Goal: Task Accomplishment & Management: Use online tool/utility

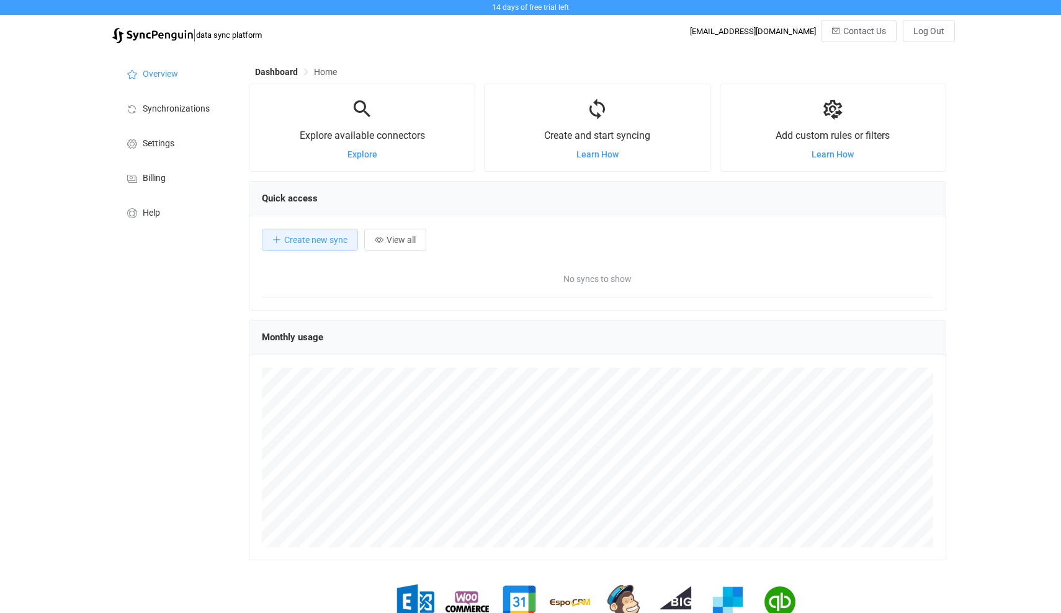
scroll to position [241, 697]
click at [321, 241] on span "Create new sync" at bounding box center [315, 240] width 63 height 10
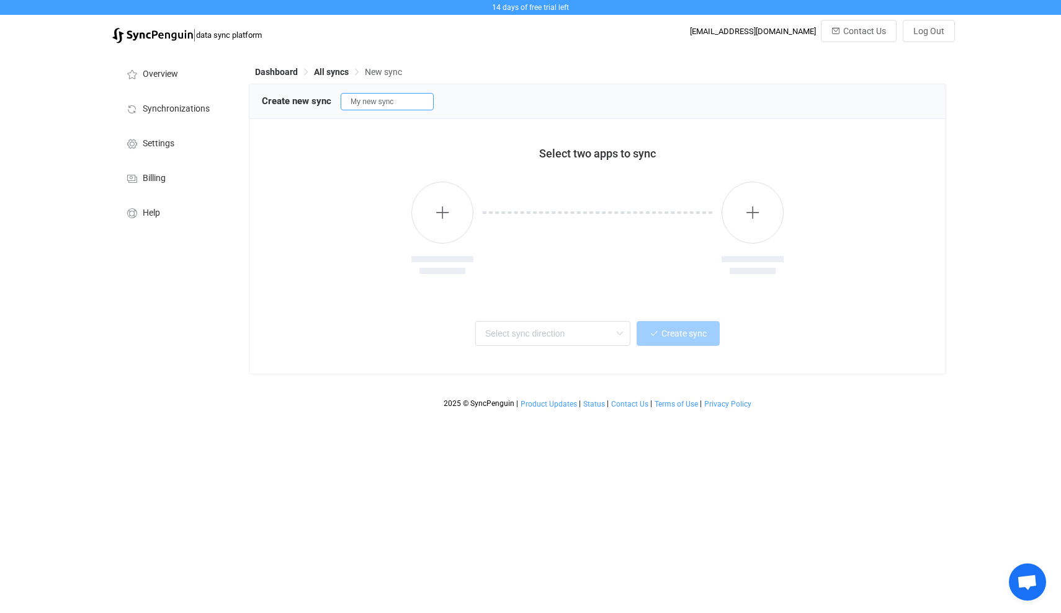
click at [408, 100] on input "My new sync" at bounding box center [386, 101] width 93 height 17
type input "M"
type input "Contacts"
click at [309, 275] on div at bounding box center [597, 229] width 671 height 127
click at [444, 213] on icon "button" at bounding box center [443, 213] width 16 height 16
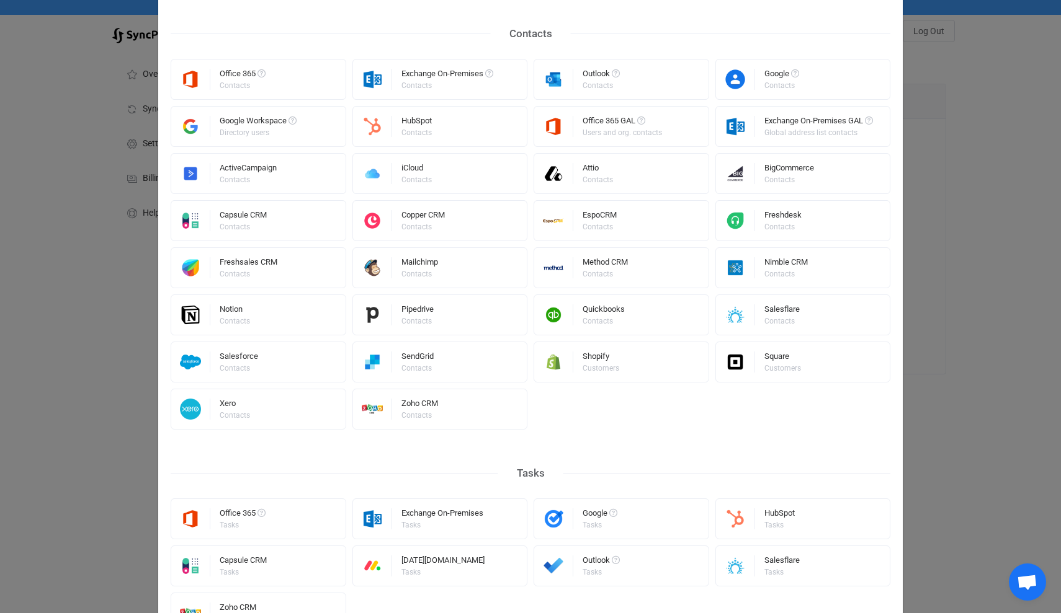
scroll to position [256, 0]
click at [417, 405] on div "Zoho CRM" at bounding box center [419, 405] width 37 height 12
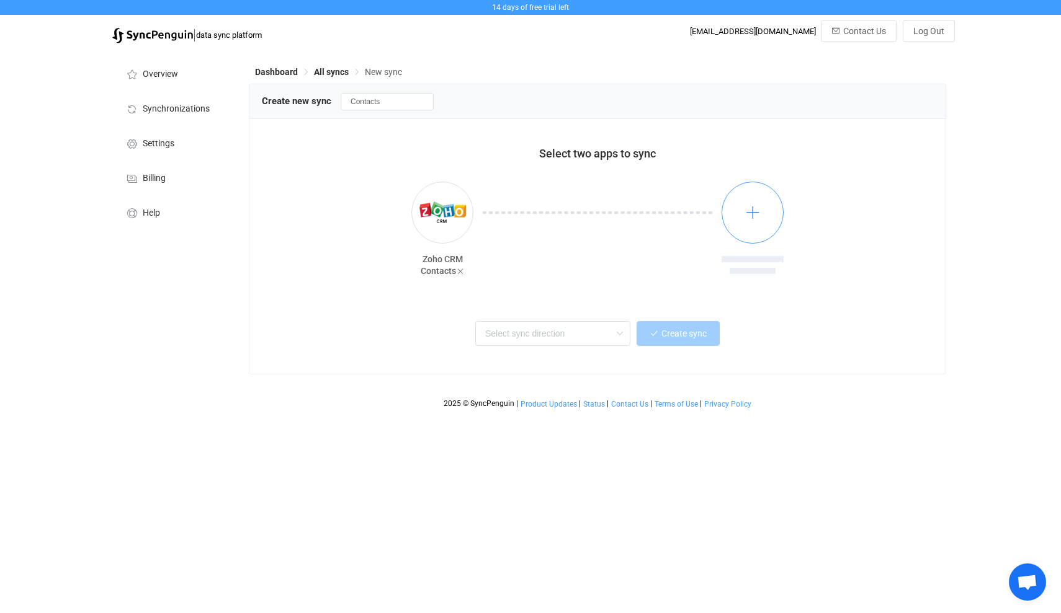
click at [754, 210] on icon "button" at bounding box center [753, 213] width 16 height 16
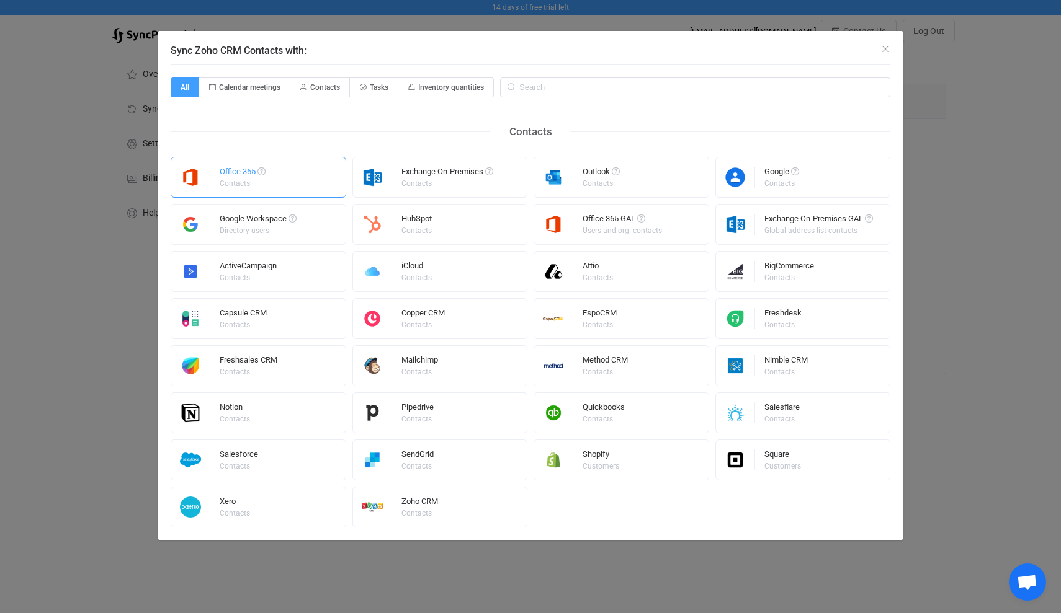
click at [241, 171] on div "Office 365" at bounding box center [243, 173] width 46 height 12
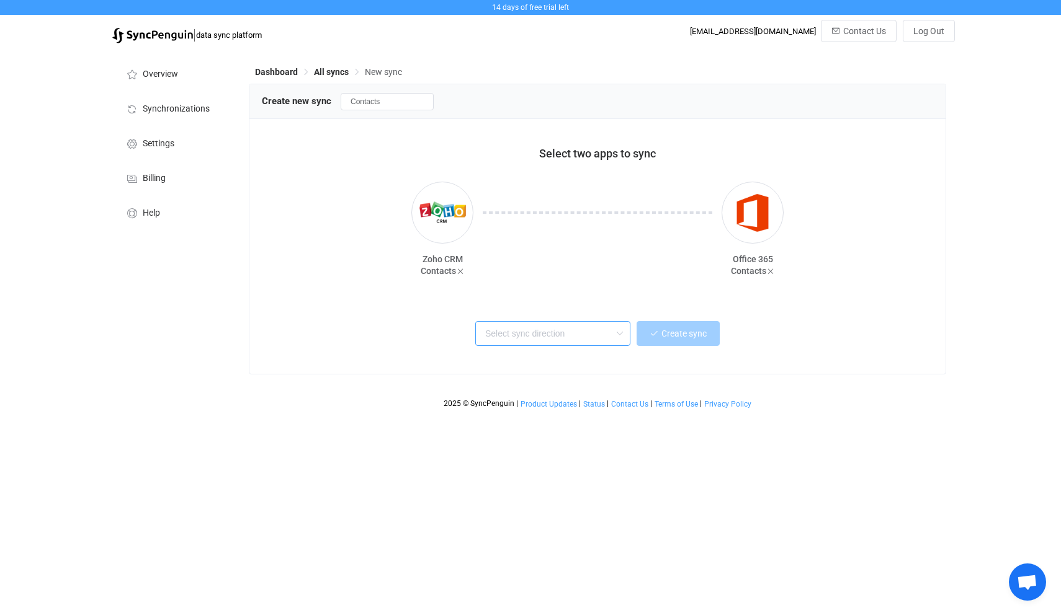
click at [555, 332] on input "text" at bounding box center [552, 333] width 155 height 25
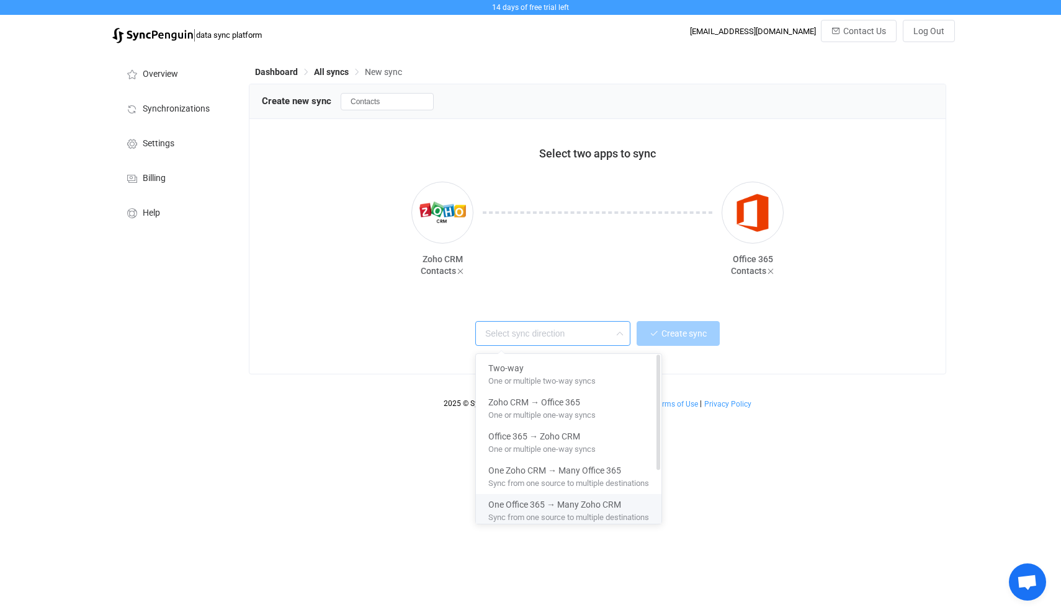
scroll to position [0, 0]
click at [525, 375] on span "One or multiple two-way syncs" at bounding box center [541, 379] width 107 height 14
type input "Two-way"
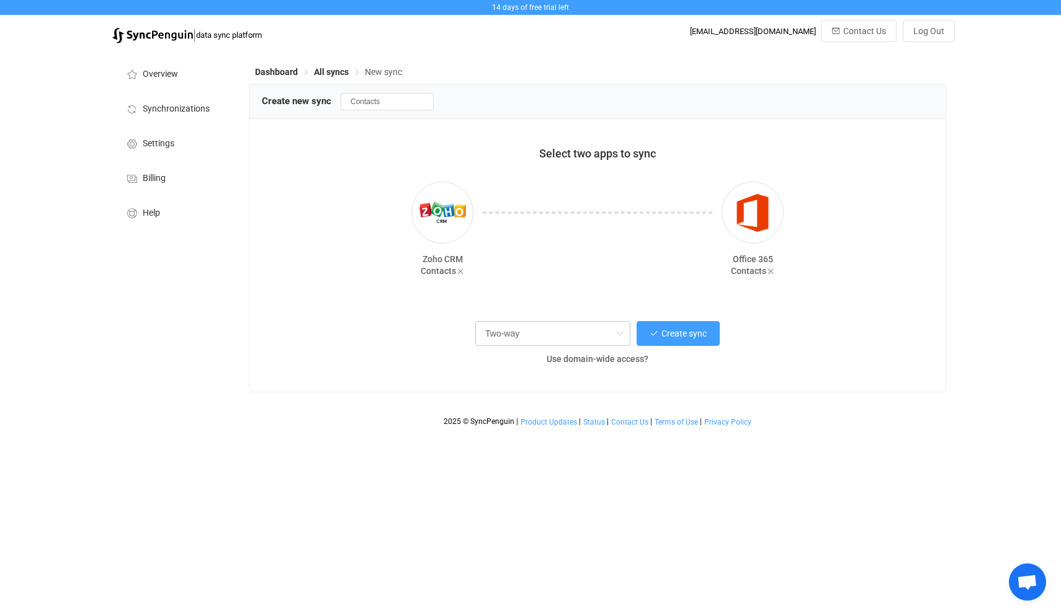
click at [619, 332] on icon at bounding box center [620, 333] width 16 height 25
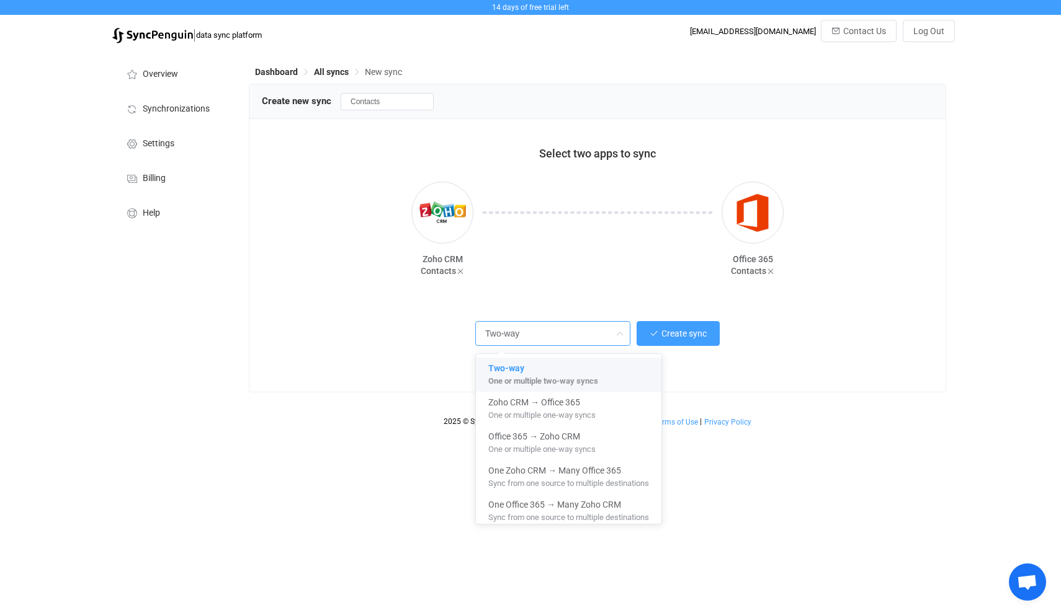
click at [619, 332] on icon at bounding box center [620, 333] width 16 height 25
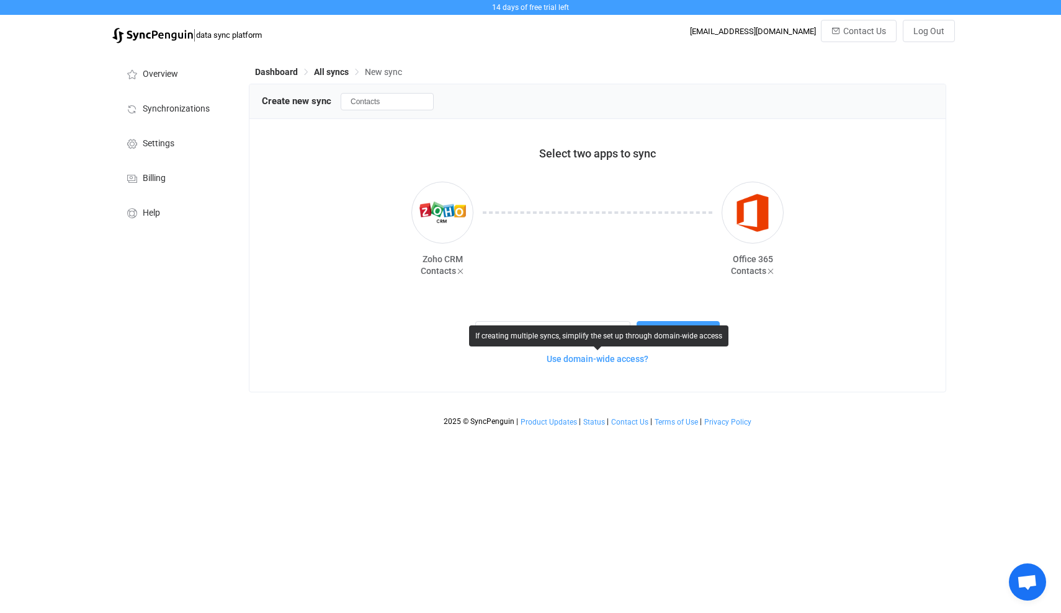
click at [612, 360] on span "Use domain-wide access?" at bounding box center [597, 359] width 102 height 10
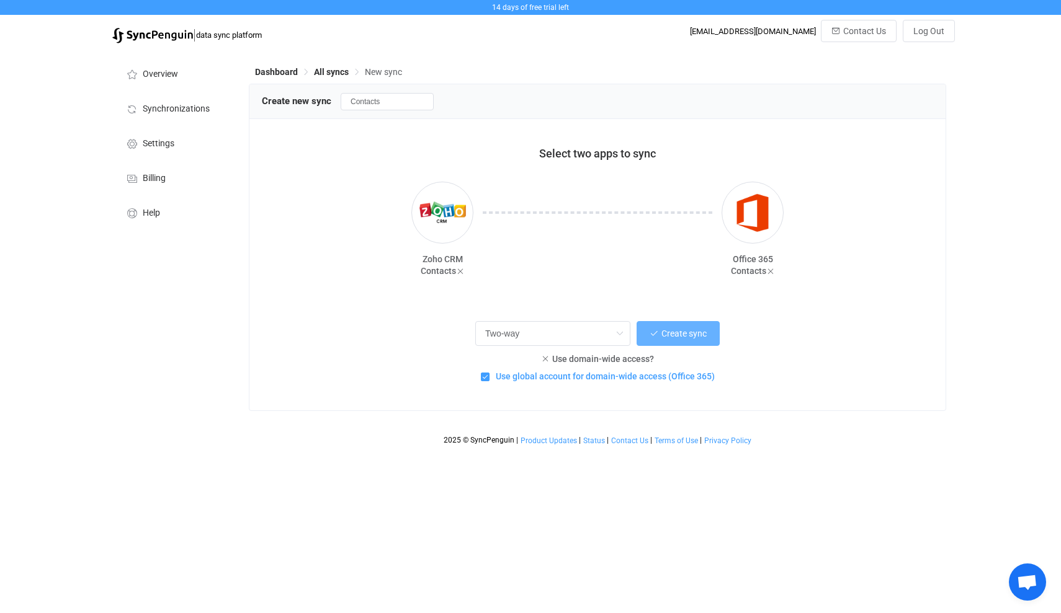
click at [682, 330] on span "Create sync" at bounding box center [683, 334] width 45 height 10
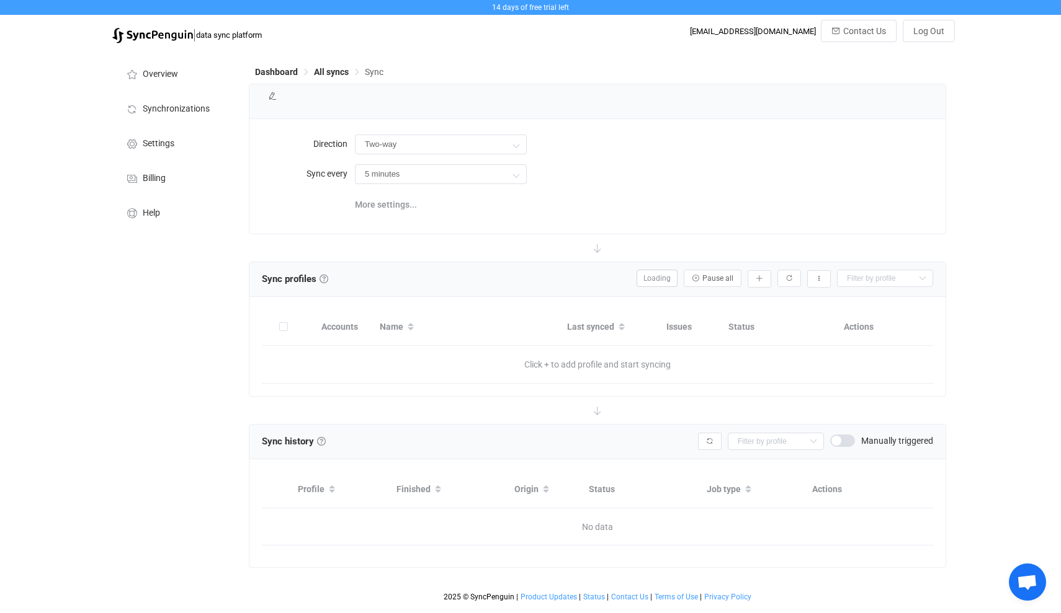
type input "10 minutes"
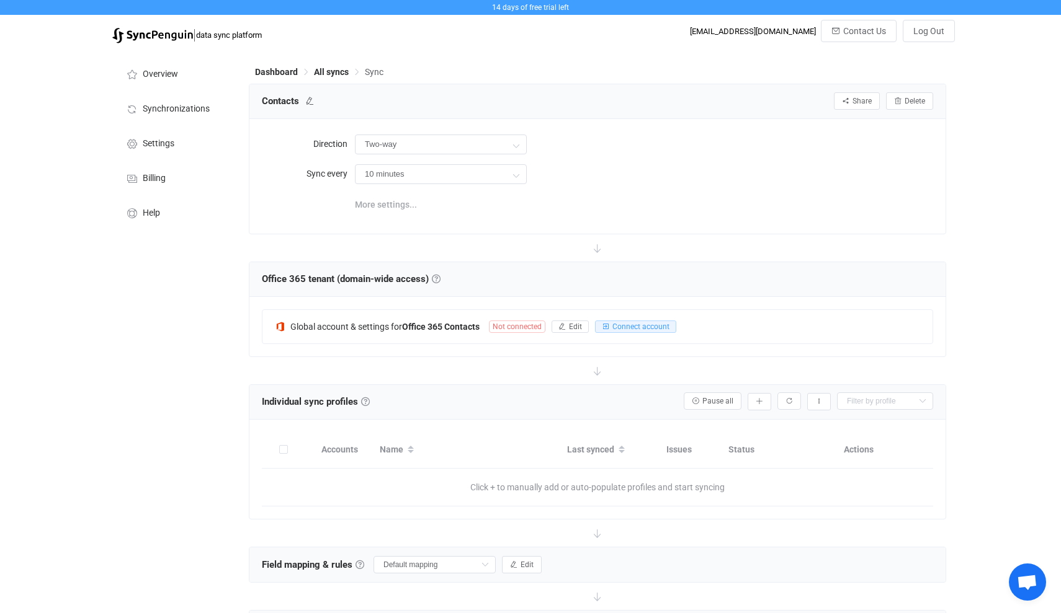
click at [383, 203] on span "More settings..." at bounding box center [386, 204] width 62 height 25
click at [440, 277] on link at bounding box center [436, 278] width 9 height 9
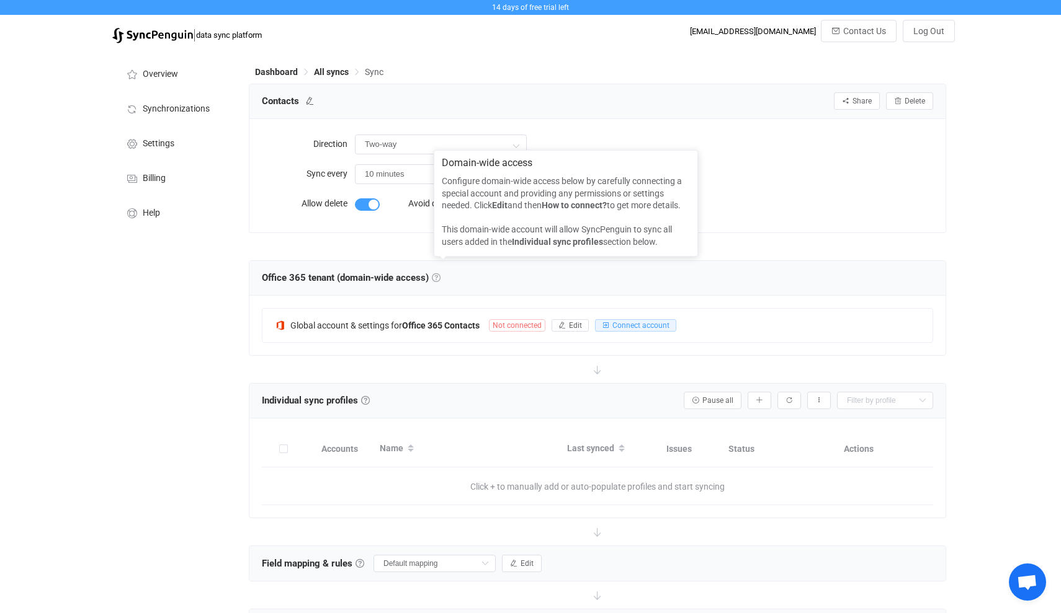
click at [440, 277] on link at bounding box center [436, 278] width 9 height 9
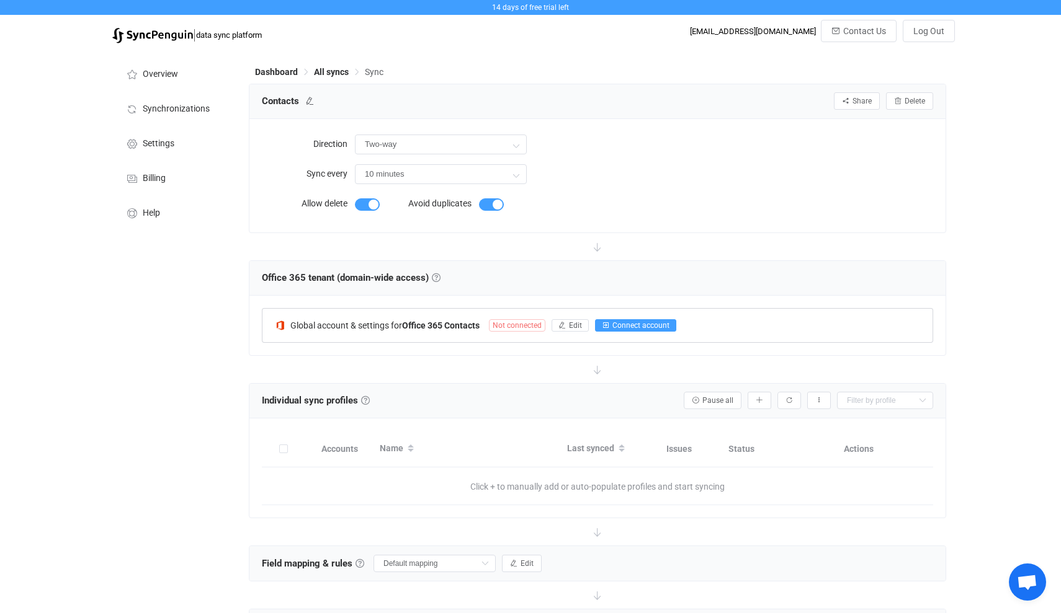
click at [642, 324] on span "Connect account" at bounding box center [640, 325] width 57 height 9
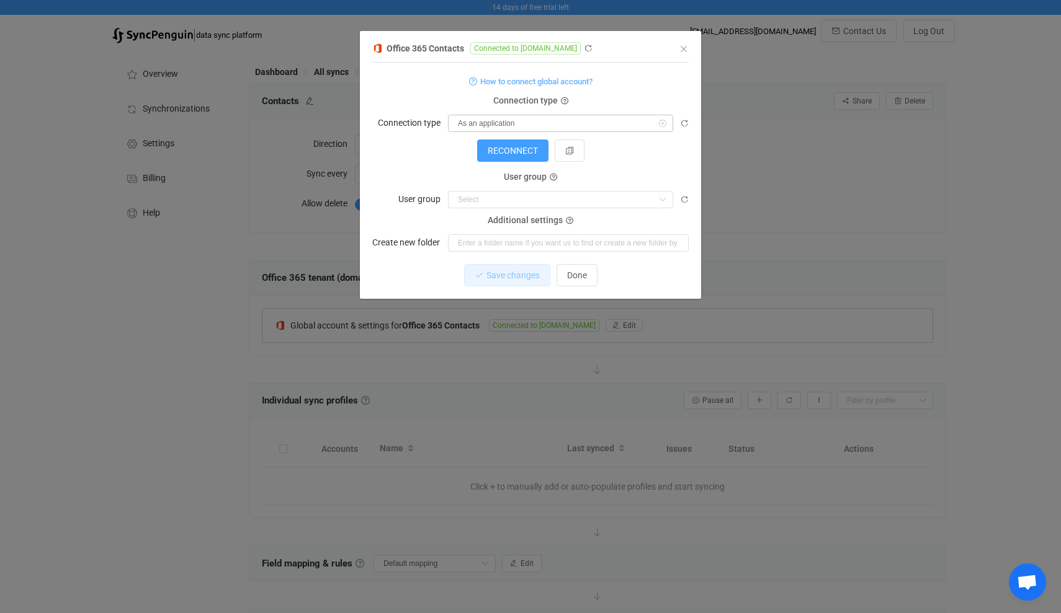
click at [661, 125] on icon "dialog" at bounding box center [662, 123] width 16 height 17
click at [563, 99] on icon "dialog" at bounding box center [564, 101] width 7 height 7
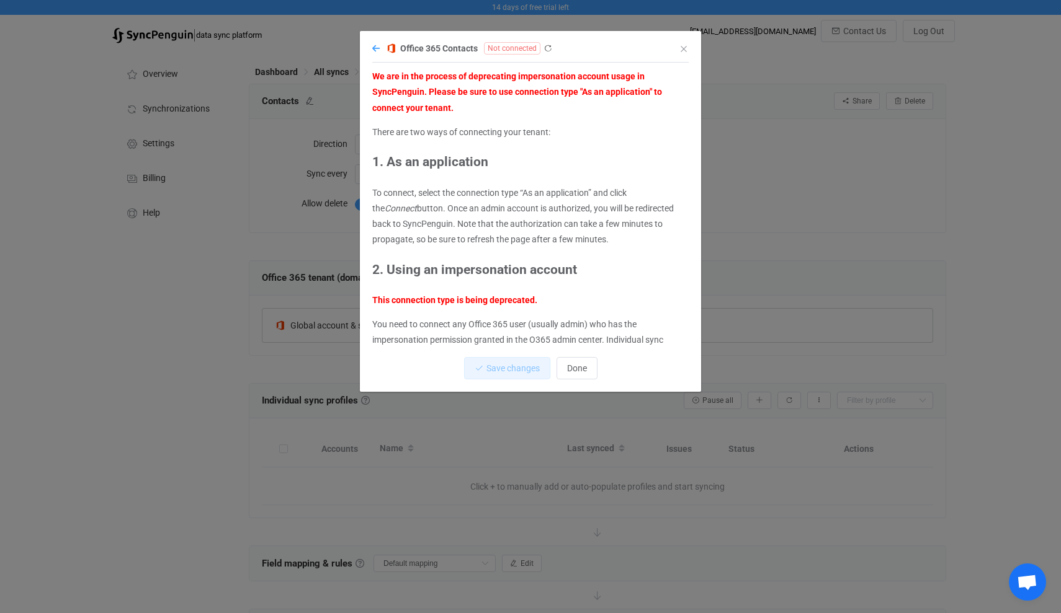
click at [376, 48] on icon "dialog" at bounding box center [375, 48] width 7 height 9
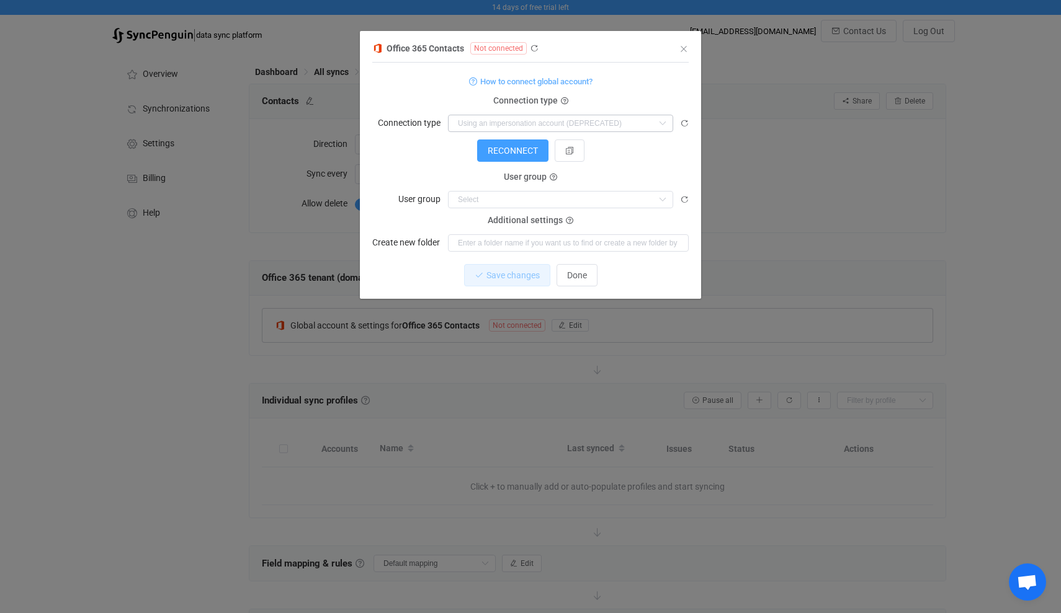
click at [662, 120] on icon "dialog" at bounding box center [662, 123] width 16 height 17
click at [505, 173] on span "As an application" at bounding box center [494, 176] width 66 height 10
type input "As an application"
click at [553, 177] on icon "dialog" at bounding box center [552, 177] width 7 height 7
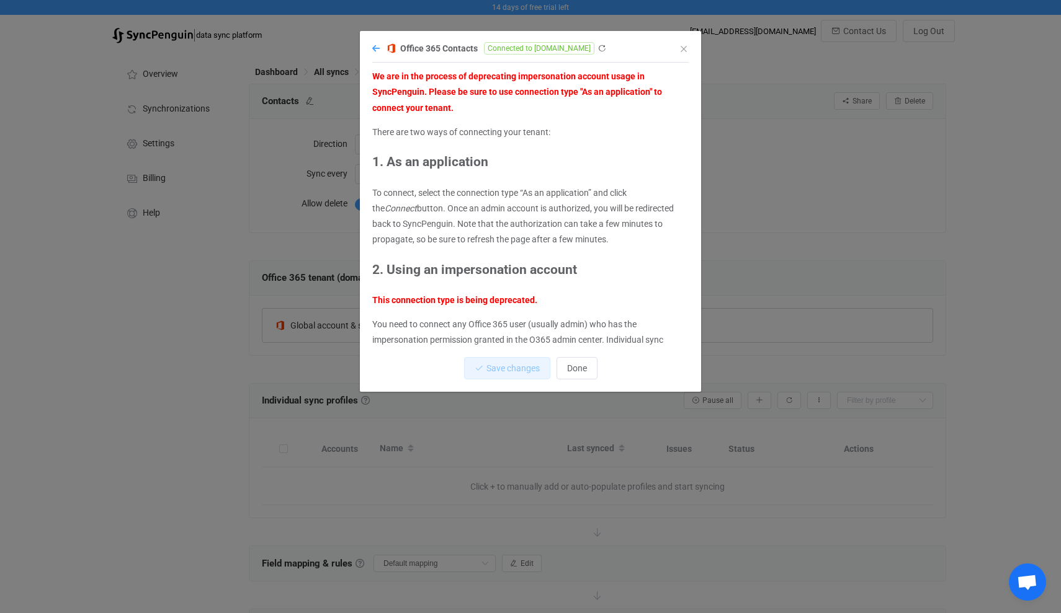
click at [378, 51] on icon "dialog" at bounding box center [375, 48] width 7 height 9
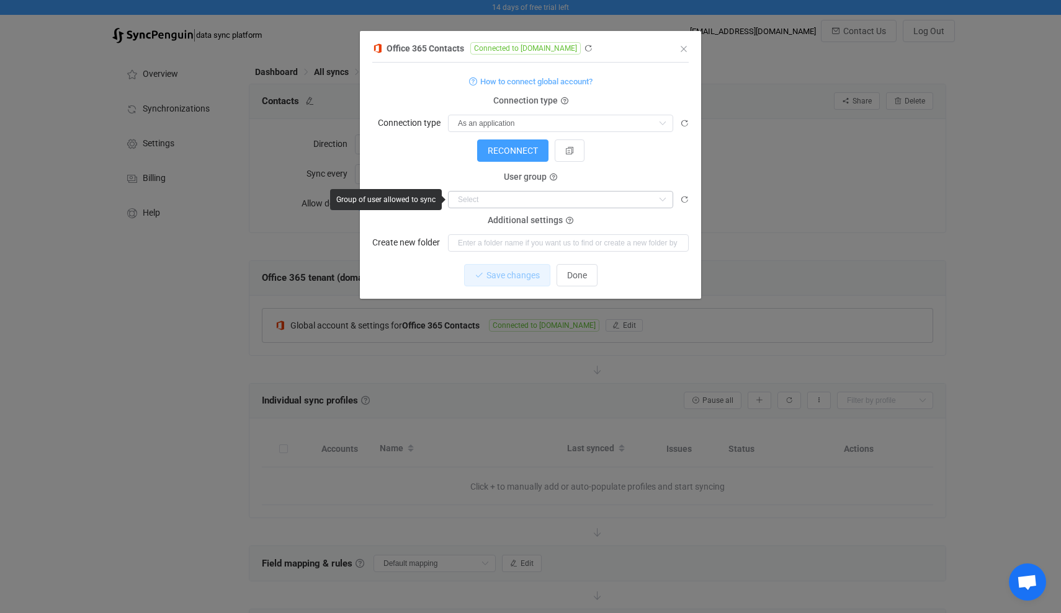
click at [661, 198] on icon "dialog" at bounding box center [662, 199] width 16 height 17
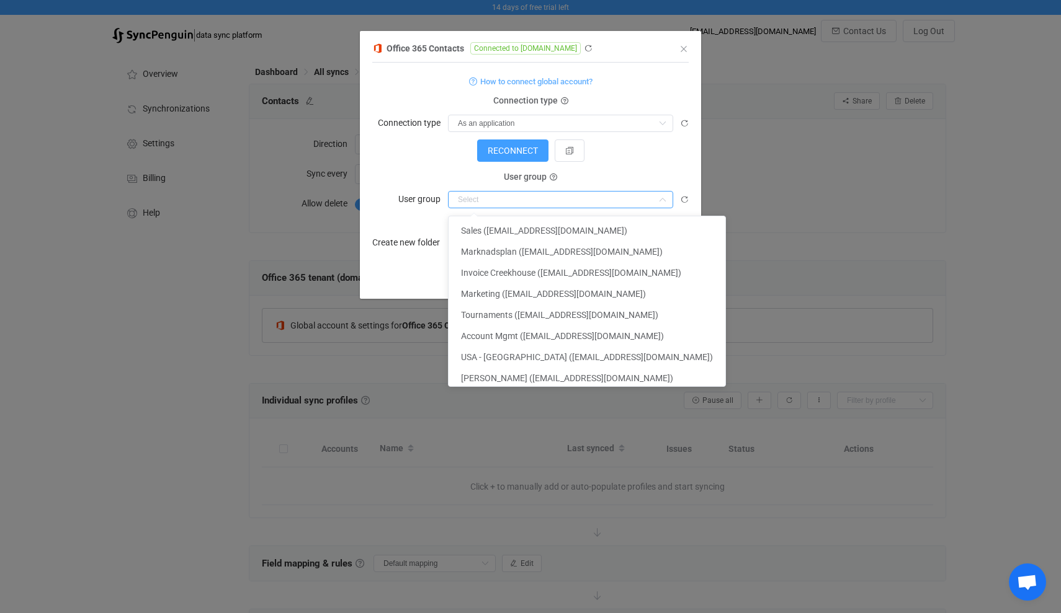
click at [656, 171] on form "How to connect global account? Connection type Connection type As an applicatio…" at bounding box center [530, 162] width 316 height 179
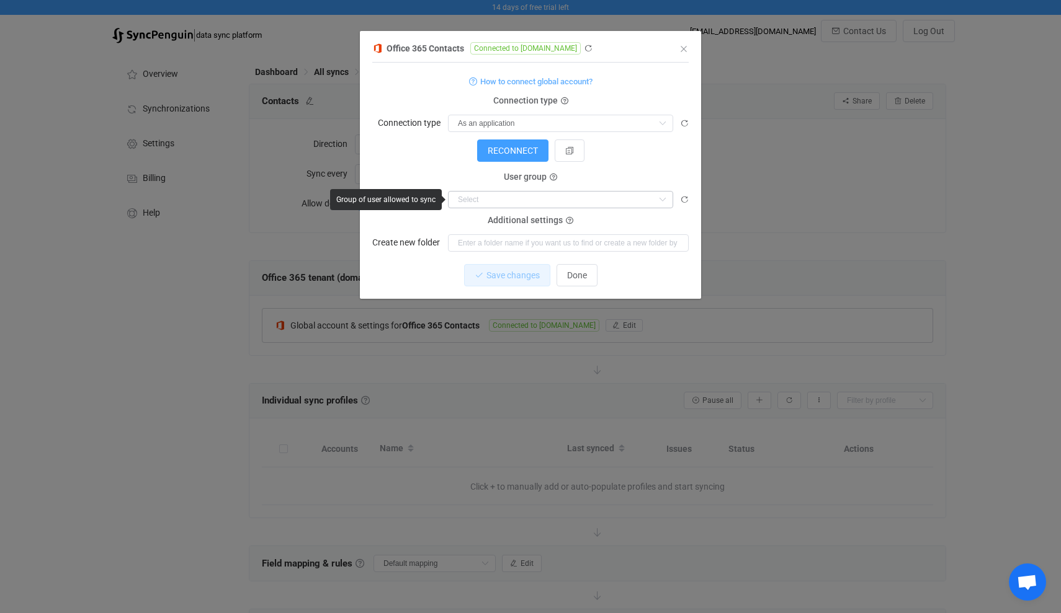
click at [662, 199] on icon "dialog" at bounding box center [662, 199] width 16 height 17
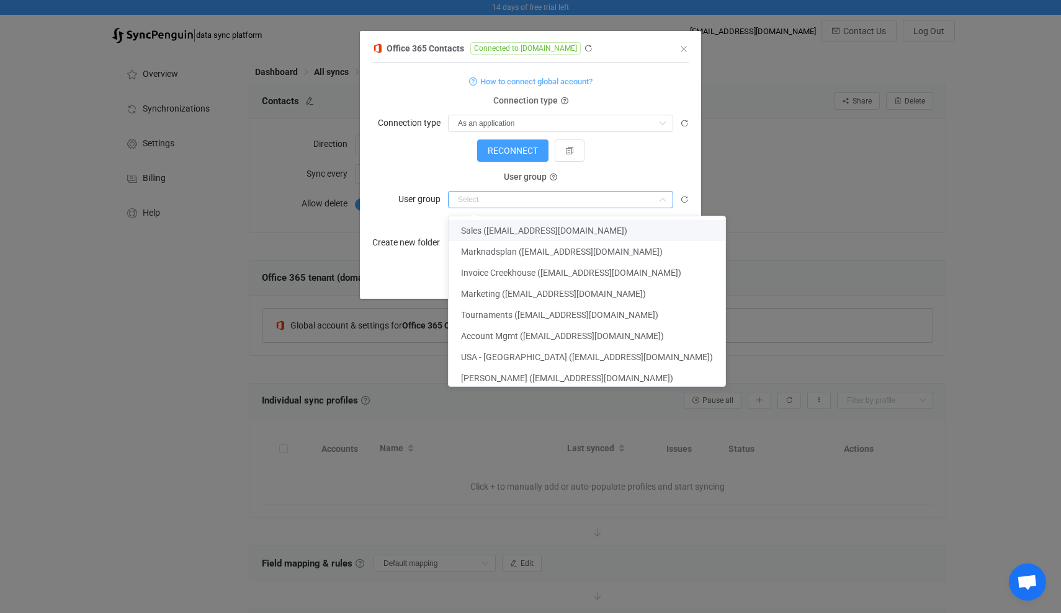
click at [618, 175] on form "How to connect global account? Connection type Connection type As an applicatio…" at bounding box center [530, 162] width 316 height 179
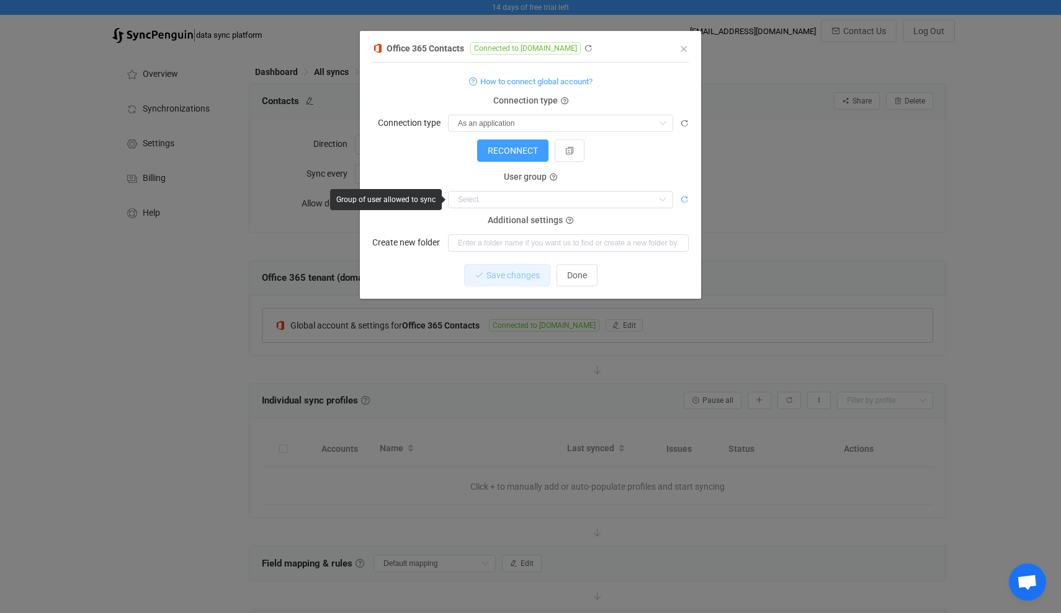
click at [683, 199] on icon "dialog" at bounding box center [684, 199] width 9 height 9
click at [553, 177] on icon "dialog" at bounding box center [552, 177] width 7 height 7
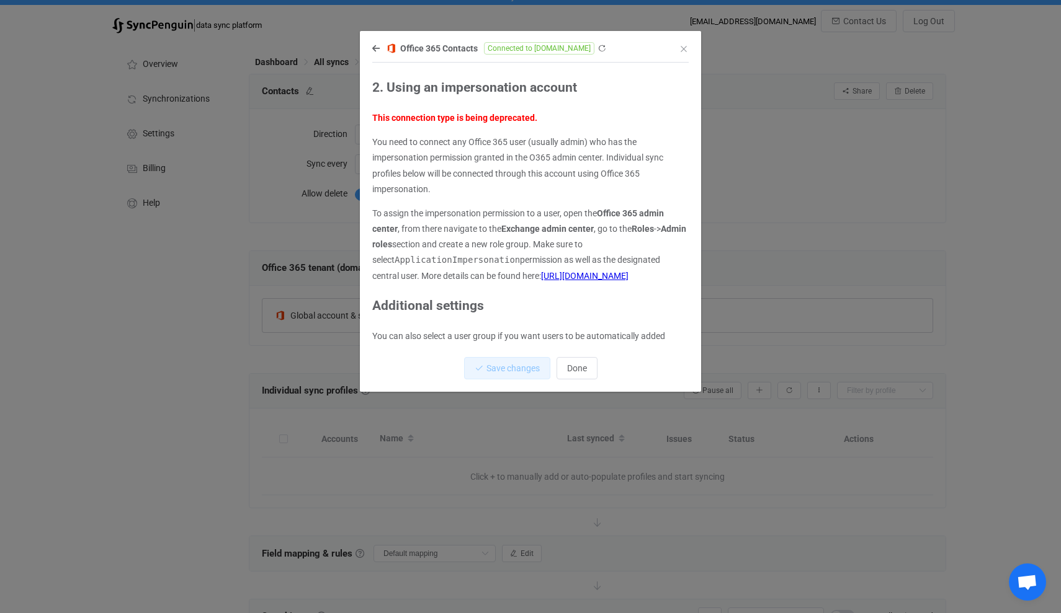
scroll to position [181, 0]
click at [376, 48] on icon "dialog" at bounding box center [375, 48] width 7 height 9
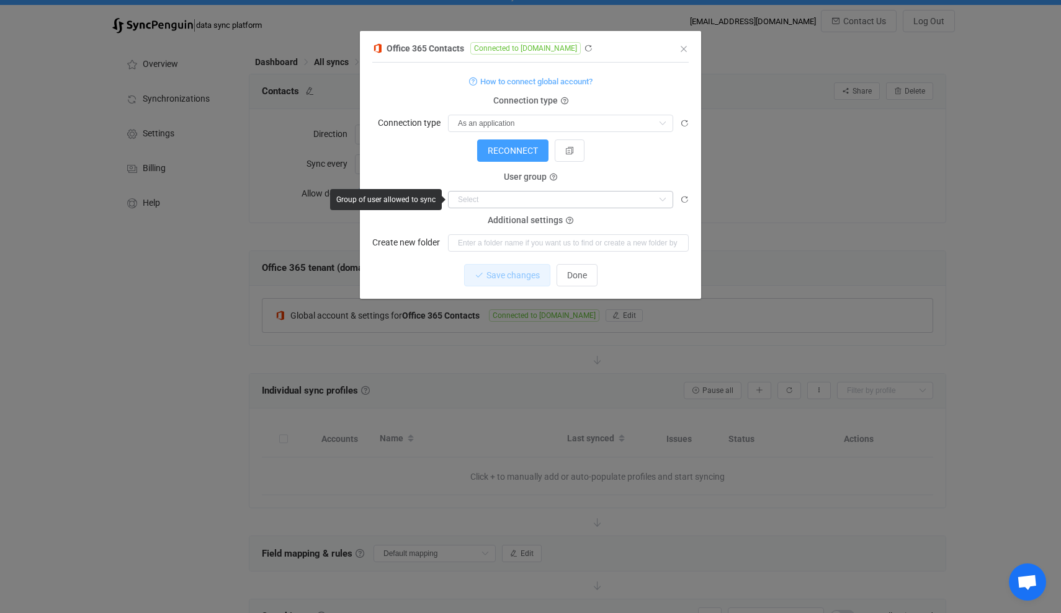
click at [661, 201] on icon "dialog" at bounding box center [662, 199] width 16 height 17
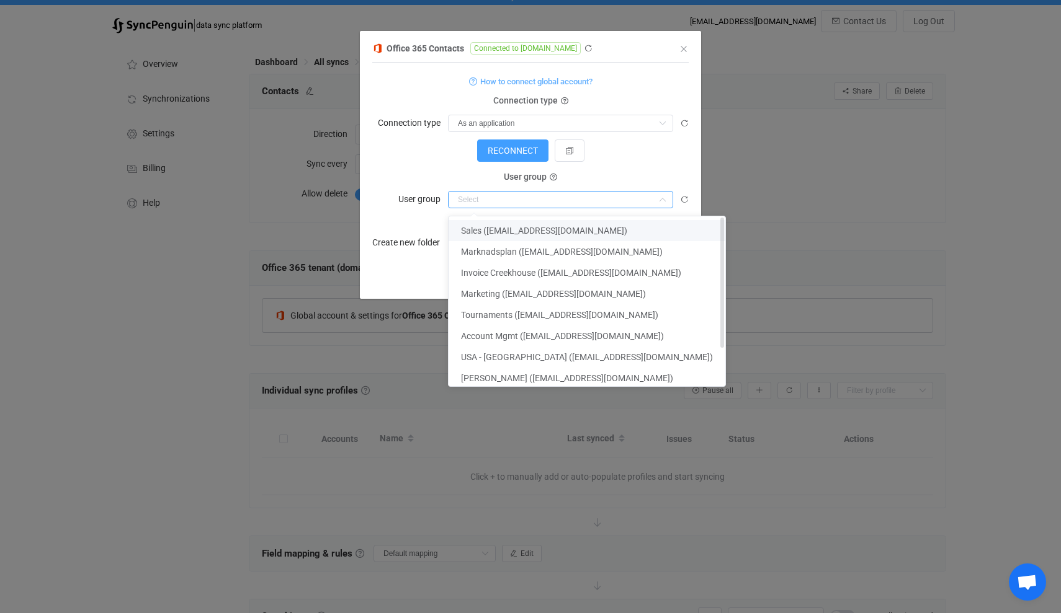
click at [480, 229] on span "Sales (Sales@NETORGFT4487022.onmicrosoft.com)" at bounding box center [544, 231] width 166 height 10
type input "Sales (Sales@NETORGFT4487022.onmicrosoft.com)"
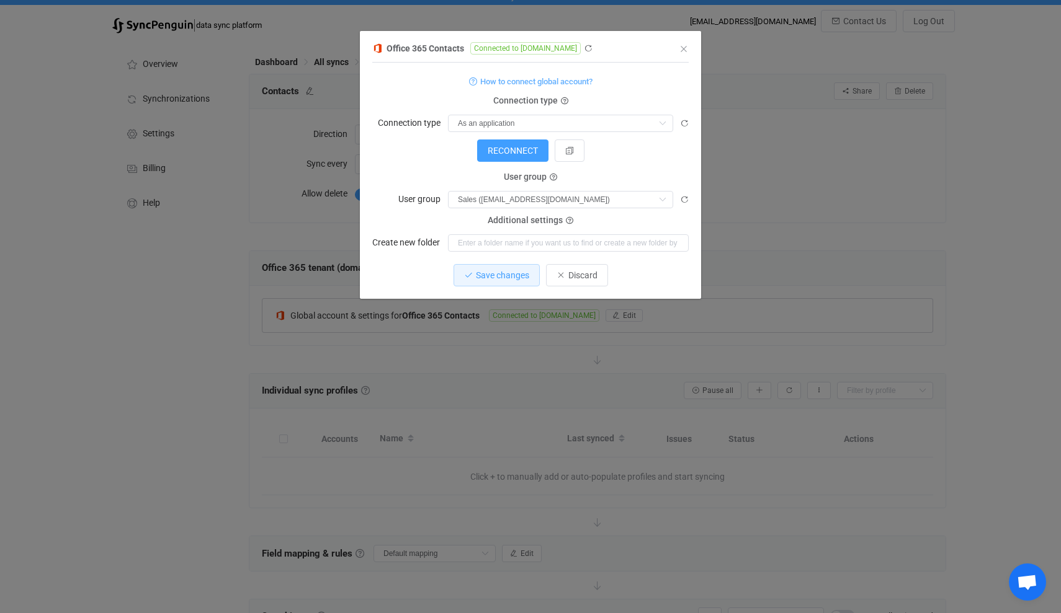
click at [622, 168] on form "How to connect global account? Connection type Connection type As an applicatio…" at bounding box center [530, 162] width 316 height 179
click at [519, 149] on span "RECONNECT" at bounding box center [512, 151] width 50 height 10
click at [660, 198] on icon "dialog" at bounding box center [662, 199] width 16 height 17
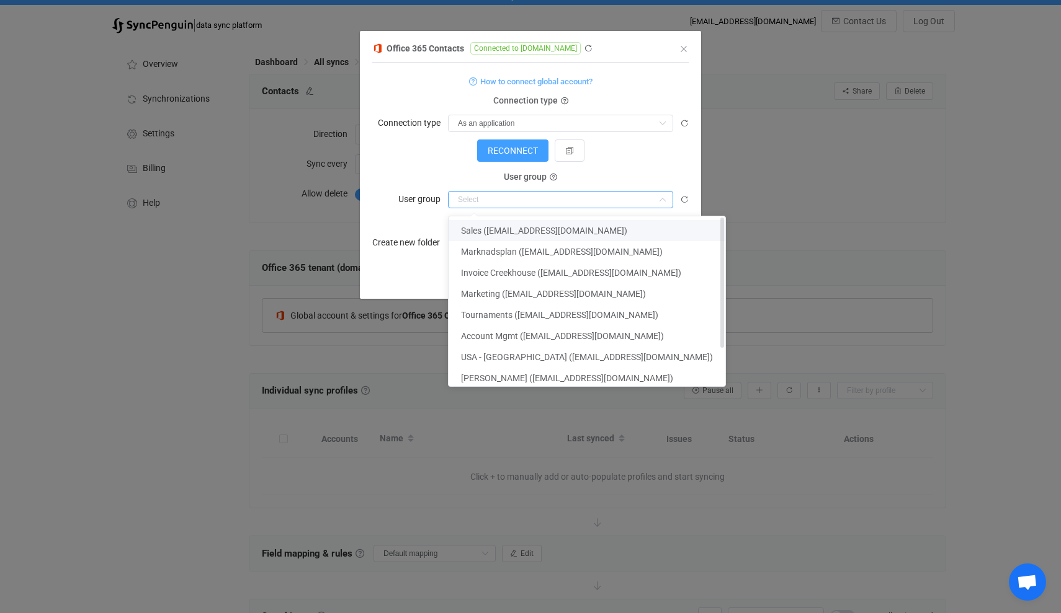
click at [564, 226] on span "Sales (Sales@NETORGFT4487022.onmicrosoft.com)" at bounding box center [544, 231] width 166 height 10
type input "Sales (Sales@NETORGFT4487022.onmicrosoft.com)"
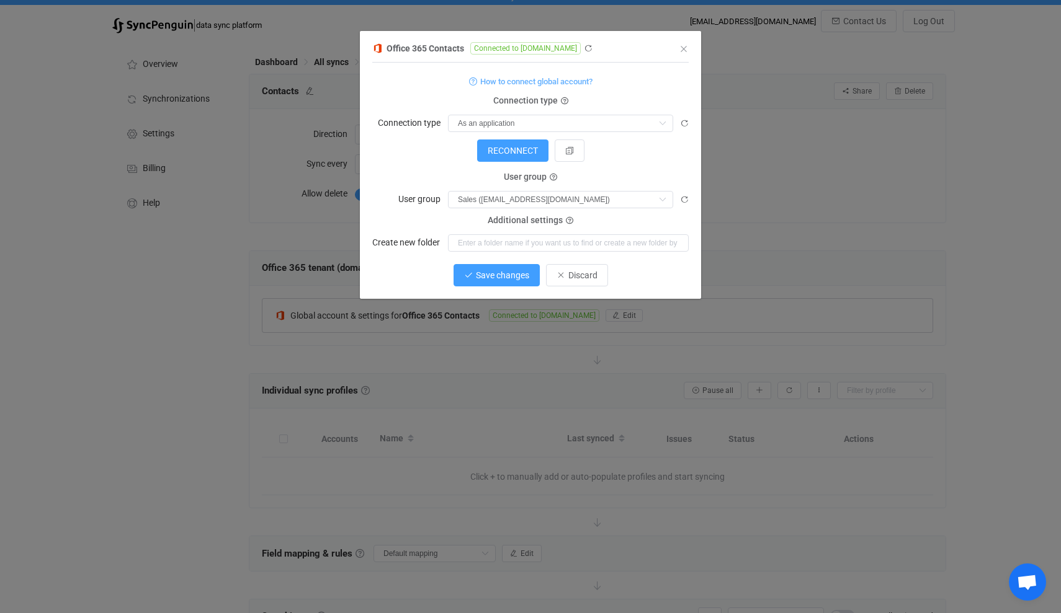
click at [504, 278] on span "Save changes" at bounding box center [502, 275] width 53 height 10
click at [575, 272] on span "Done" at bounding box center [577, 275] width 20 height 10
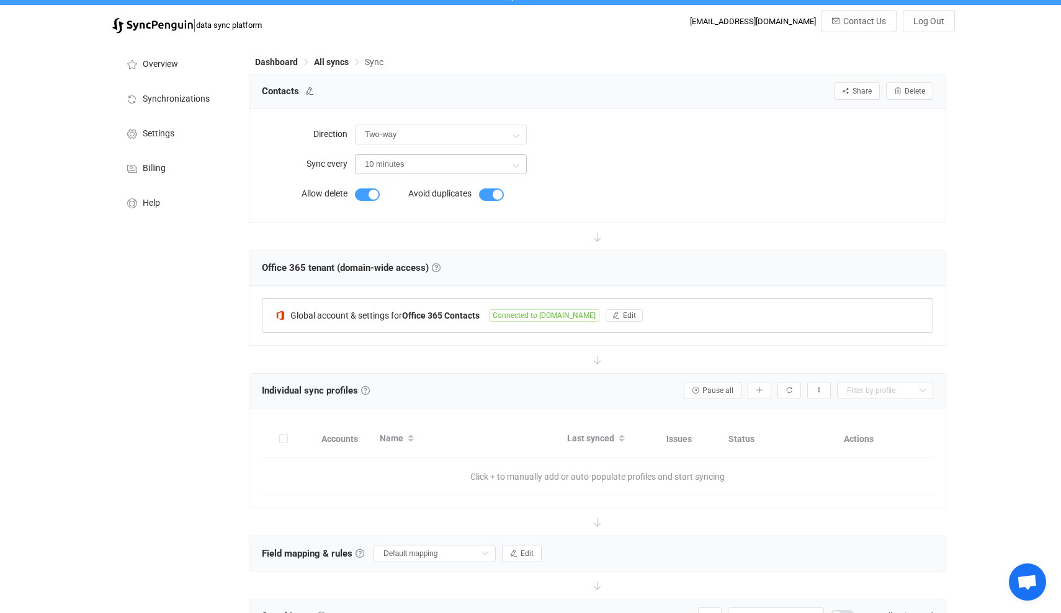
click at [517, 164] on icon at bounding box center [516, 165] width 16 height 25
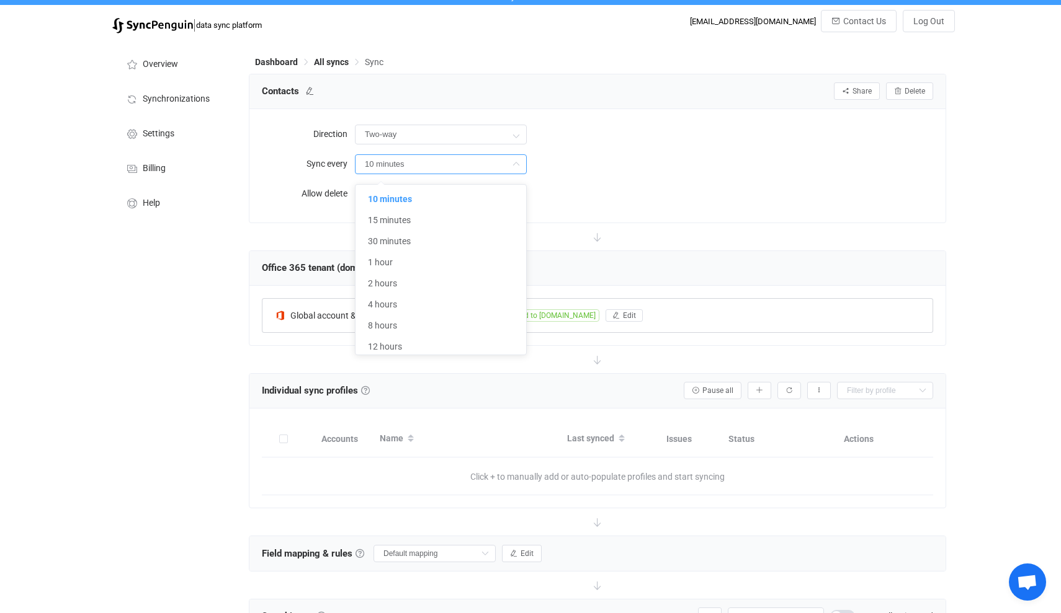
click at [272, 203] on label "Allow delete" at bounding box center [308, 193] width 93 height 25
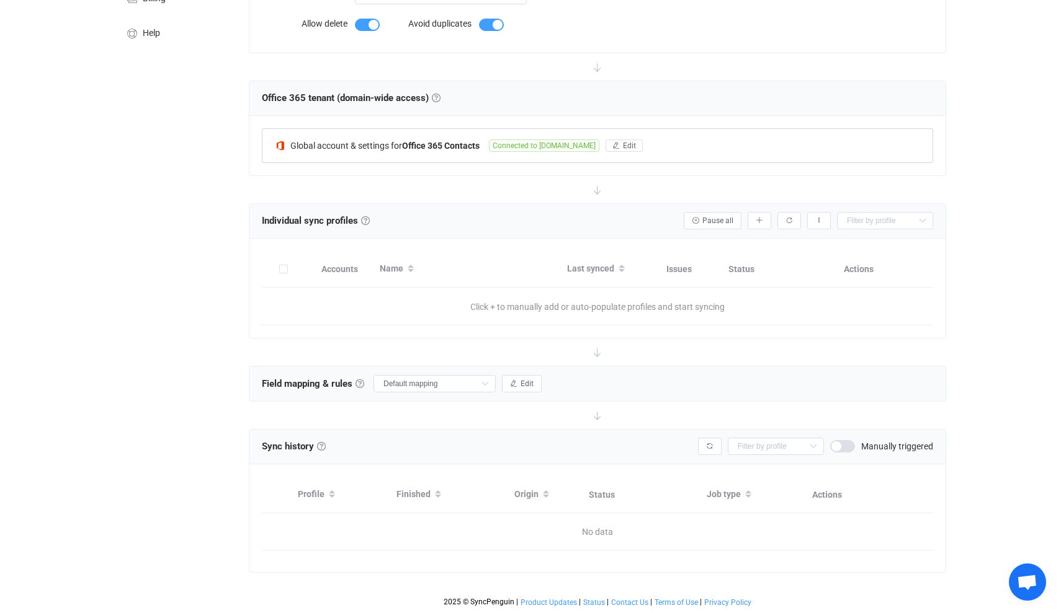
scroll to position [180, 0]
click at [439, 97] on link at bounding box center [436, 98] width 9 height 9
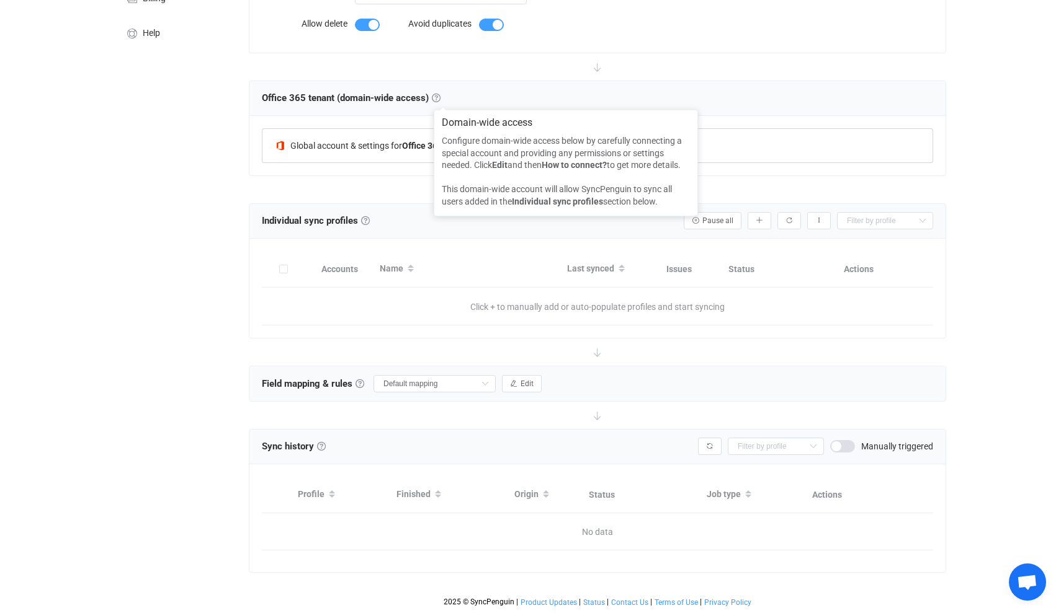
click at [213, 257] on div "Overview Synchronizations Settings Billing Help" at bounding box center [174, 242] width 136 height 744
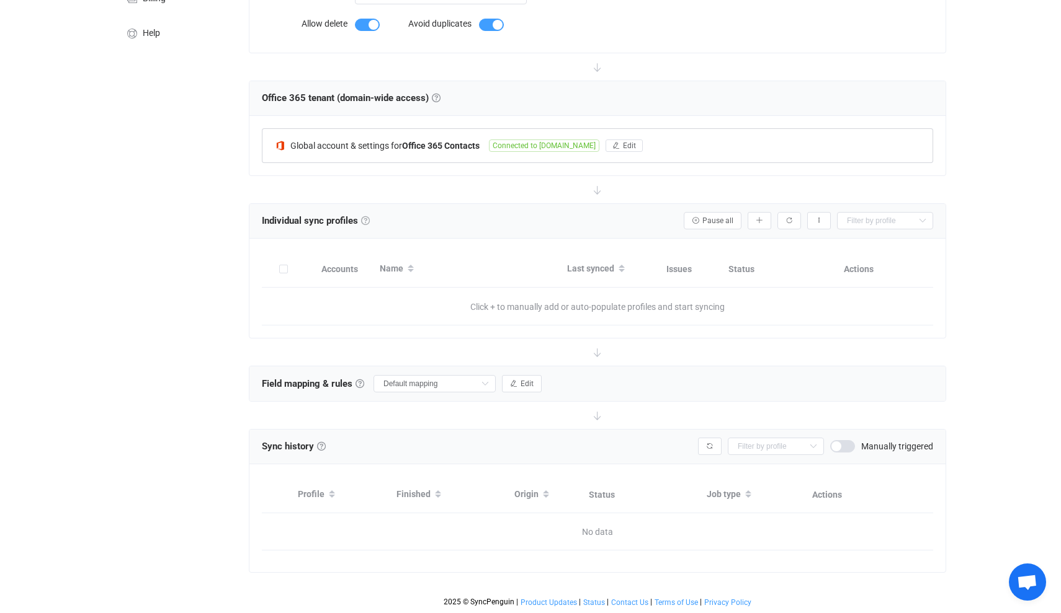
click at [370, 219] on link at bounding box center [365, 220] width 9 height 9
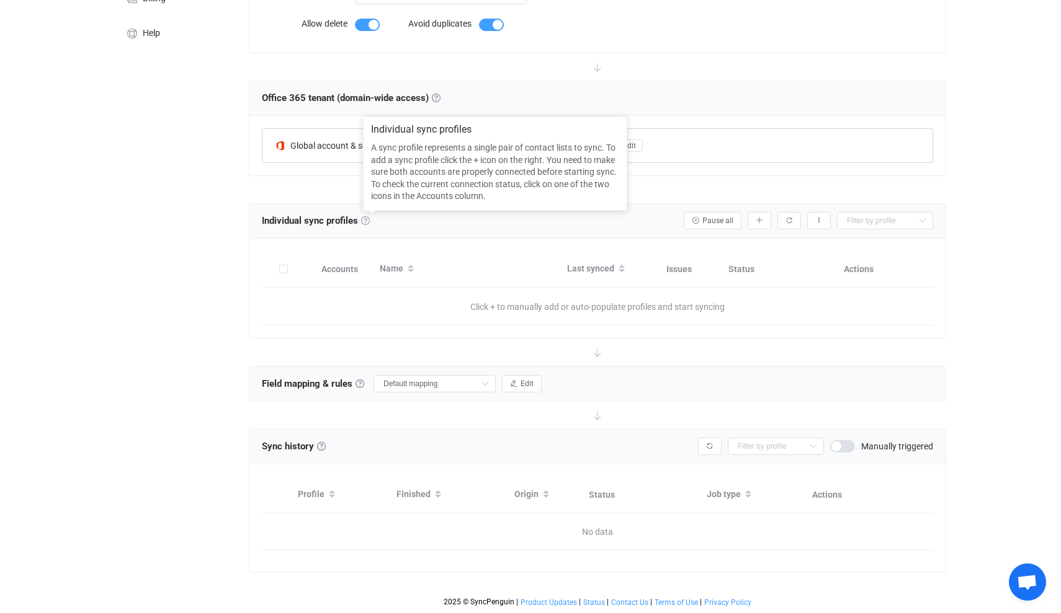
click at [370, 219] on link at bounding box center [365, 220] width 9 height 9
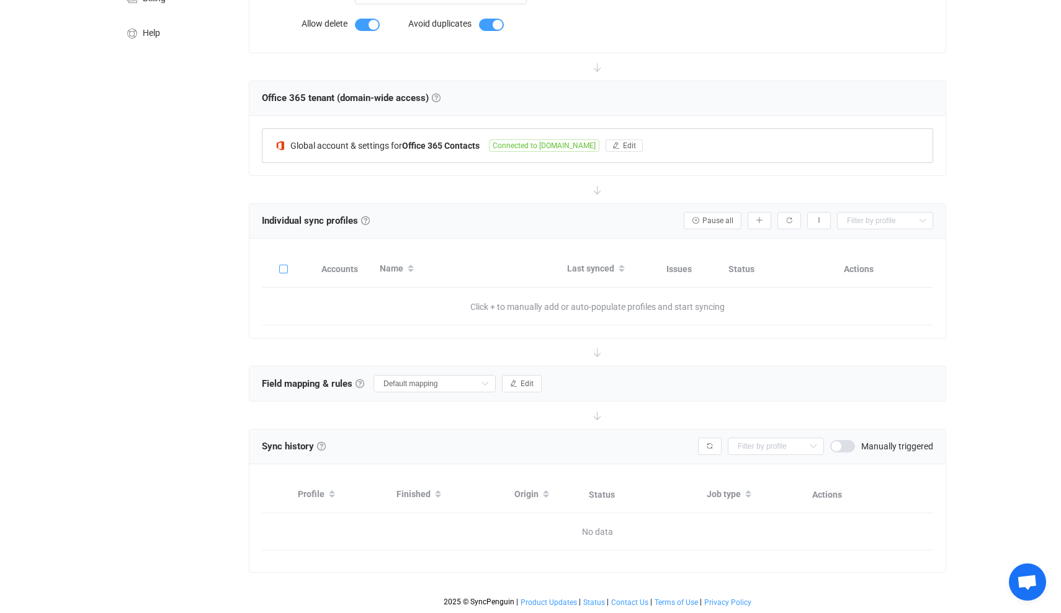
click at [282, 271] on span at bounding box center [283, 269] width 9 height 9
click at [288, 265] on input "checkbox" at bounding box center [288, 265] width 0 height 0
click at [284, 267] on span at bounding box center [283, 269] width 9 height 9
click at [288, 265] on input "checkbox" at bounding box center [288, 265] width 0 height 0
click at [760, 218] on icon "button" at bounding box center [758, 220] width 7 height 7
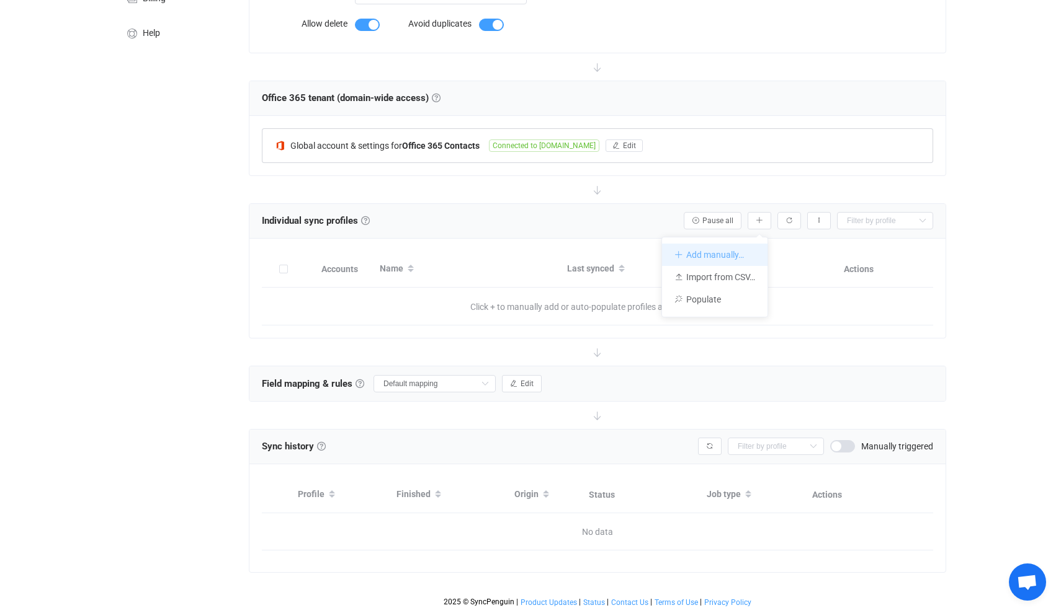
click at [708, 252] on li "Add manually…" at bounding box center [714, 255] width 105 height 22
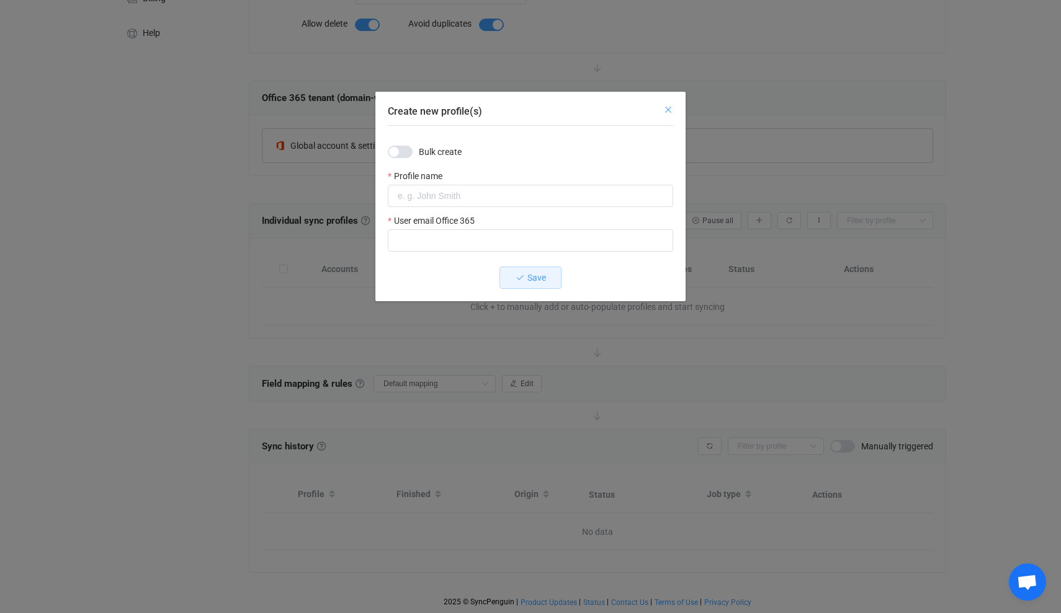
click at [667, 111] on icon "Close" at bounding box center [668, 110] width 10 height 10
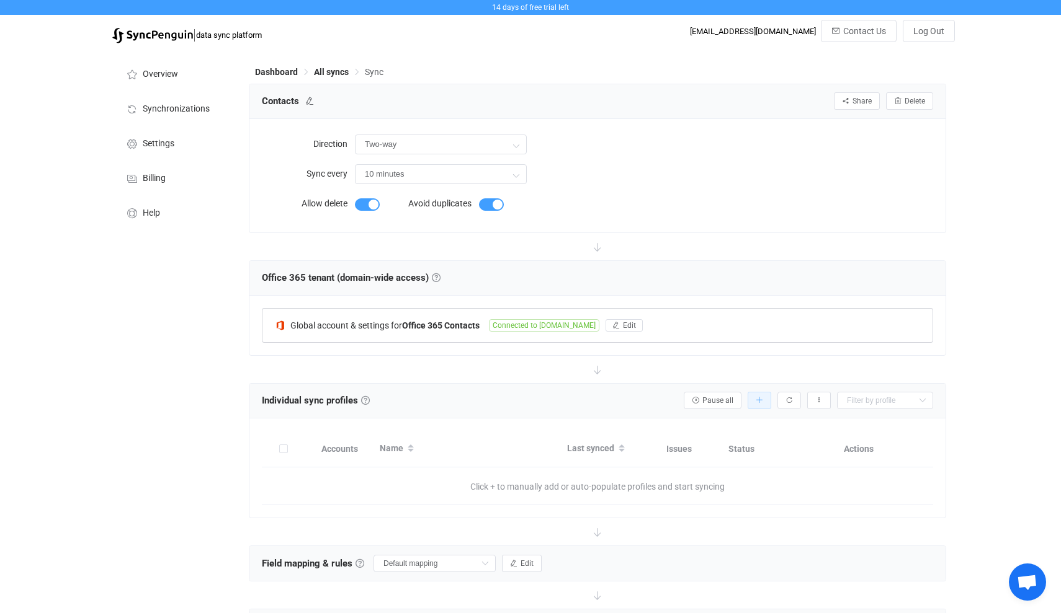
scroll to position [0, 0]
click at [517, 145] on icon at bounding box center [516, 145] width 16 height 25
click at [574, 197] on form "Allow delete Avoid duplicates" at bounding box center [479, 205] width 434 height 29
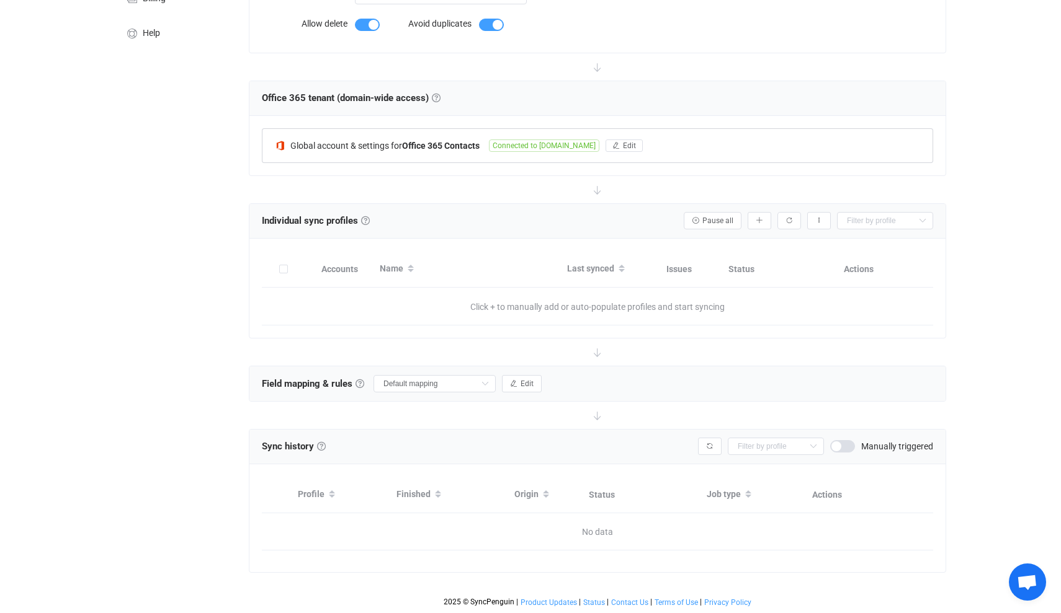
scroll to position [180, 0]
click at [762, 220] on icon "button" at bounding box center [758, 220] width 7 height 7
click at [702, 297] on li "Populate" at bounding box center [714, 299] width 105 height 22
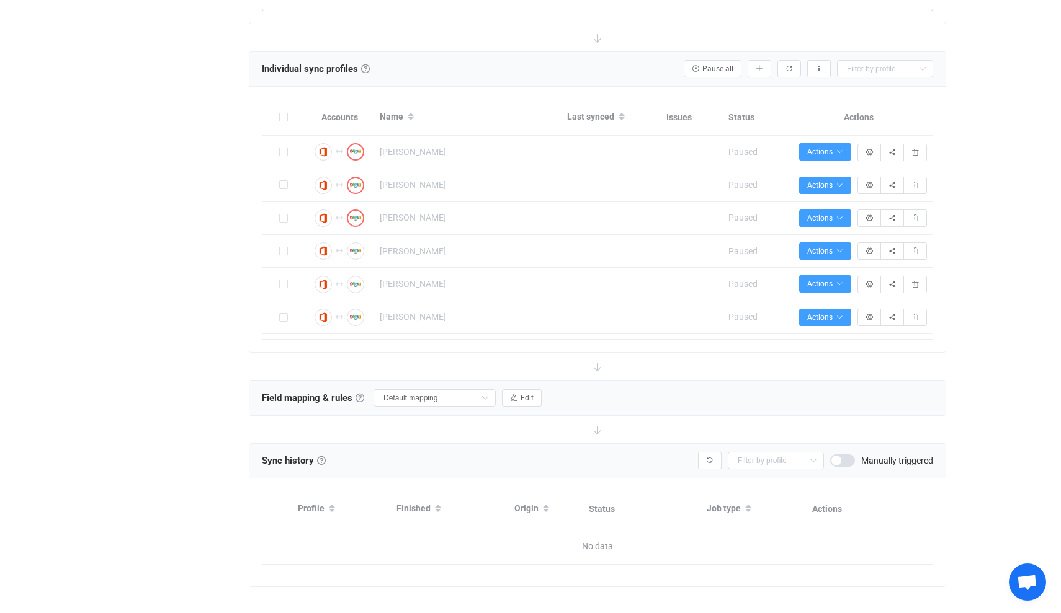
scroll to position [327, 0]
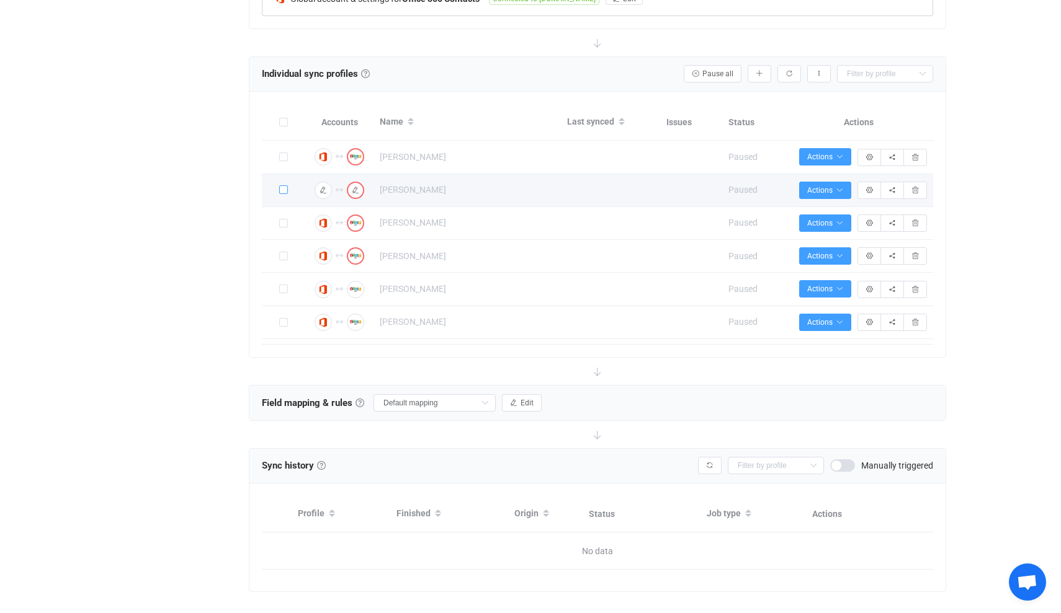
click at [283, 188] on span at bounding box center [283, 189] width 9 height 9
click at [841, 189] on icon "button" at bounding box center [838, 190] width 7 height 7
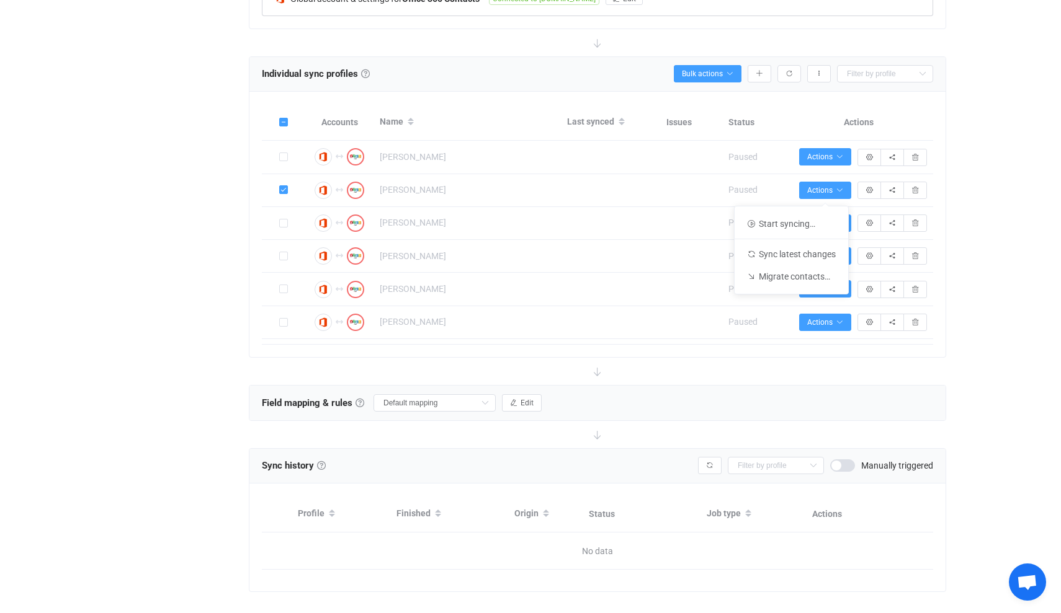
click at [190, 343] on div "Overview Synchronizations Settings Billing Help" at bounding box center [174, 178] width 136 height 910
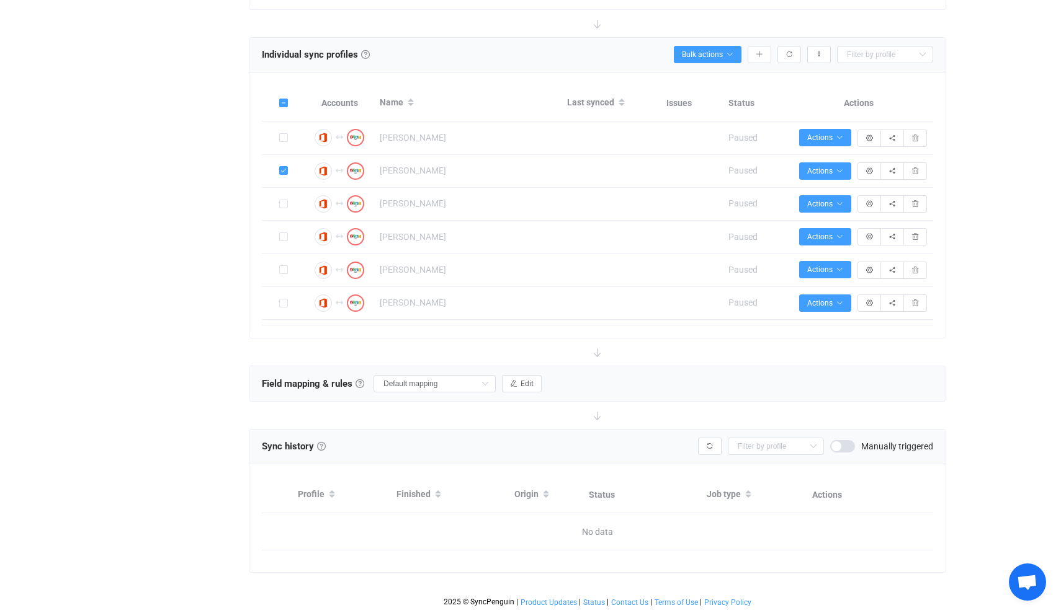
scroll to position [346, 0]
click at [517, 385] on icon "button" at bounding box center [513, 383] width 7 height 7
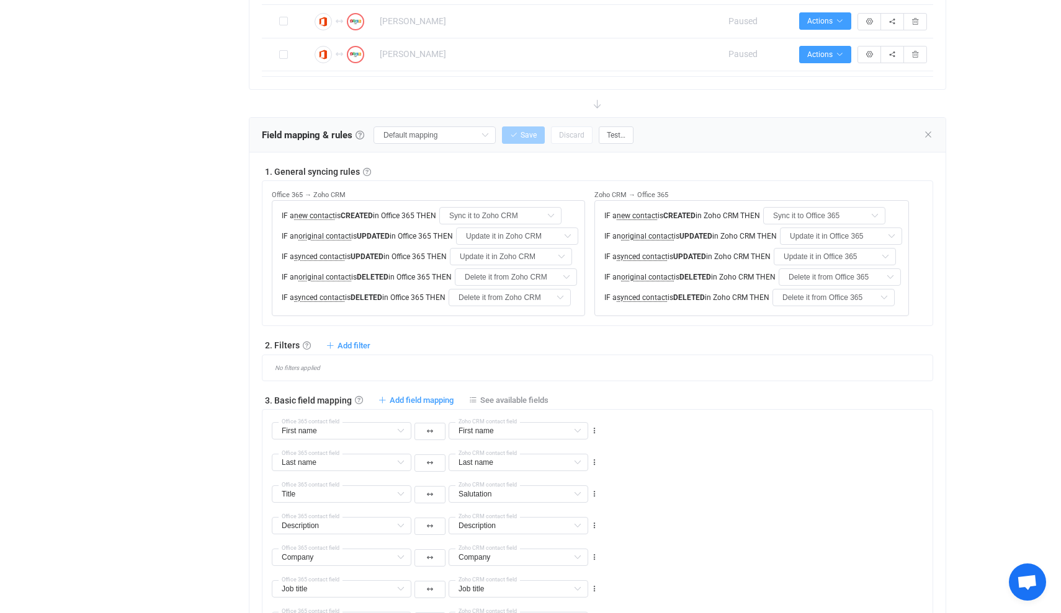
scroll to position [602, 0]
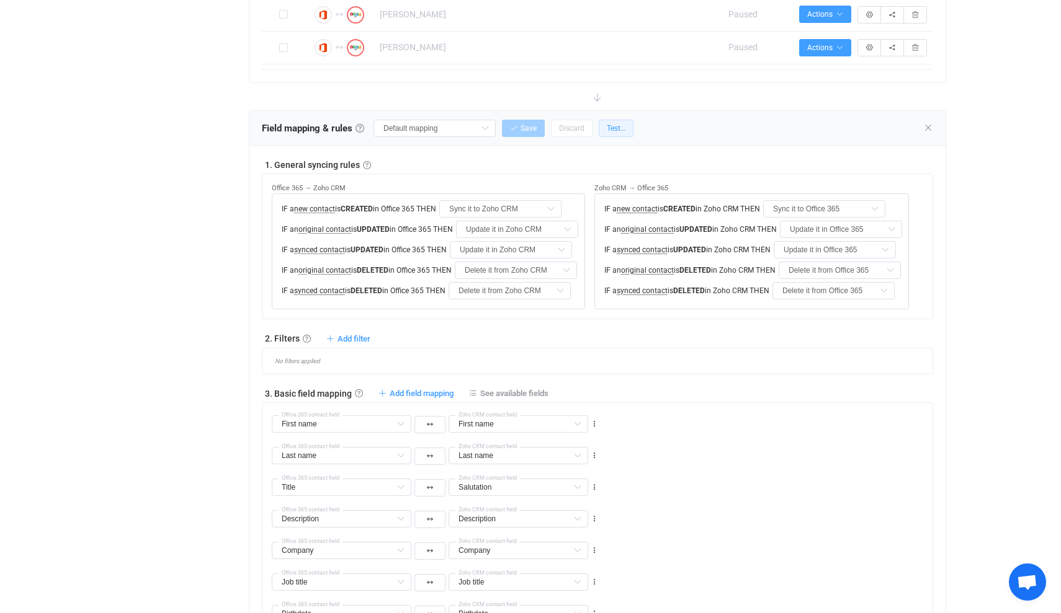
click at [621, 126] on span "Test…" at bounding box center [616, 128] width 19 height 9
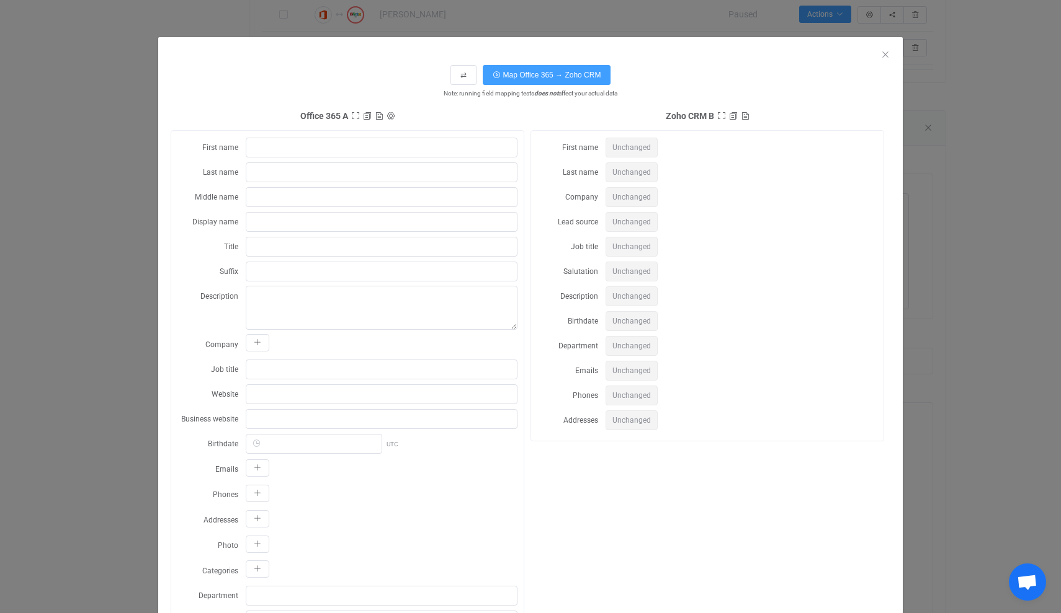
scroll to position [0, 0]
click at [259, 343] on icon "dialog" at bounding box center [257, 342] width 7 height 7
click at [200, 372] on div "Company Name" at bounding box center [347, 365] width 340 height 62
click at [357, 115] on icon "dialog" at bounding box center [355, 116] width 9 height 9
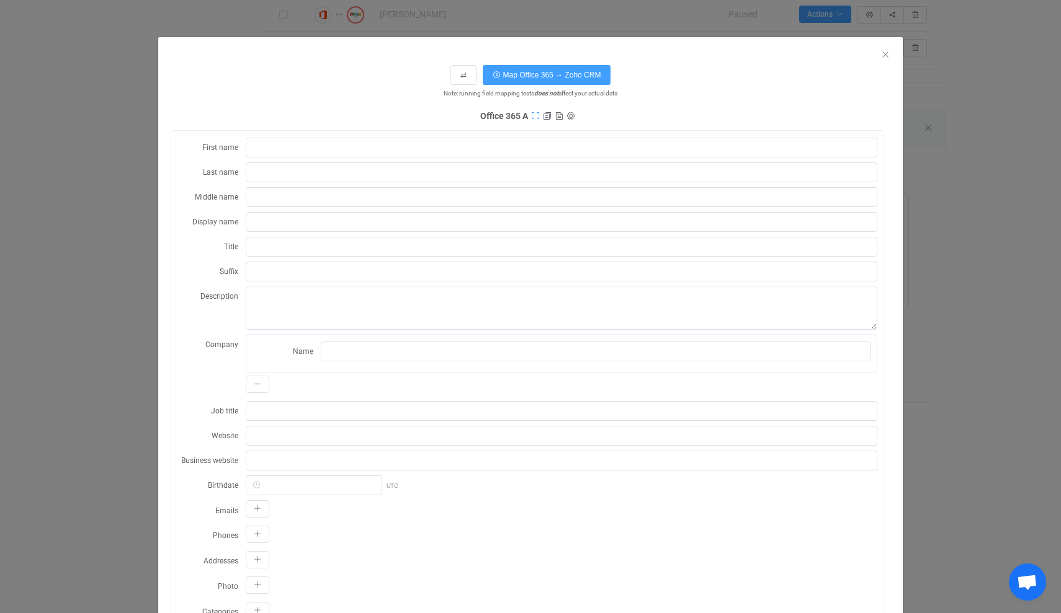
click at [535, 116] on icon "dialog" at bounding box center [535, 116] width 9 height 9
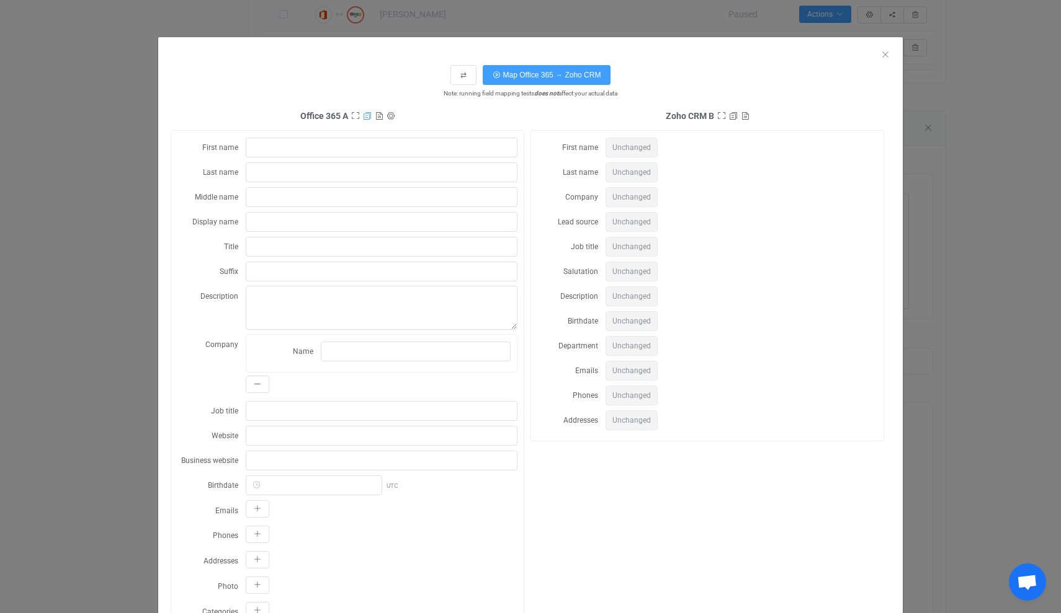
click at [368, 117] on icon "dialog" at bounding box center [367, 116] width 9 height 9
click at [380, 115] on icon "dialog" at bounding box center [379, 116] width 9 height 9
click at [393, 117] on icon "dialog" at bounding box center [390, 116] width 9 height 9
click at [244, 95] on span "Note: running field mapping tests does not affect your actual data" at bounding box center [530, 93] width 719 height 11
click at [639, 147] on span "Unchanged" at bounding box center [631, 148] width 52 height 20
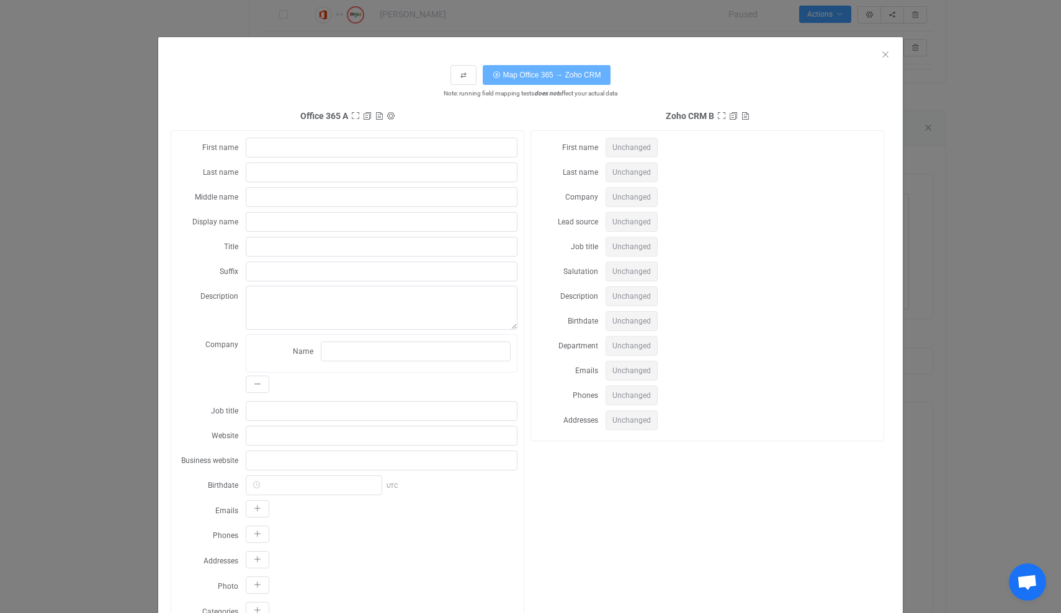
click at [546, 74] on span "Map Office 365 → Zoho CRM" at bounding box center [552, 75] width 98 height 9
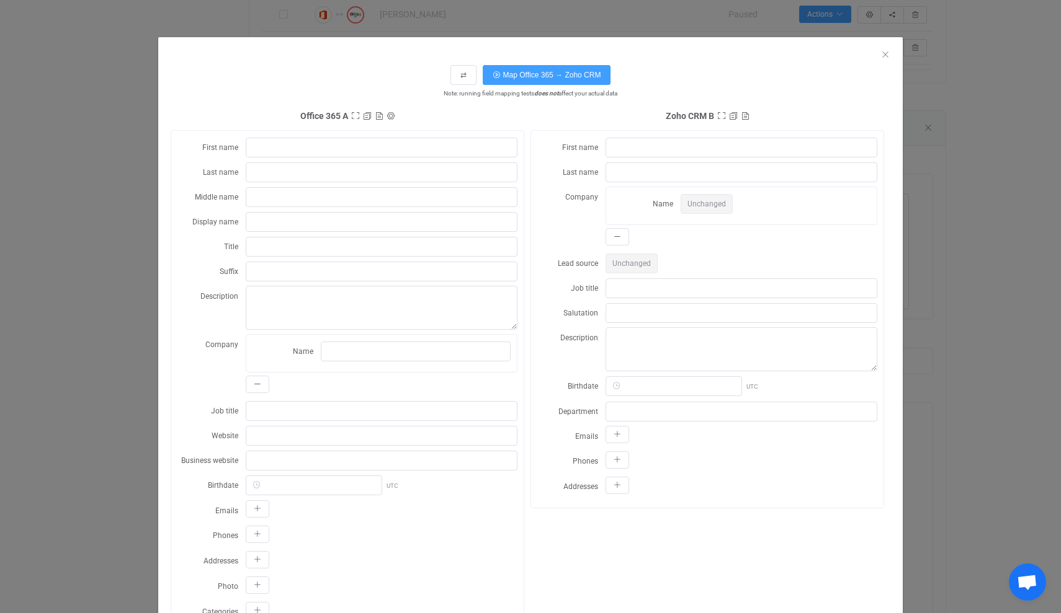
click at [705, 205] on span "Unchanged" at bounding box center [706, 204] width 52 height 20
click at [617, 237] on icon "dialog" at bounding box center [616, 236] width 7 height 7
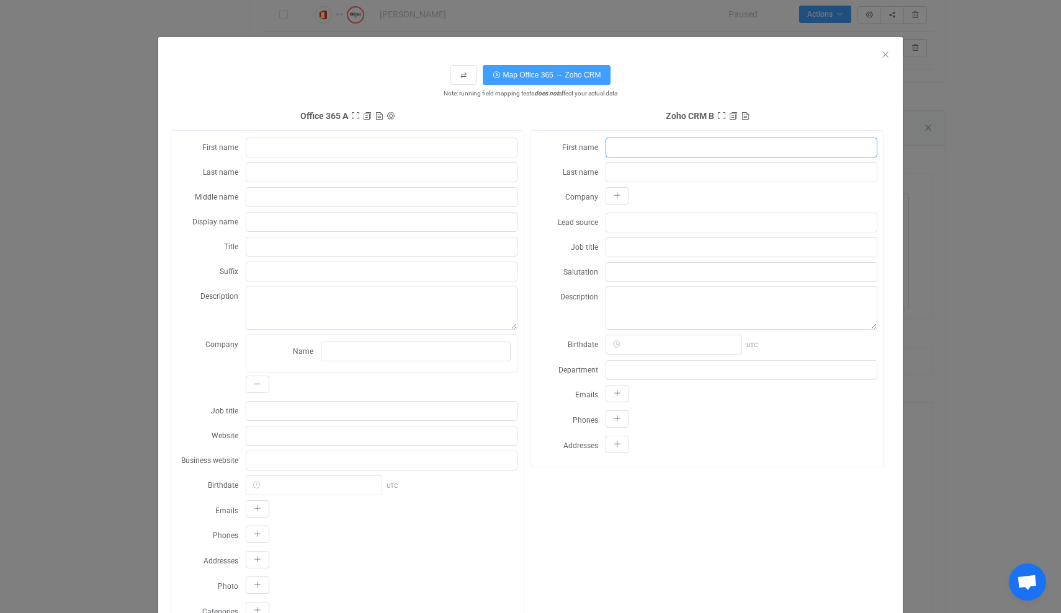
click at [636, 148] on input "dialog" at bounding box center [741, 148] width 272 height 20
click at [494, 148] on input "dialog" at bounding box center [382, 148] width 272 height 20
click at [423, 153] on input "dialog" at bounding box center [382, 148] width 272 height 20
click at [883, 53] on icon "Close" at bounding box center [885, 55] width 10 height 10
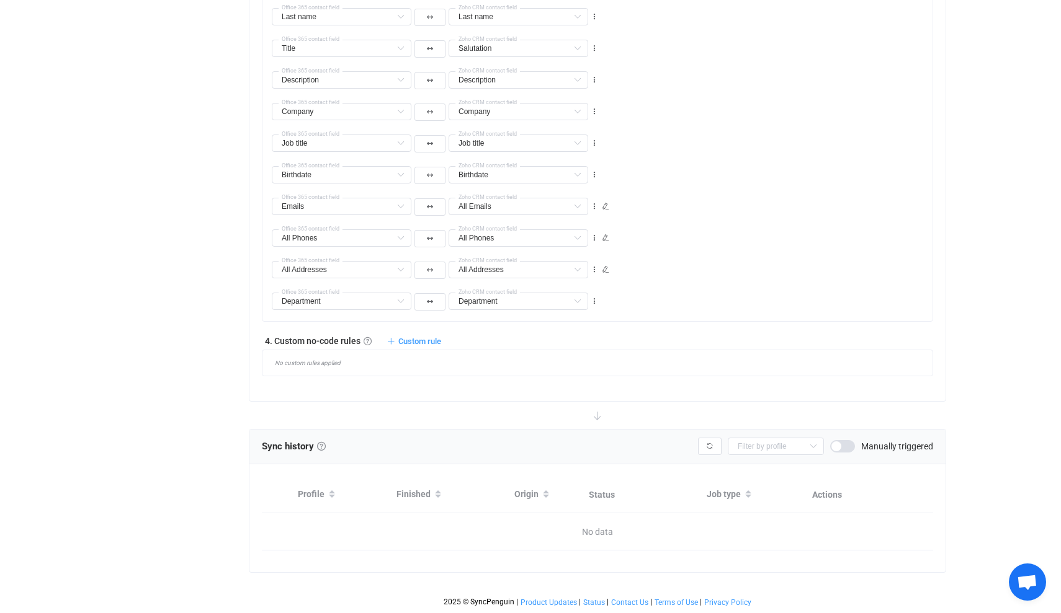
scroll to position [1114, 0]
click at [604, 210] on icon at bounding box center [605, 206] width 7 height 7
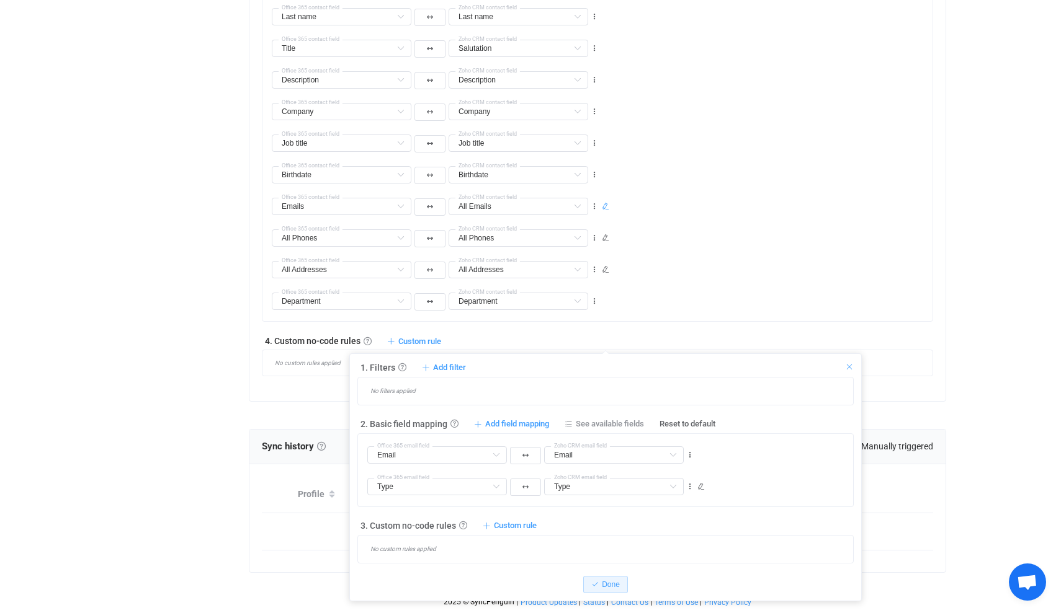
click at [850, 363] on icon at bounding box center [849, 367] width 9 height 9
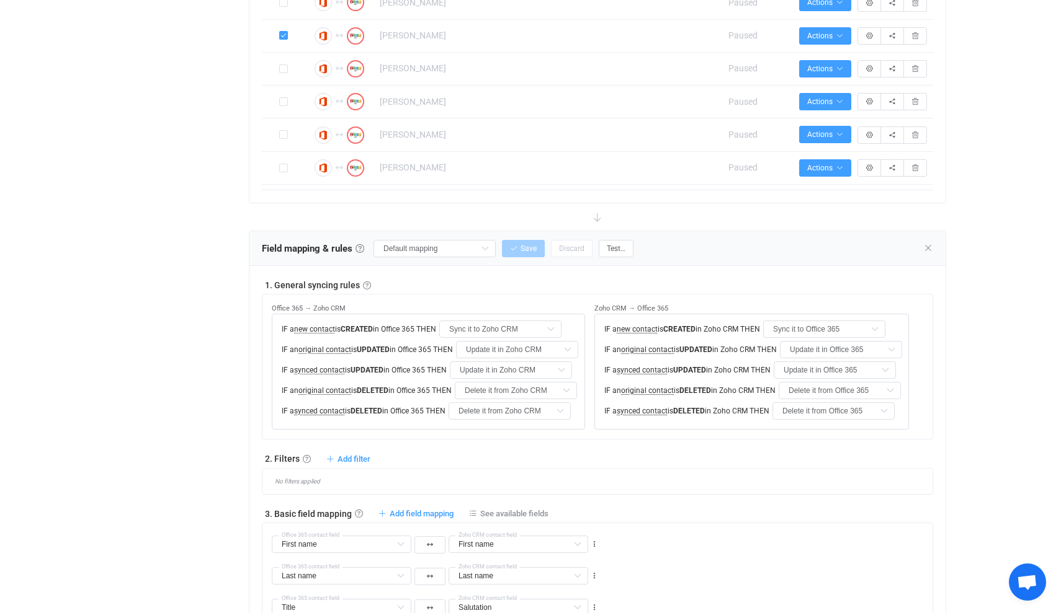
scroll to position [481, 0]
click at [621, 249] on span "Test…" at bounding box center [616, 249] width 19 height 9
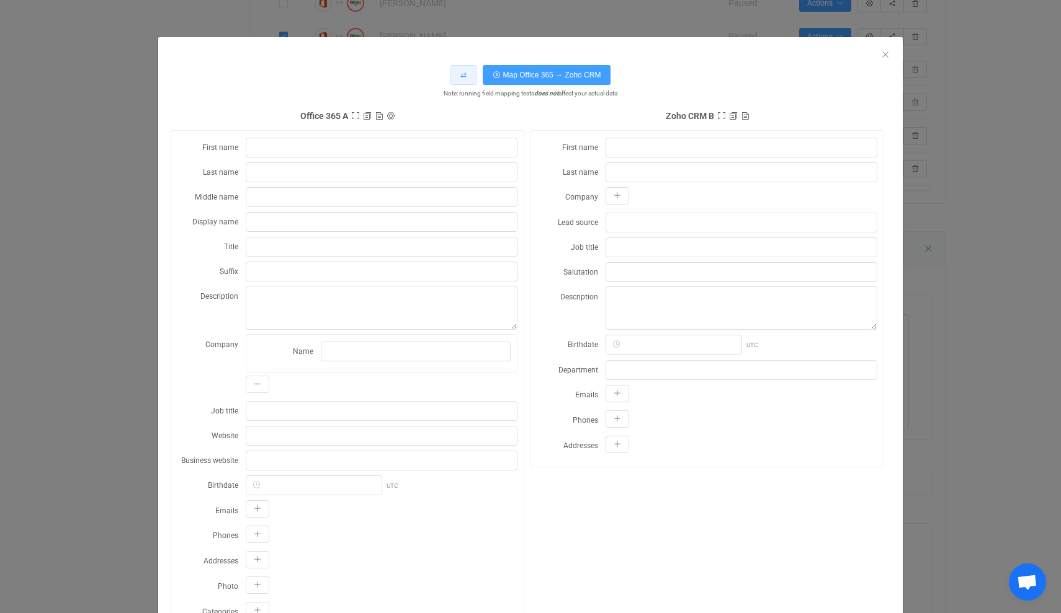
click at [460, 76] on span "⇄" at bounding box center [463, 75] width 6 height 9
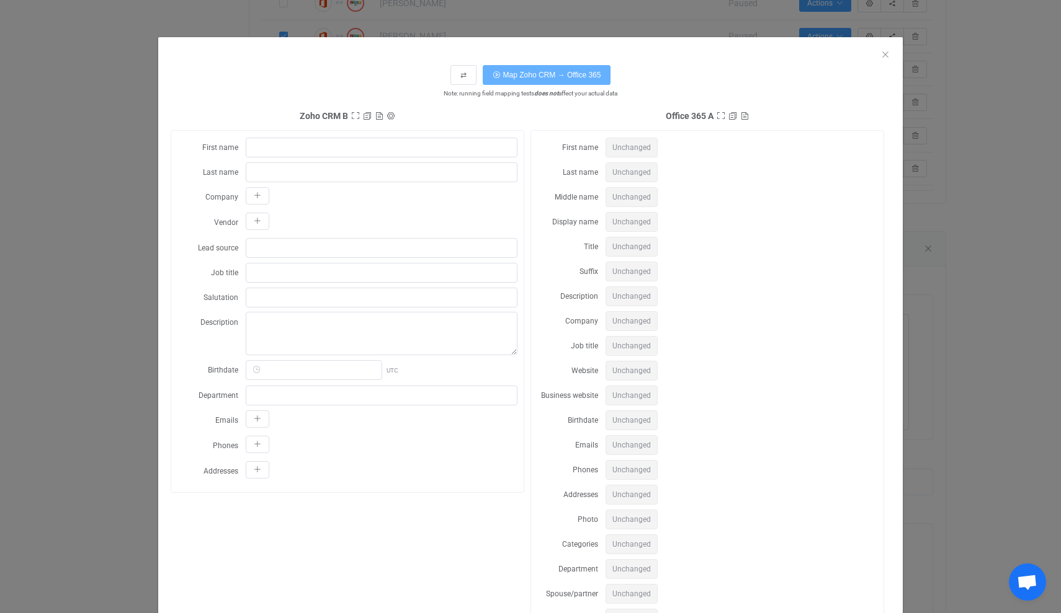
click at [552, 74] on span "Map Zoho CRM → Office 365" at bounding box center [552, 75] width 98 height 9
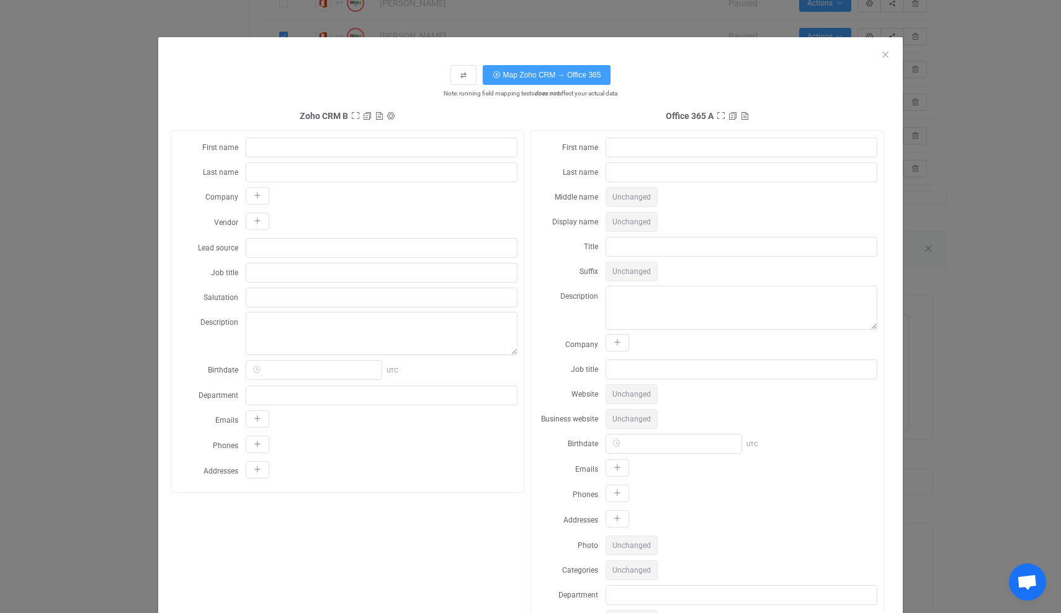
scroll to position [0, 0]
click at [258, 200] on icon "dialog" at bounding box center [257, 195] width 7 height 7
click at [619, 344] on icon "dialog" at bounding box center [616, 342] width 7 height 7
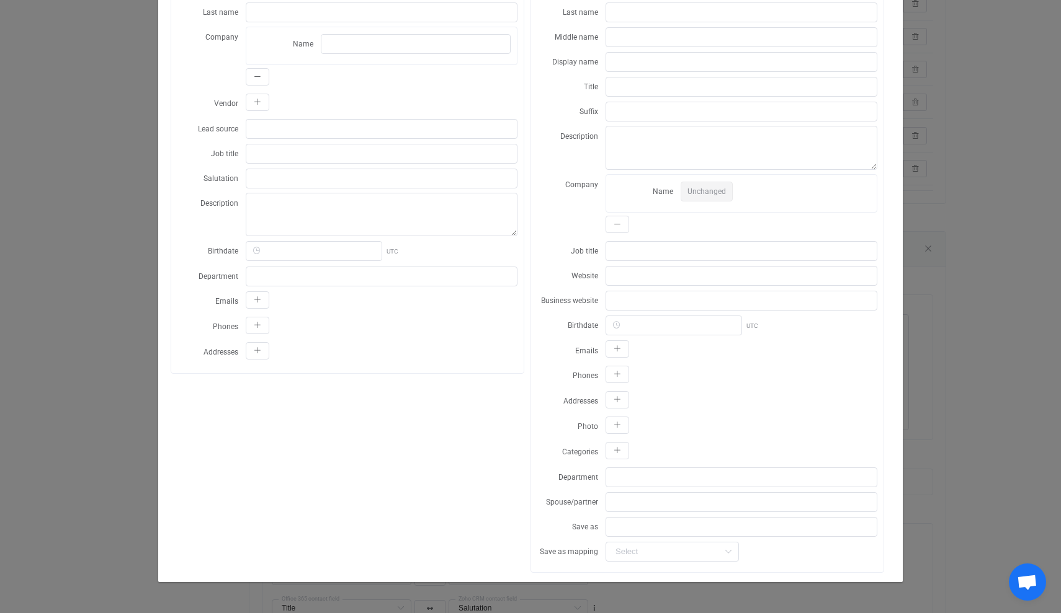
scroll to position [160, 0]
click at [257, 303] on icon "dialog" at bounding box center [257, 299] width 7 height 7
click at [440, 350] on icon "dialog" at bounding box center [443, 354] width 16 height 20
click at [383, 388] on li "Work" at bounding box center [385, 386] width 128 height 21
type input "Work"
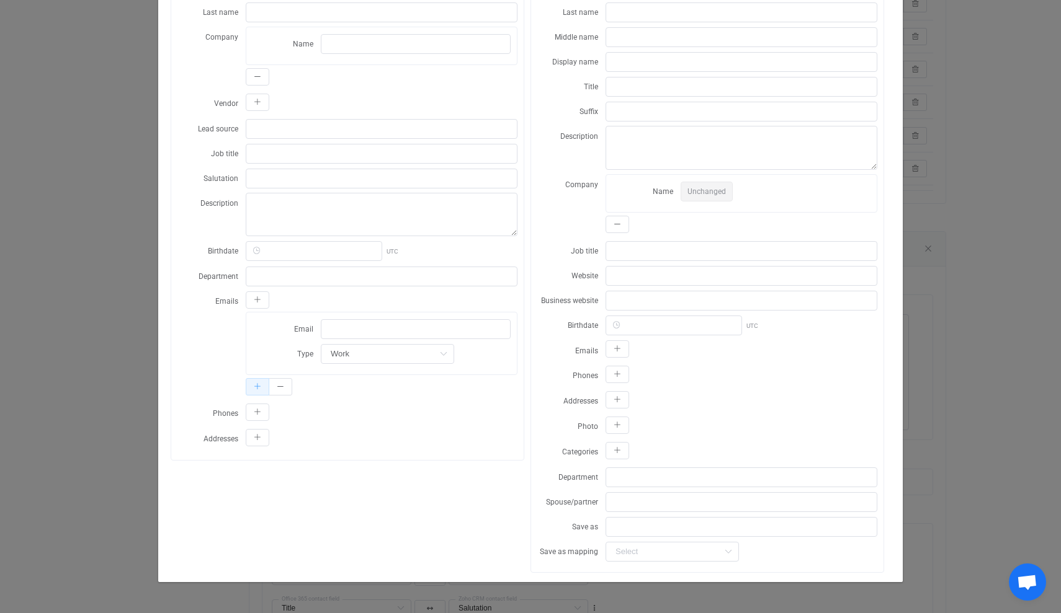
click at [256, 389] on icon "dialog" at bounding box center [257, 386] width 7 height 7
click at [435, 441] on icon "dialog" at bounding box center [443, 441] width 16 height 20
click at [342, 496] on span "Other" at bounding box center [345, 495] width 22 height 10
type input "Other"
click at [618, 349] on icon "dialog" at bounding box center [616, 348] width 7 height 7
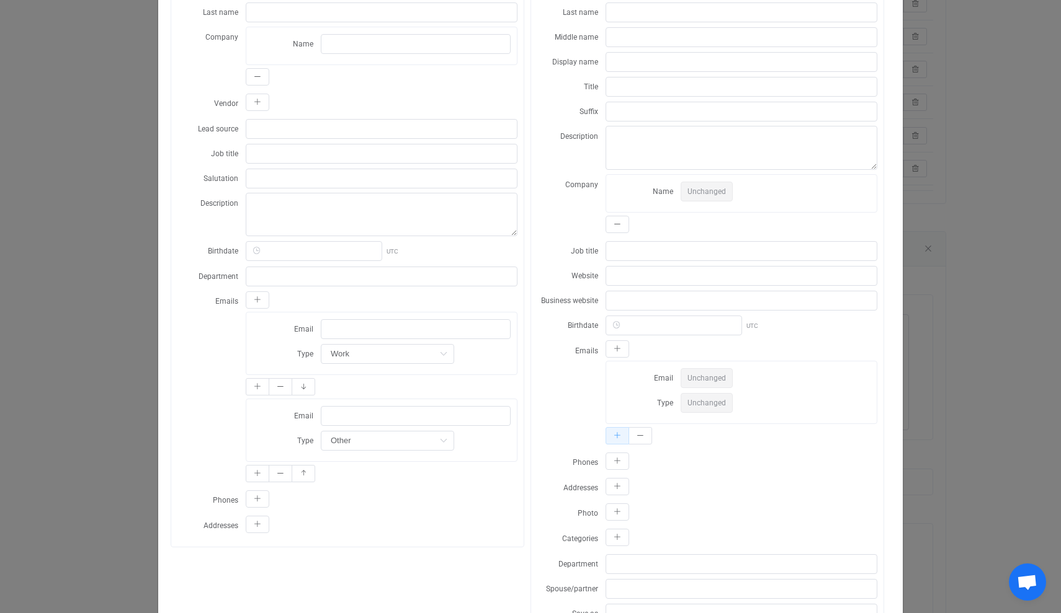
click at [618, 440] on icon "dialog" at bounding box center [616, 435] width 7 height 7
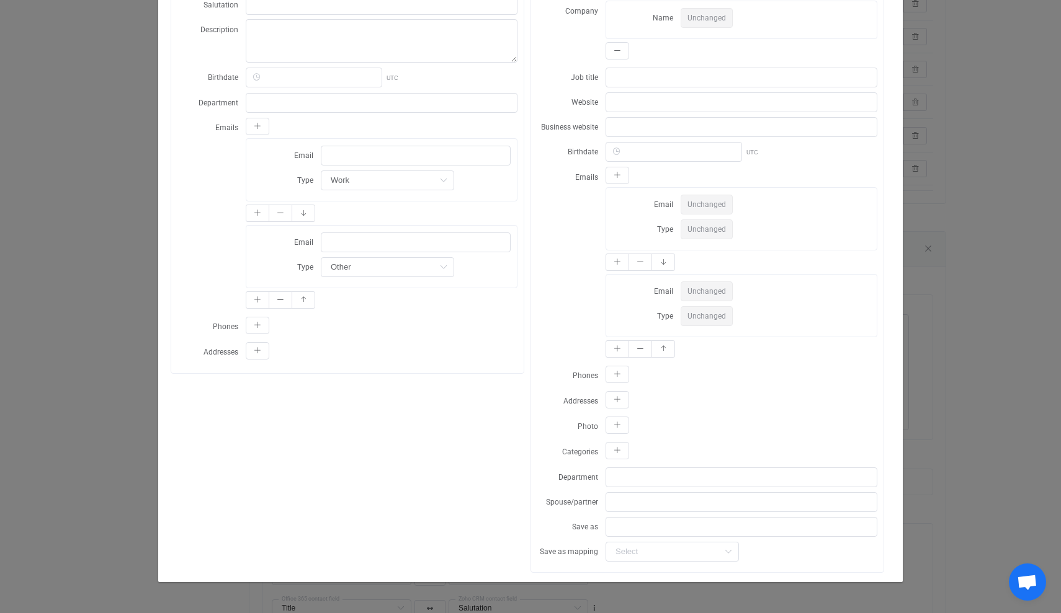
scroll to position [334, 0]
click at [259, 327] on icon "dialog" at bounding box center [257, 325] width 7 height 7
click at [441, 379] on icon "dialog" at bounding box center [443, 380] width 16 height 20
click at [349, 455] on span "Mobile" at bounding box center [346, 454] width 25 height 10
type input "Mobile"
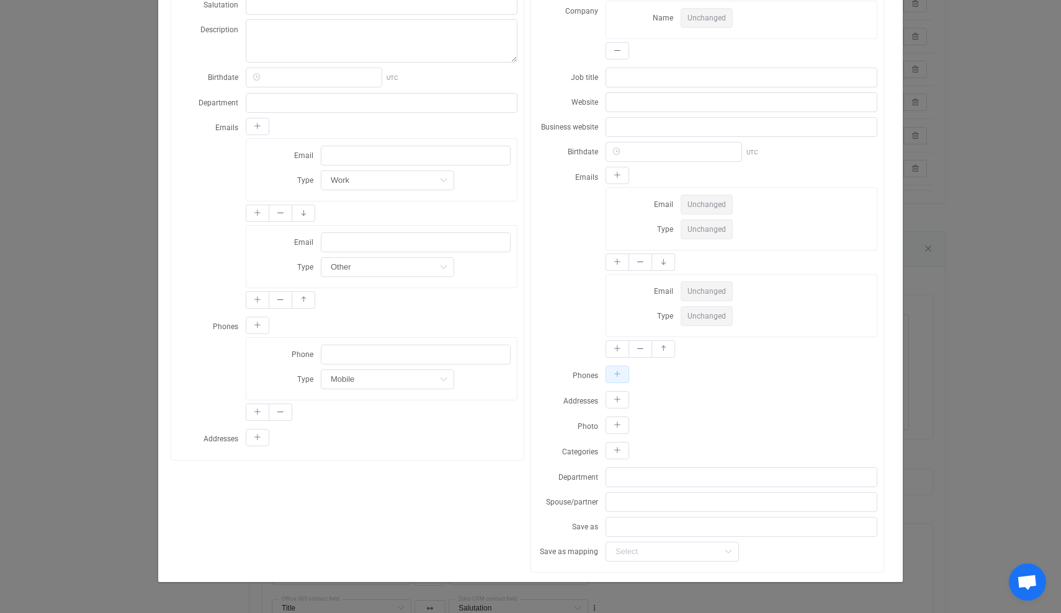
click at [618, 376] on icon "dialog" at bounding box center [616, 374] width 7 height 7
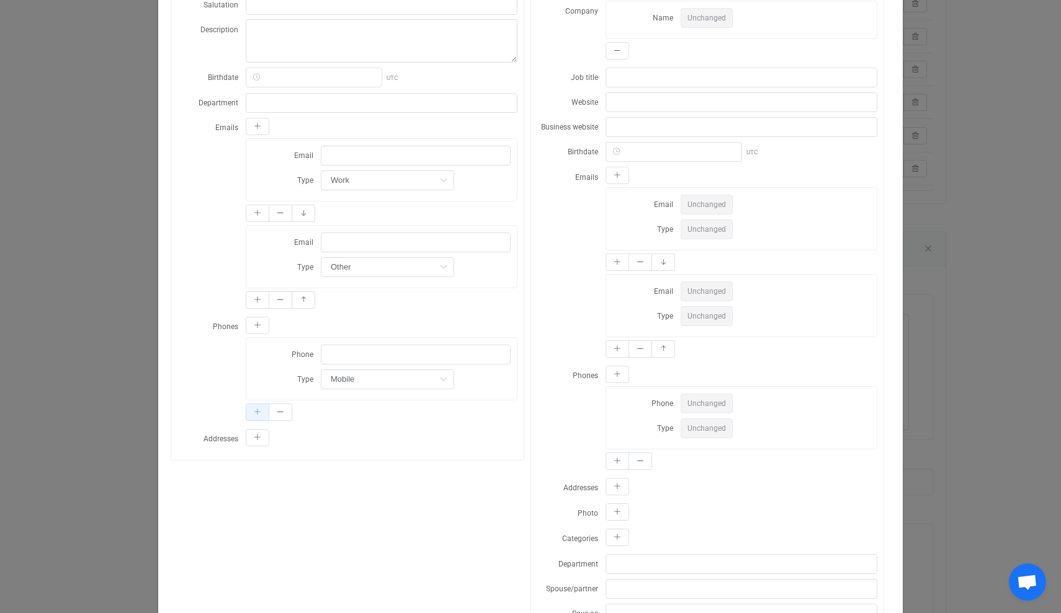
click at [260, 416] on icon "dialog" at bounding box center [257, 412] width 7 height 7
click at [445, 466] on icon "dialog" at bounding box center [443, 466] width 16 height 20
click at [350, 518] on span "Work" at bounding box center [344, 520] width 20 height 10
type input "Work"
click at [482, 559] on div "Zoho CRM B First name Last name Company Name Vendor Lead source Job title Salut…" at bounding box center [530, 217] width 719 height 885
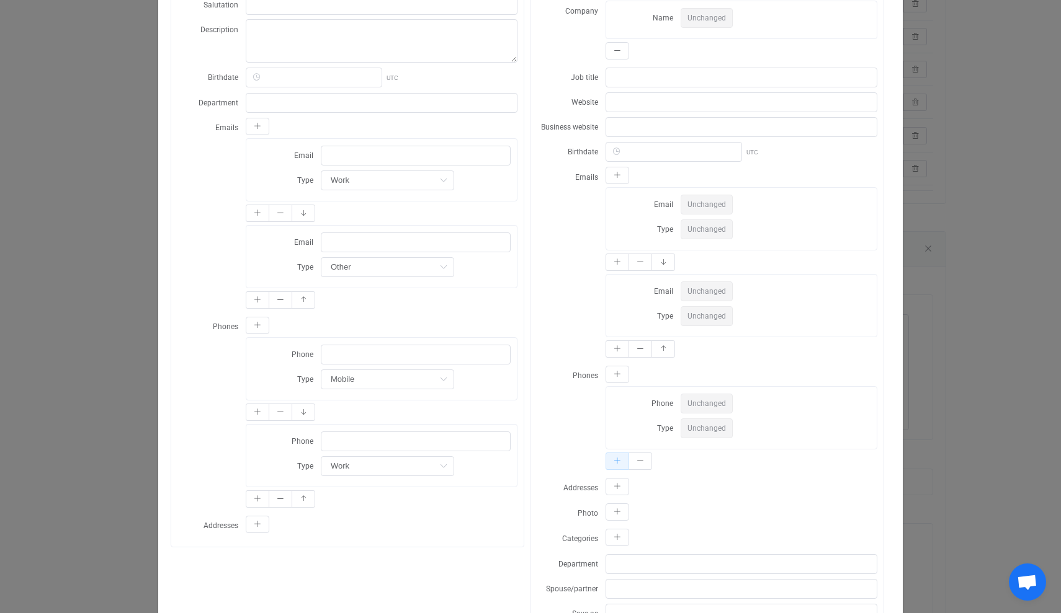
click at [618, 463] on icon "dialog" at bounding box center [616, 461] width 7 height 7
click at [558, 509] on div "Phones Phone Unchanged Type Unchanged Phone Unchanged Type Unchanged" at bounding box center [707, 462] width 340 height 195
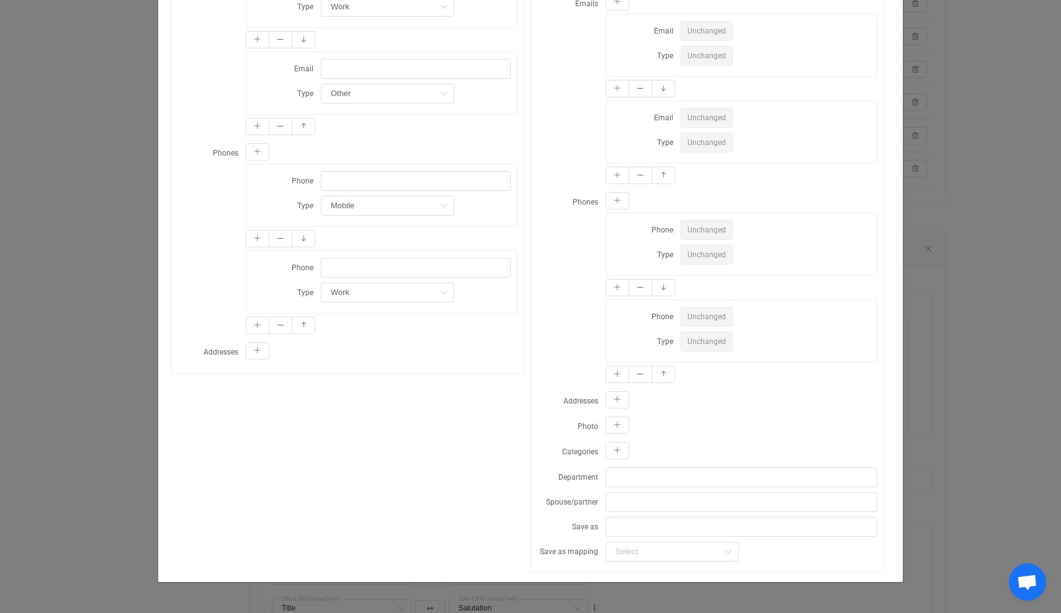
scroll to position [507, 0]
click at [257, 350] on icon "dialog" at bounding box center [257, 350] width 7 height 7
click at [619, 400] on icon "dialog" at bounding box center [616, 399] width 7 height 7
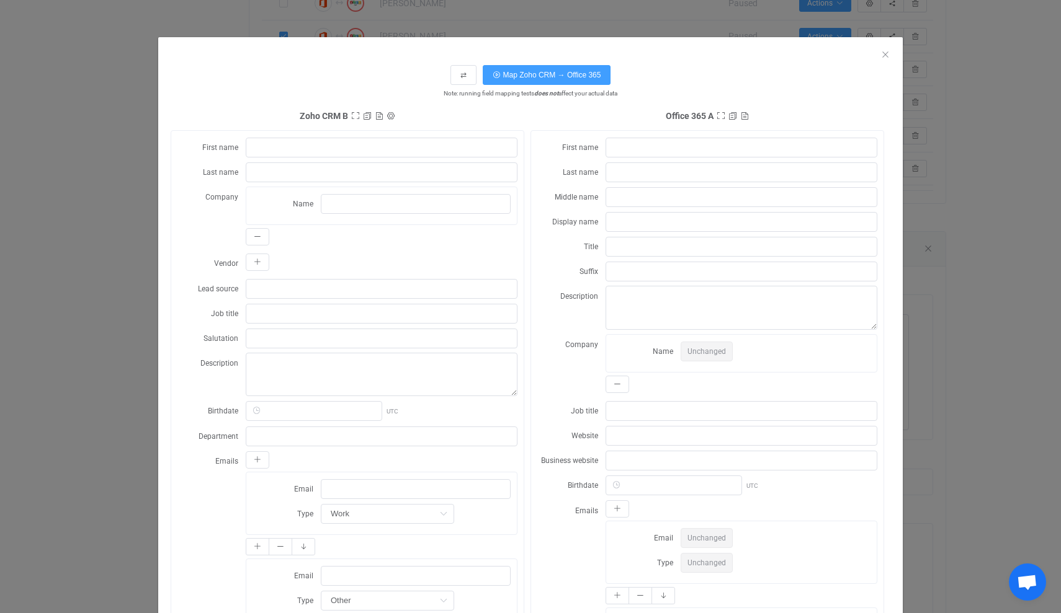
scroll to position [0, 0]
click at [528, 74] on span "Map Zoho CRM → Office 365" at bounding box center [552, 75] width 98 height 9
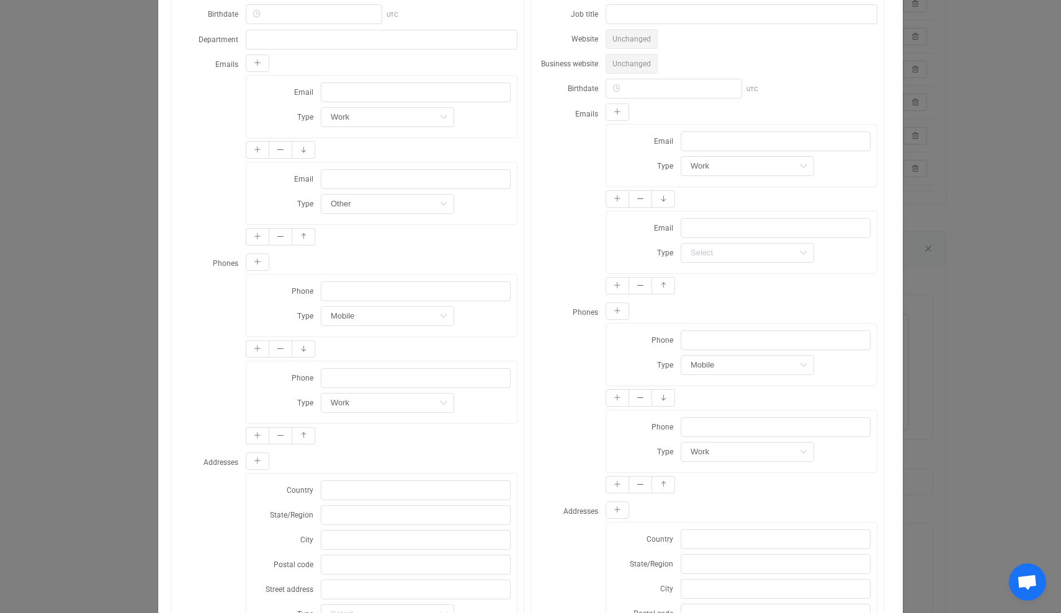
scroll to position [396, 0]
click at [802, 252] on icon "dialog" at bounding box center [803, 254] width 16 height 20
click at [800, 164] on icon "dialog" at bounding box center [803, 167] width 16 height 20
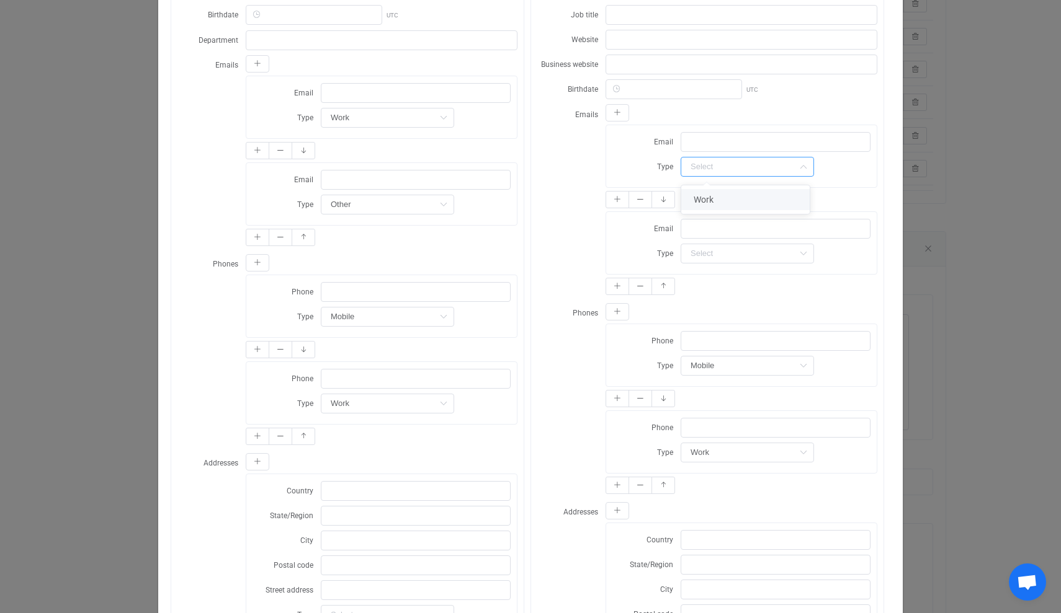
click at [706, 198] on span "Work" at bounding box center [703, 200] width 20 height 10
type input "Work"
click at [800, 252] on icon "dialog" at bounding box center [803, 254] width 16 height 20
click at [726, 288] on li "Work" at bounding box center [745, 286] width 128 height 21
type input "Work"
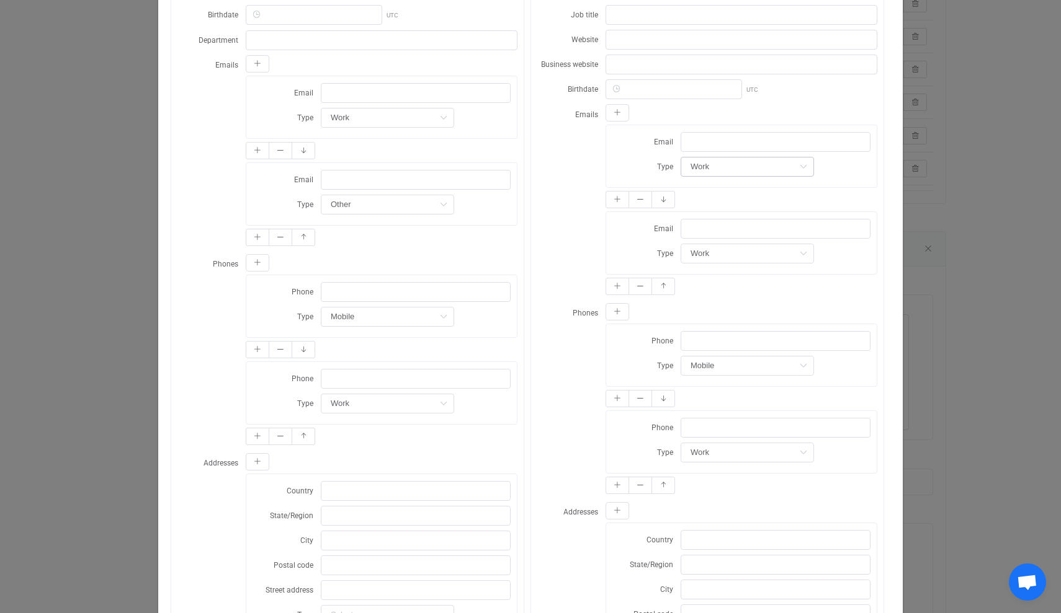
click at [582, 236] on div "Emails Email Type Work Email Type Work" at bounding box center [707, 201] width 340 height 195
click at [806, 254] on icon "dialog" at bounding box center [803, 252] width 16 height 20
click at [570, 258] on div "Emails Email Type Work Email Type" at bounding box center [707, 200] width 340 height 195
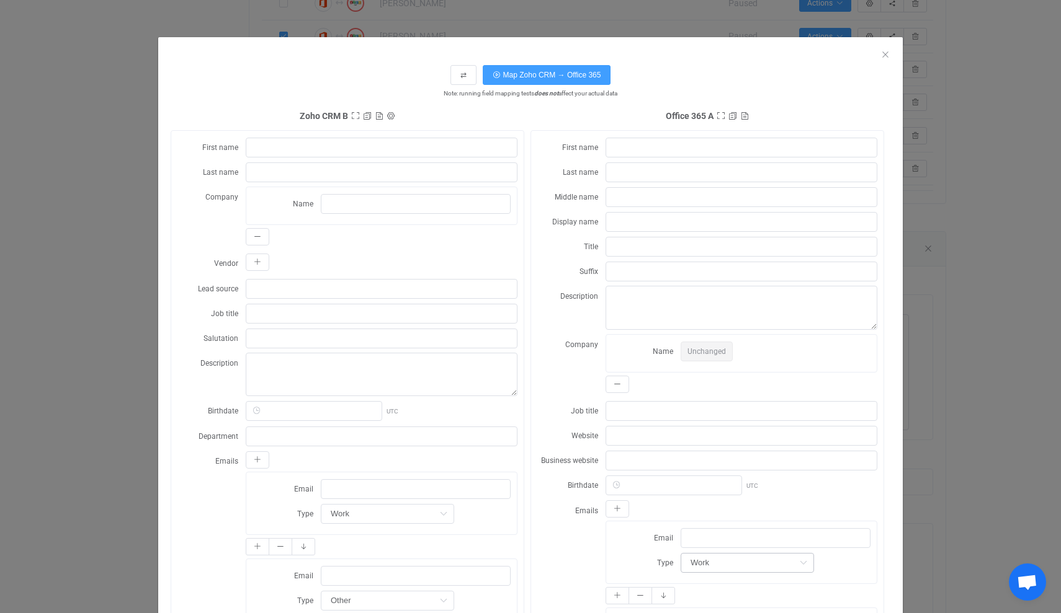
scroll to position [0, 0]
click at [551, 73] on span "Map Zoho CRM → Office 365" at bounding box center [552, 75] width 98 height 9
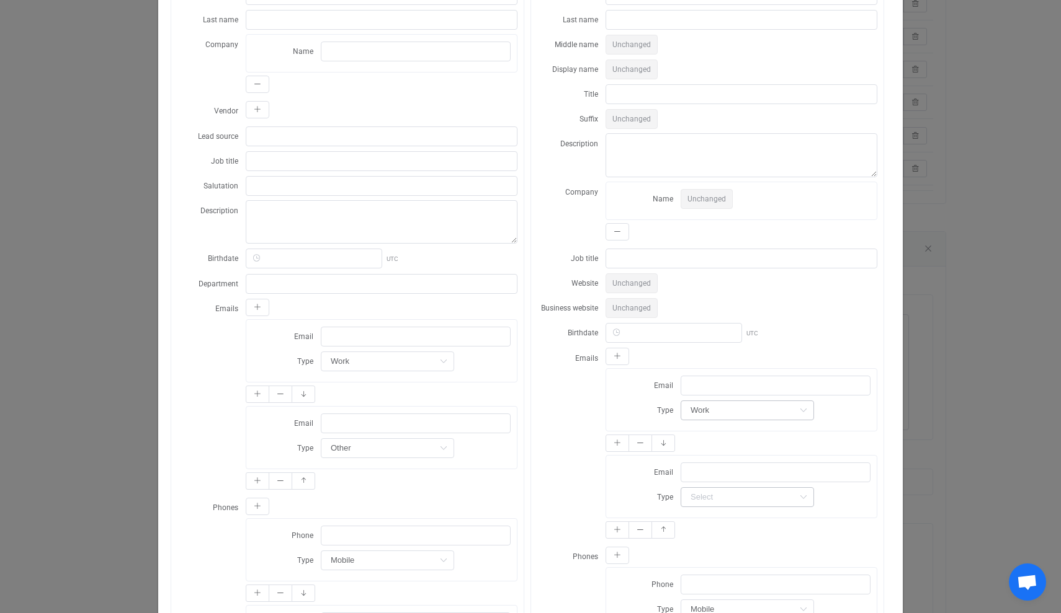
scroll to position [151, 0]
click at [695, 202] on span "Unchanged" at bounding box center [706, 200] width 52 height 20
click at [560, 244] on div "Company Name Unchanged" at bounding box center [707, 214] width 340 height 62
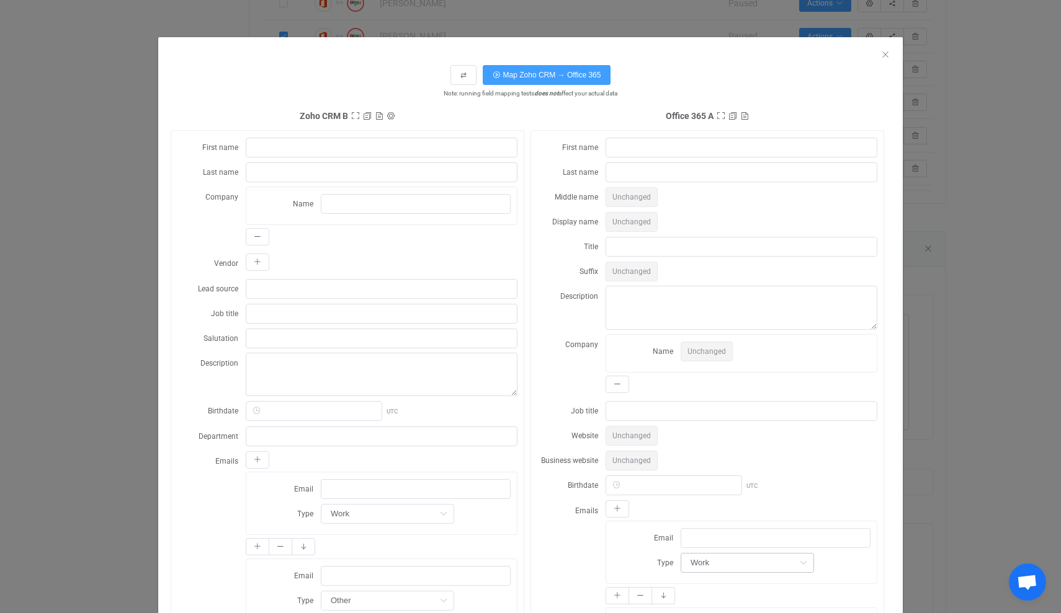
scroll to position [0, 0]
click at [886, 54] on icon "Close" at bounding box center [885, 55] width 10 height 10
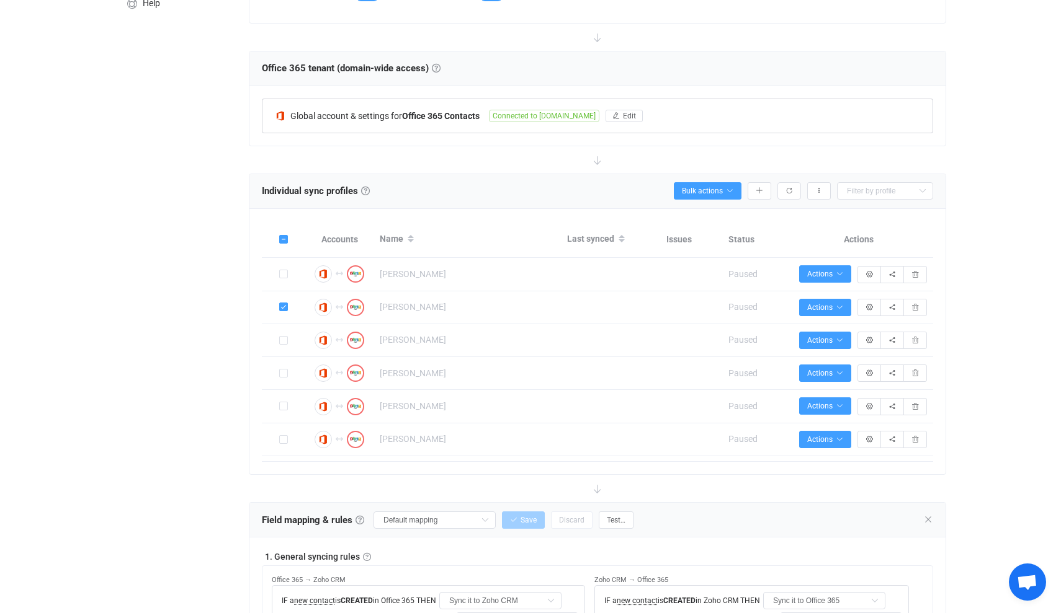
scroll to position [231, 0]
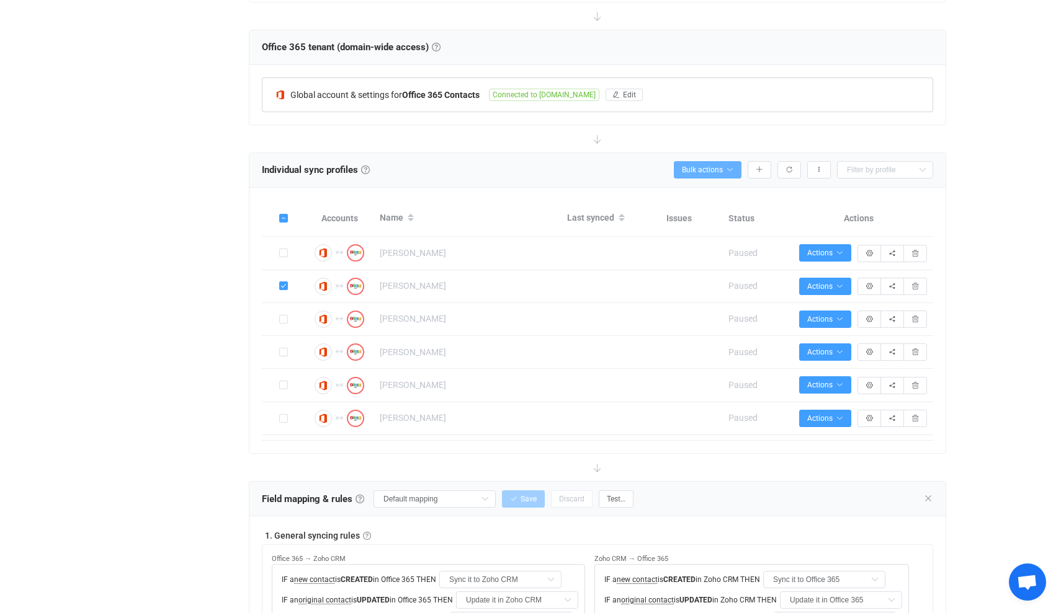
click at [729, 168] on icon "button" at bounding box center [729, 169] width 7 height 7
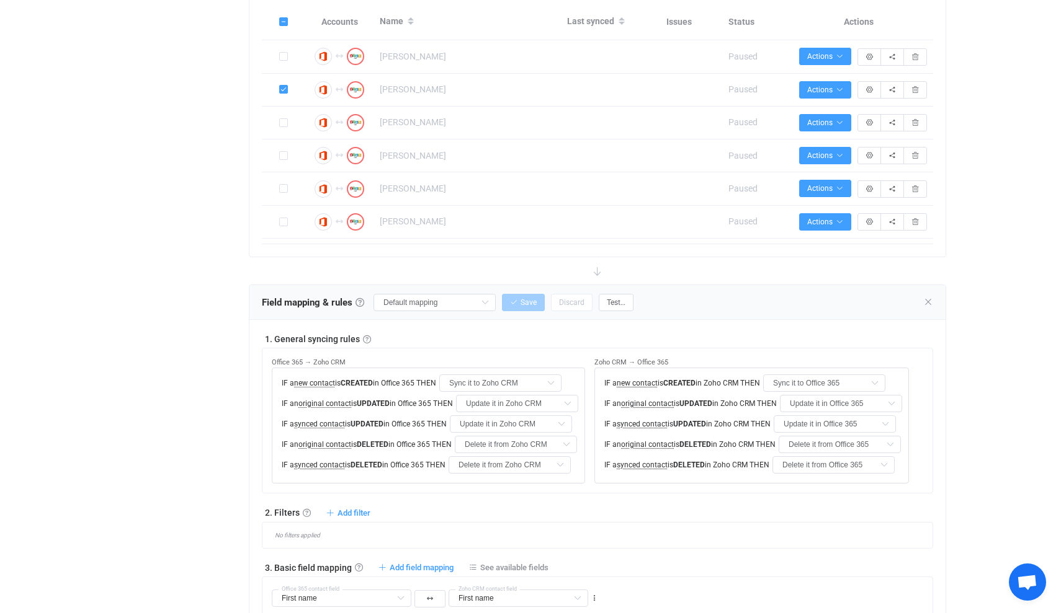
scroll to position [447, 0]
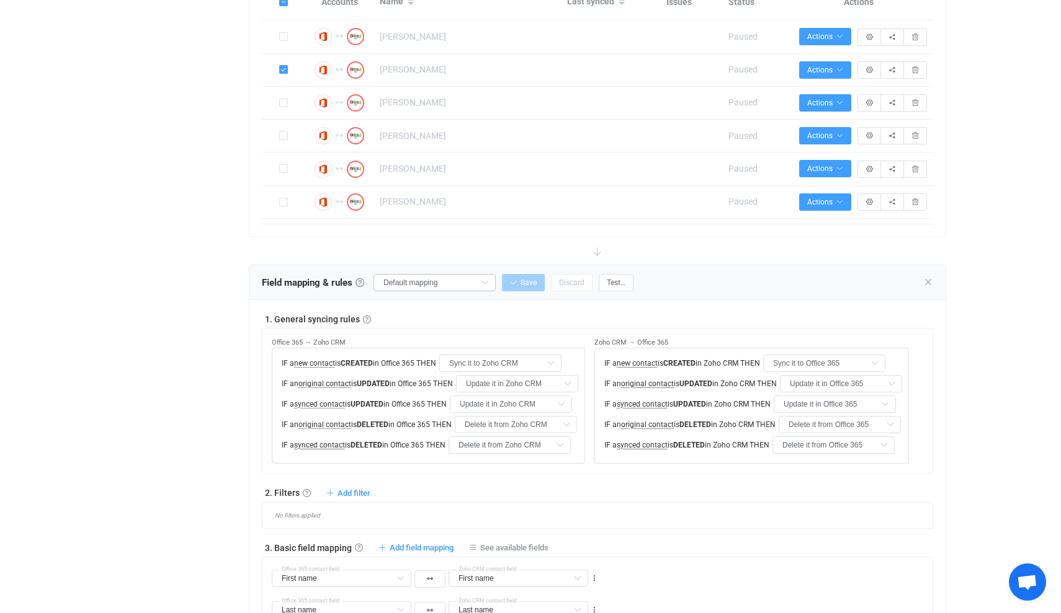
click at [489, 281] on icon at bounding box center [485, 282] width 16 height 17
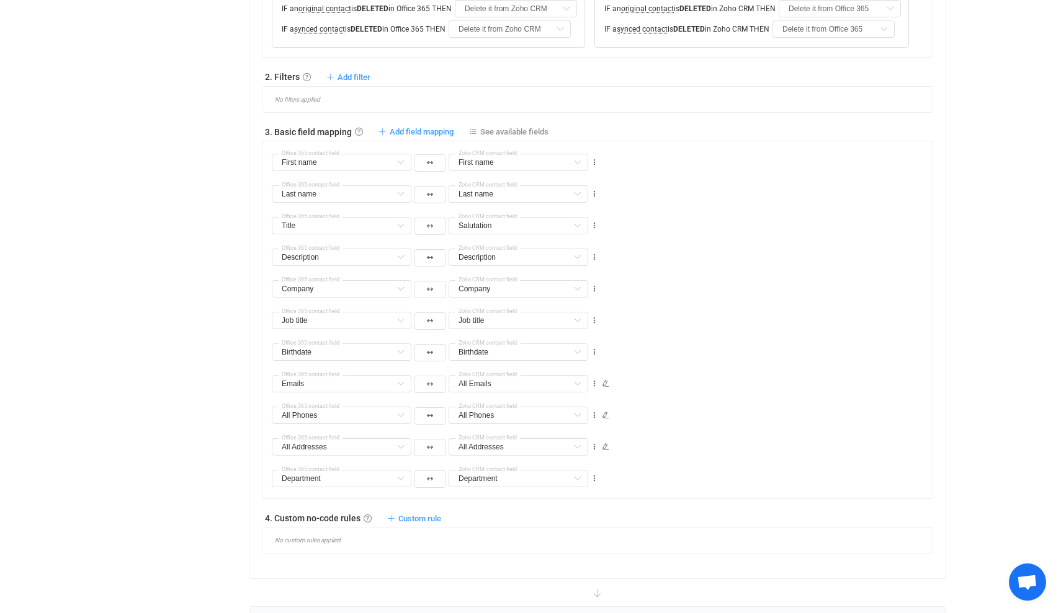
scroll to position [874, 0]
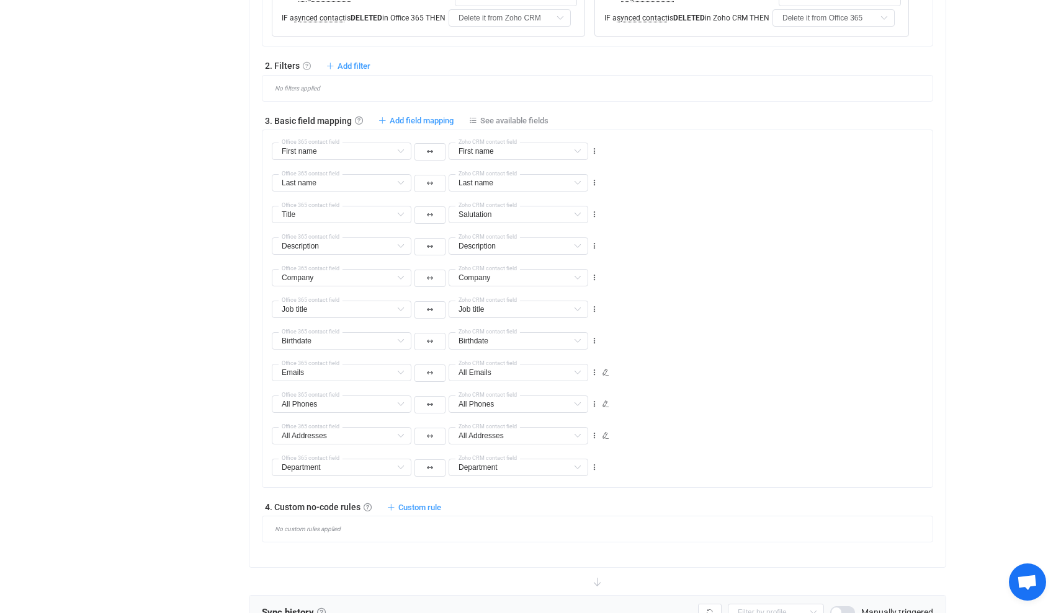
click at [306, 70] on link at bounding box center [307, 66] width 8 height 8
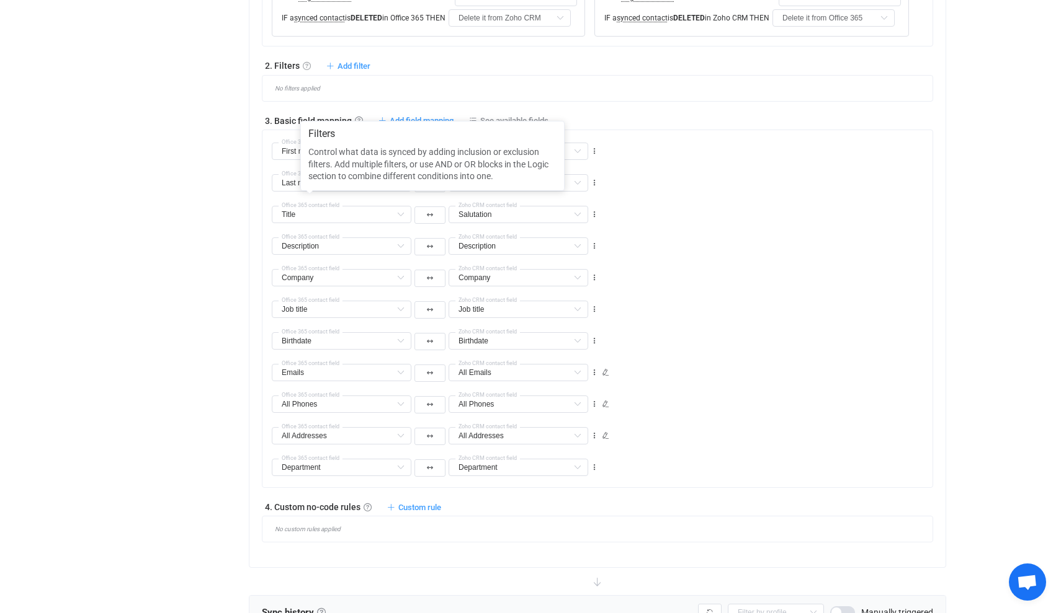
click at [306, 70] on link at bounding box center [307, 66] width 8 height 8
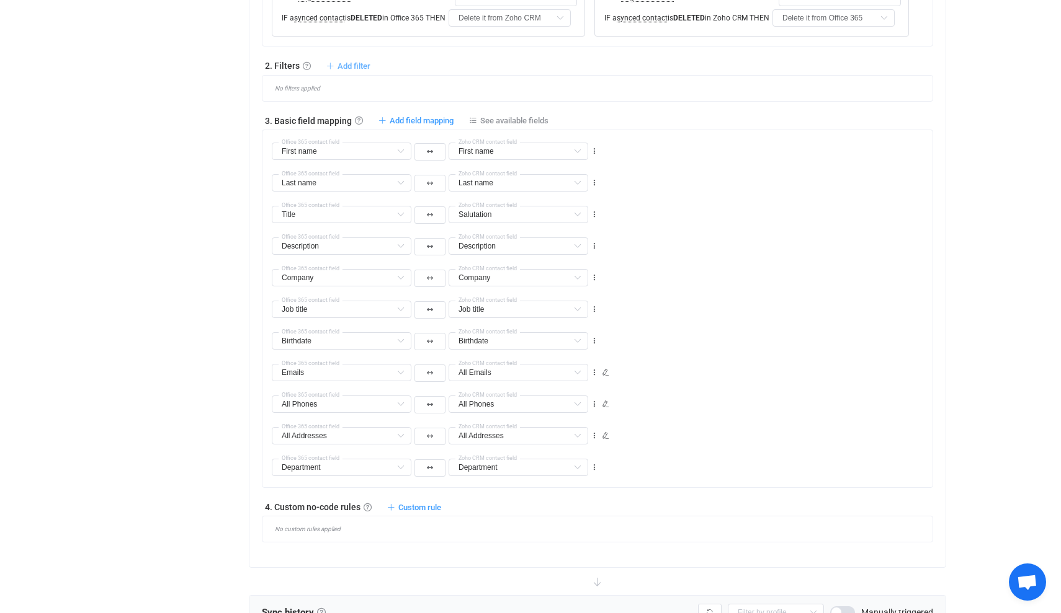
click at [358, 71] on span "Add filter" at bounding box center [353, 65] width 33 height 9
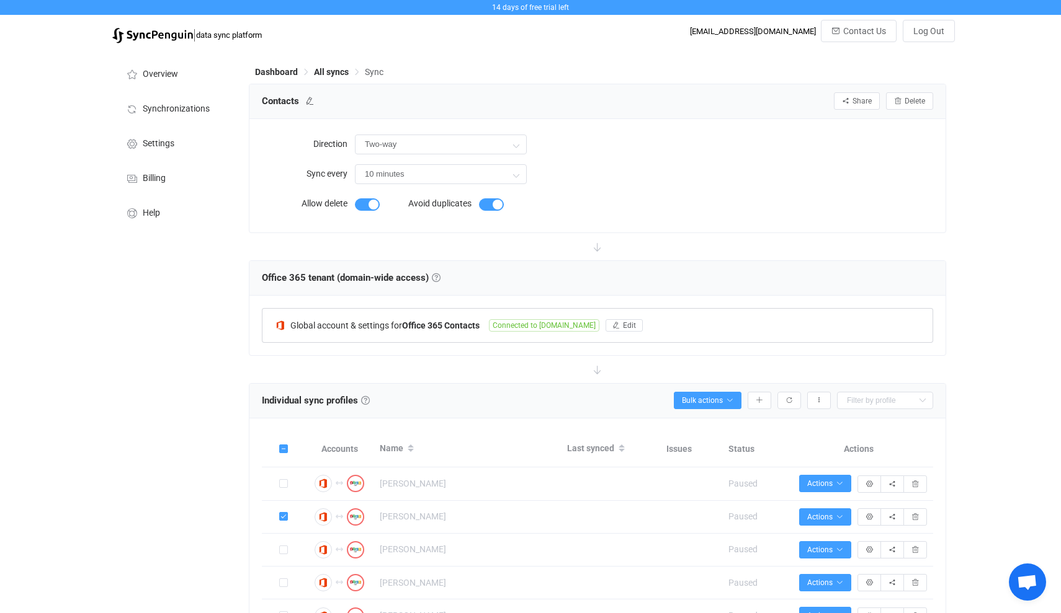
scroll to position [0, 0]
click at [517, 144] on icon at bounding box center [516, 145] width 16 height 25
click at [440, 221] on span "Zoho CRM" at bounding box center [438, 222] width 40 height 10
type input "Zoho CRM → Office 365"
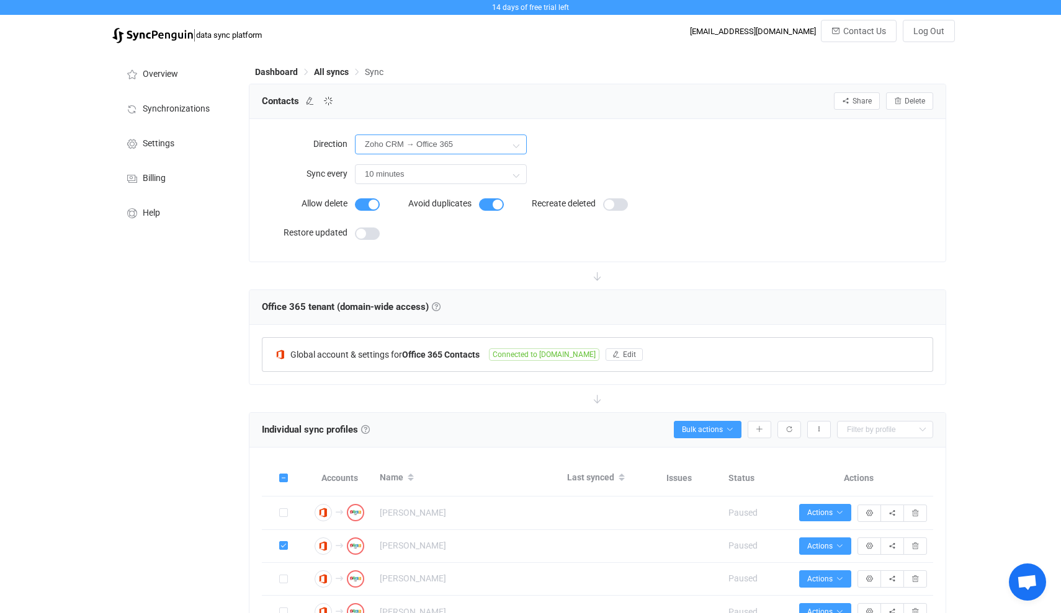
type input "Delete it from Office 365"
click at [576, 230] on form "Allow delete Avoid duplicates Recreate deleted Restore updated" at bounding box center [479, 220] width 434 height 58
click at [517, 174] on icon at bounding box center [516, 174] width 16 height 25
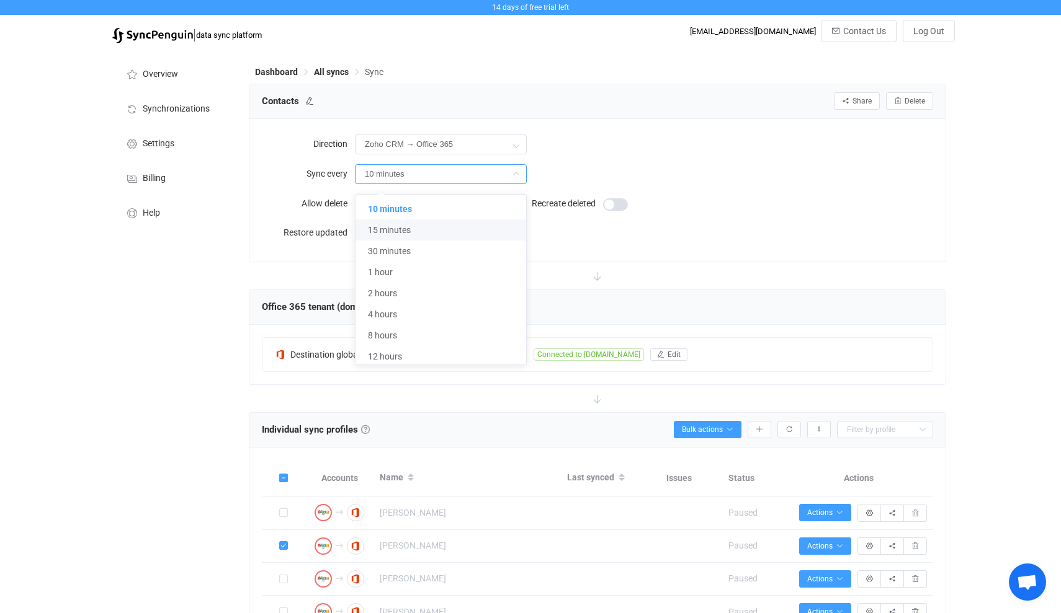
click at [572, 165] on div "10 minutes" at bounding box center [644, 173] width 578 height 25
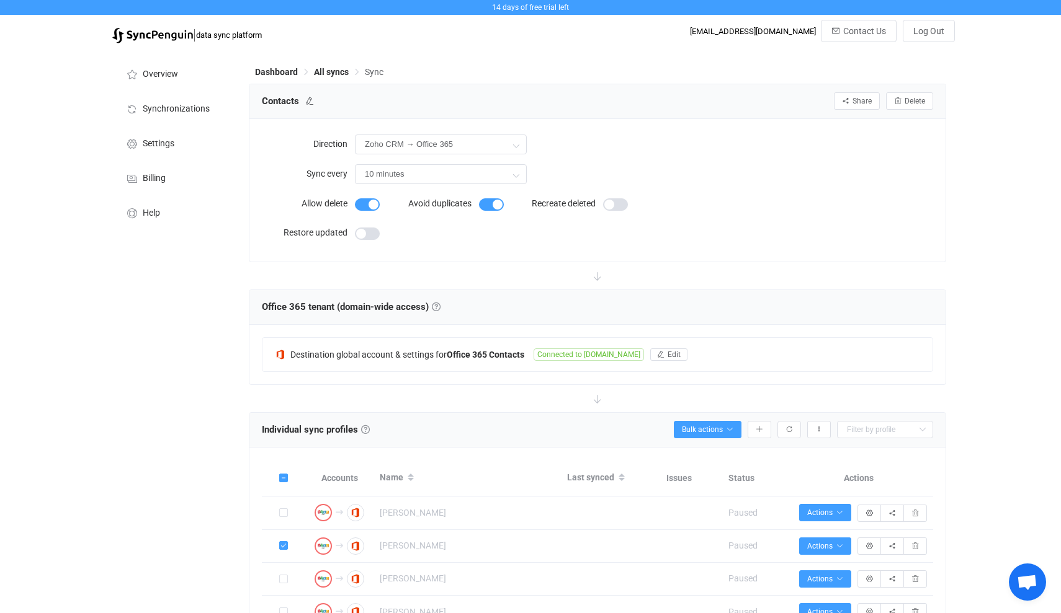
click at [515, 244] on form "Allow delete Avoid duplicates Recreate deleted Restore updated" at bounding box center [479, 220] width 434 height 58
click at [618, 204] on span at bounding box center [615, 204] width 25 height 12
click at [364, 202] on span at bounding box center [367, 204] width 25 height 12
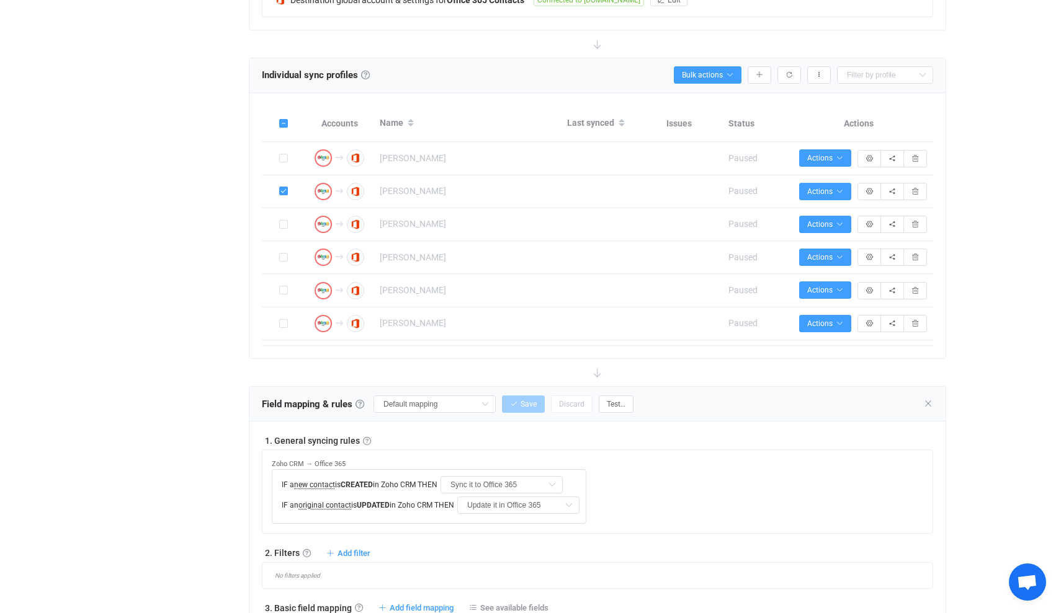
scroll to position [362, 0]
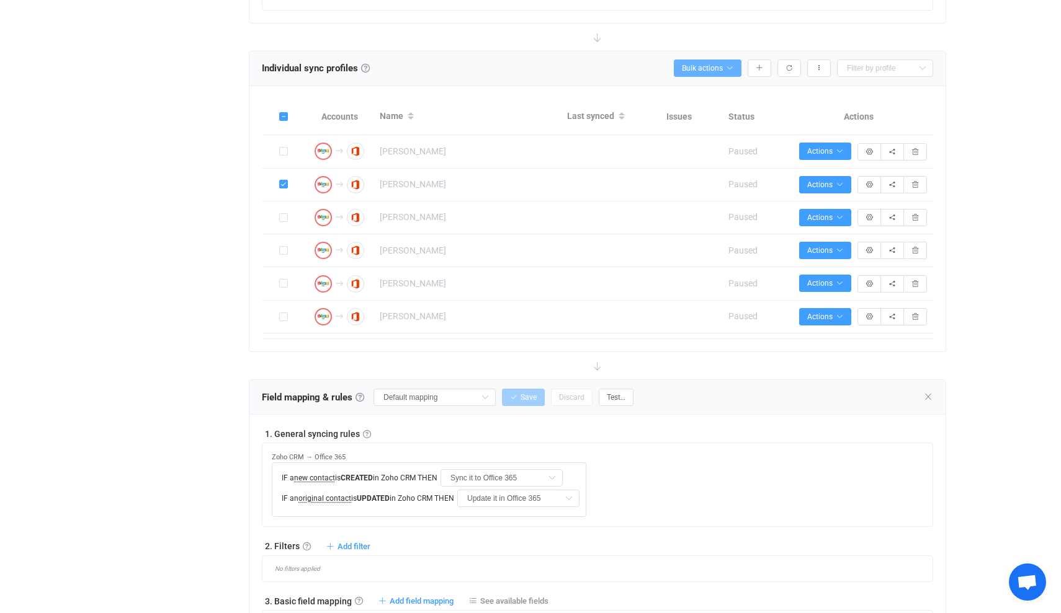
click at [726, 71] on icon "button" at bounding box center [729, 67] width 7 height 7
click at [207, 321] on div "Overview Synchronizations Settings Billing Help" at bounding box center [174, 474] width 136 height 1572
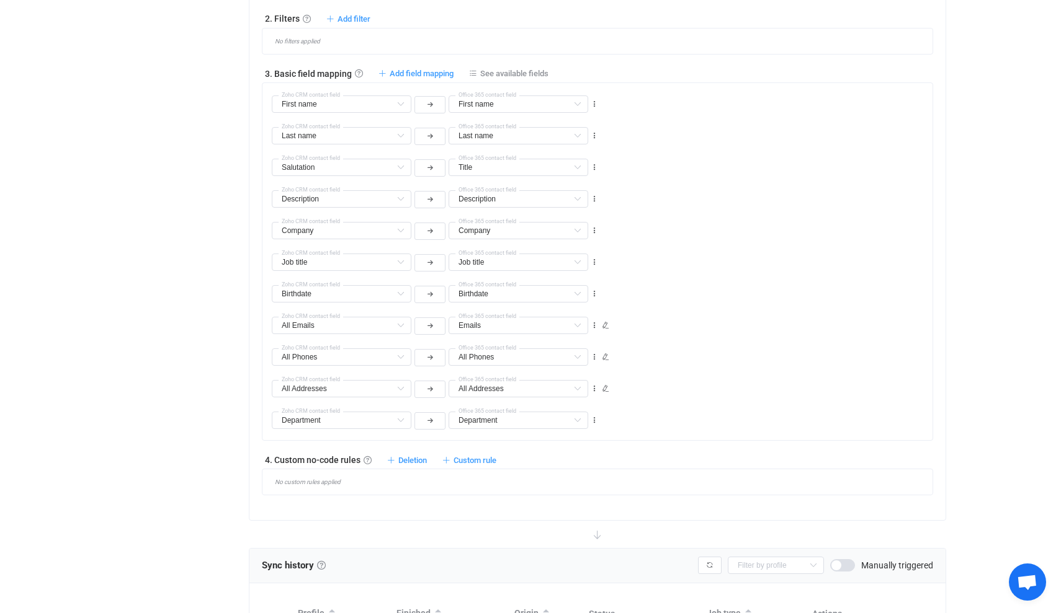
scroll to position [886, 0]
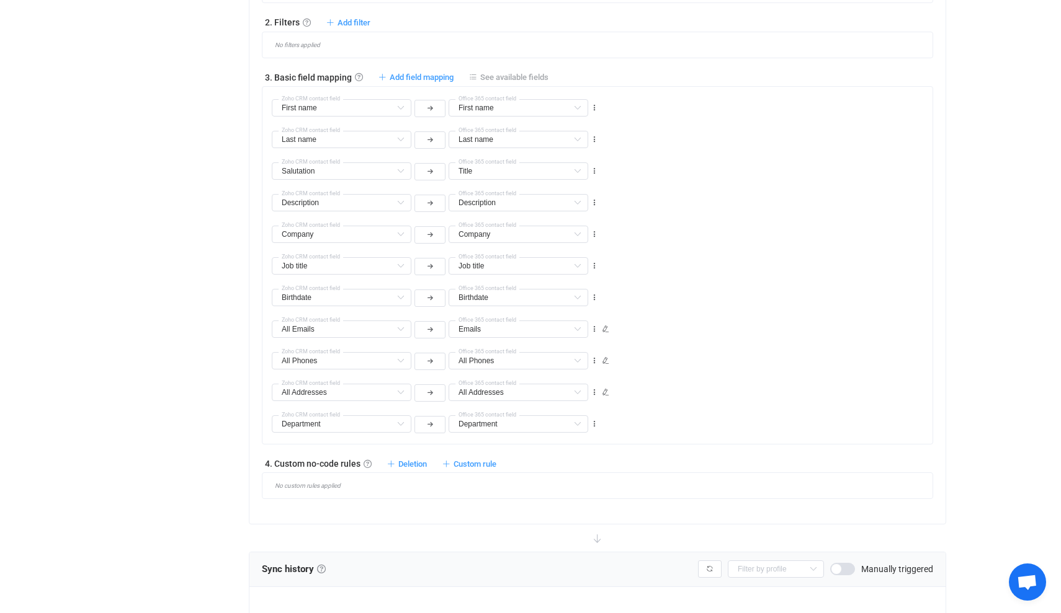
click at [527, 76] on span "See available fields" at bounding box center [514, 77] width 68 height 9
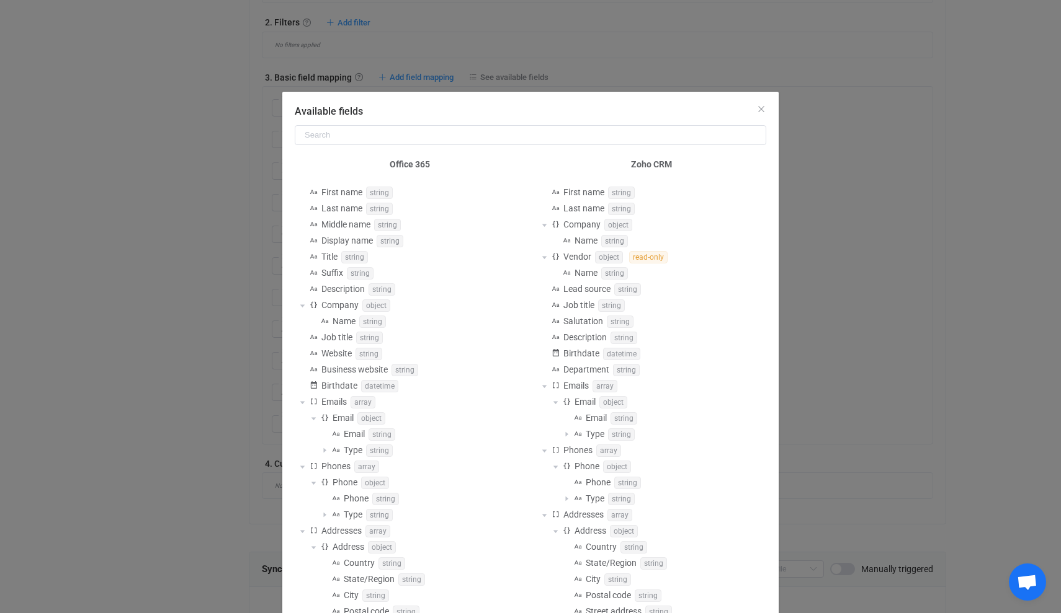
scroll to position [0, 0]
click at [543, 224] on span "Available fields" at bounding box center [543, 225] width 15 height 15
click at [545, 223] on span "Available fields" at bounding box center [543, 225] width 15 height 15
click at [760, 107] on icon "Close" at bounding box center [761, 109] width 10 height 10
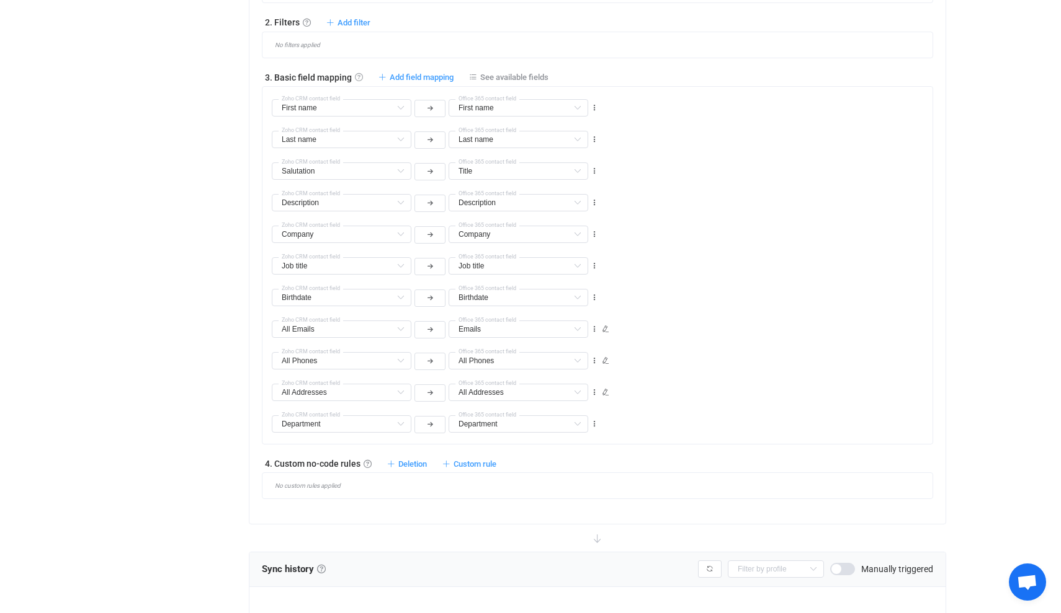
click at [358, 78] on link at bounding box center [359, 77] width 8 height 8
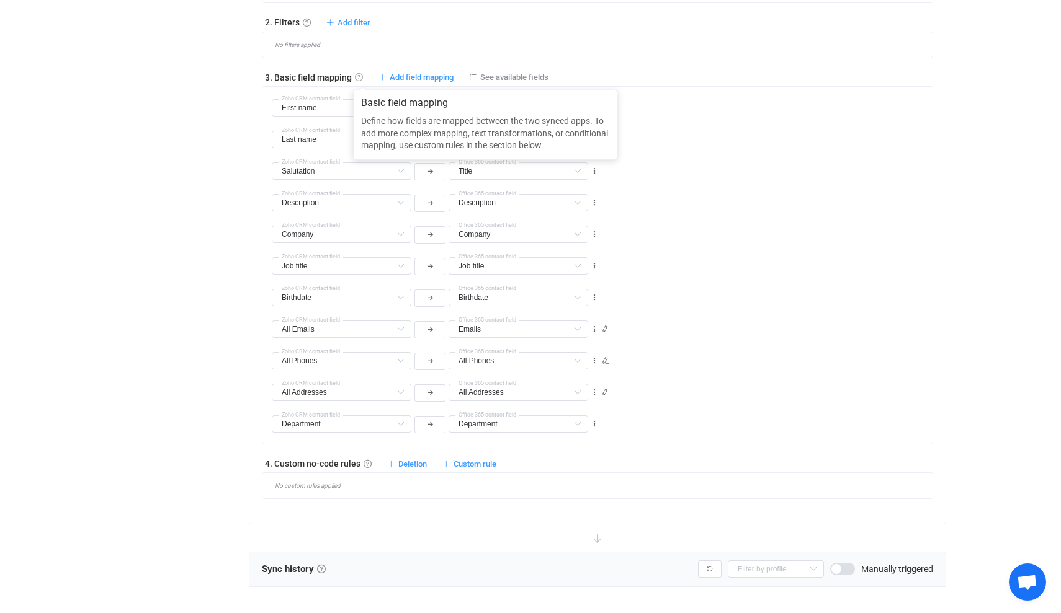
click at [358, 78] on link at bounding box center [359, 77] width 8 height 8
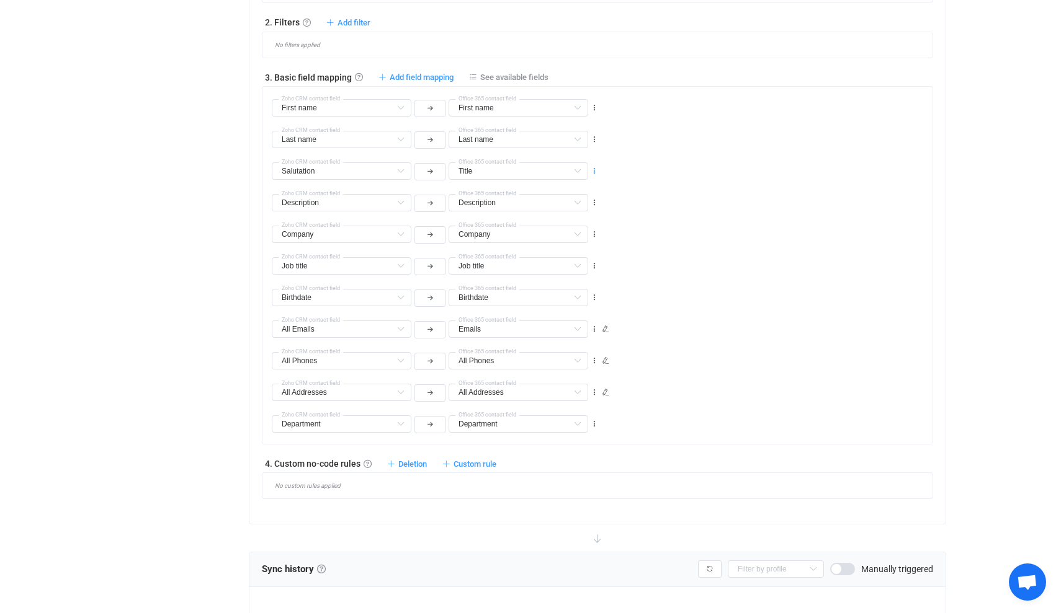
click at [594, 172] on icon at bounding box center [594, 171] width 9 height 9
click at [552, 246] on li "Delete" at bounding box center [555, 247] width 81 height 22
type input "Description"
type input "Company"
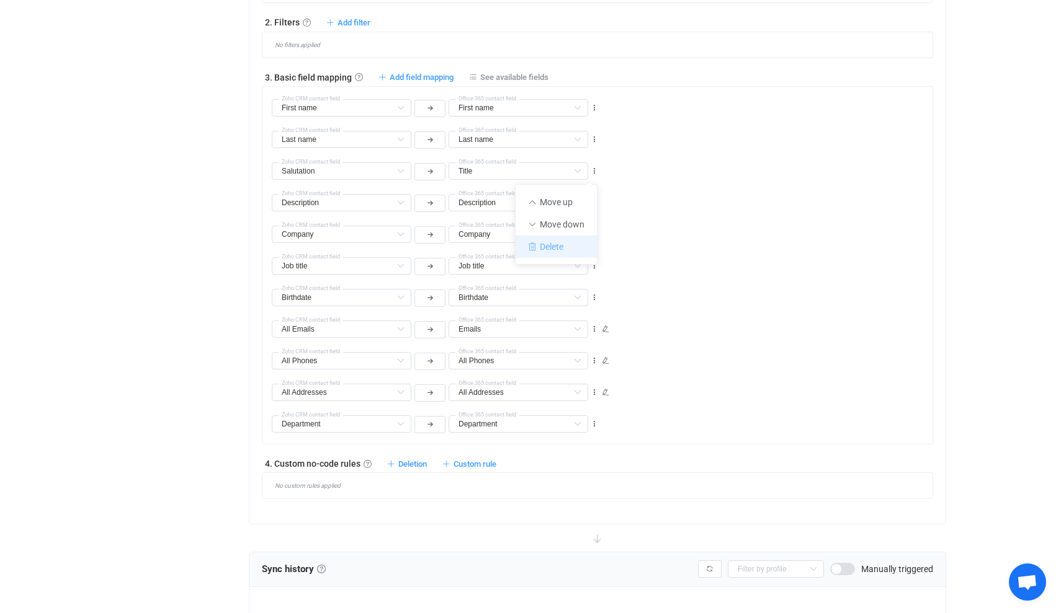
type input "Company"
type input "Job title"
type input "Birthdate"
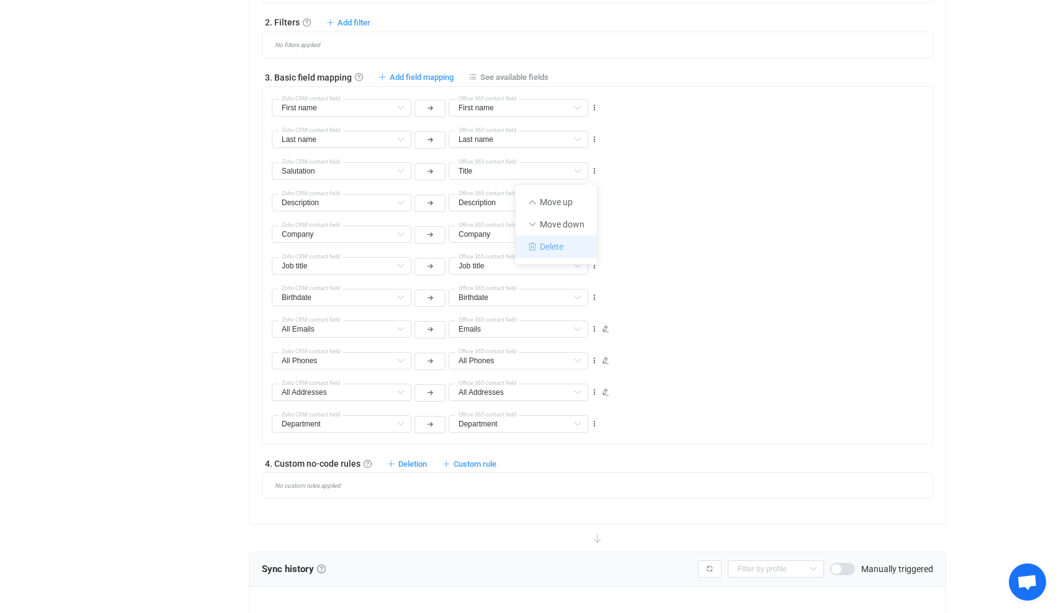
type input "All Emails"
type input "Emails"
type input "All Phones"
type input "All Addresses"
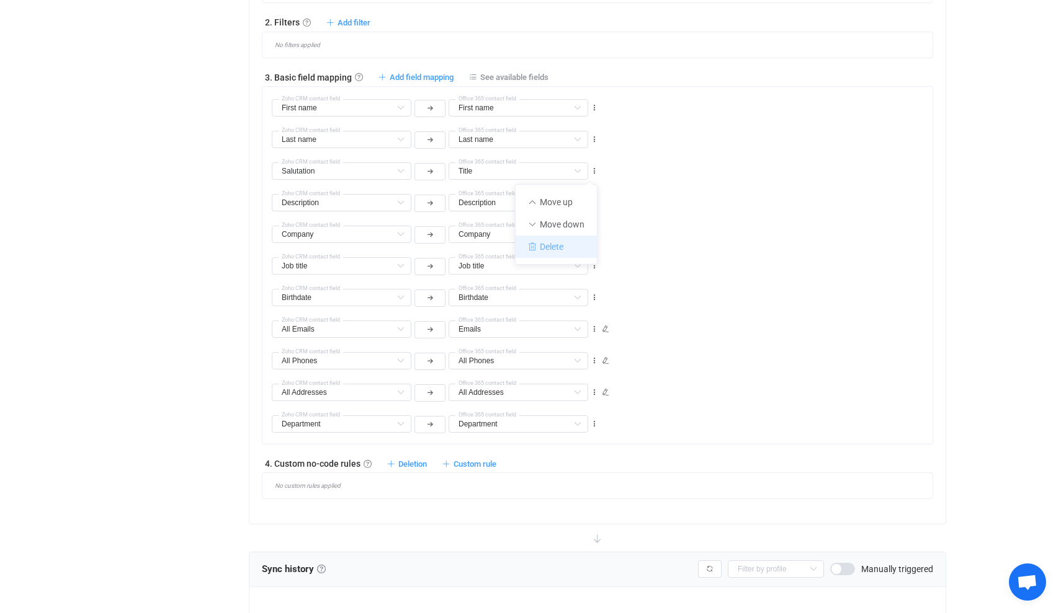
type input "All Addresses"
type input "Department"
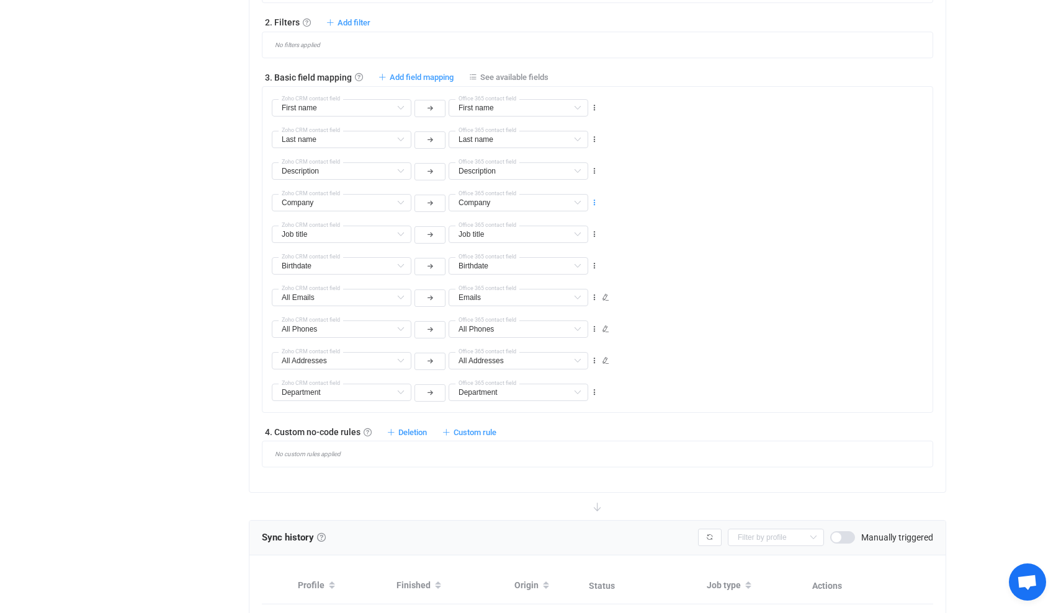
click at [594, 203] on icon at bounding box center [594, 202] width 9 height 9
click at [567, 230] on li "Move up" at bounding box center [555, 234] width 81 height 22
type input "Company"
type input "Description"
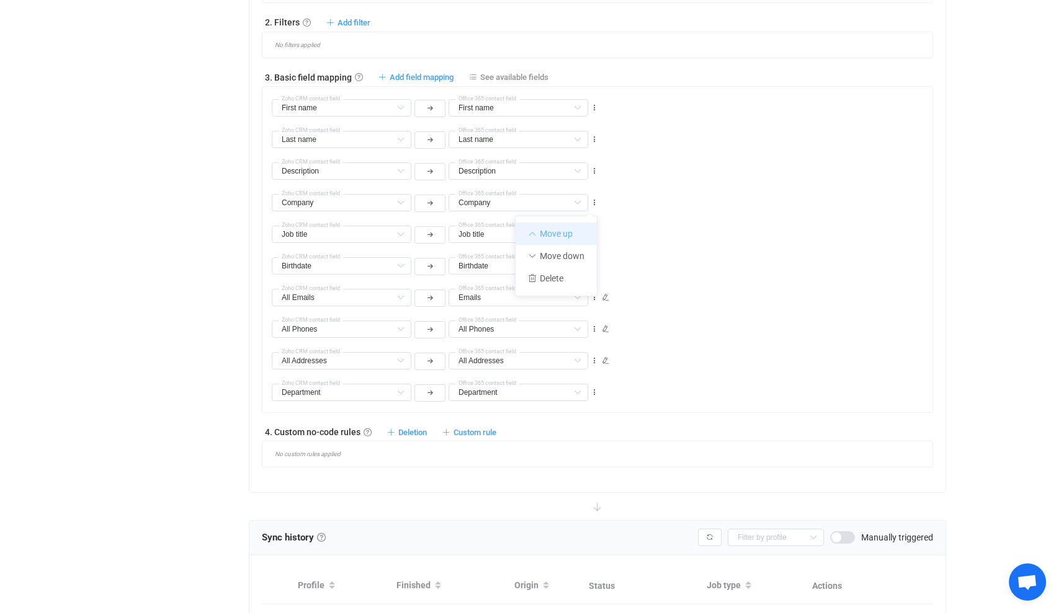
type input "Description"
click at [594, 236] on icon at bounding box center [594, 234] width 9 height 9
click at [571, 265] on li "Move up" at bounding box center [555, 265] width 81 height 22
type input "Job title"
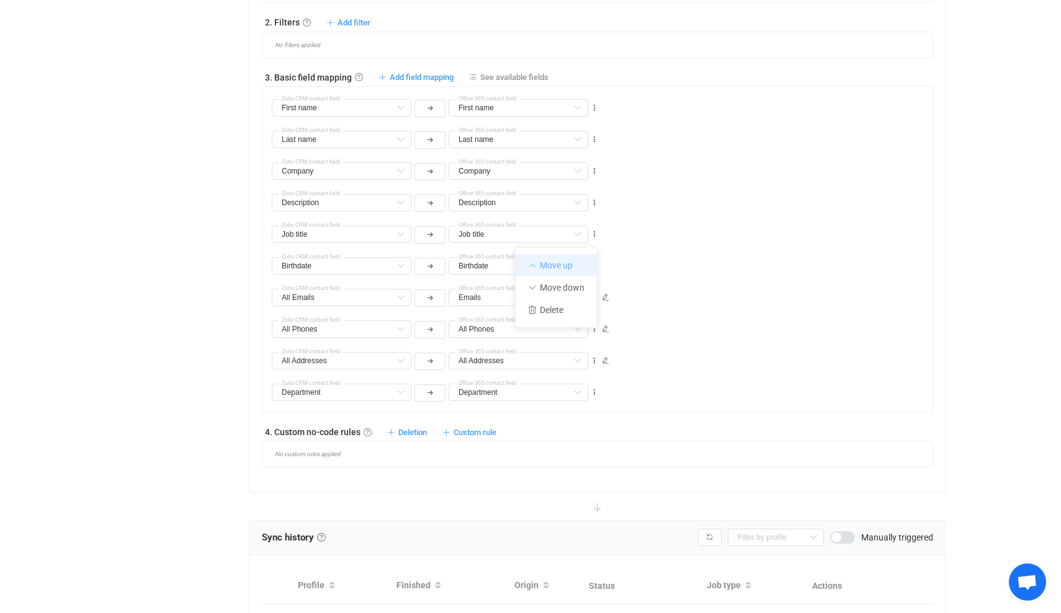
type input "Description"
click at [596, 298] on icon at bounding box center [594, 297] width 9 height 9
click at [562, 326] on li "Move up" at bounding box center [555, 329] width 81 height 22
type input "All Emails"
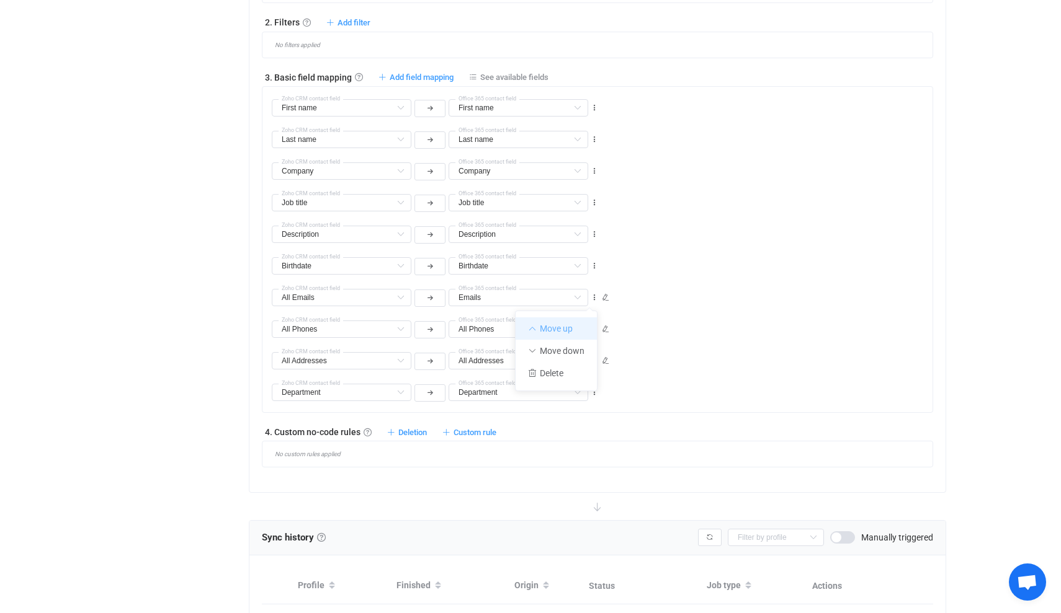
type input "Emails"
type input "Birthdate"
click at [594, 267] on icon at bounding box center [594, 266] width 9 height 9
click at [566, 295] on li "Move up" at bounding box center [555, 297] width 81 height 22
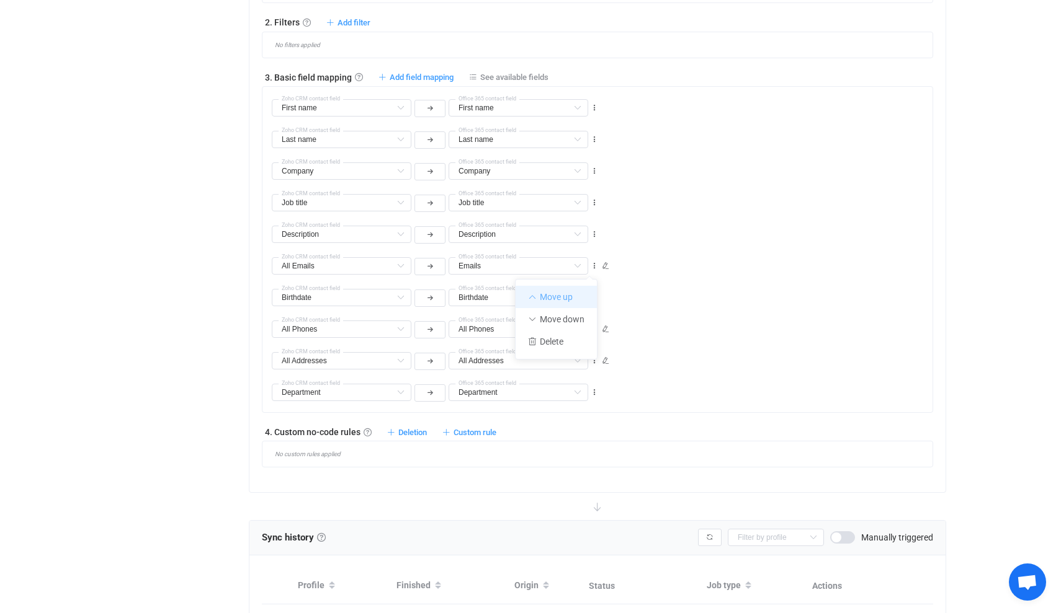
type input "All Emails"
type input "Emails"
type input "Description"
click at [593, 329] on icon at bounding box center [594, 329] width 9 height 9
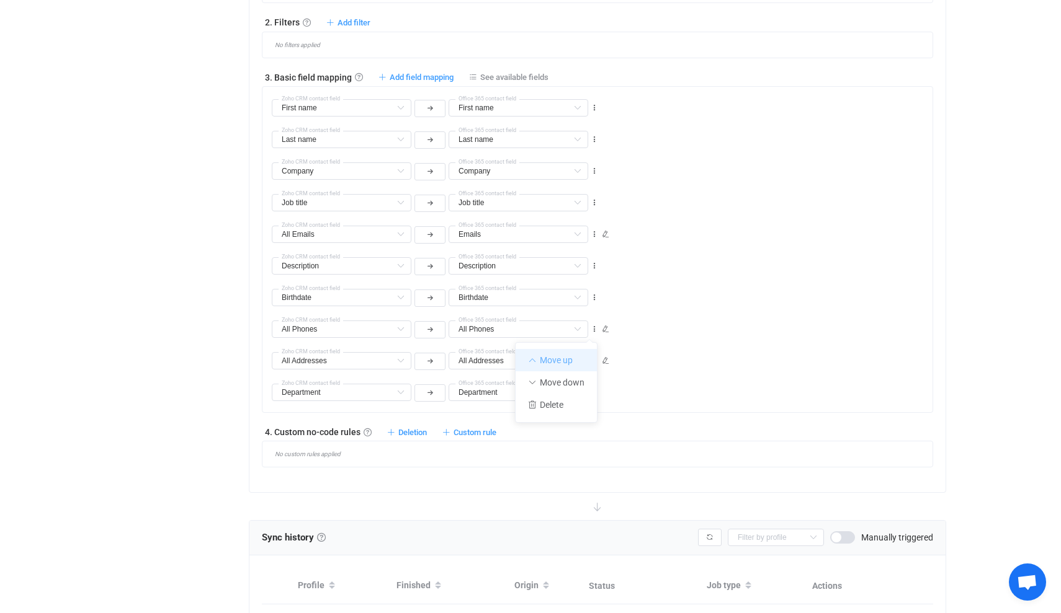
click at [561, 360] on li "Move up" at bounding box center [555, 360] width 81 height 22
type input "All Phones"
type input "Birthdate"
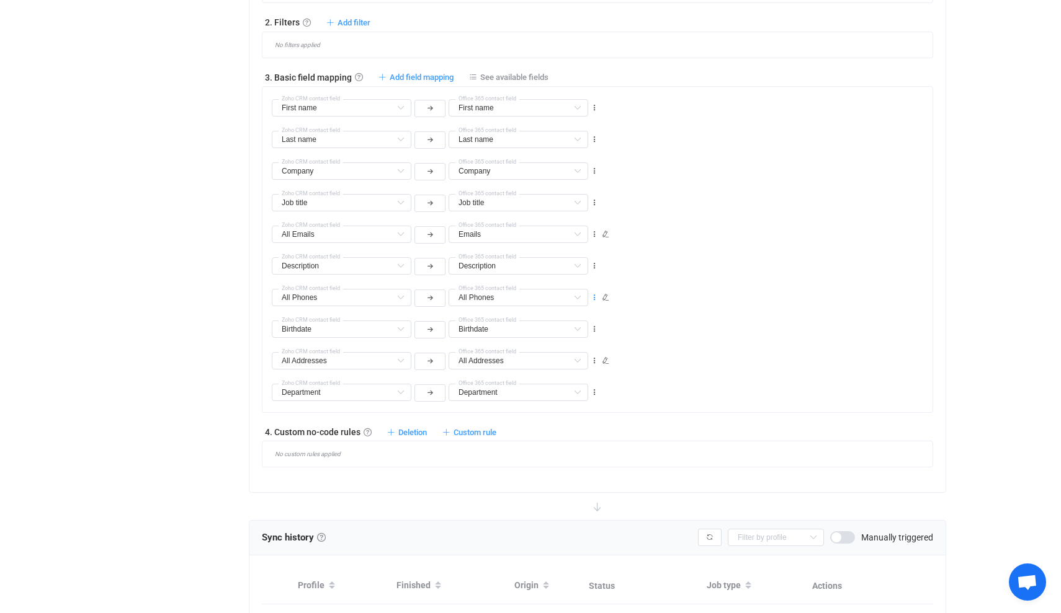
click at [597, 296] on icon at bounding box center [594, 297] width 9 height 9
click at [569, 327] on li "Move up" at bounding box center [555, 329] width 81 height 22
type input "All Phones"
type input "Description"
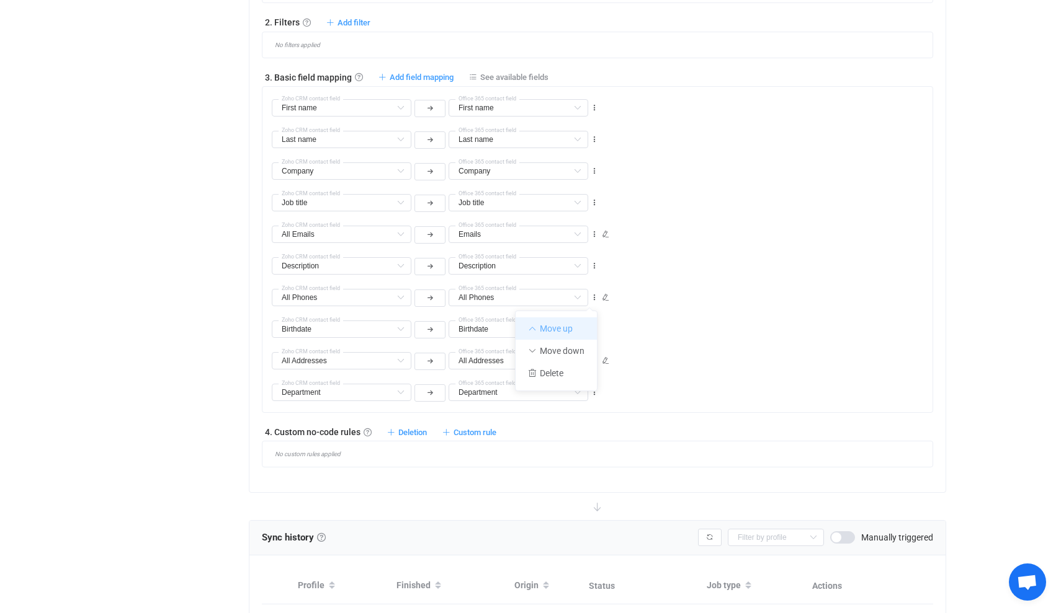
type input "Description"
click at [594, 393] on icon at bounding box center [594, 392] width 9 height 9
click at [564, 466] on li "Delete" at bounding box center [555, 468] width 81 height 22
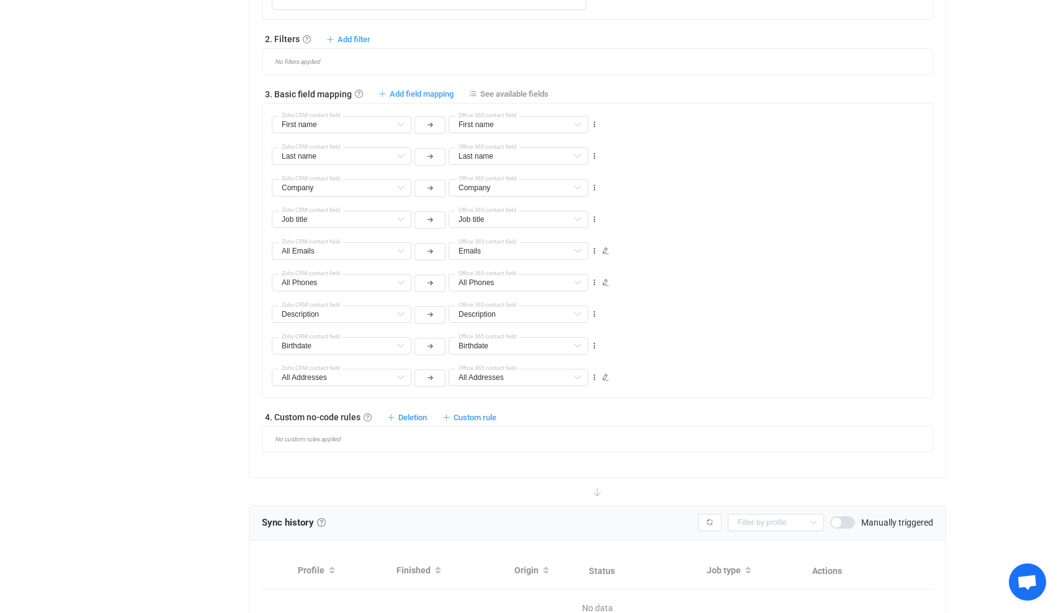
scroll to position [860, 0]
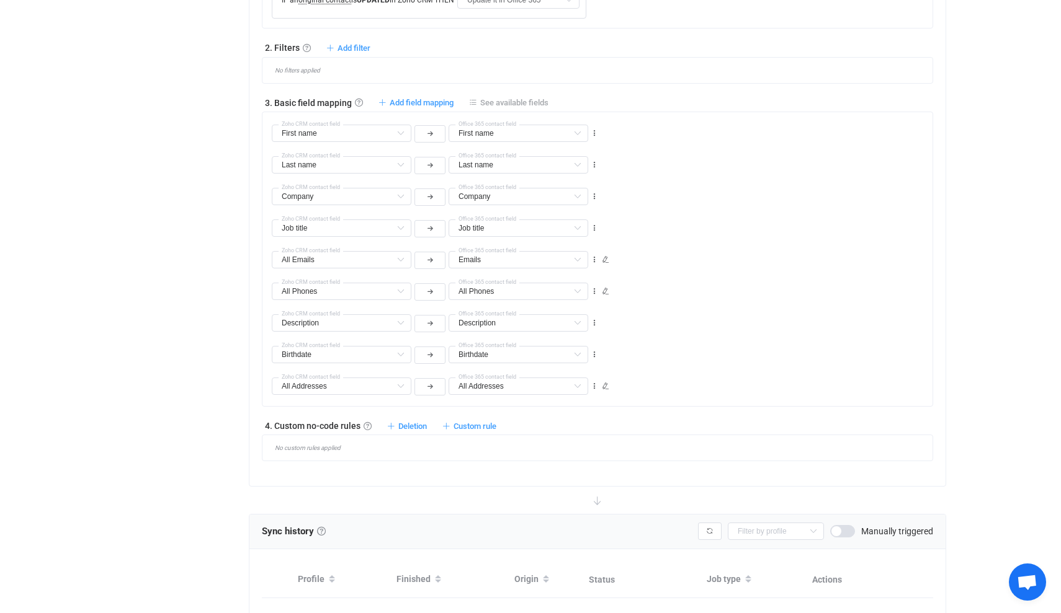
click at [505, 103] on span "See available fields" at bounding box center [514, 102] width 68 height 9
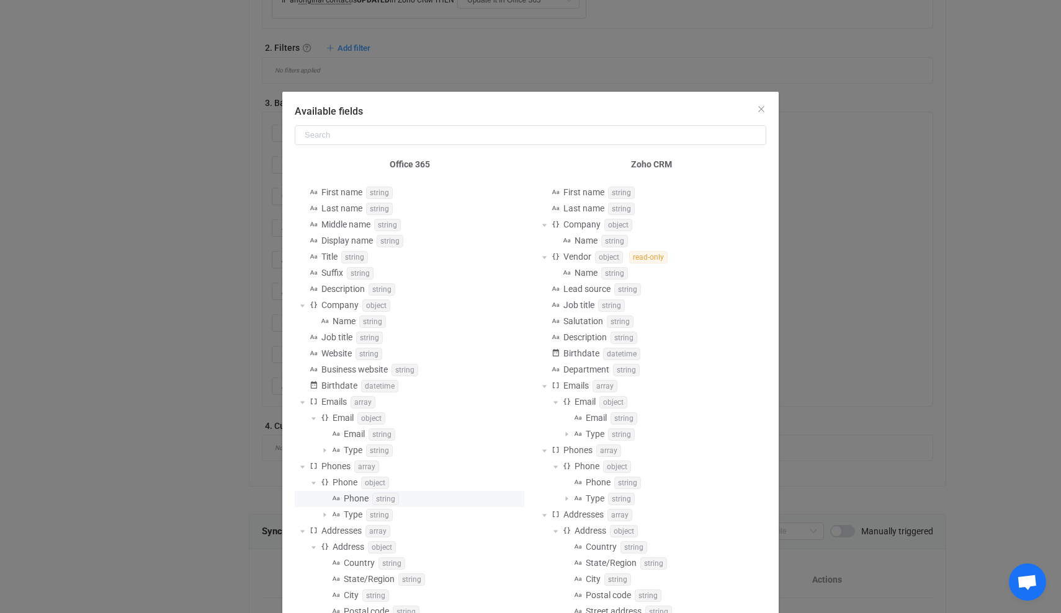
scroll to position [0, 0]
click at [763, 107] on icon "Close" at bounding box center [761, 109] width 10 height 10
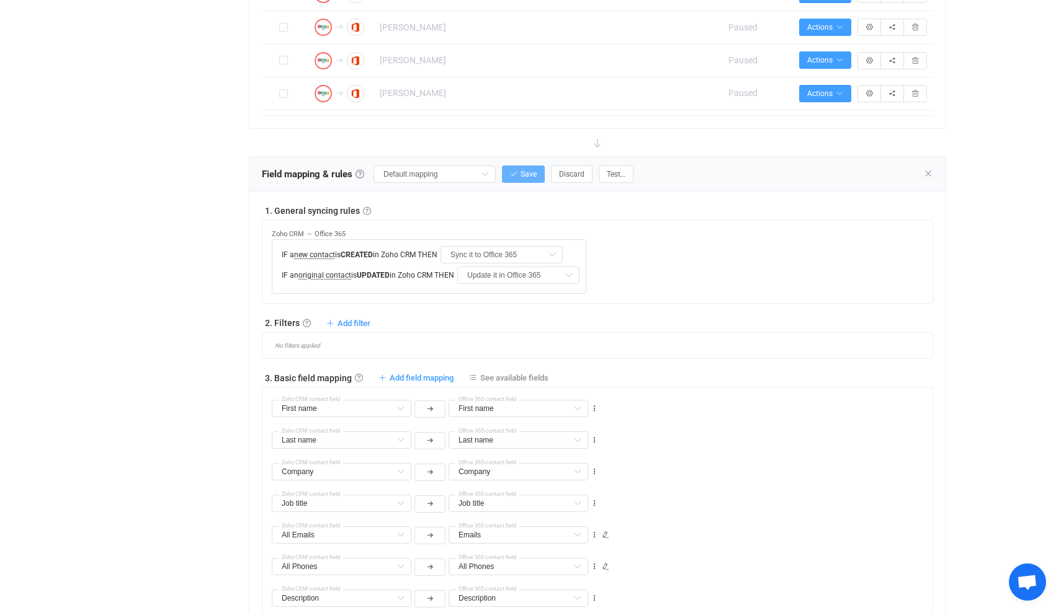
scroll to position [584, 0]
click at [532, 173] on span "Save" at bounding box center [528, 175] width 16 height 9
type input "My custom field mapping"
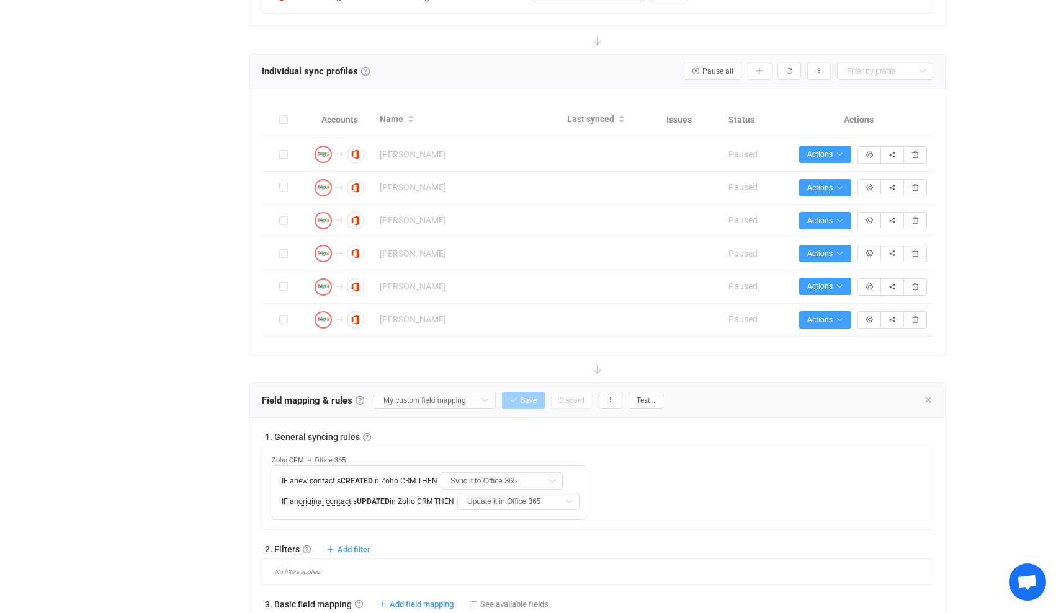
scroll to position [355, 0]
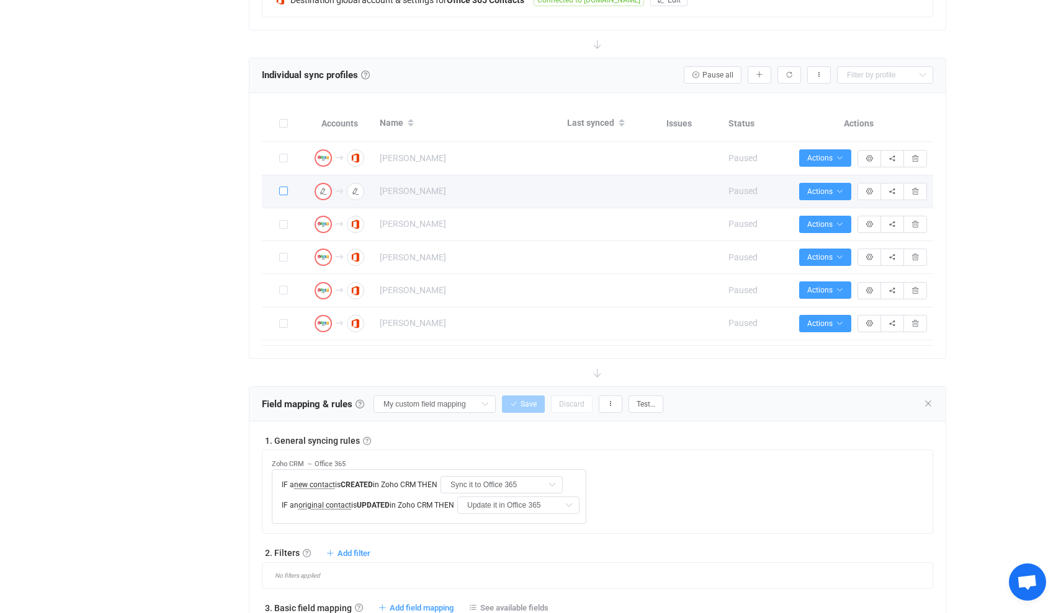
click at [283, 189] on span at bounding box center [283, 191] width 9 height 9
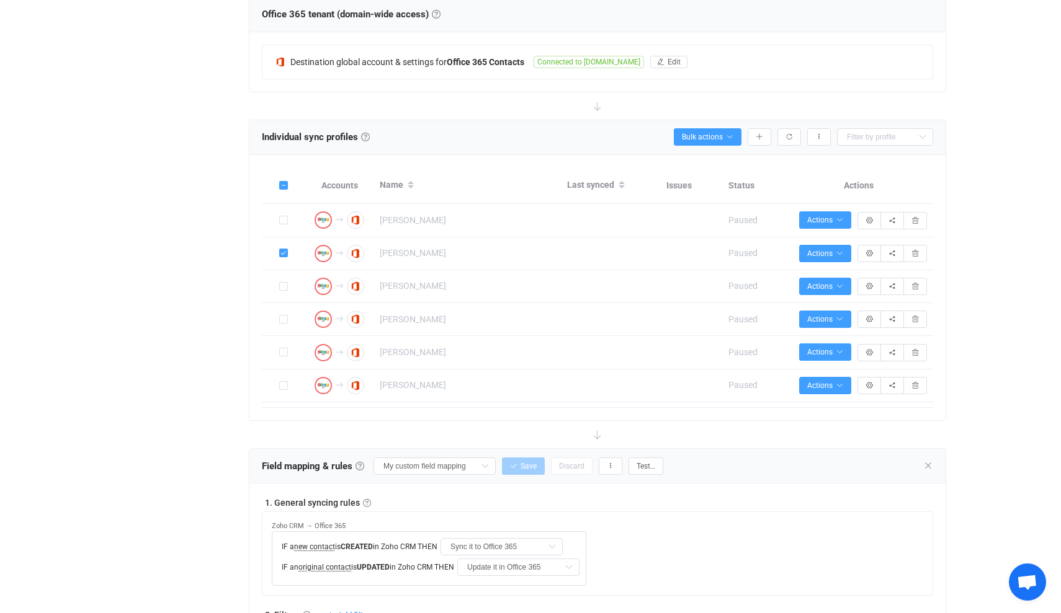
scroll to position [291, 0]
click at [729, 136] on icon "button" at bounding box center [729, 138] width 7 height 7
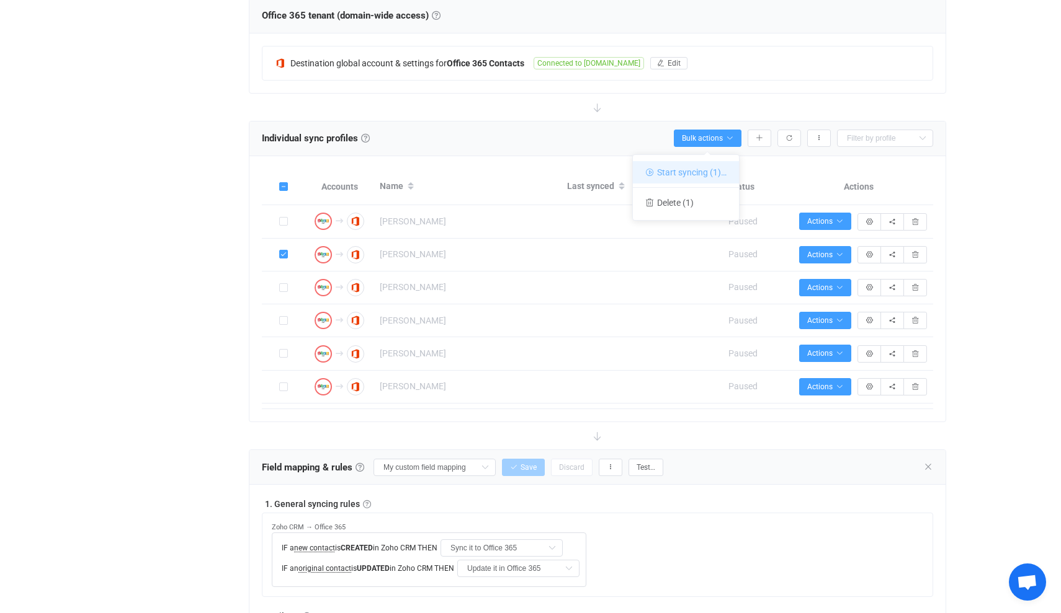
click at [690, 171] on li "Start syncing (1)…" at bounding box center [686, 172] width 106 height 22
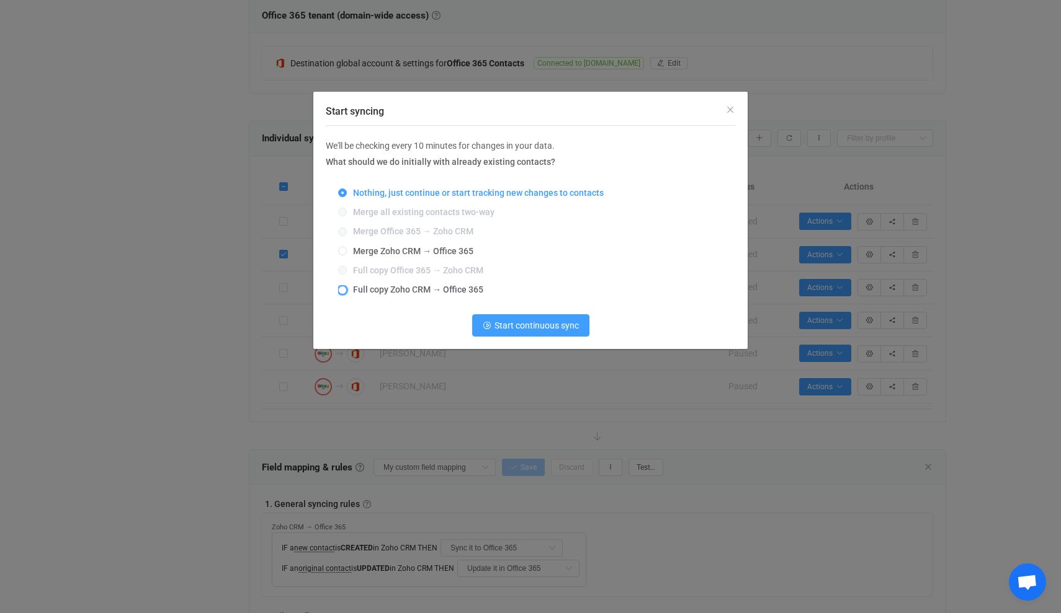
click at [344, 290] on span "Start syncing" at bounding box center [342, 290] width 9 height 9
click at [344, 290] on input "Full copy Zoho CRM → Office 365" at bounding box center [342, 291] width 9 height 10
radio input "true"
radio input "false"
radio input "true"
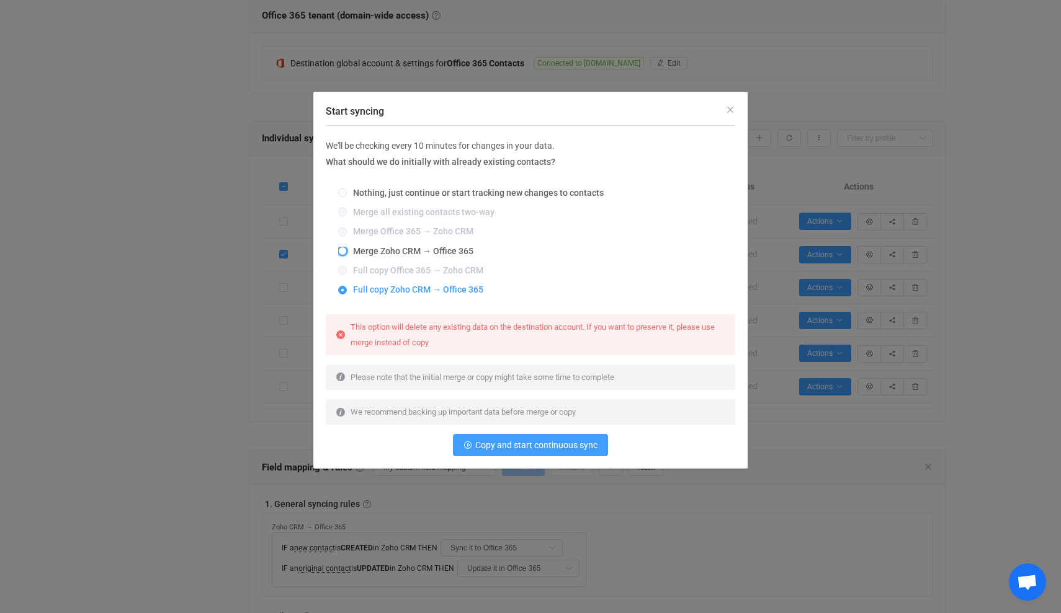
click at [345, 247] on span "Start syncing" at bounding box center [342, 251] width 9 height 9
click at [345, 247] on input "Merge Zoho CRM → Office 365" at bounding box center [342, 252] width 9 height 10
radio input "true"
radio input "false"
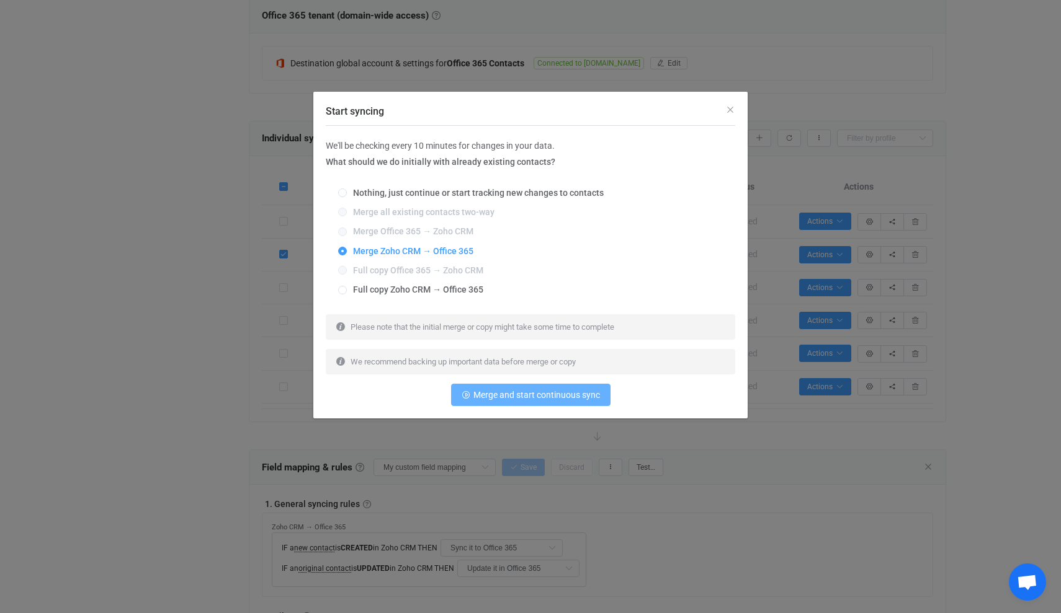
click at [543, 394] on span "Merge and start continuous sync" at bounding box center [536, 395] width 127 height 10
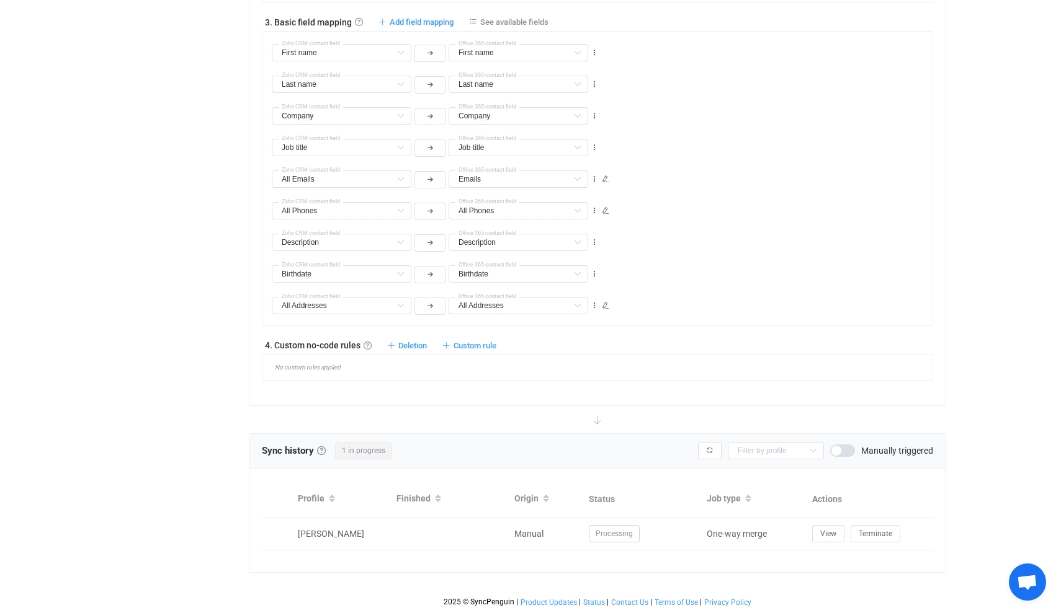
scroll to position [943, 0]
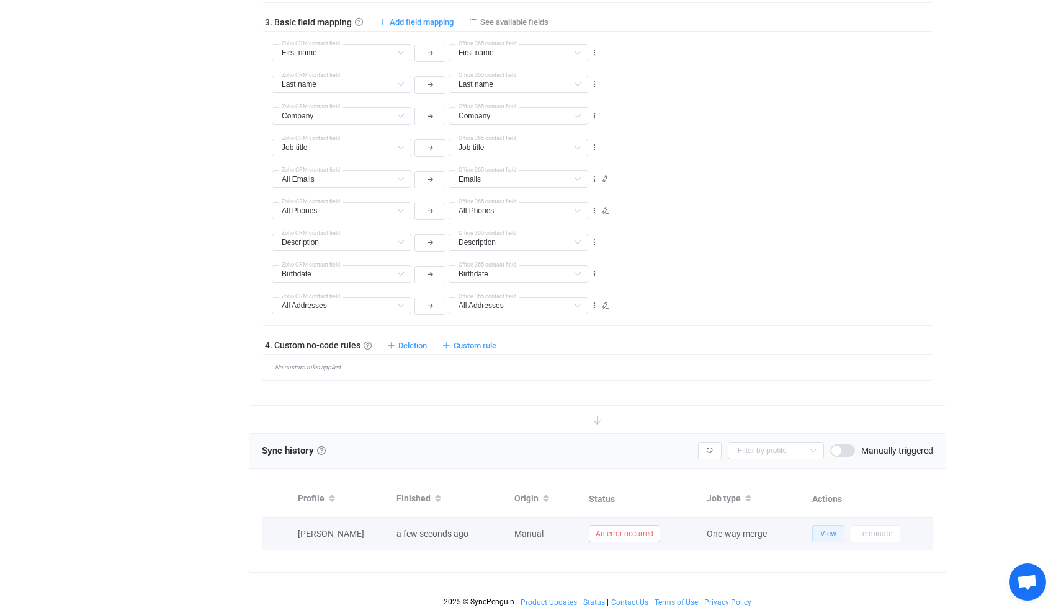
click at [831, 535] on span "View" at bounding box center [828, 534] width 16 height 9
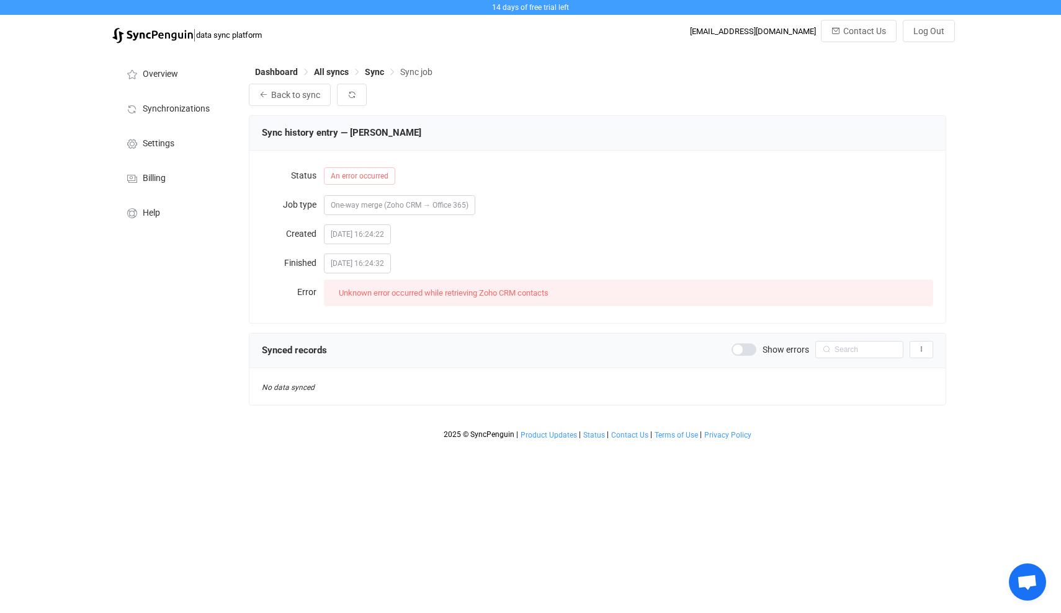
click at [748, 348] on span at bounding box center [743, 350] width 25 height 12
click at [275, 72] on span "Dashboard" at bounding box center [276, 72] width 43 height 10
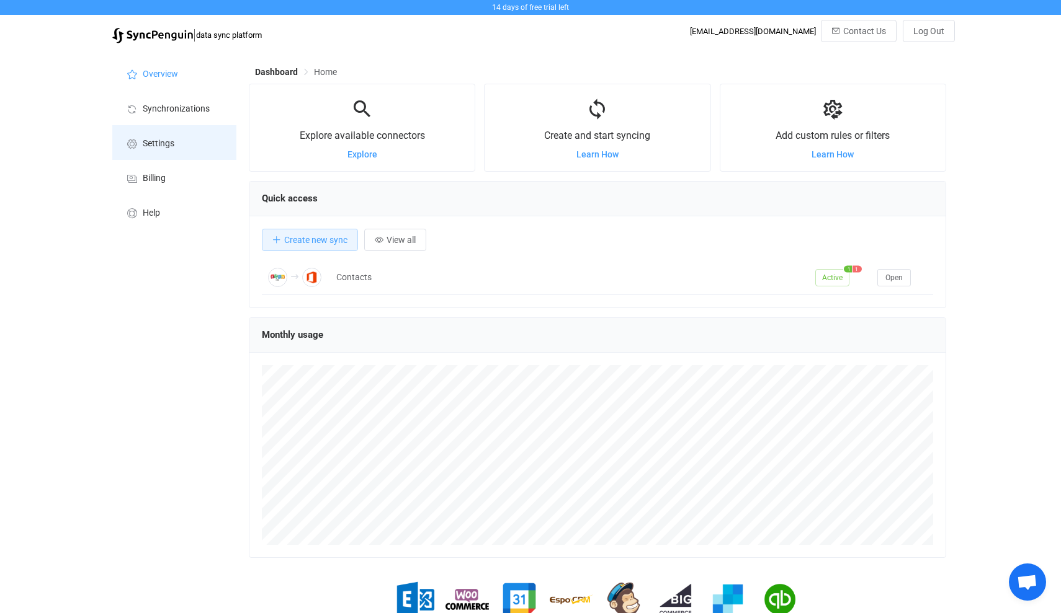
click at [165, 146] on span "Settings" at bounding box center [159, 144] width 32 height 10
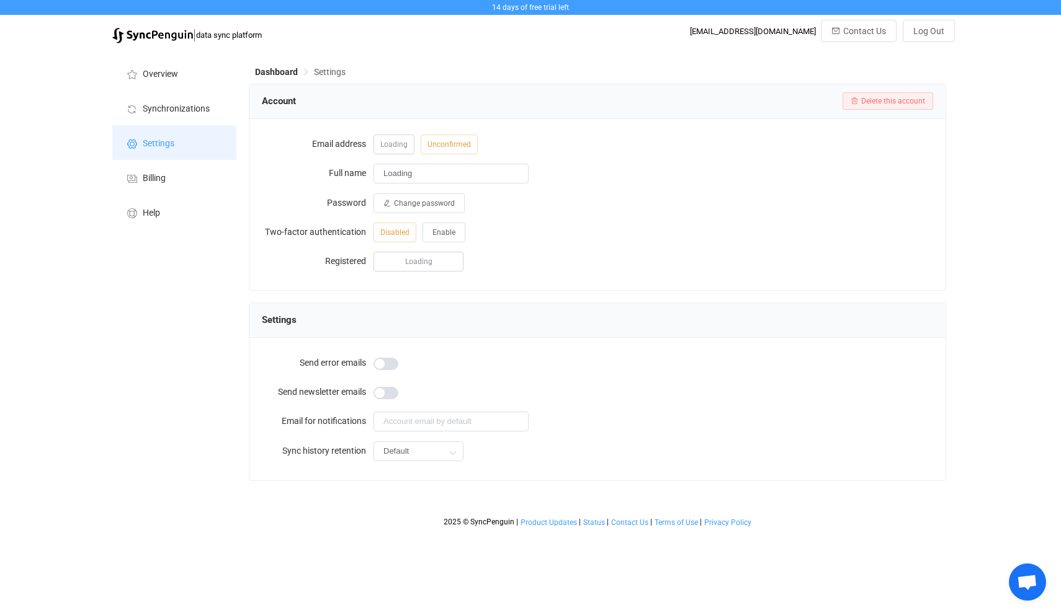
type input "Pelle Krüger"
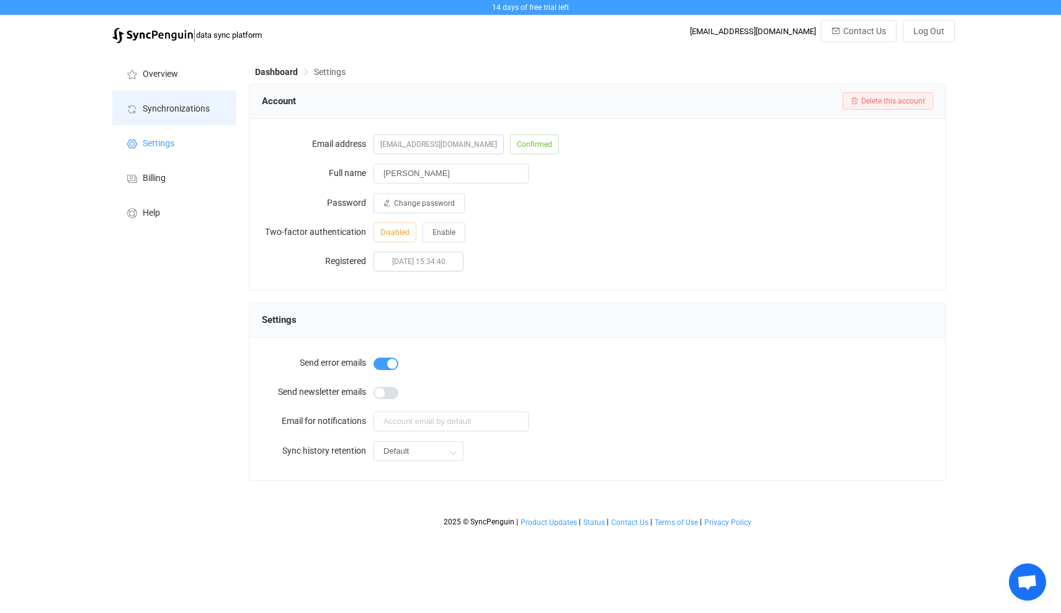
click at [162, 107] on span "Synchronizations" at bounding box center [176, 109] width 67 height 10
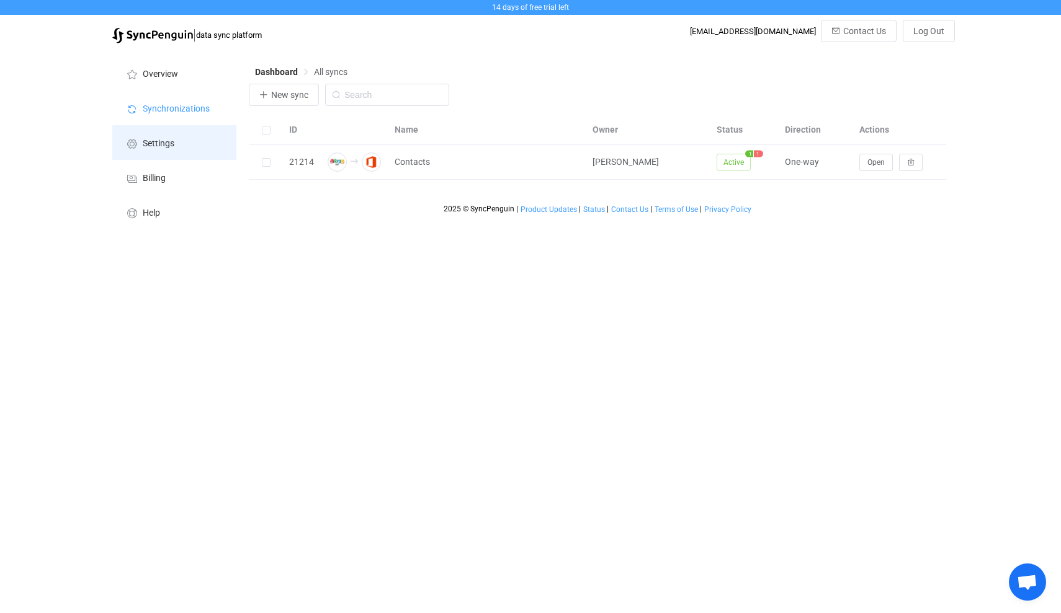
click at [159, 143] on span "Settings" at bounding box center [159, 144] width 32 height 10
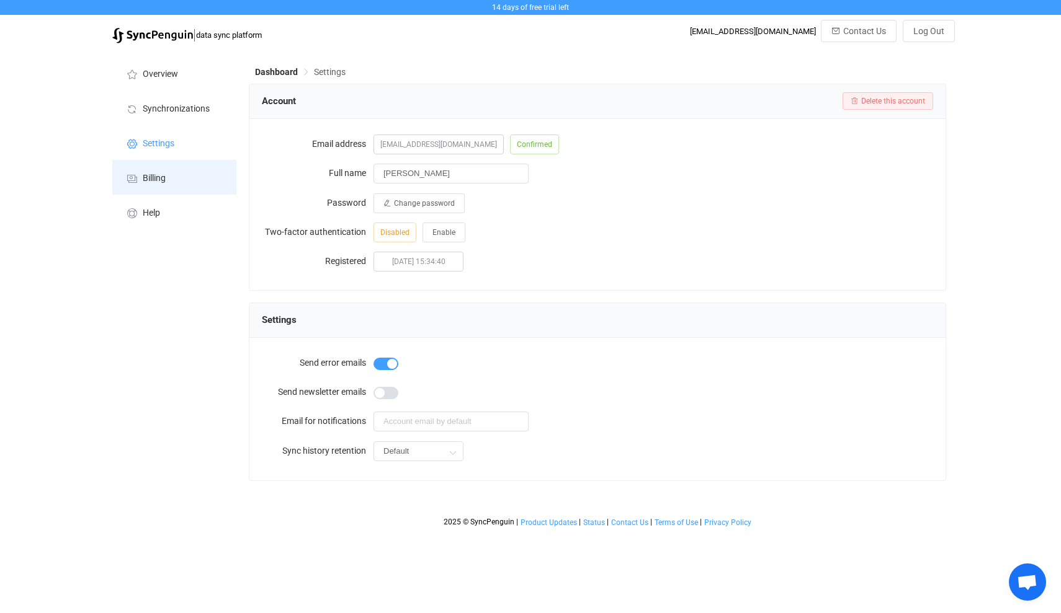
click at [154, 179] on span "Billing" at bounding box center [154, 179] width 23 height 10
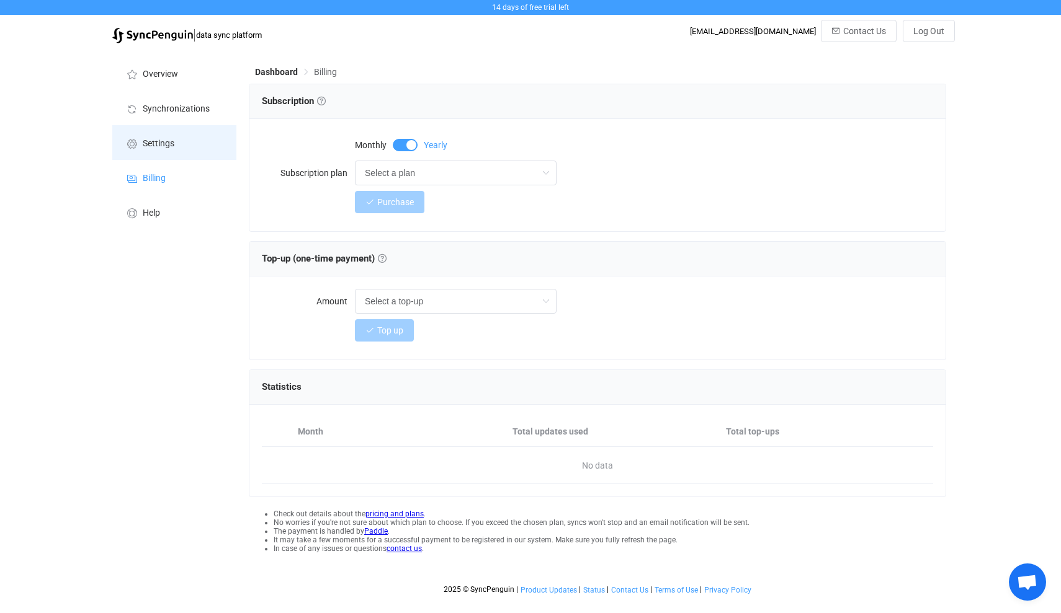
click at [155, 148] on span "Settings" at bounding box center [159, 144] width 32 height 10
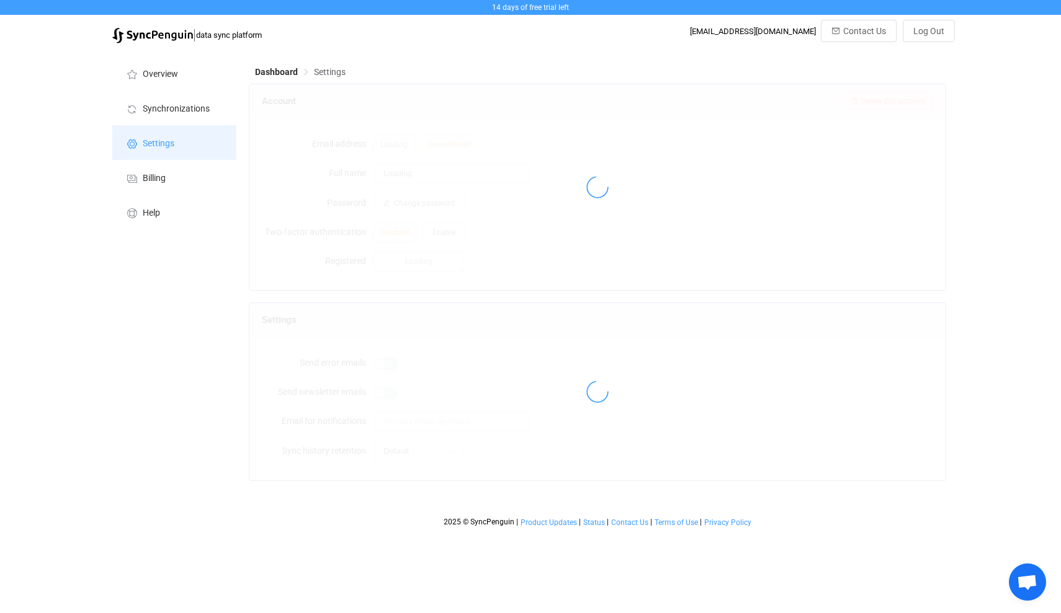
type input "Pelle Krüger"
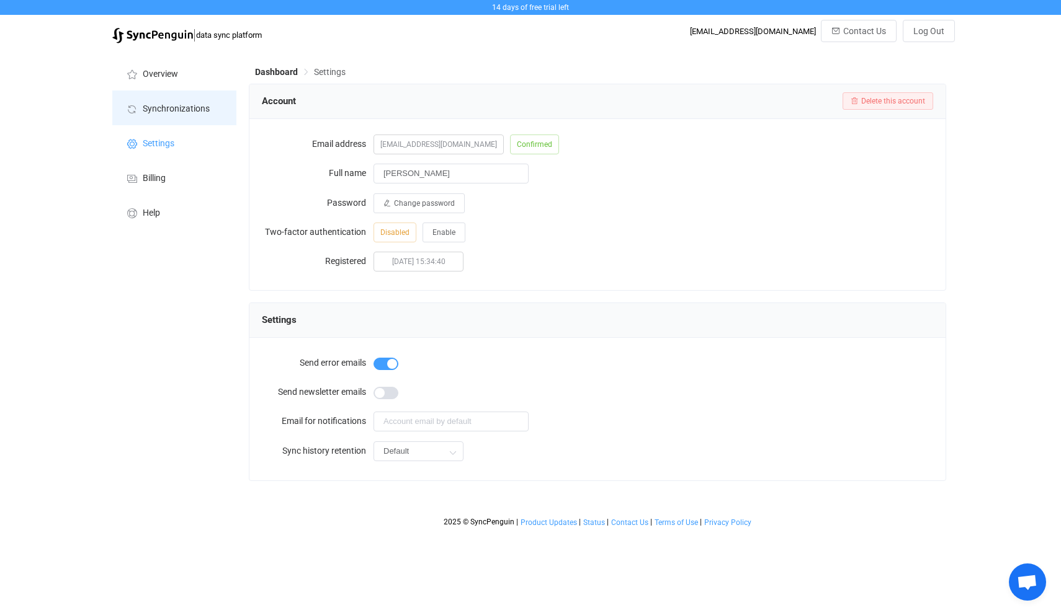
click at [164, 109] on span "Synchronizations" at bounding box center [176, 109] width 67 height 10
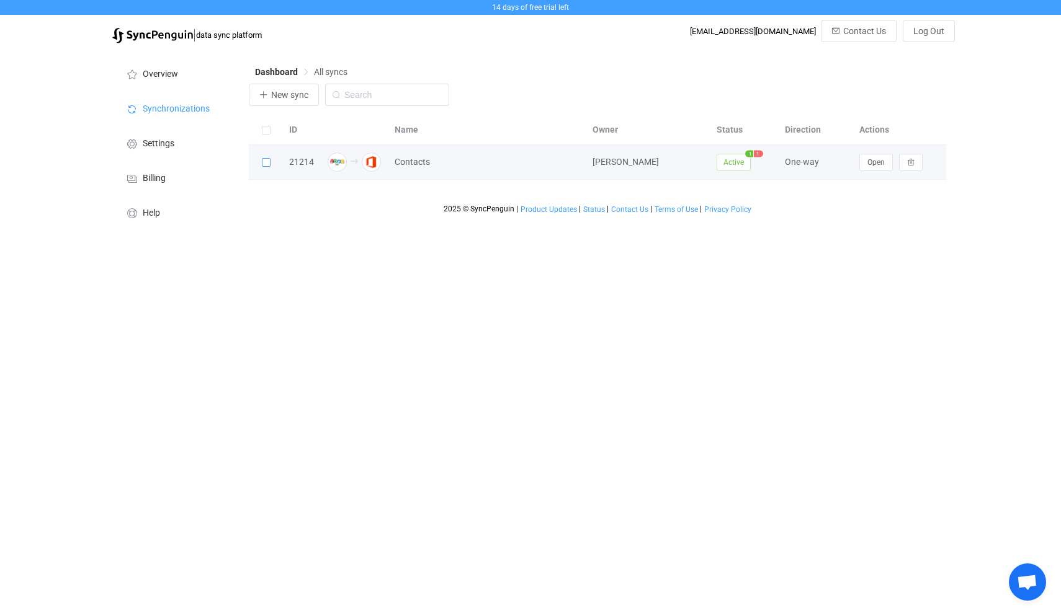
click at [266, 162] on span at bounding box center [266, 162] width 9 height 9
click at [270, 158] on input "checkbox" at bounding box center [270, 158] width 0 height 0
click at [879, 162] on span "Open" at bounding box center [875, 162] width 17 height 9
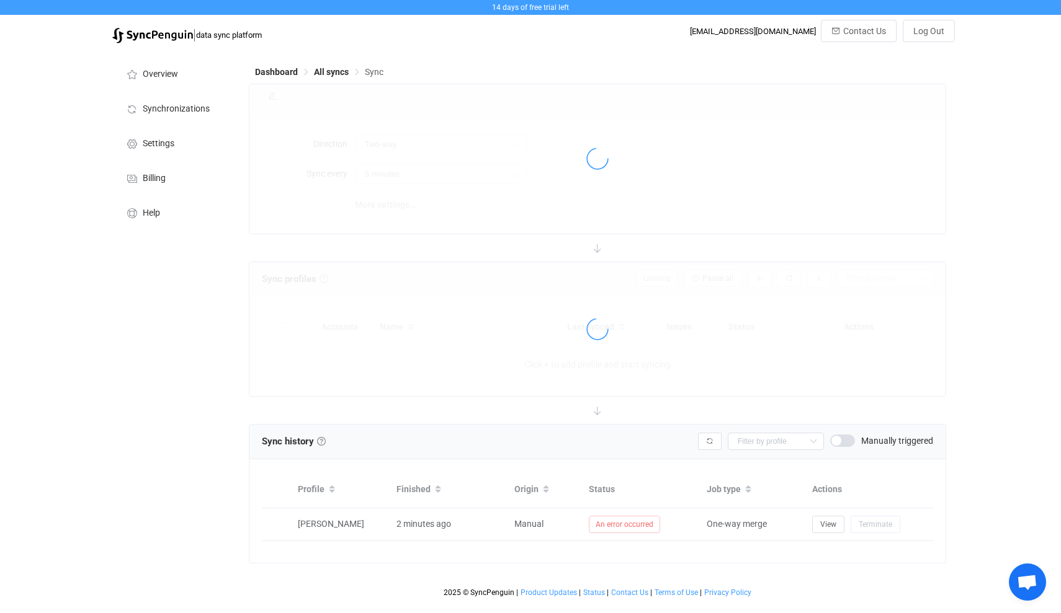
type input "Zoho CRM → Office 365"
type input "10 minutes"
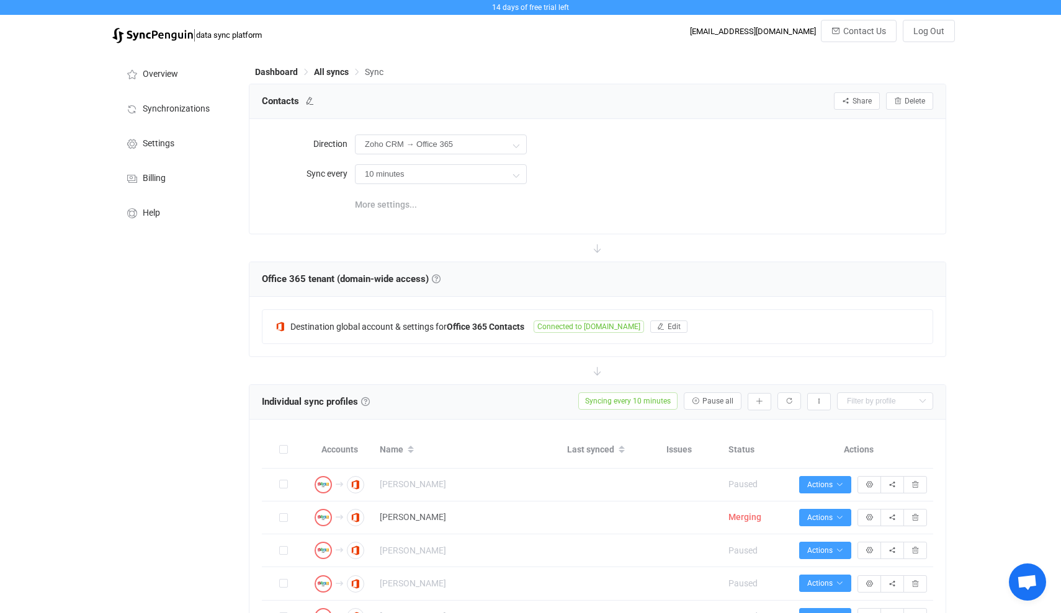
click at [395, 203] on span "More settings..." at bounding box center [386, 204] width 62 height 25
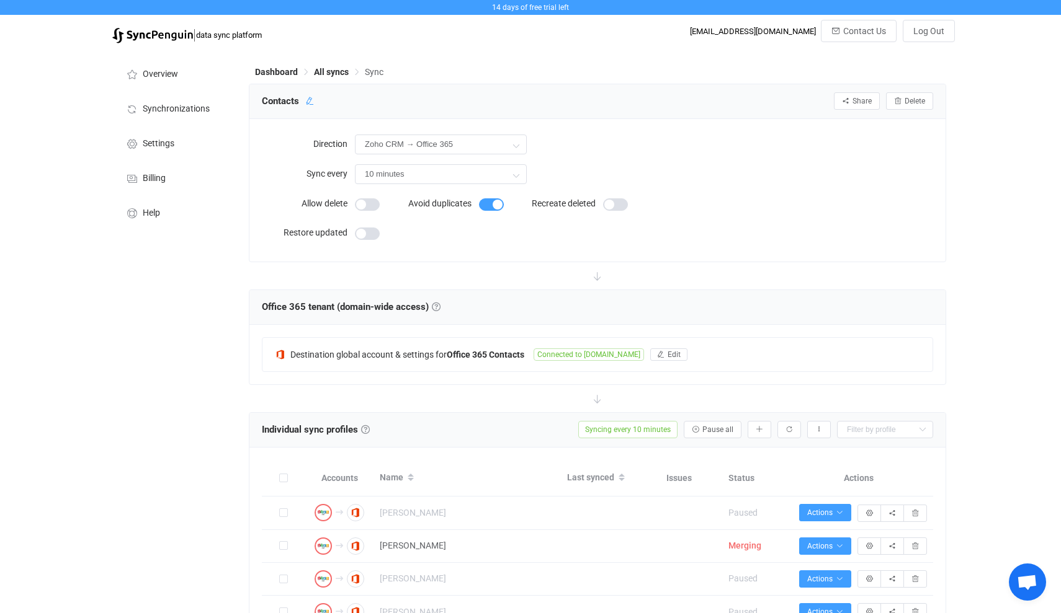
click at [308, 101] on icon at bounding box center [309, 101] width 9 height 9
click at [394, 102] on icon at bounding box center [395, 101] width 9 height 9
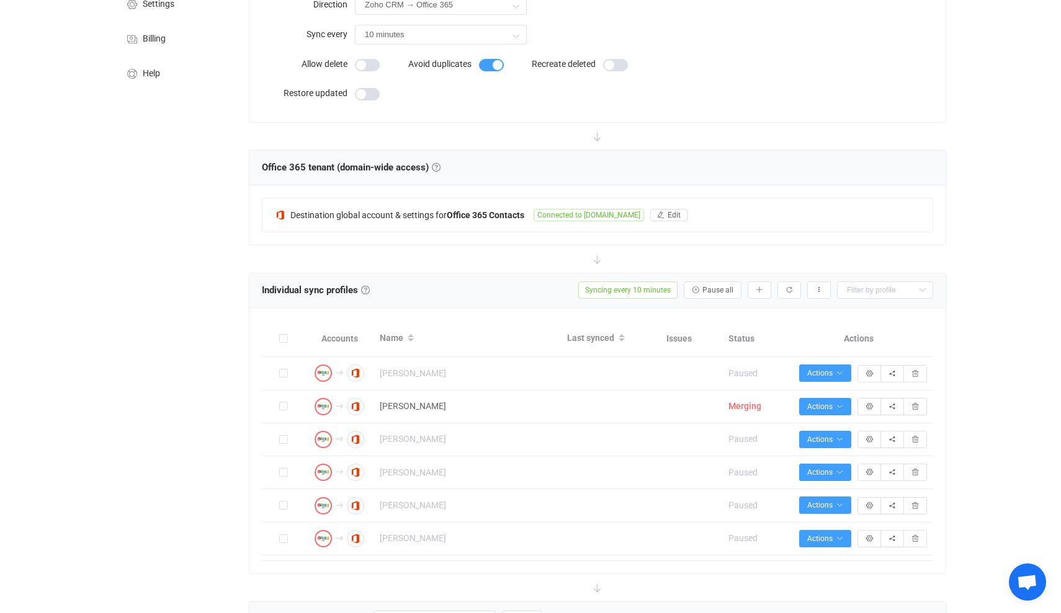
scroll to position [141, 0]
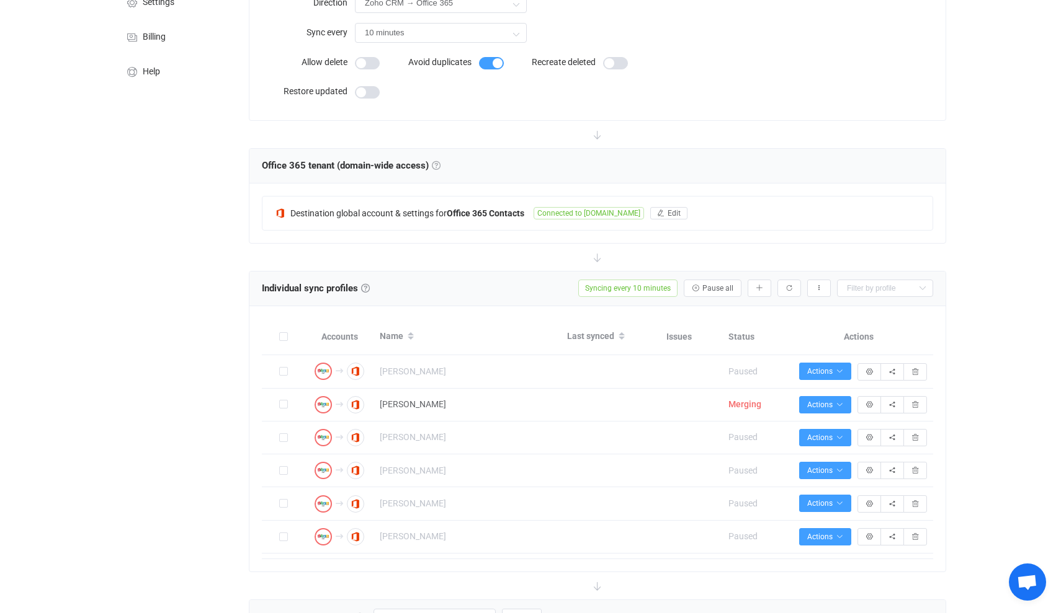
click at [440, 165] on link at bounding box center [436, 165] width 9 height 9
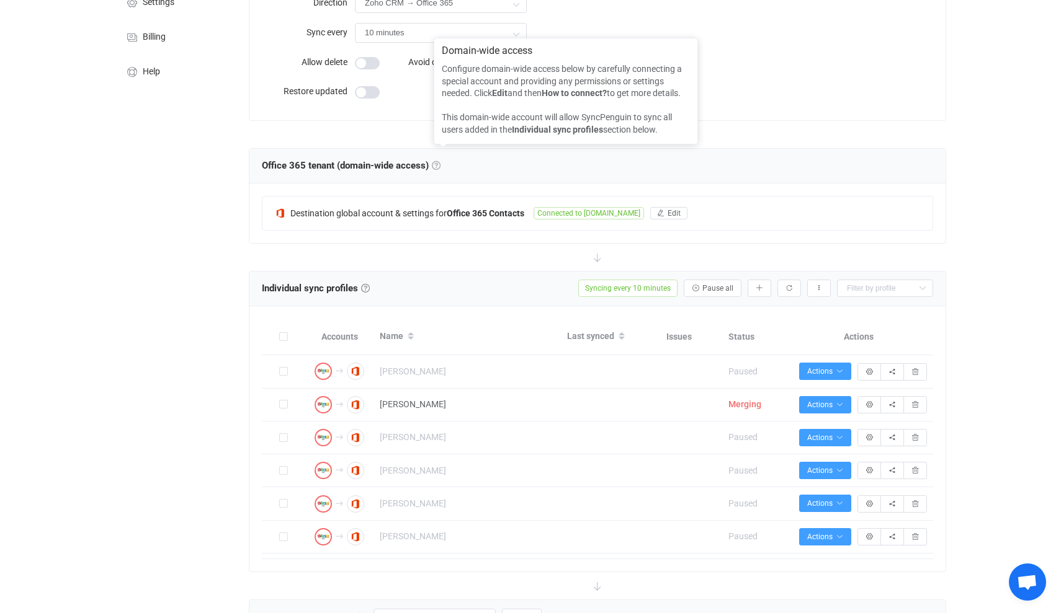
click at [440, 165] on link at bounding box center [436, 165] width 9 height 9
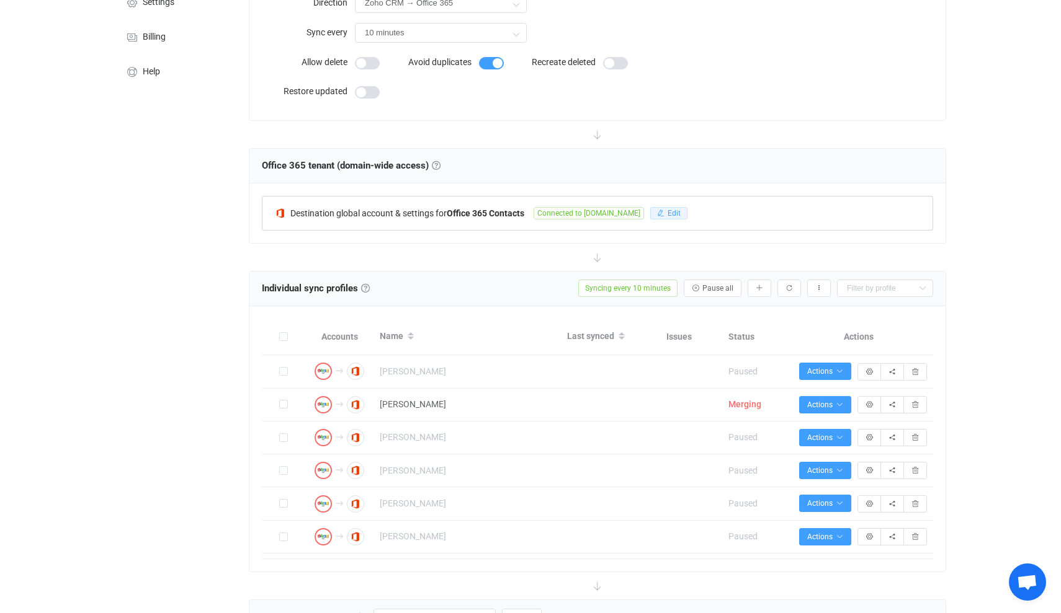
click at [680, 213] on span "Edit" at bounding box center [673, 213] width 13 height 9
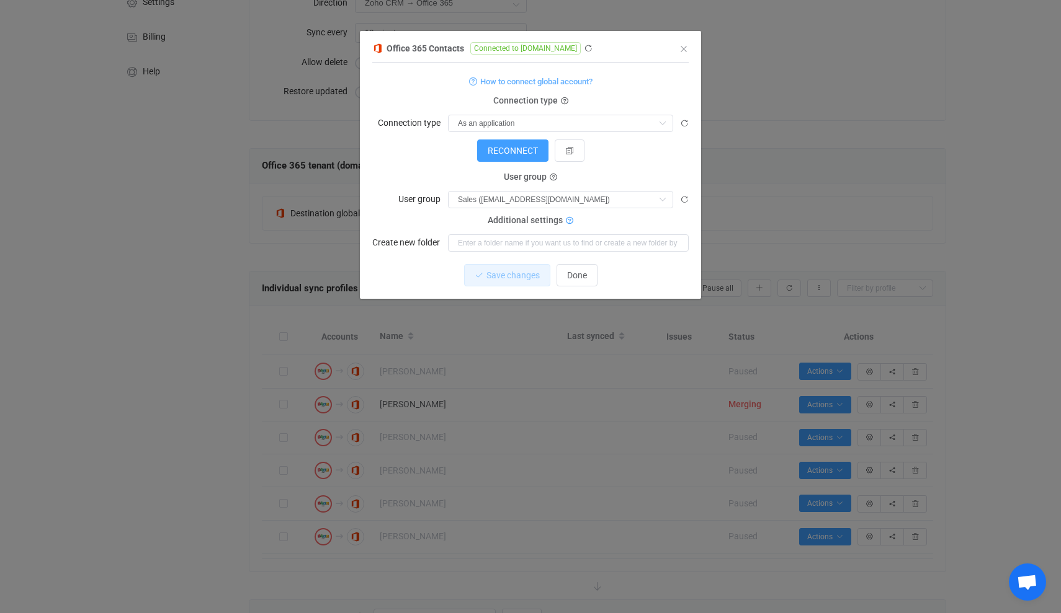
click at [566, 220] on icon "dialog" at bounding box center [569, 221] width 7 height 7
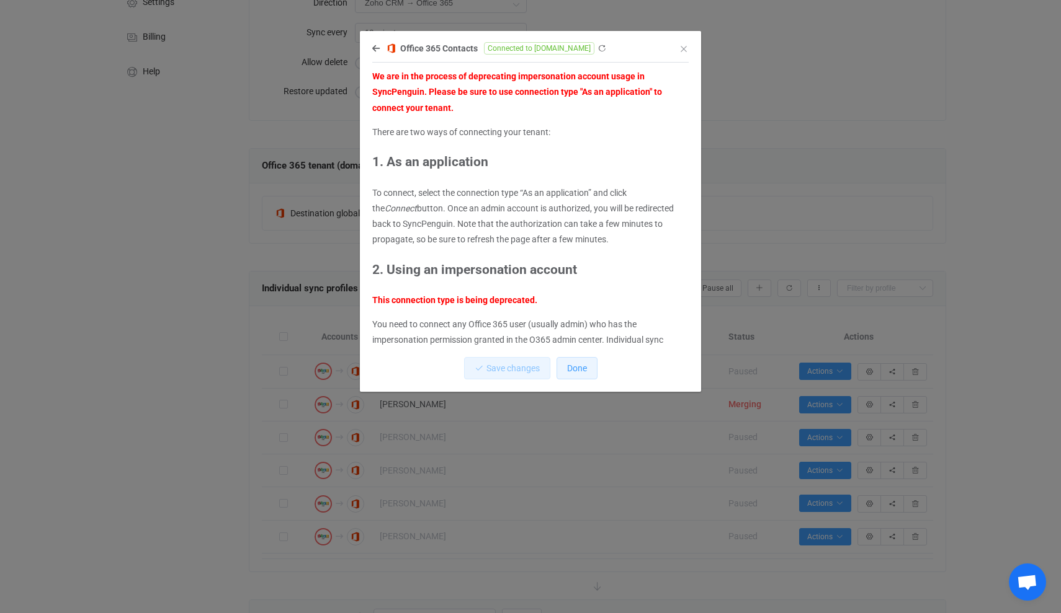
click at [576, 364] on span "Done" at bounding box center [577, 368] width 20 height 10
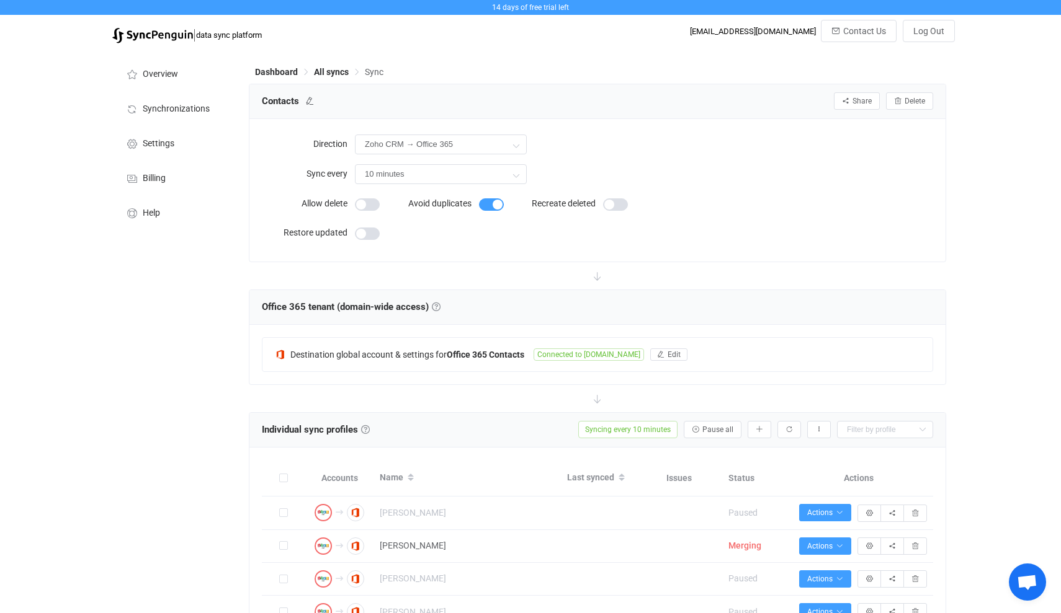
scroll to position [0, 0]
click at [166, 76] on span "Overview" at bounding box center [160, 74] width 35 height 10
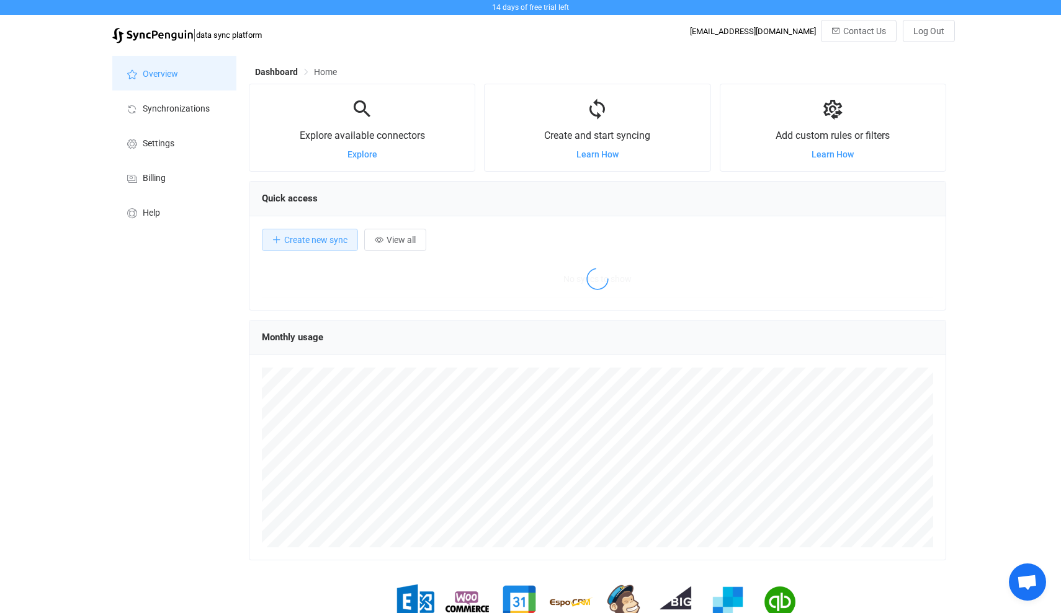
scroll to position [241, 697]
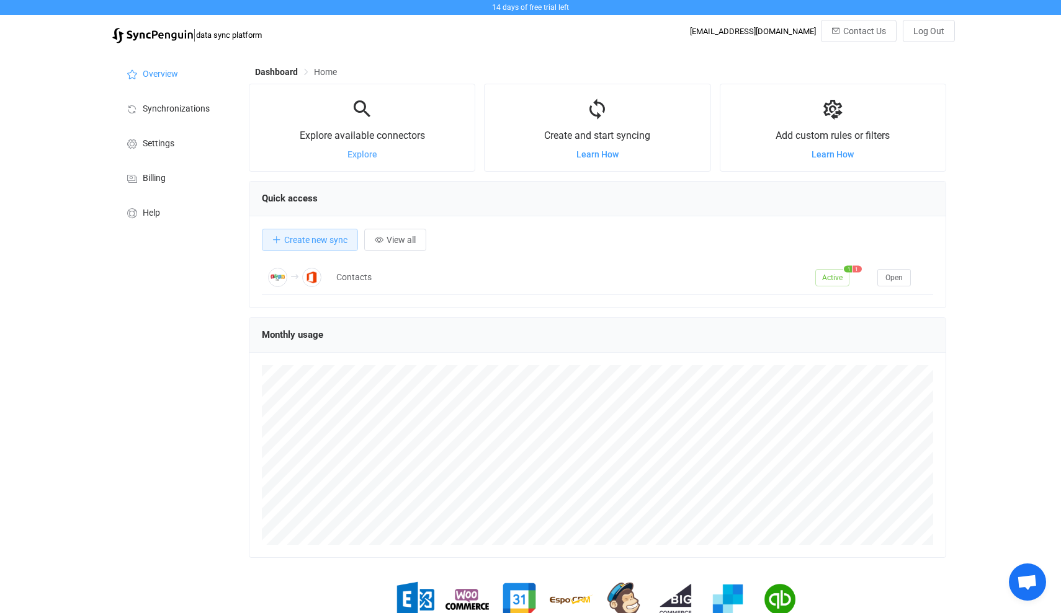
click at [361, 156] on span "Explore" at bounding box center [362, 154] width 30 height 10
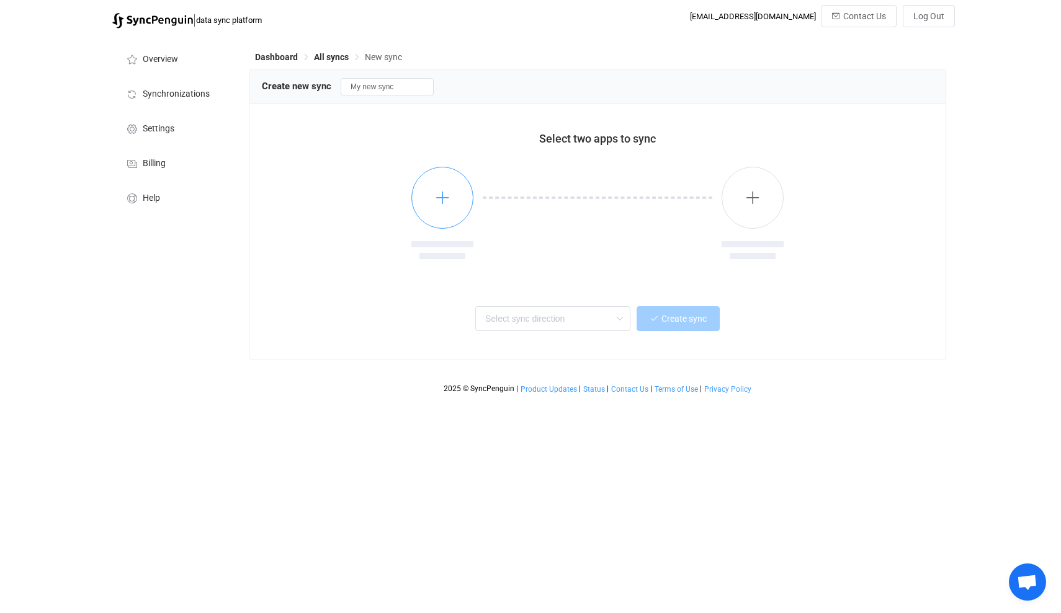
click at [444, 198] on icon "button" at bounding box center [443, 198] width 16 height 16
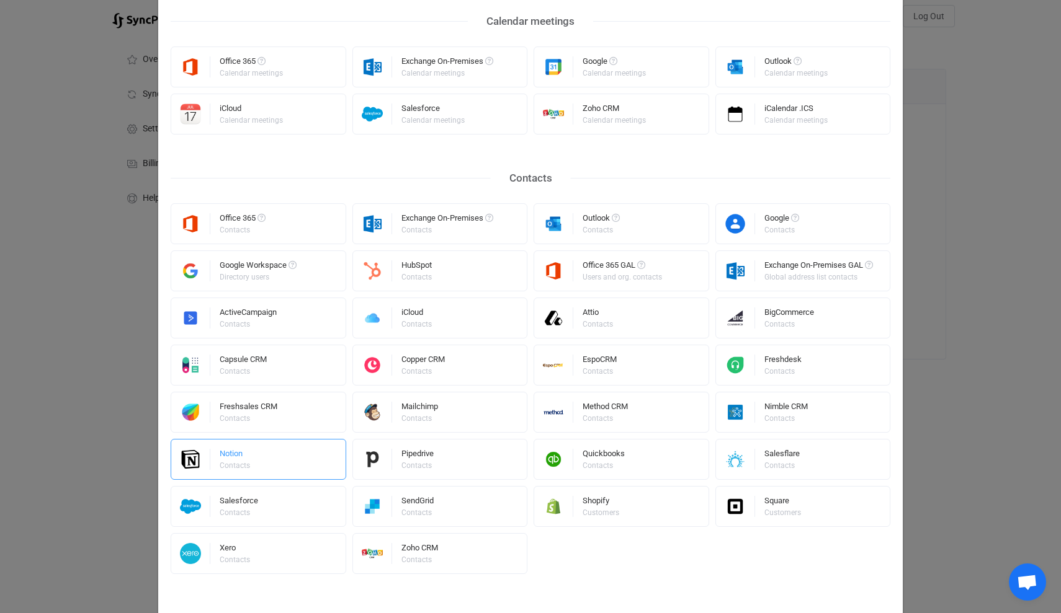
scroll to position [109, 0]
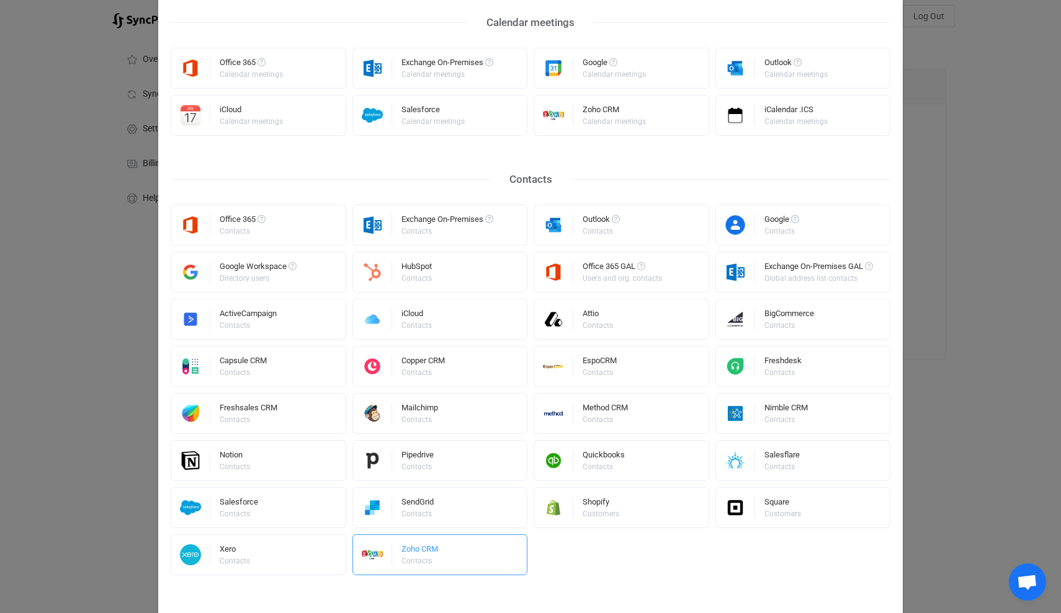
click at [418, 553] on div "Zoho CRM" at bounding box center [419, 551] width 37 height 12
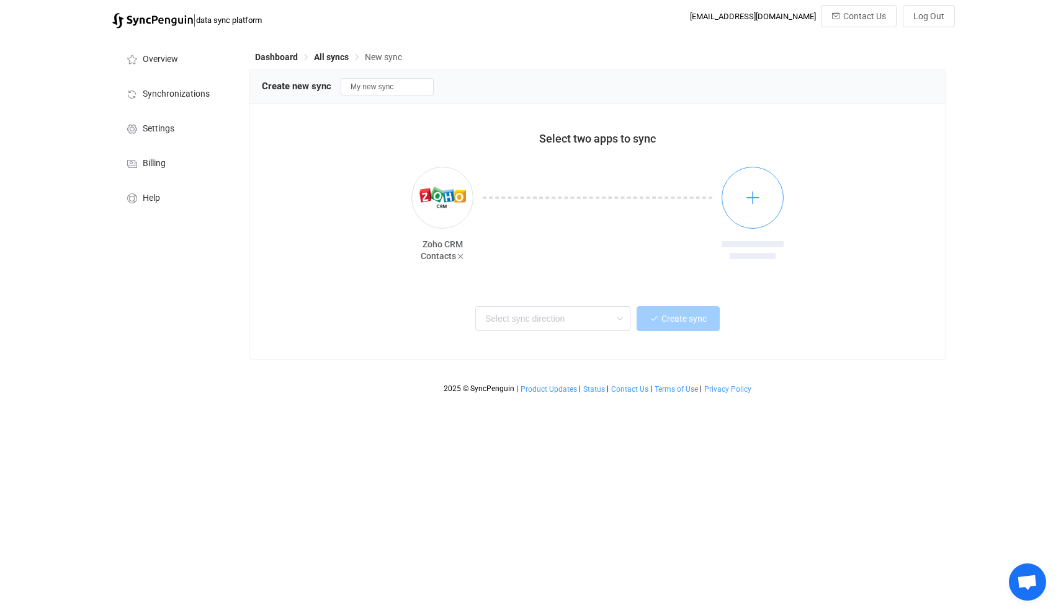
click at [750, 200] on icon "button" at bounding box center [753, 198] width 16 height 16
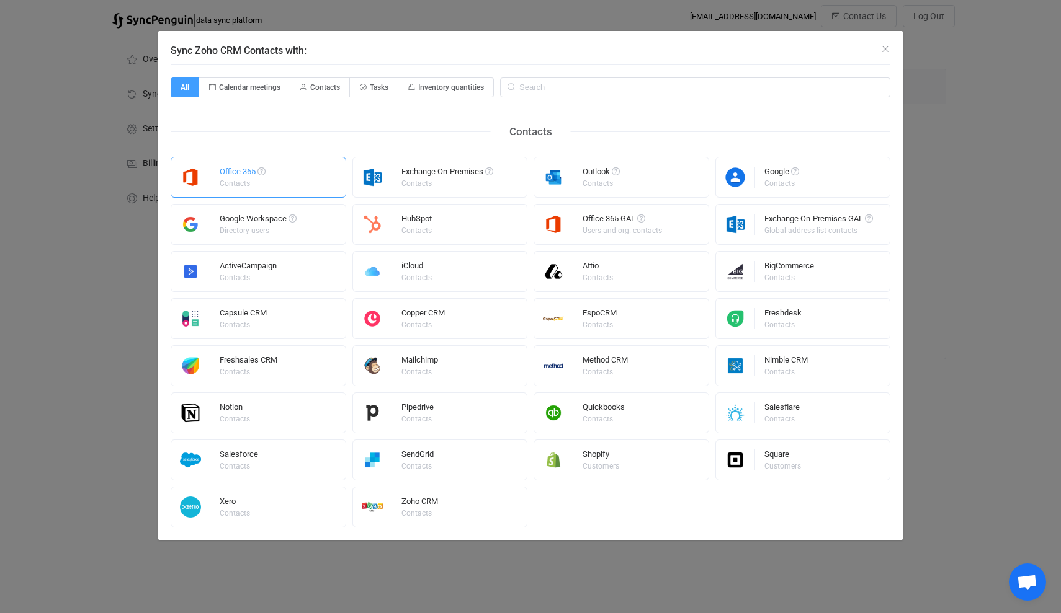
click at [234, 178] on div "Office 365" at bounding box center [243, 173] width 46 height 12
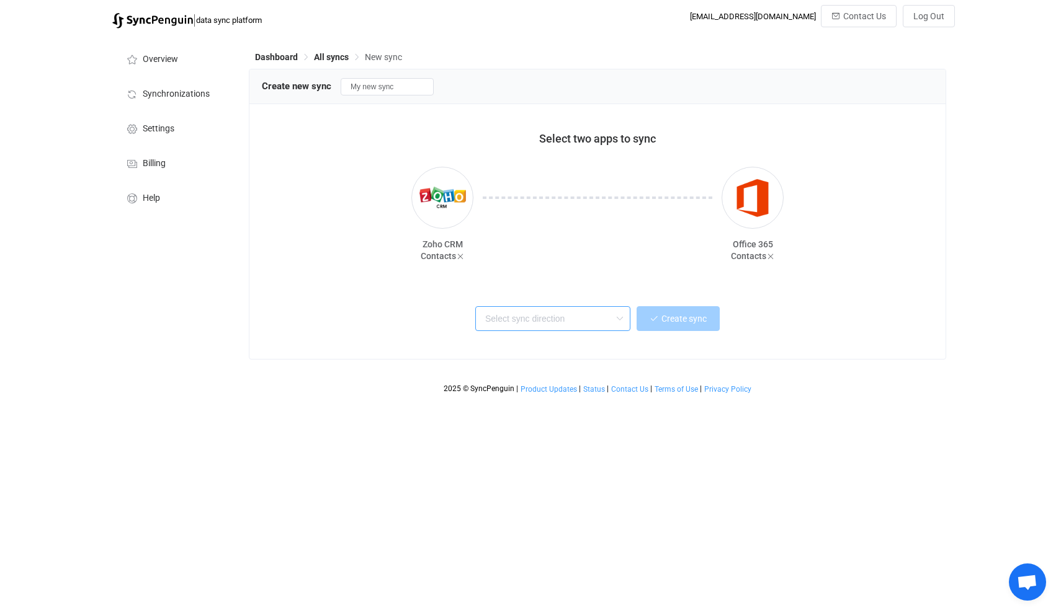
click at [539, 321] on input "text" at bounding box center [552, 318] width 155 height 25
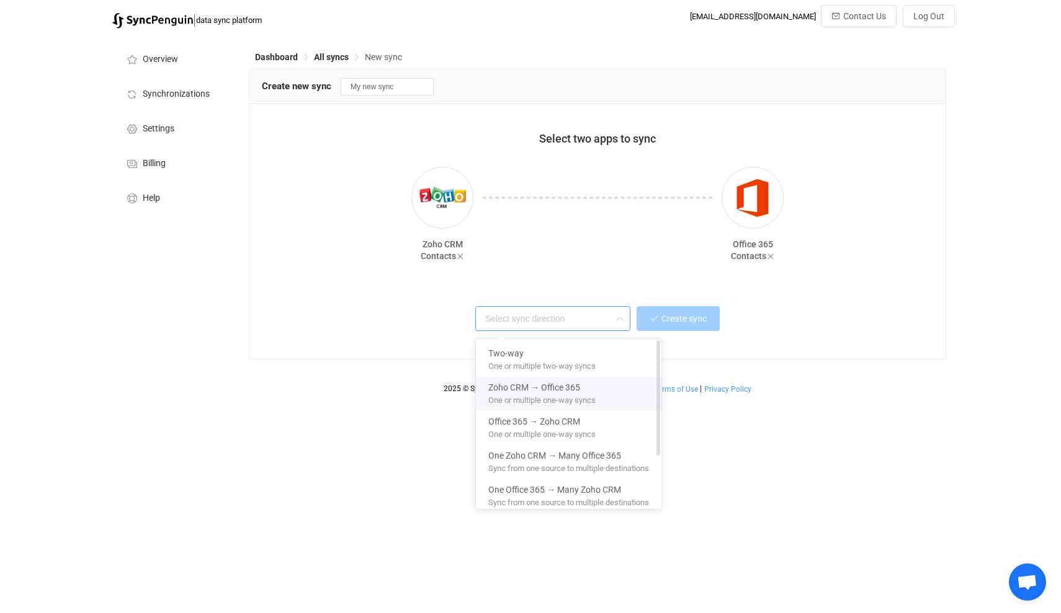
click at [532, 389] on span "Zoho CRM → Office 365" at bounding box center [534, 385] width 92 height 14
type input "Zoho CRM → Office 365"
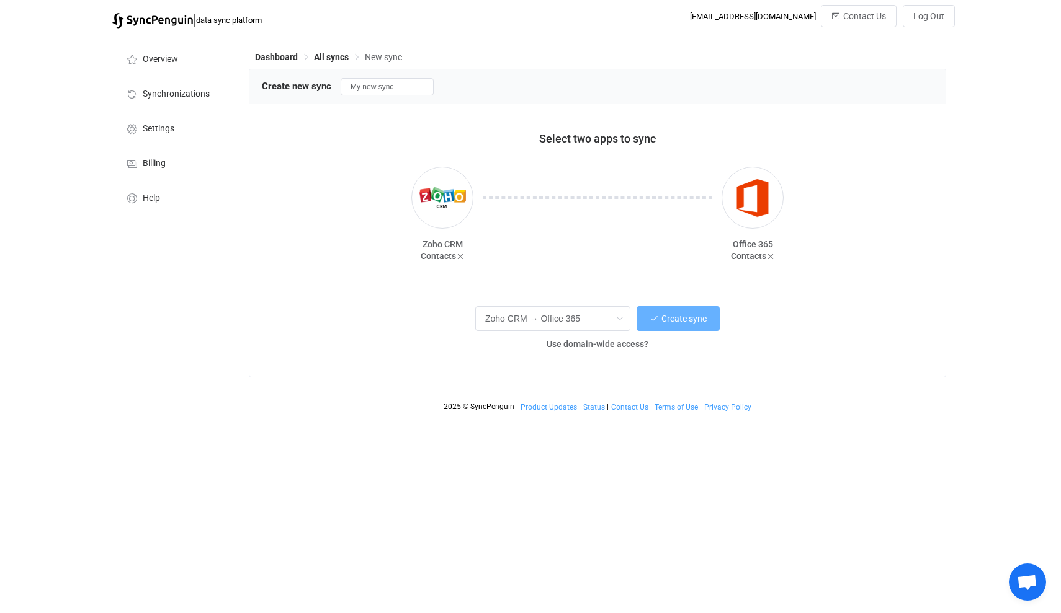
click at [680, 322] on span "Create sync" at bounding box center [683, 319] width 45 height 10
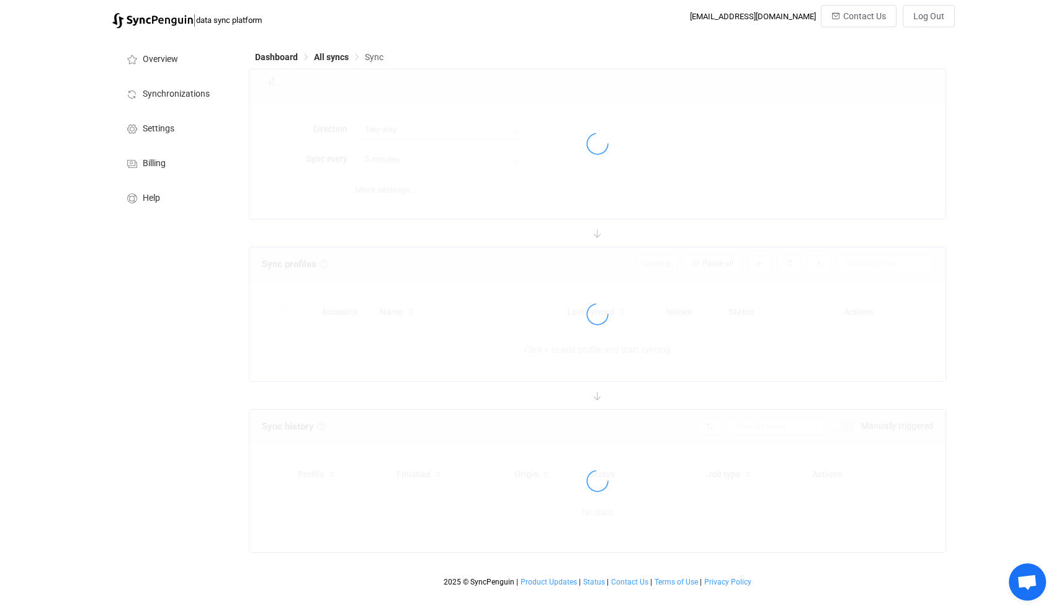
type input "Zoho CRM → Office 365"
type input "10 minutes"
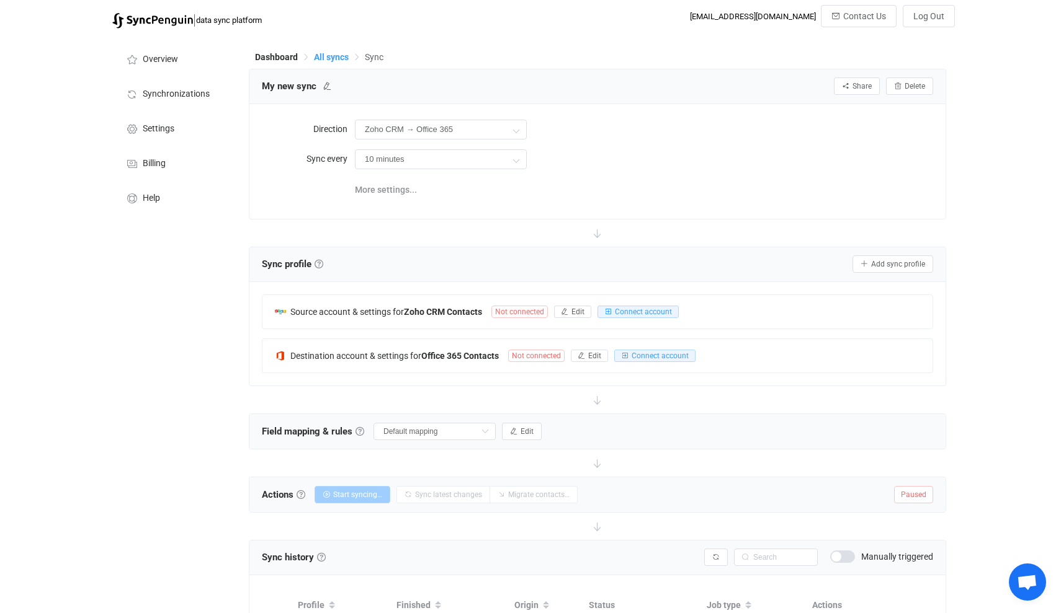
click at [333, 56] on span "All syncs" at bounding box center [331, 57] width 35 height 10
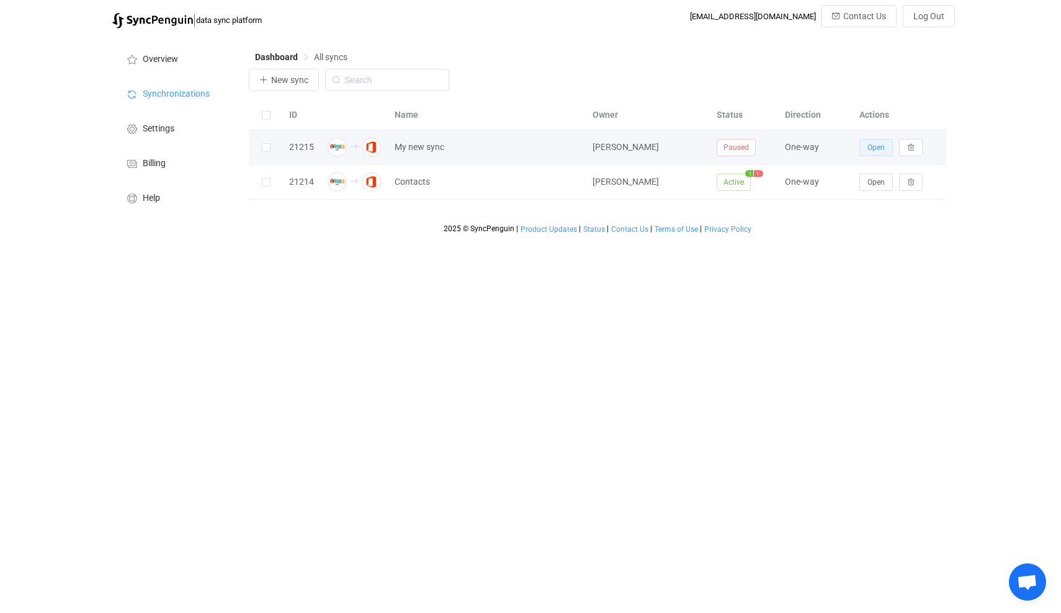
click at [872, 146] on span "Open" at bounding box center [875, 147] width 17 height 9
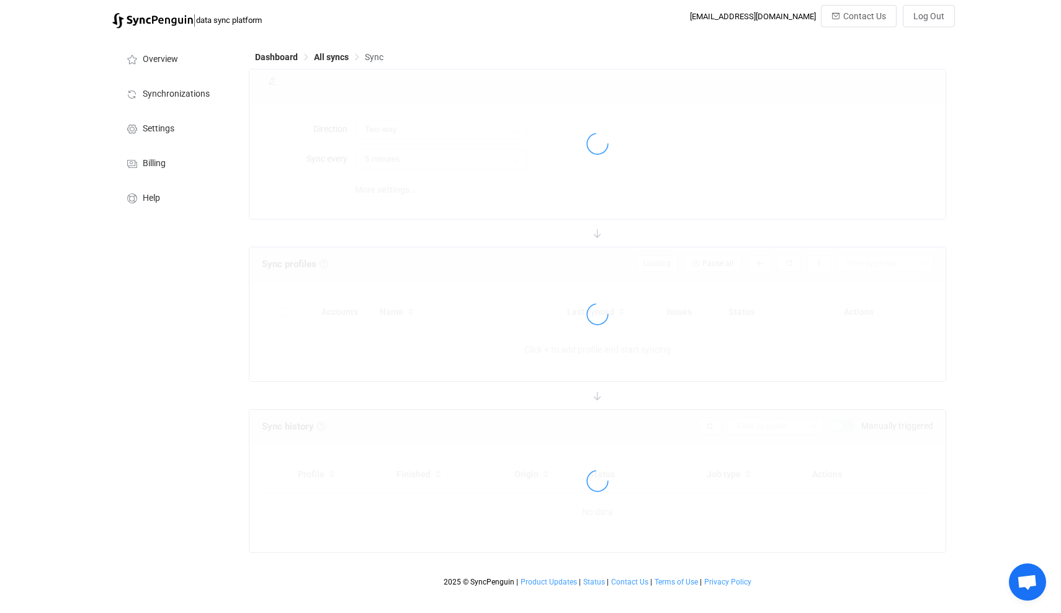
type input "Zoho CRM → Office 365"
type input "10 minutes"
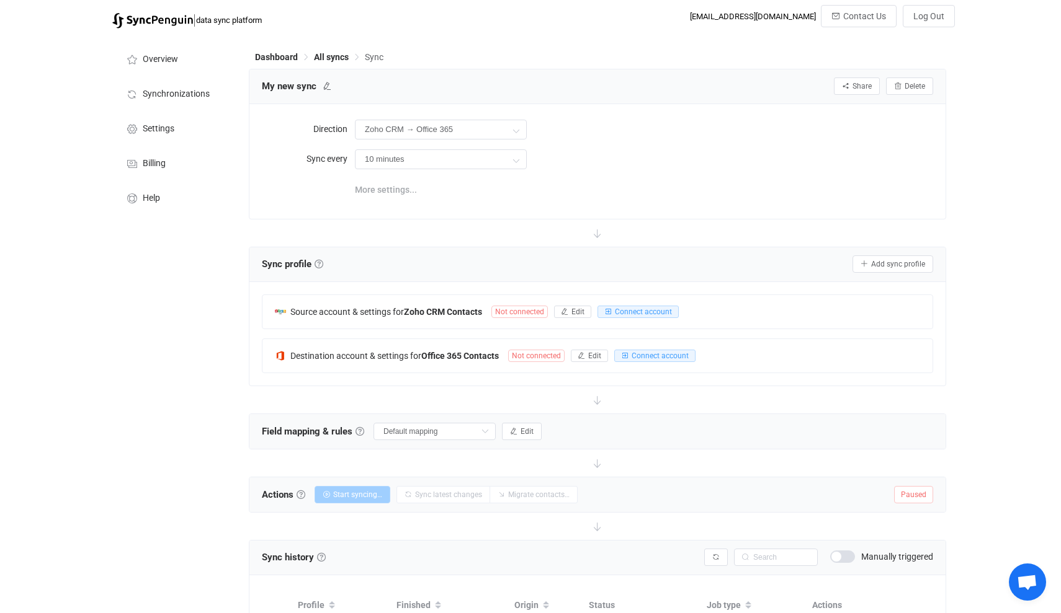
click at [394, 189] on span "More settings..." at bounding box center [386, 189] width 62 height 25
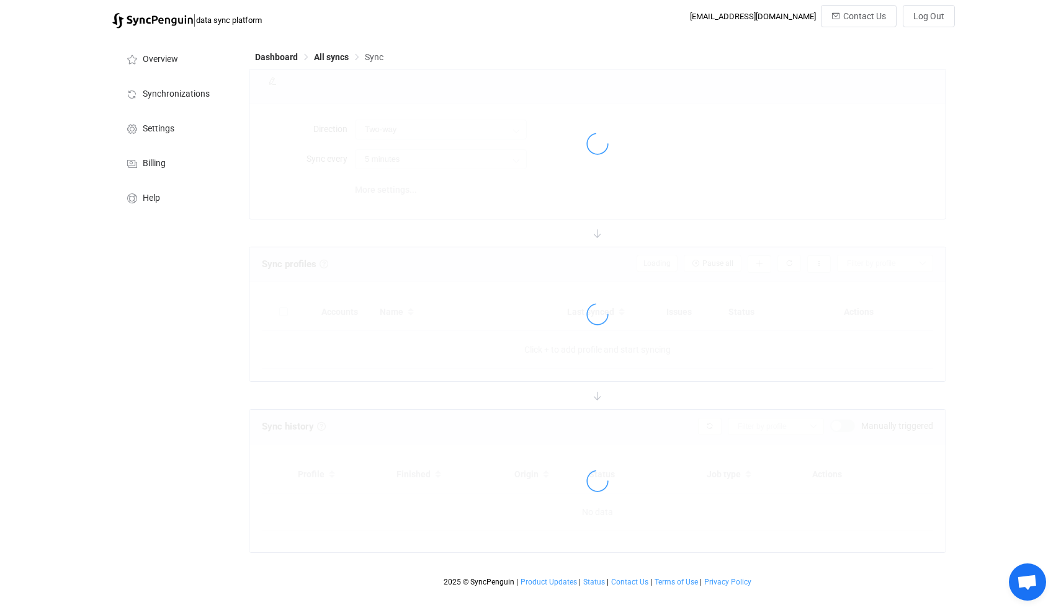
type input "Zoho CRM → Office 365"
type input "10 minutes"
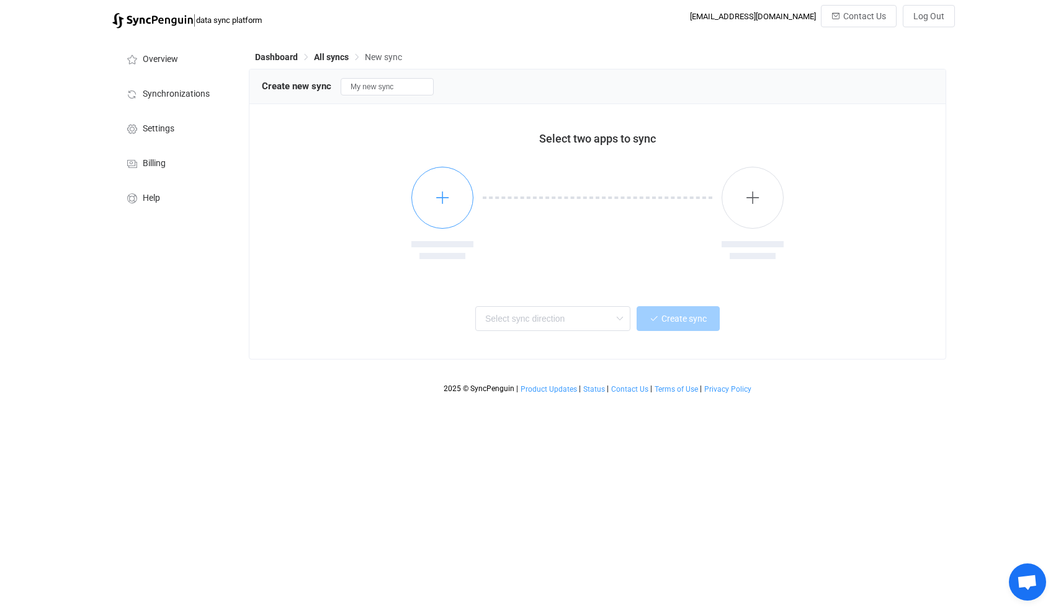
click at [441, 194] on icon "button" at bounding box center [443, 198] width 16 height 16
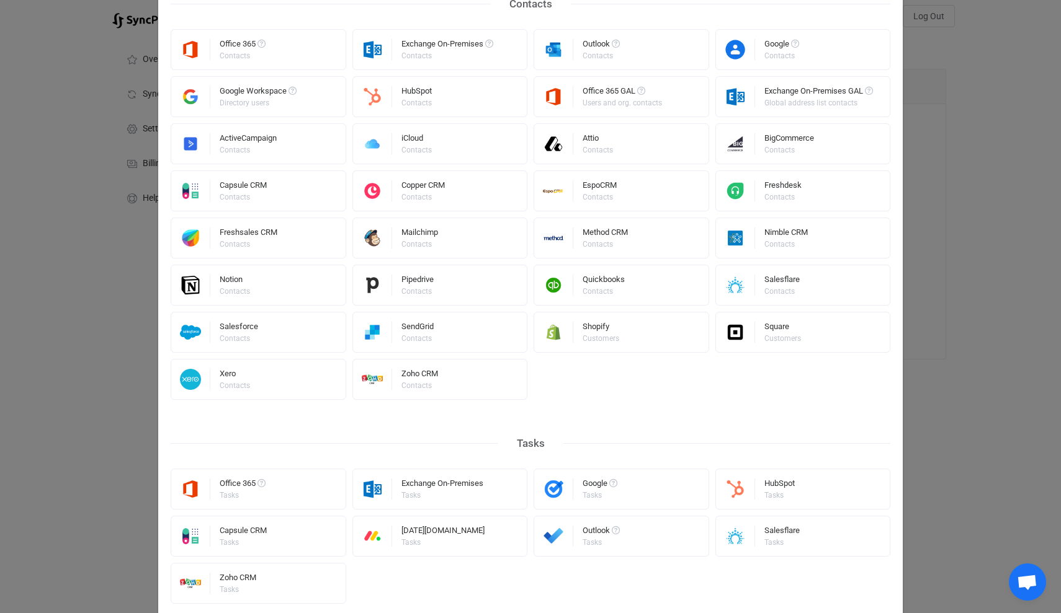
scroll to position [292, 0]
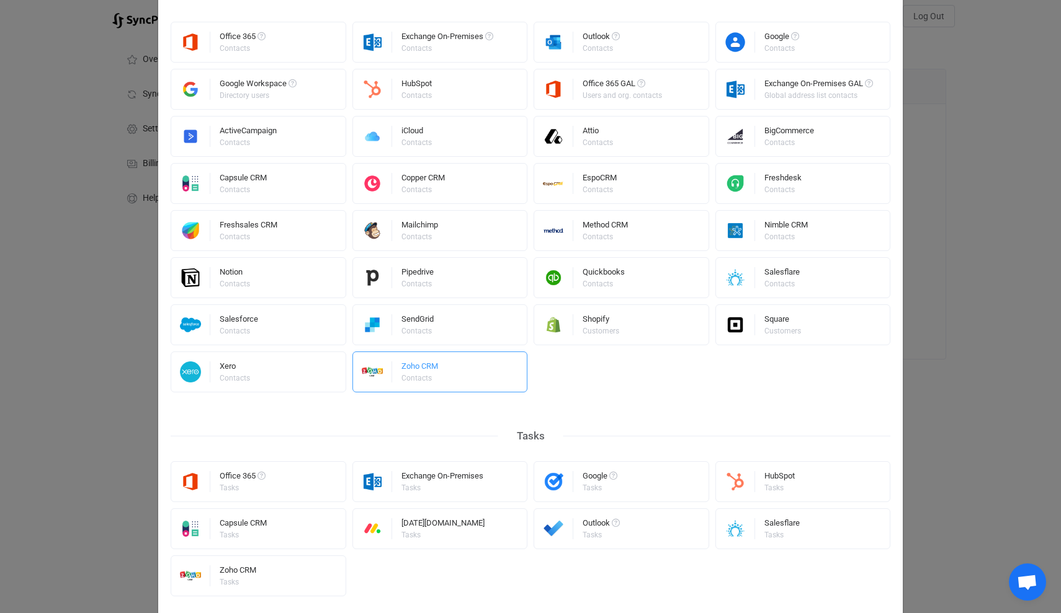
click at [419, 368] on div "Zoho CRM" at bounding box center [419, 368] width 37 height 12
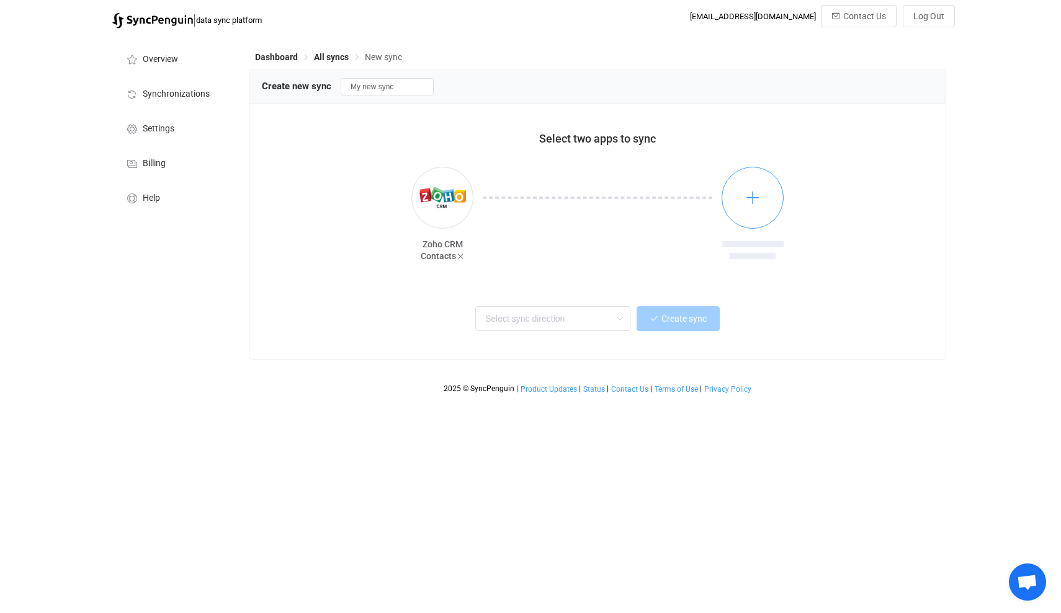
click at [752, 197] on icon "button" at bounding box center [753, 198] width 16 height 16
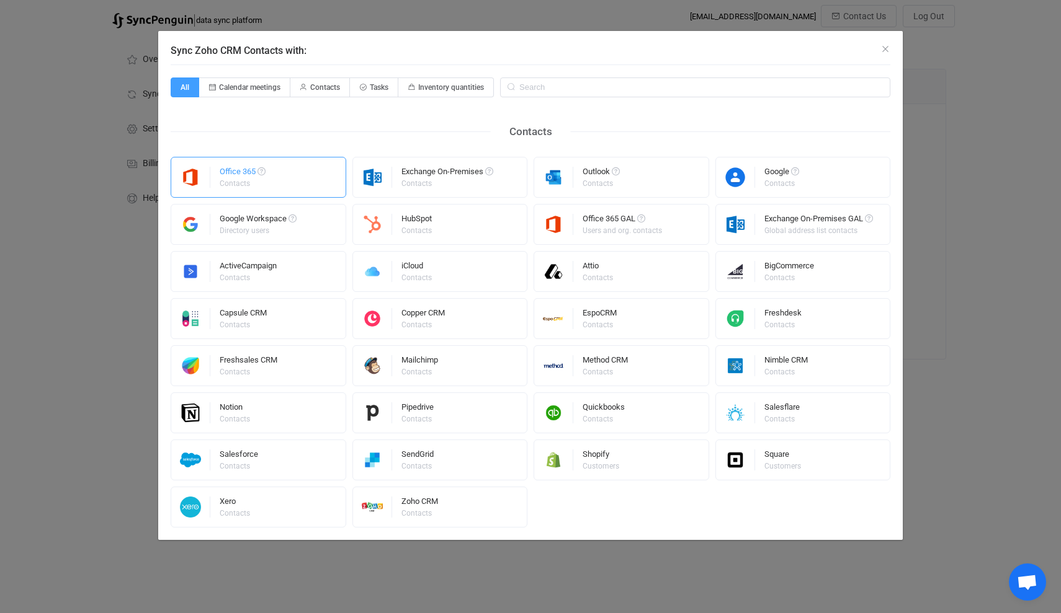
click at [248, 180] on div "Contacts" at bounding box center [242, 183] width 44 height 7
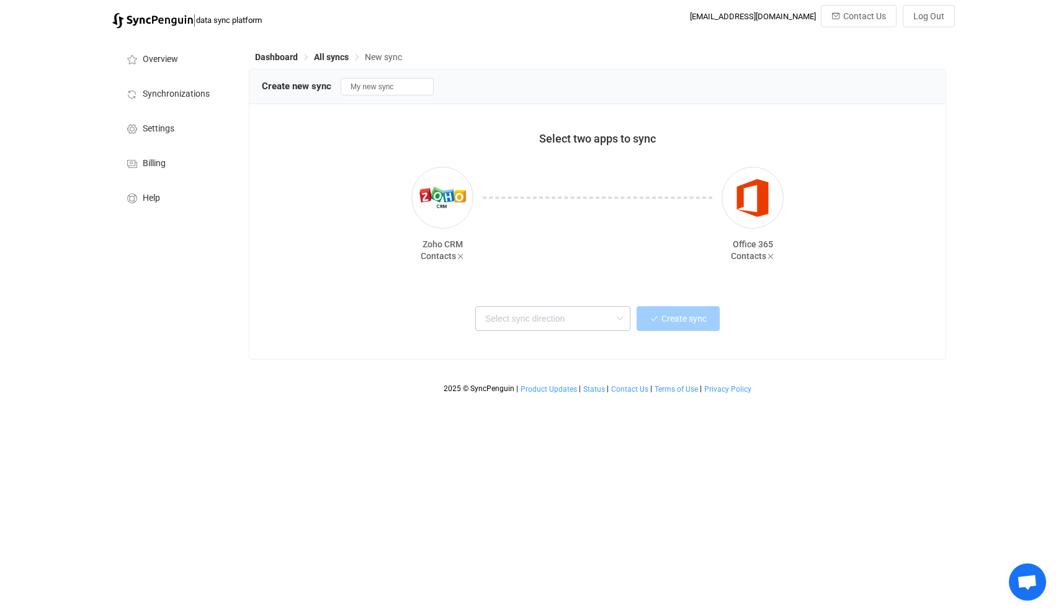
click at [616, 320] on icon at bounding box center [620, 318] width 16 height 25
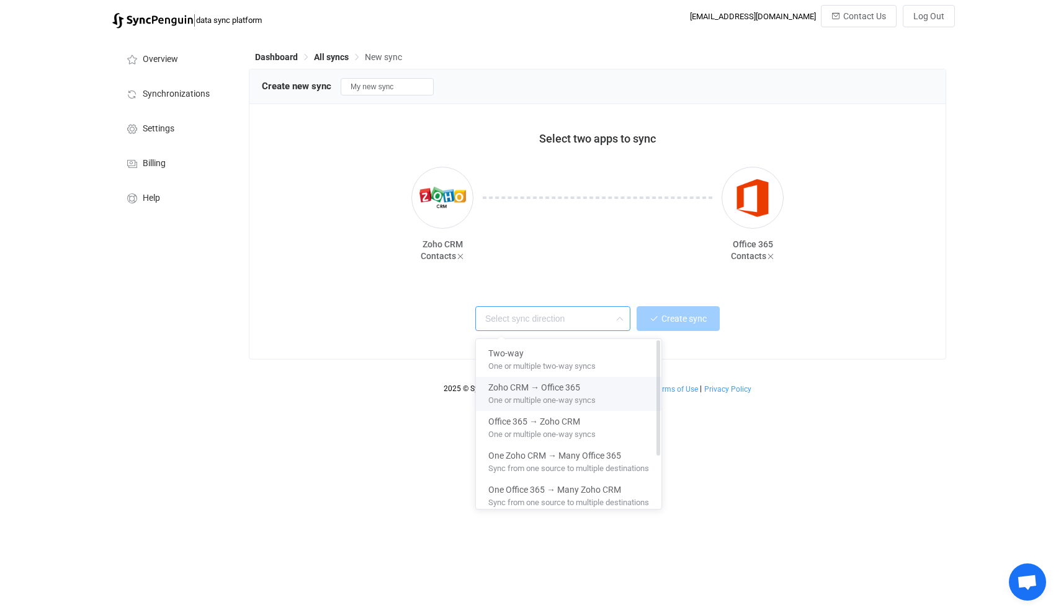
click at [531, 396] on span "One or multiple one-way syncs" at bounding box center [541, 398] width 107 height 14
type input "Zoho CRM → Office 365"
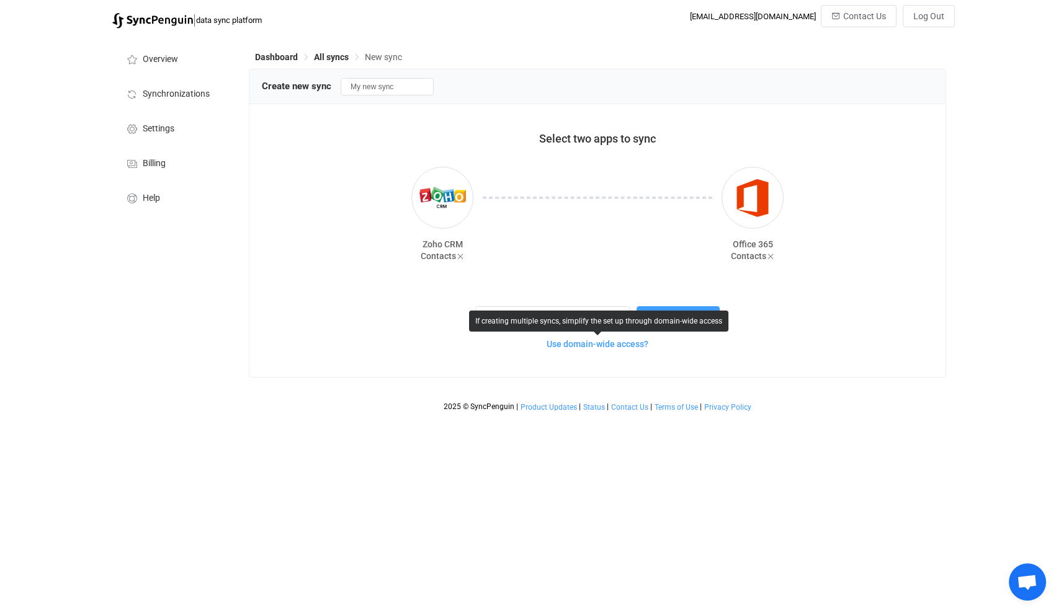
click at [600, 345] on span "Use domain-wide access?" at bounding box center [597, 344] width 102 height 10
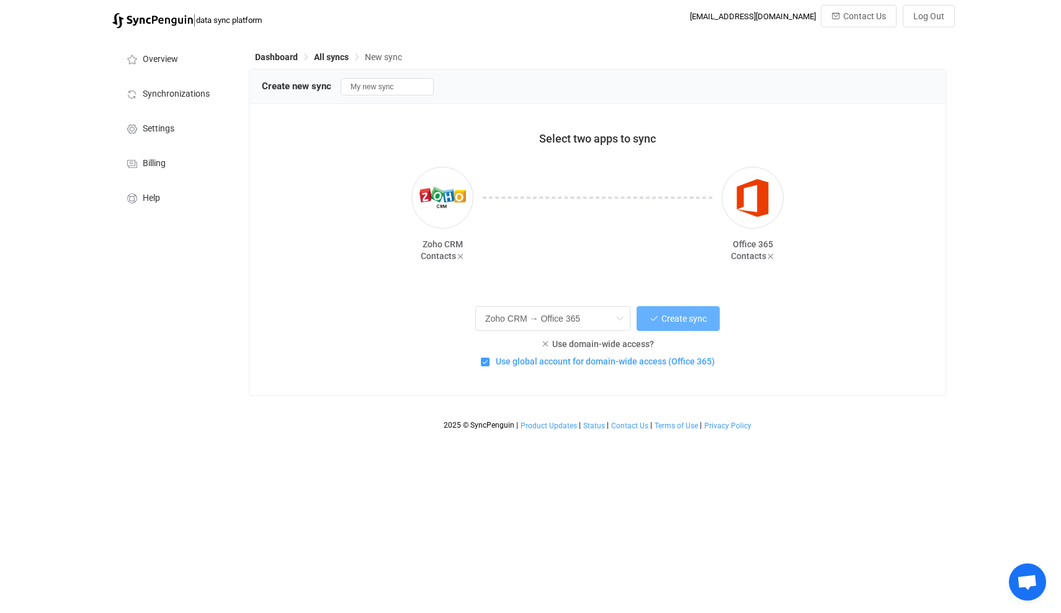
click at [682, 316] on span "Create sync" at bounding box center [683, 319] width 45 height 10
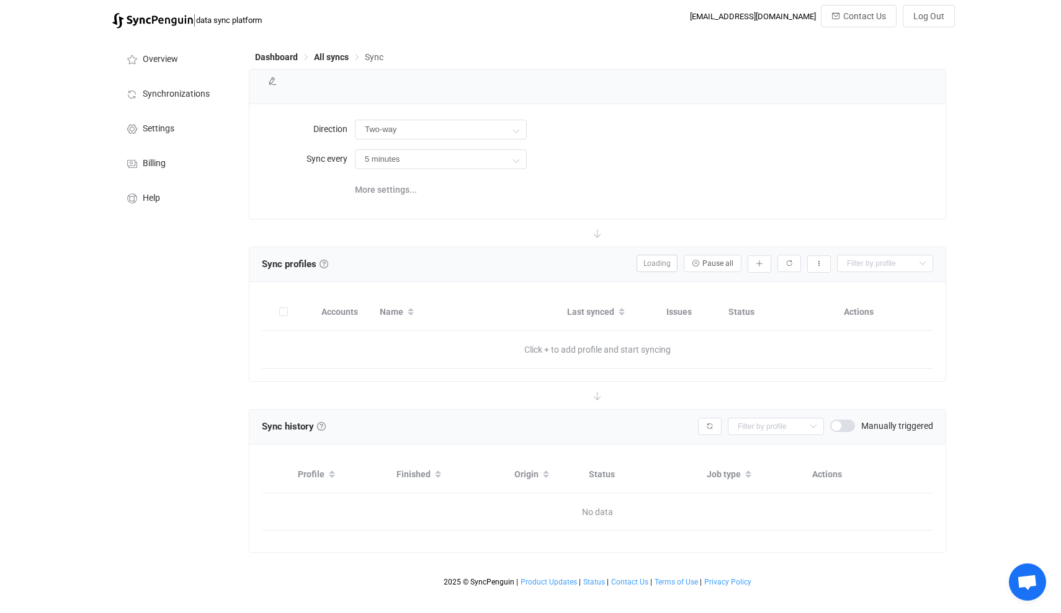
type input "Zoho CRM → Office 365"
type input "10 minutes"
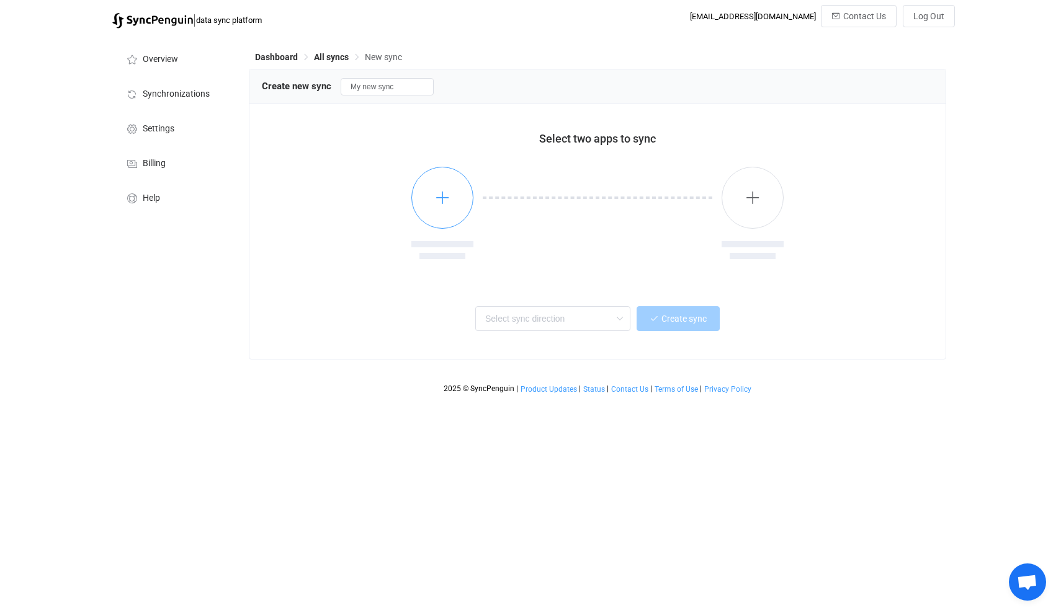
click at [435, 201] on icon "button" at bounding box center [443, 198] width 16 height 16
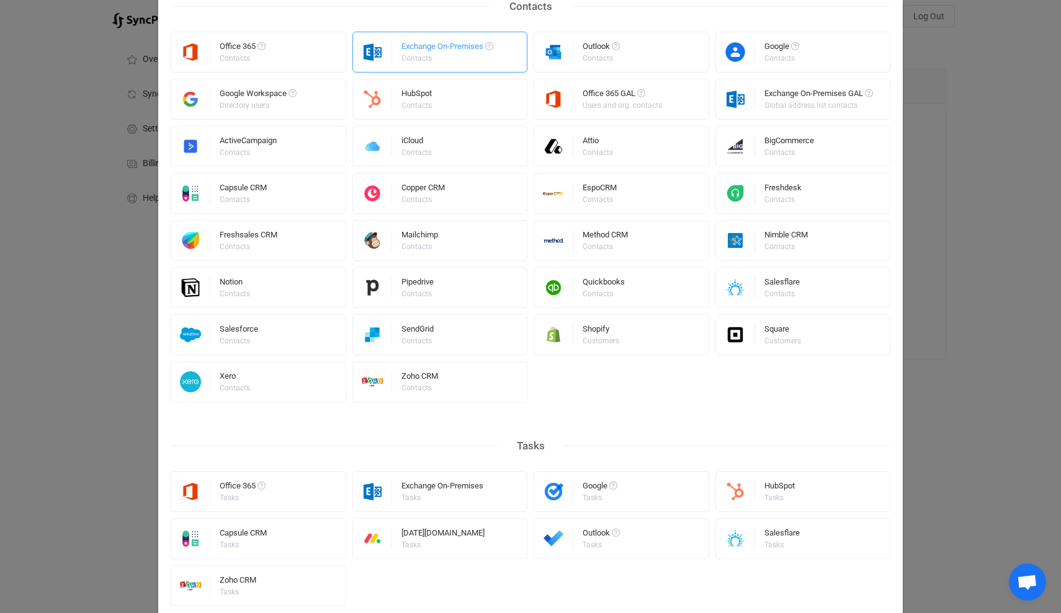
scroll to position [285, 0]
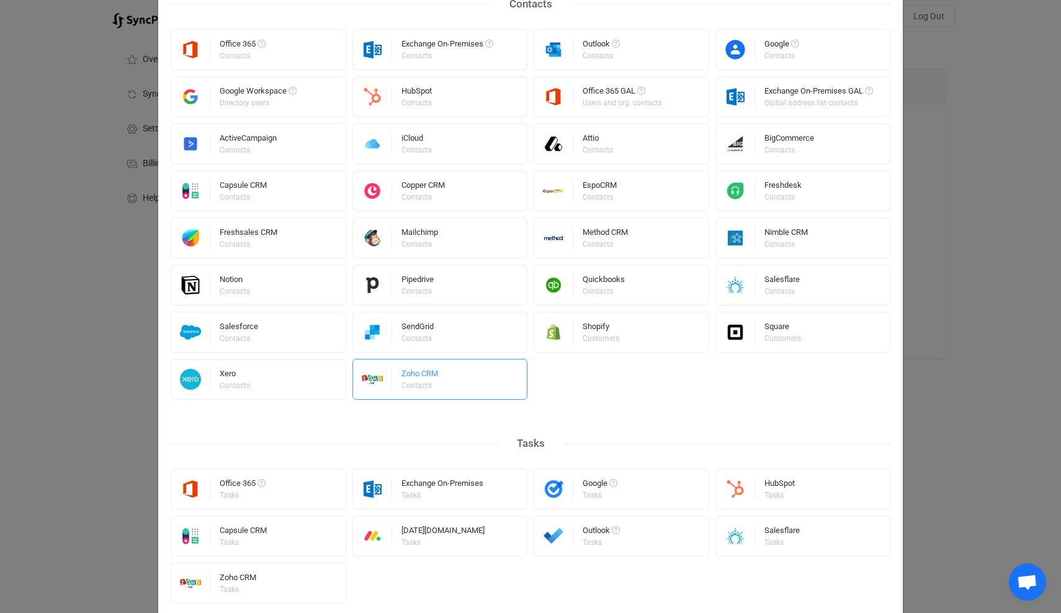
click at [435, 375] on div "Zoho CRM" at bounding box center [419, 376] width 37 height 12
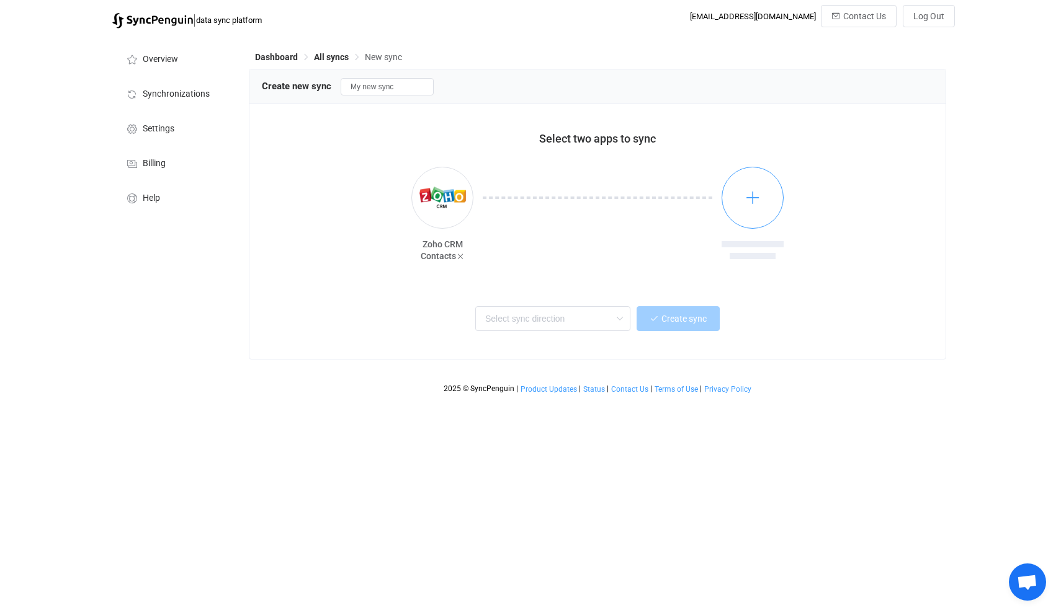
click at [753, 192] on icon "button" at bounding box center [753, 198] width 16 height 16
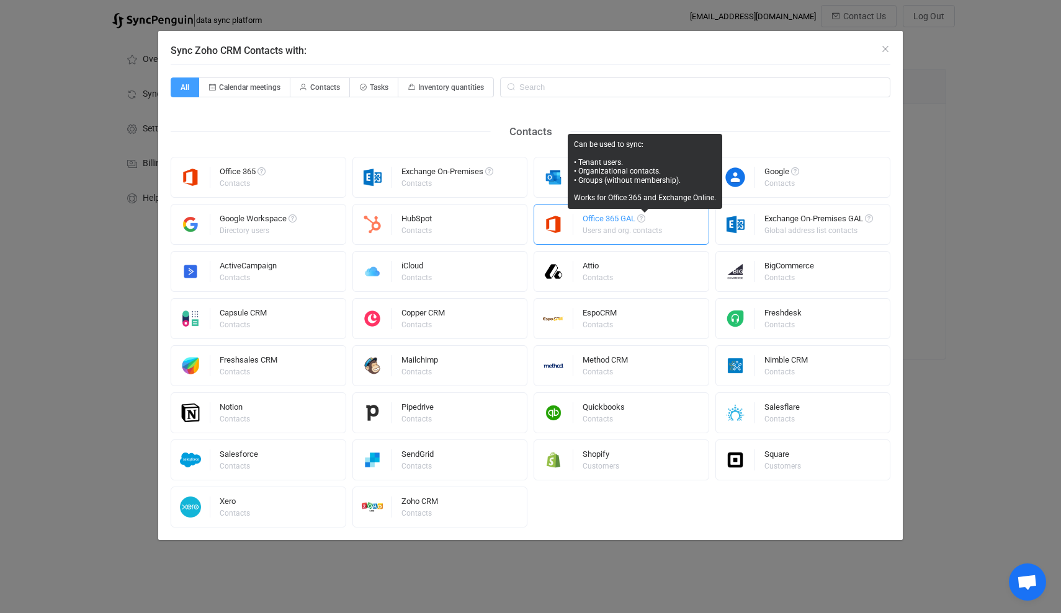
click at [626, 221] on div "Office 365 GAL" at bounding box center [622, 221] width 81 height 12
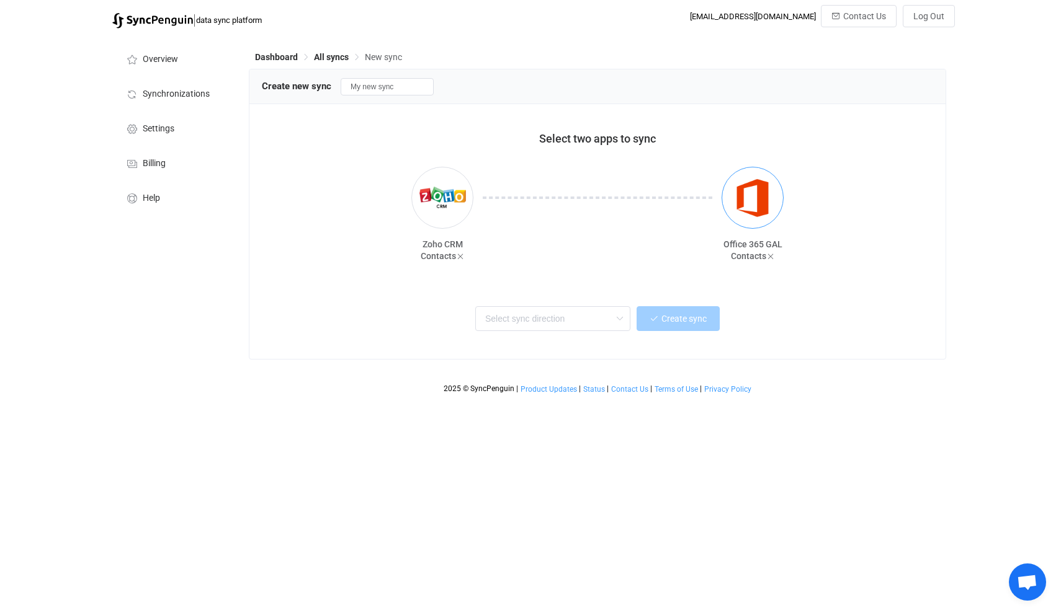
click at [746, 198] on img "button" at bounding box center [752, 198] width 47 height 47
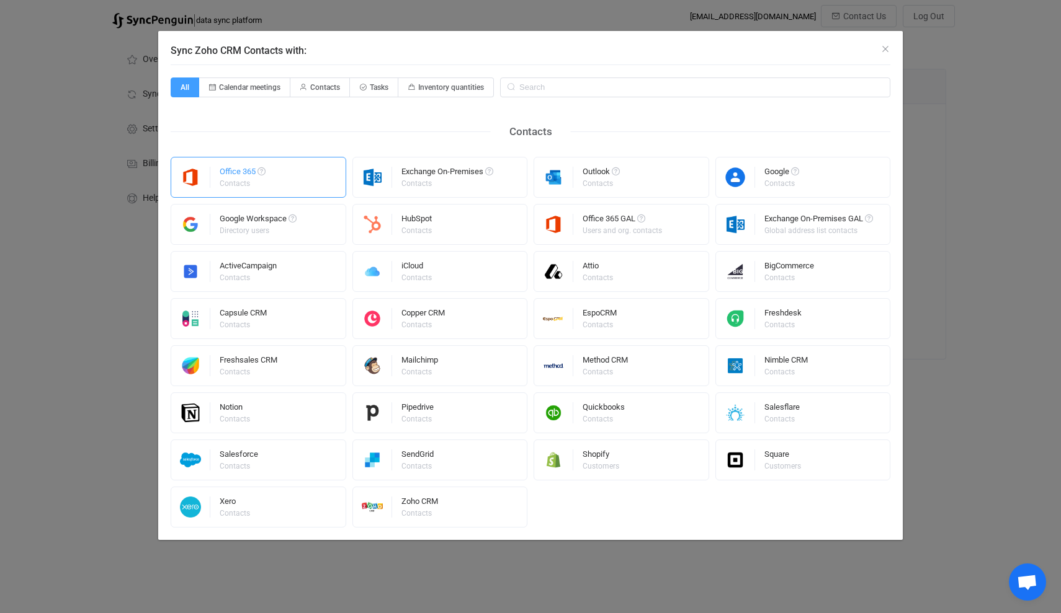
click at [243, 173] on div "Office 365" at bounding box center [243, 173] width 46 height 12
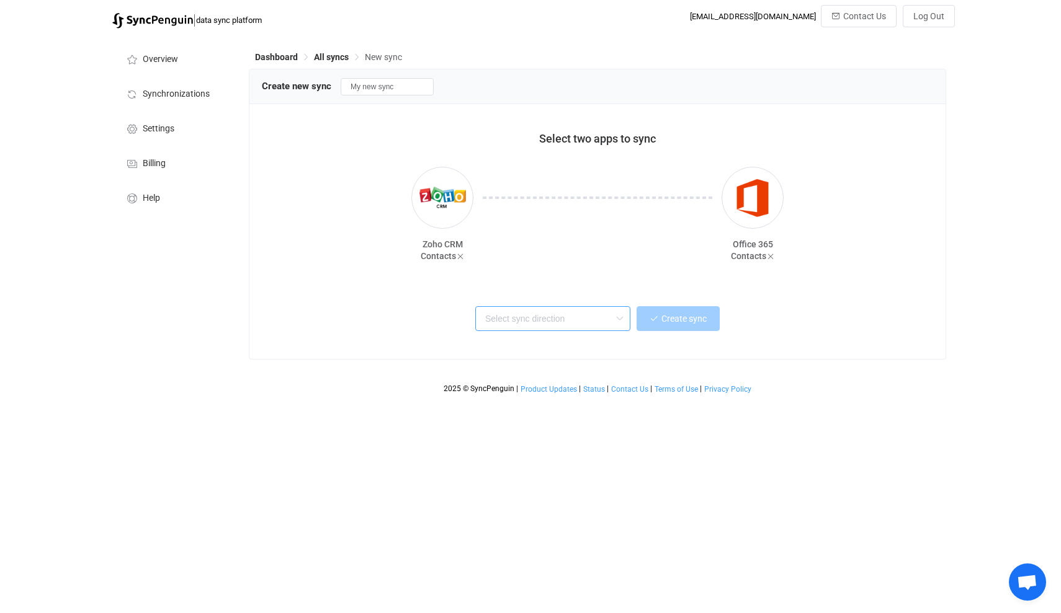
click at [550, 326] on input "text" at bounding box center [552, 318] width 155 height 25
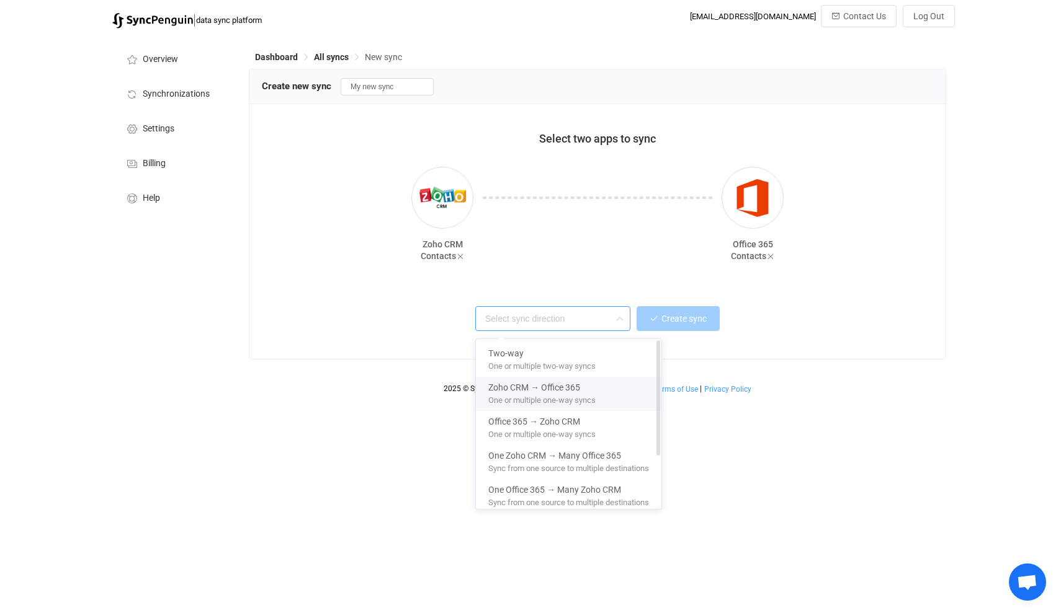
click at [532, 392] on span "One or multiple one-way syncs" at bounding box center [541, 398] width 107 height 14
type input "Zoho CRM → Office 365"
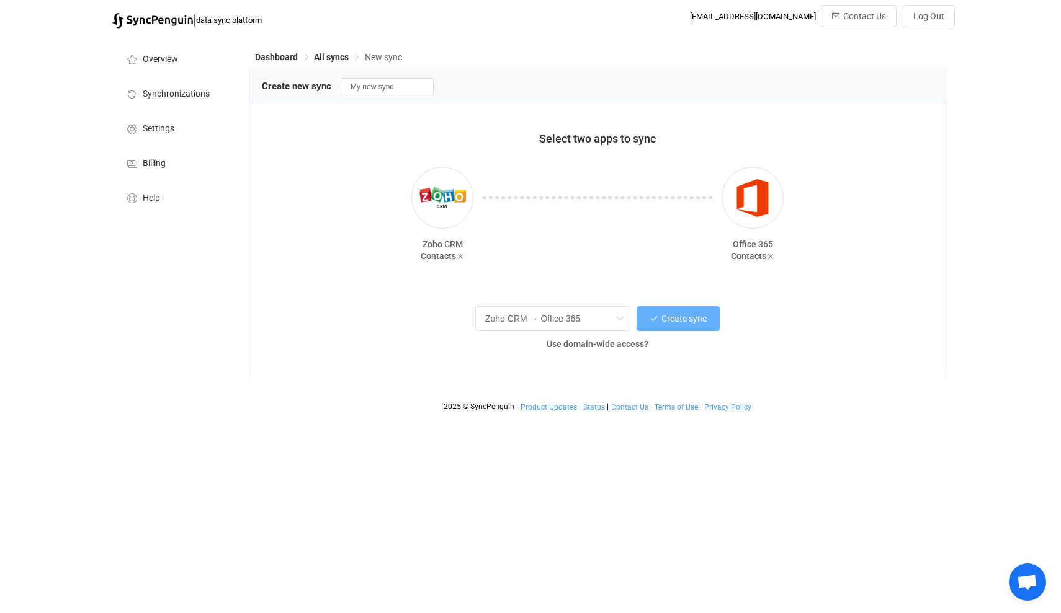
click at [690, 318] on span "Create sync" at bounding box center [683, 319] width 45 height 10
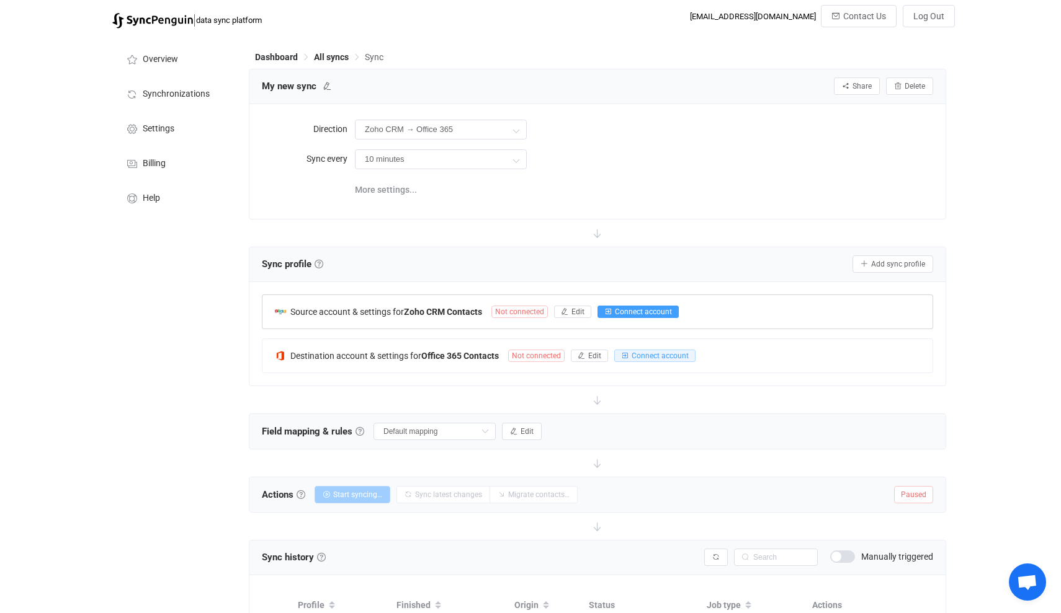
click at [643, 313] on span "Connect account" at bounding box center [643, 312] width 57 height 9
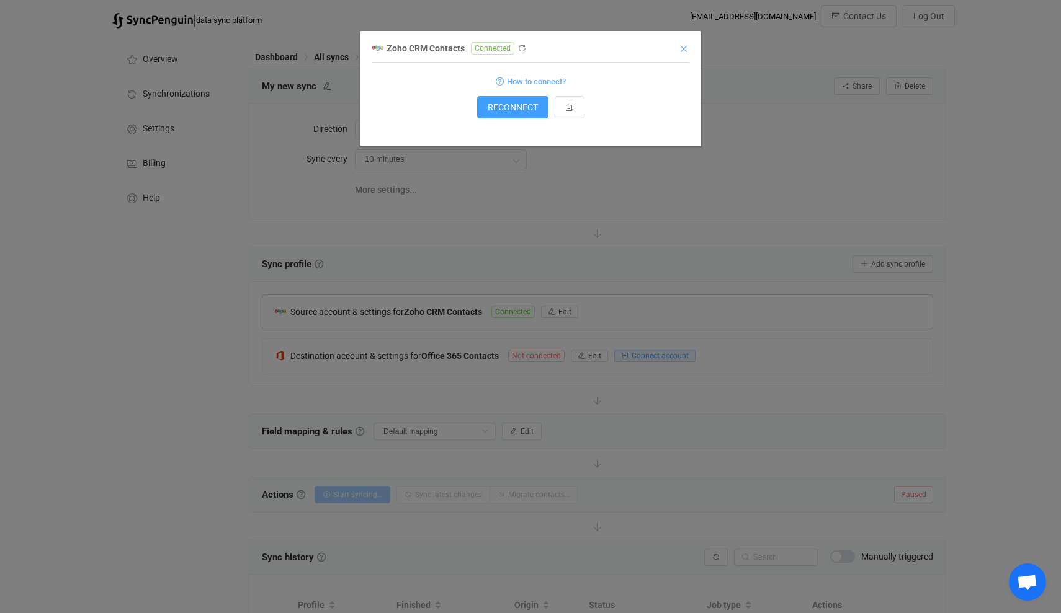
click at [683, 47] on icon "Close" at bounding box center [683, 49] width 10 height 10
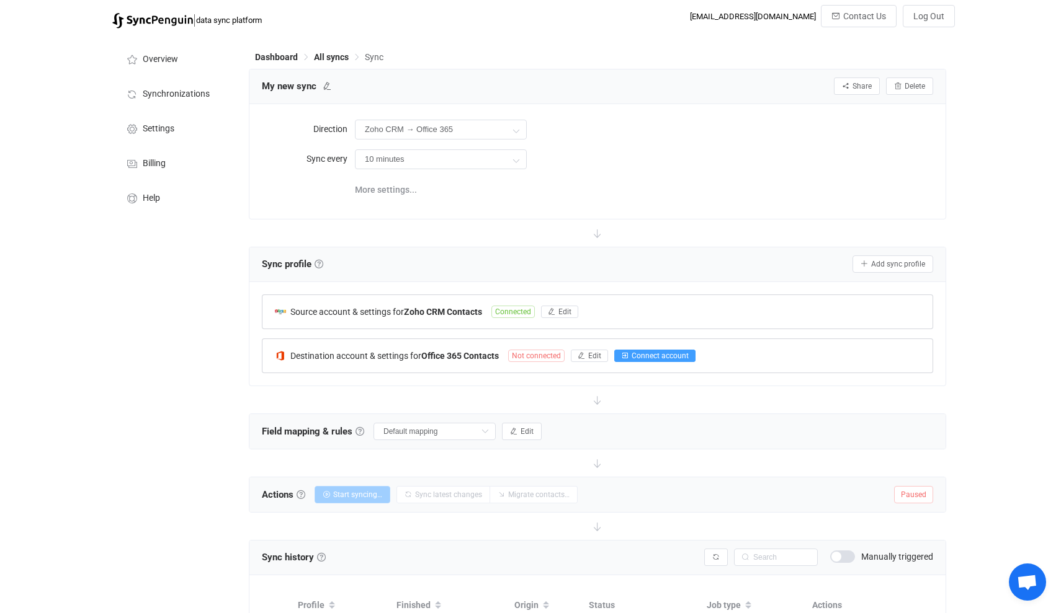
click at [656, 354] on span "Connect account" at bounding box center [659, 356] width 57 height 9
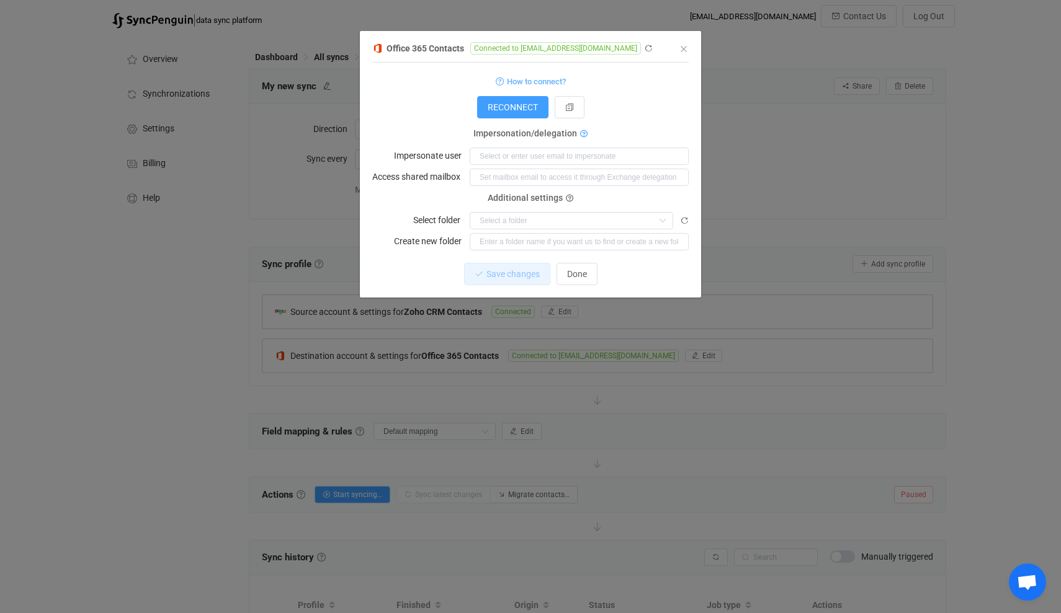
click at [583, 131] on icon "dialog" at bounding box center [583, 134] width 7 height 7
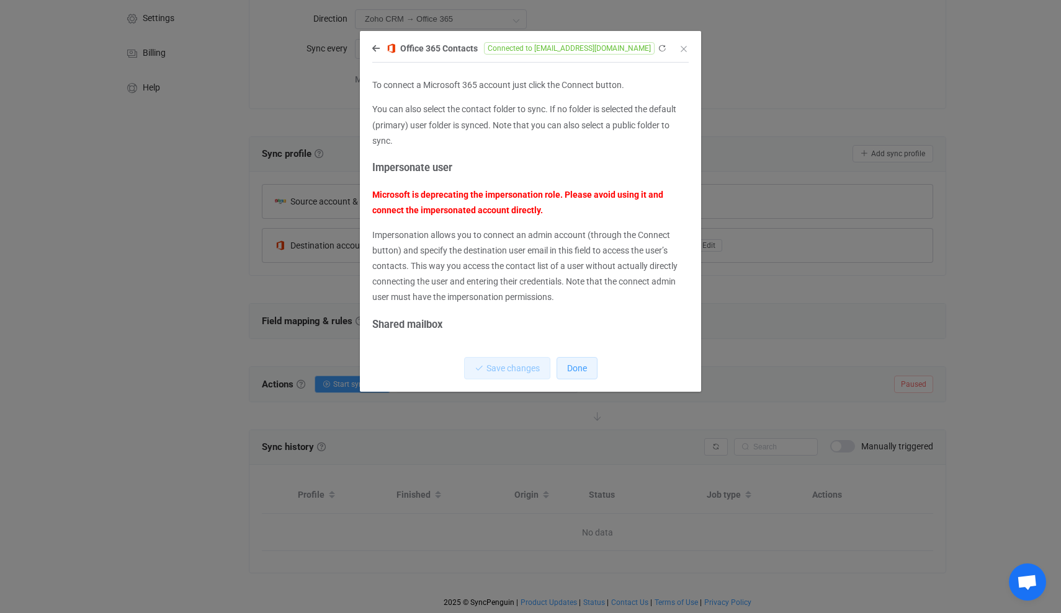
click at [583, 367] on span "Done" at bounding box center [577, 368] width 20 height 10
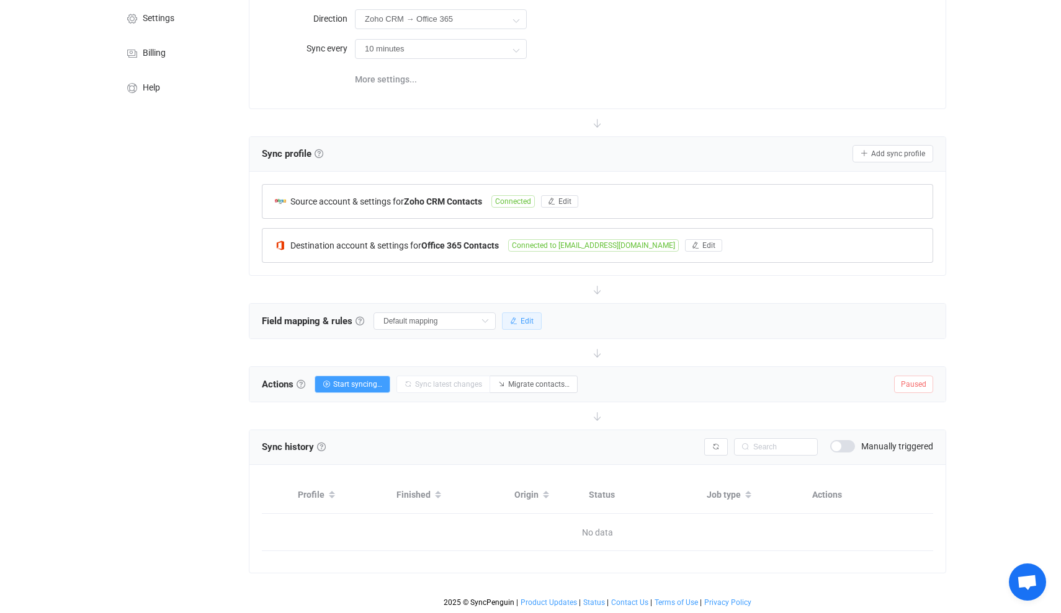
scroll to position [110, 0]
click at [362, 320] on link at bounding box center [359, 321] width 9 height 9
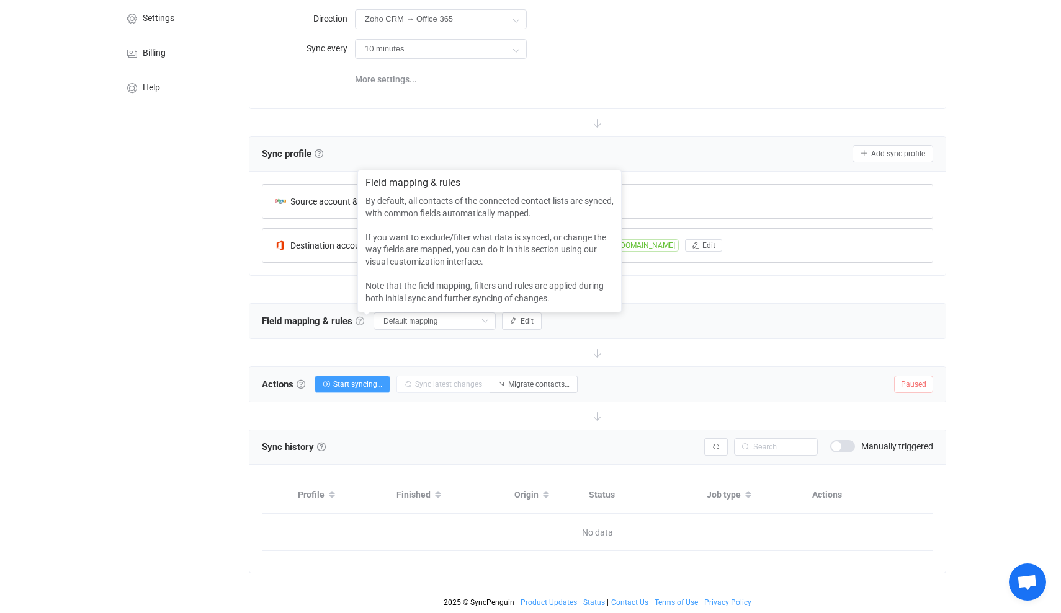
click at [362, 320] on link at bounding box center [359, 321] width 9 height 9
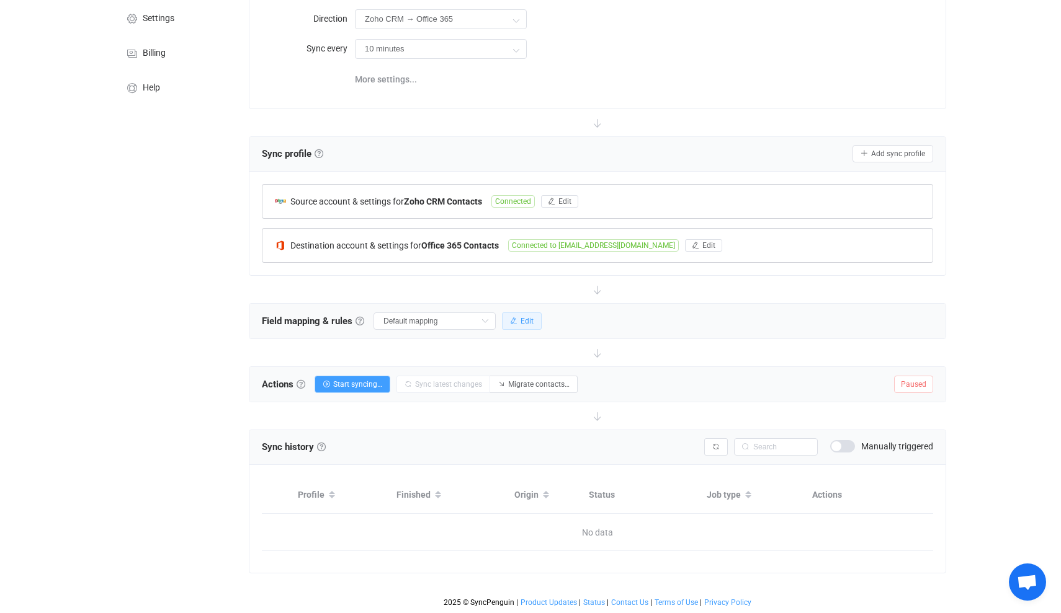
click at [527, 318] on span "Edit" at bounding box center [526, 321] width 13 height 9
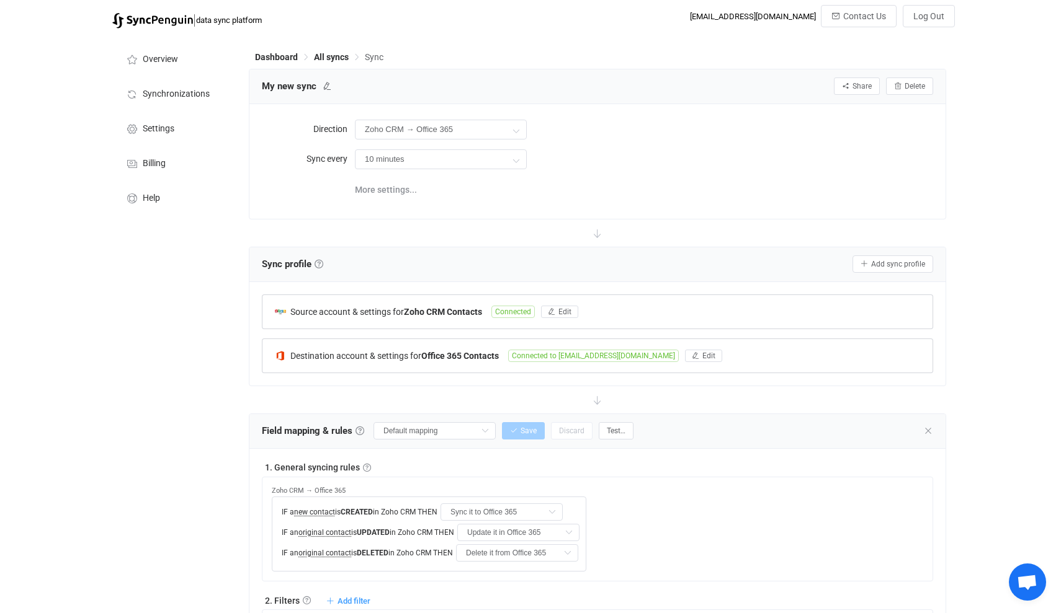
scroll to position [0, 0]
click at [392, 186] on span "More settings..." at bounding box center [386, 189] width 62 height 25
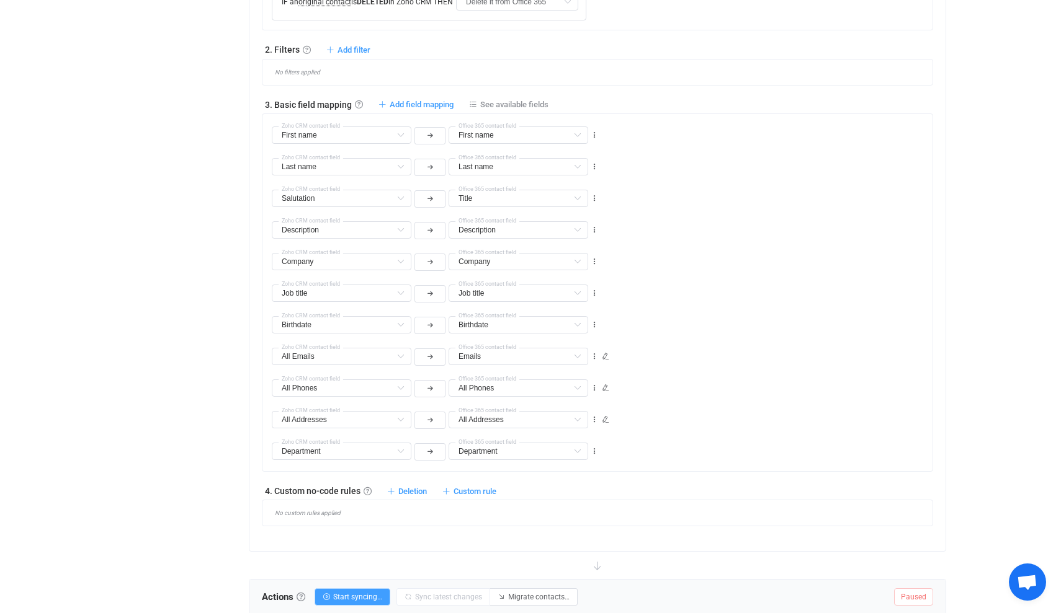
scroll to position [578, 0]
click at [511, 104] on span "See available fields" at bounding box center [514, 105] width 68 height 9
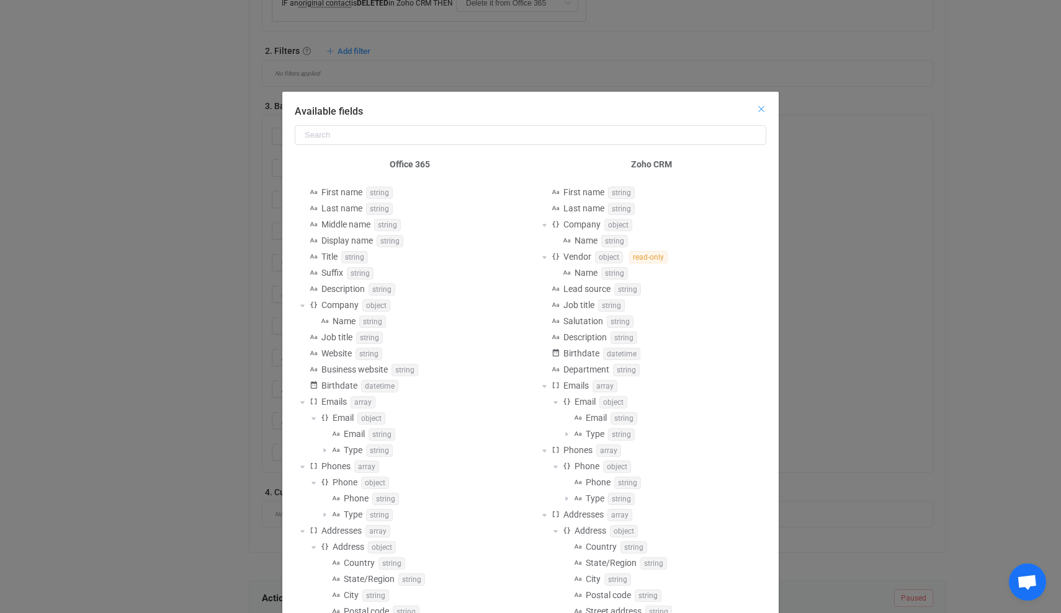
click at [762, 110] on icon "Close" at bounding box center [761, 109] width 10 height 10
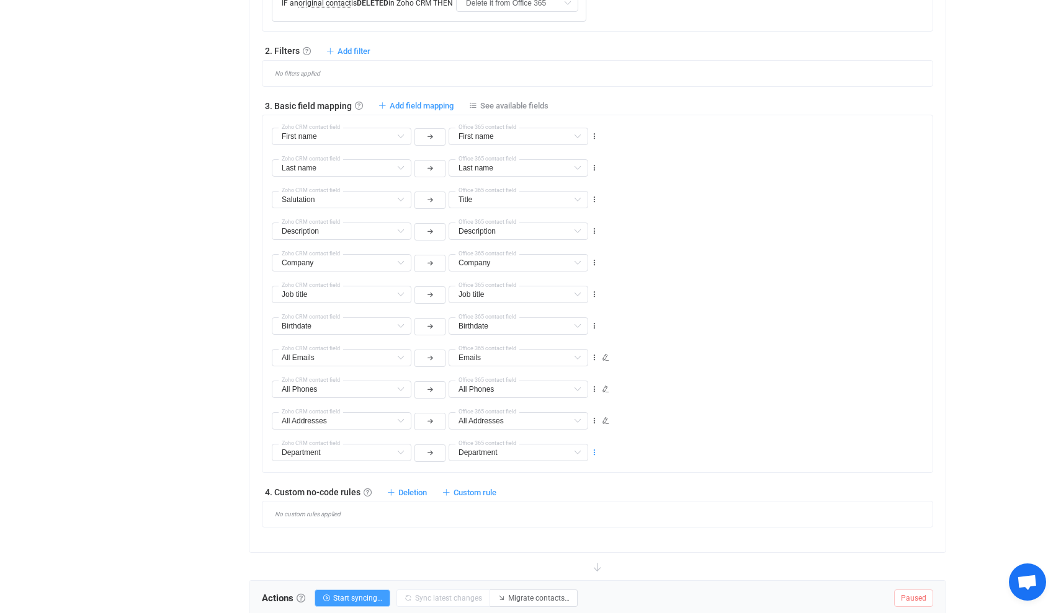
click at [595, 451] on icon at bounding box center [594, 452] width 9 height 9
click at [563, 527] on li "Delete" at bounding box center [555, 528] width 81 height 22
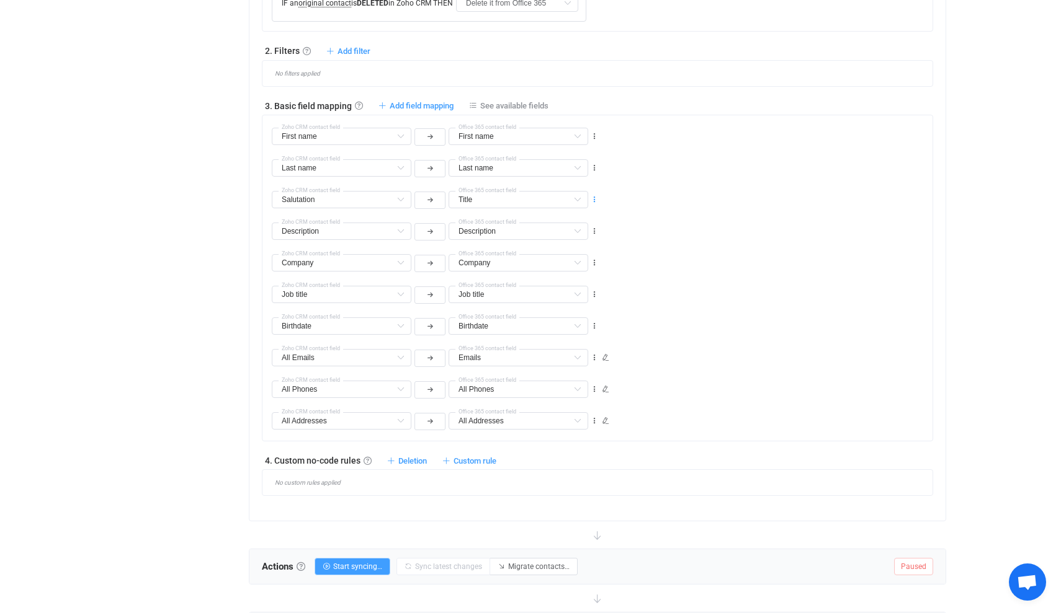
click at [594, 199] on icon at bounding box center [594, 199] width 9 height 9
click at [558, 274] on li "Delete" at bounding box center [555, 275] width 81 height 22
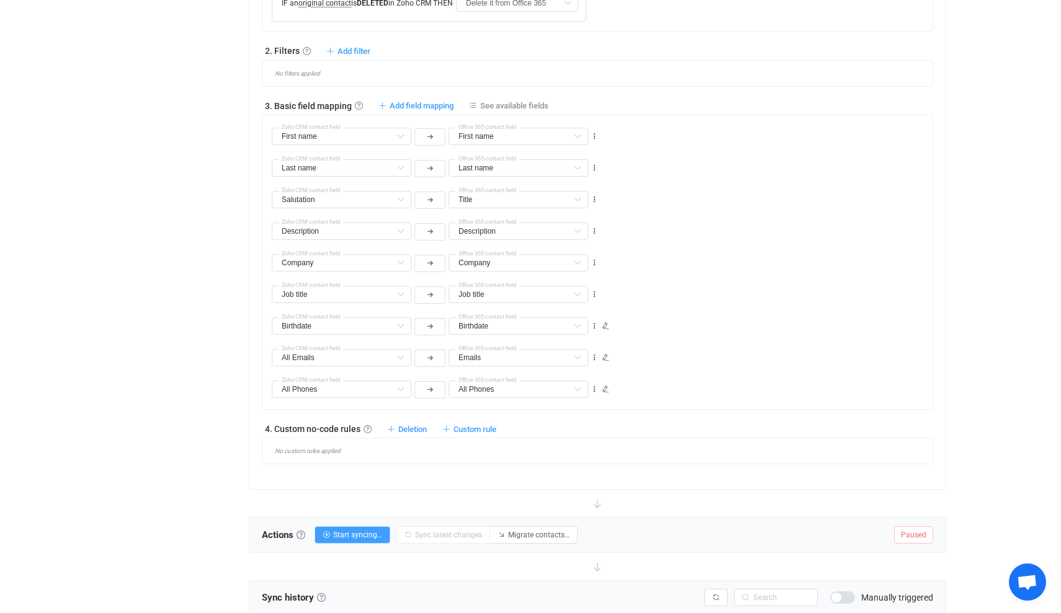
type input "Description"
type input "Company"
type input "Job title"
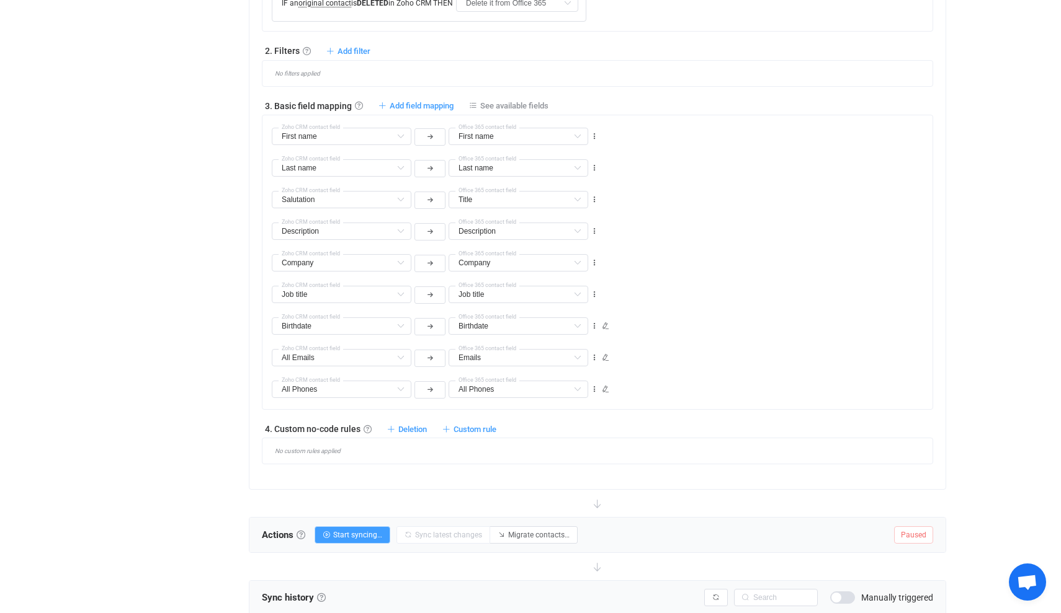
type input "Job title"
type input "Birthdate"
type input "All Emails"
type input "Emails"
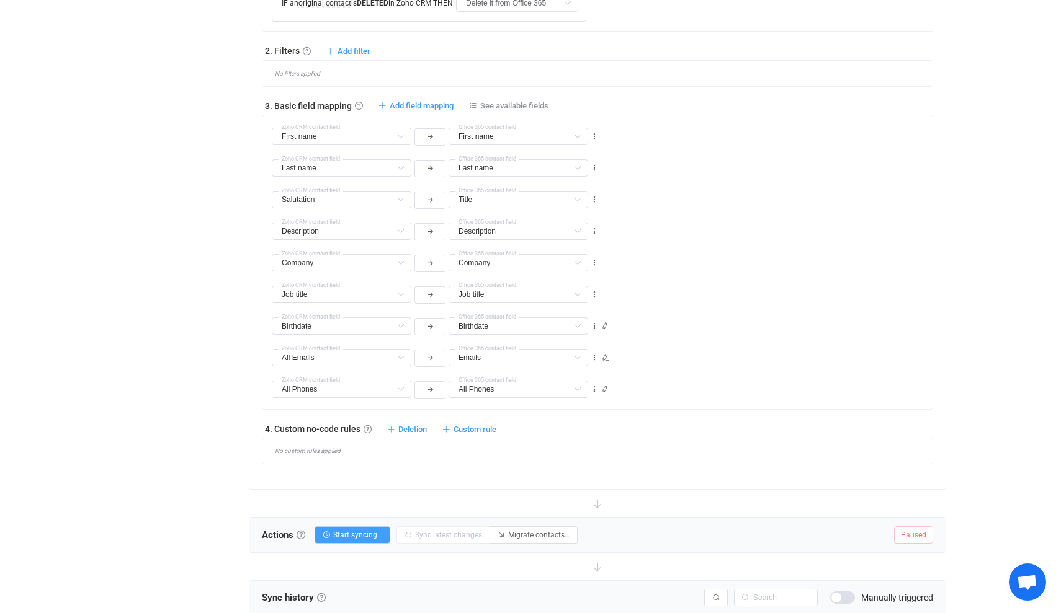
type input "All Phones"
type input "All Addresses"
click at [595, 202] on icon at bounding box center [594, 199] width 9 height 9
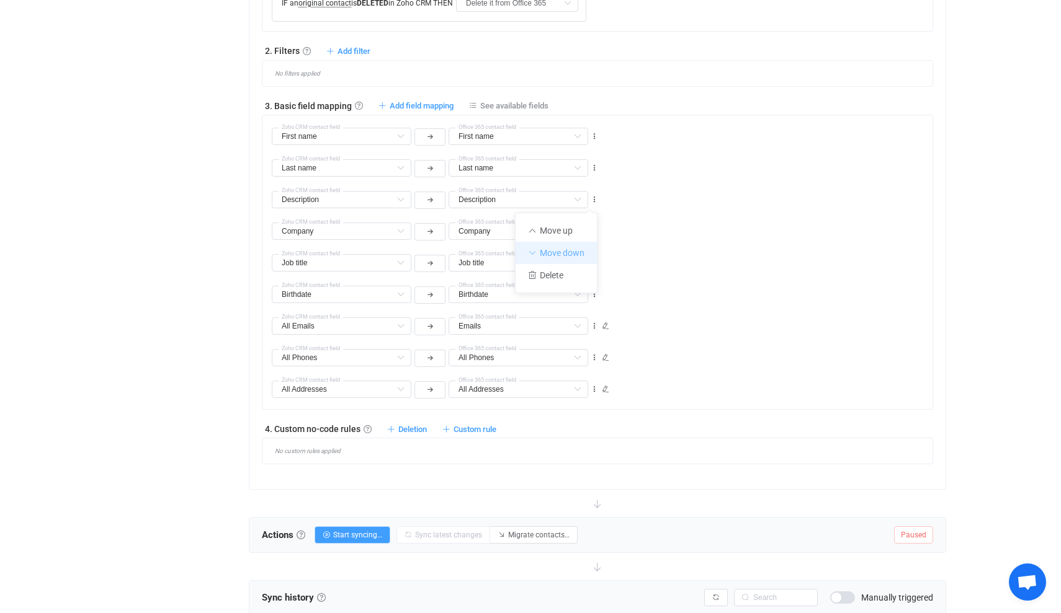
click at [567, 253] on li "Move down" at bounding box center [555, 253] width 81 height 22
type input "Company"
type input "Description"
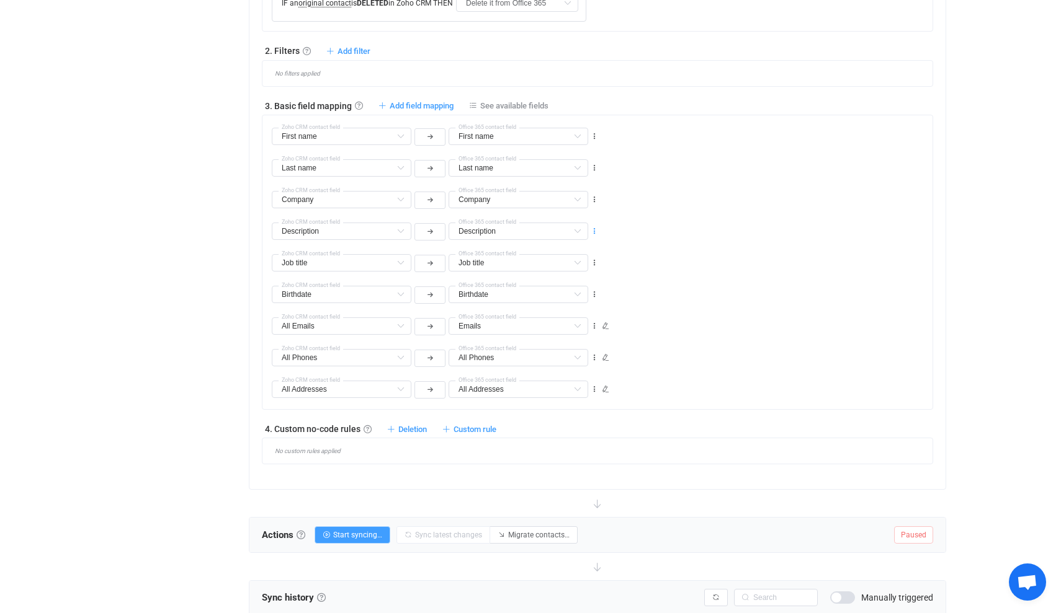
click at [595, 233] on icon at bounding box center [594, 231] width 9 height 9
click at [574, 282] on li "Move down" at bounding box center [555, 285] width 81 height 22
type input "Job title"
type input "Description"
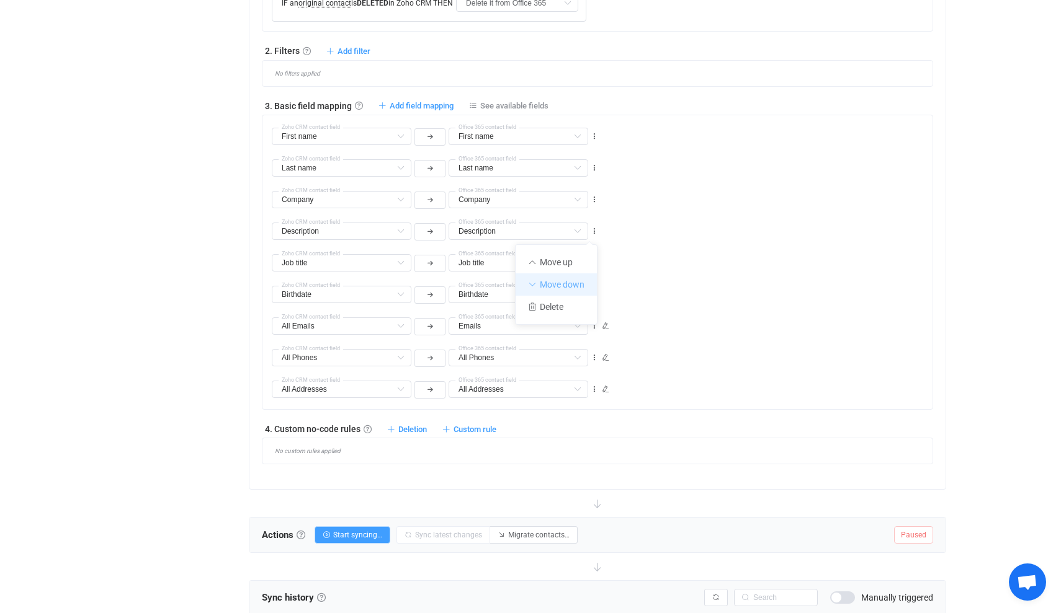
type input "Description"
click at [594, 327] on icon at bounding box center [594, 326] width 9 height 9
click at [569, 352] on li "Move up" at bounding box center [555, 357] width 81 height 22
type input "All Emails"
type input "Emails"
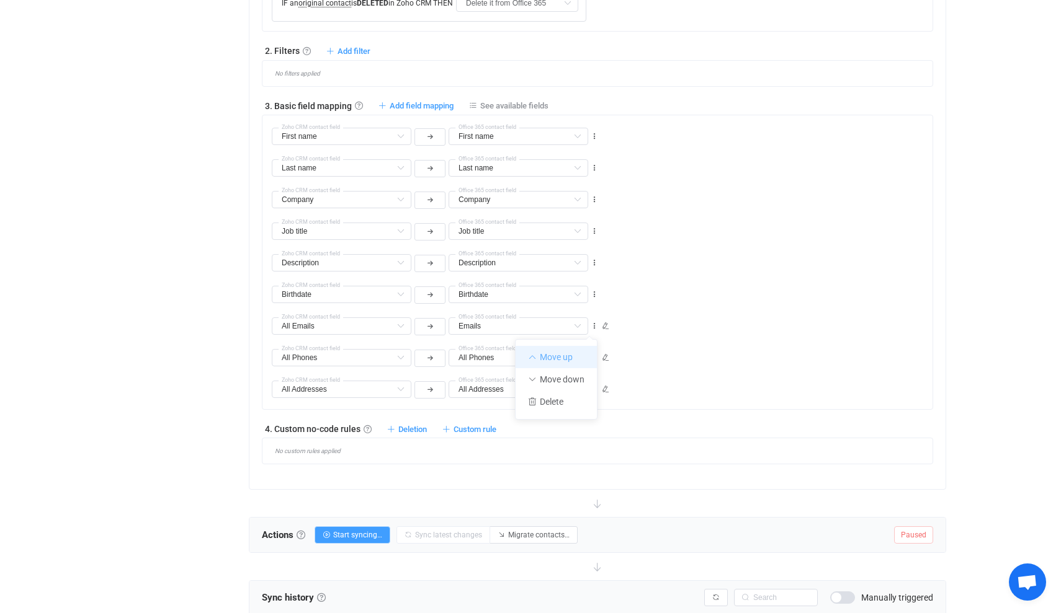
type input "Birthdate"
click at [595, 296] on icon at bounding box center [594, 294] width 9 height 9
click at [571, 322] on li "Move up" at bounding box center [555, 325] width 81 height 22
type input "All Emails"
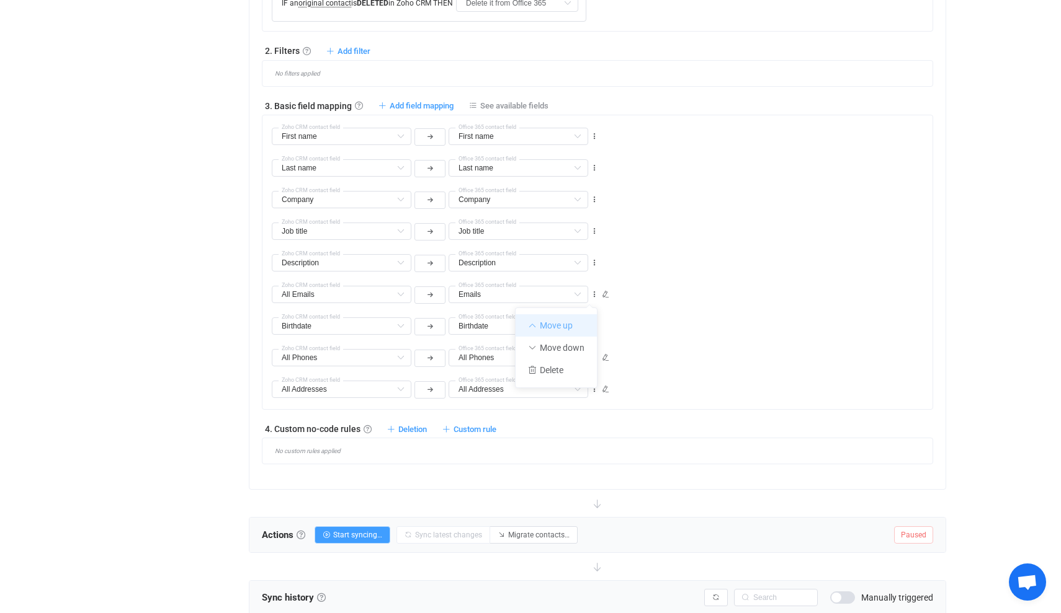
type input "Emails"
type input "Description"
click at [594, 358] on icon at bounding box center [594, 358] width 9 height 9
click at [557, 391] on li "Move up" at bounding box center [555, 389] width 81 height 22
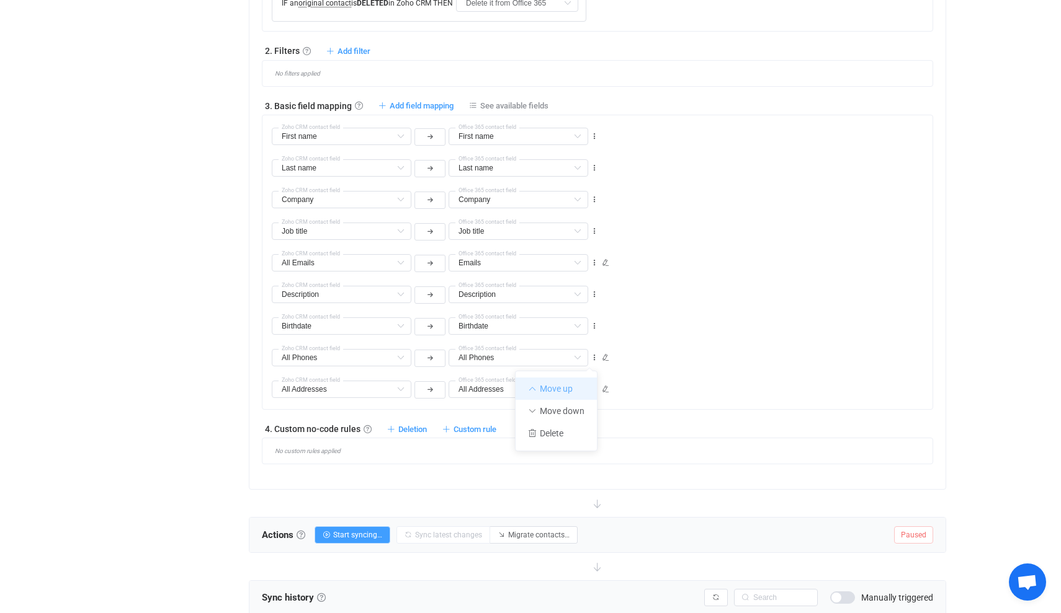
type input "All Phones"
type input "Birthdate"
click at [595, 328] on icon at bounding box center [594, 326] width 9 height 9
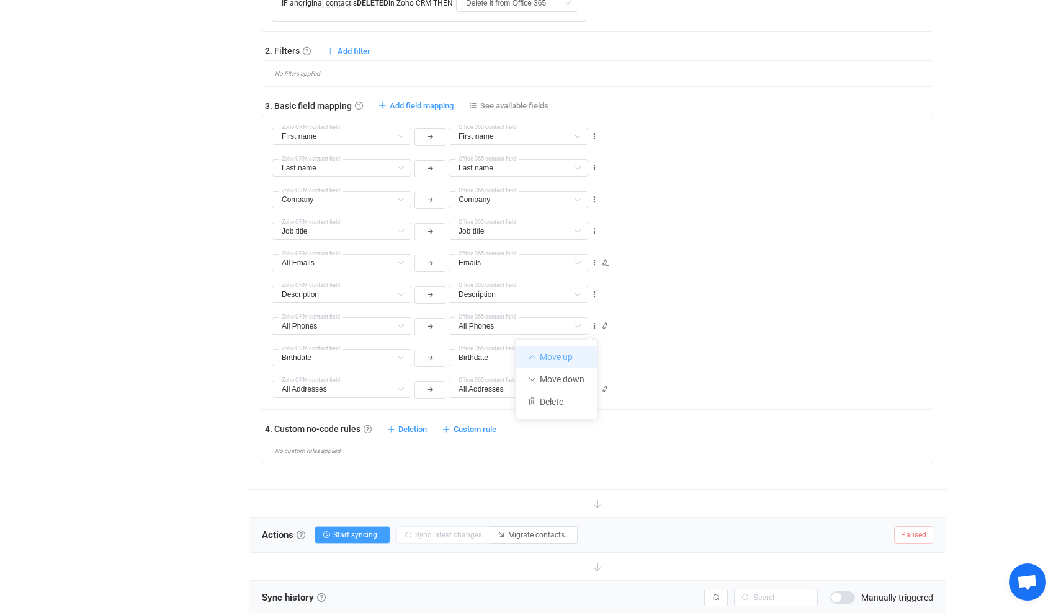
click at [571, 354] on li "Move up" at bounding box center [555, 357] width 81 height 22
type input "All Phones"
type input "Description"
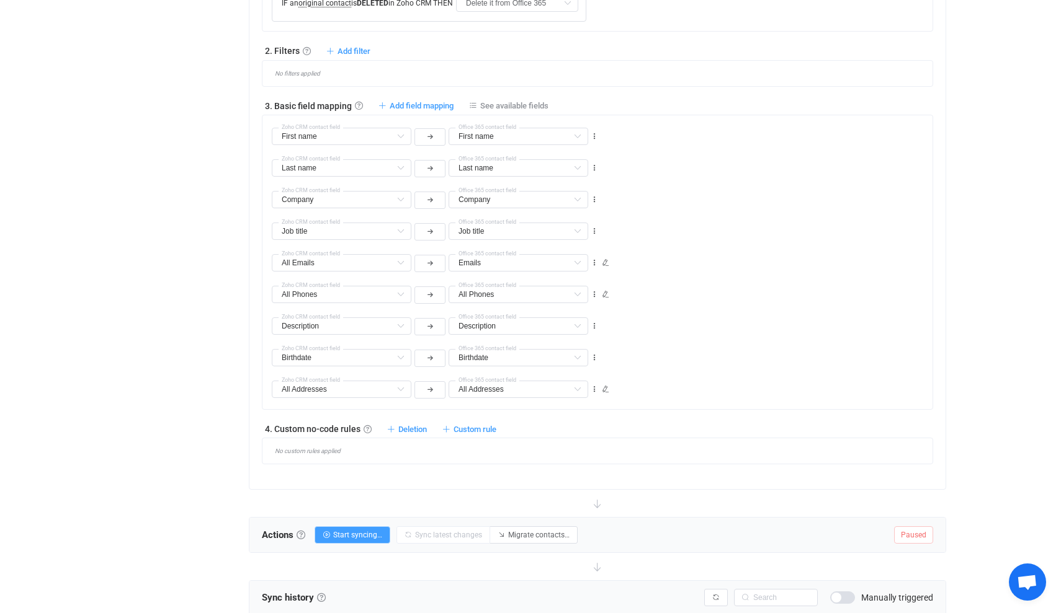
click at [197, 352] on div "Overview Synchronizations Settings Billing Help" at bounding box center [174, 111] width 136 height 1308
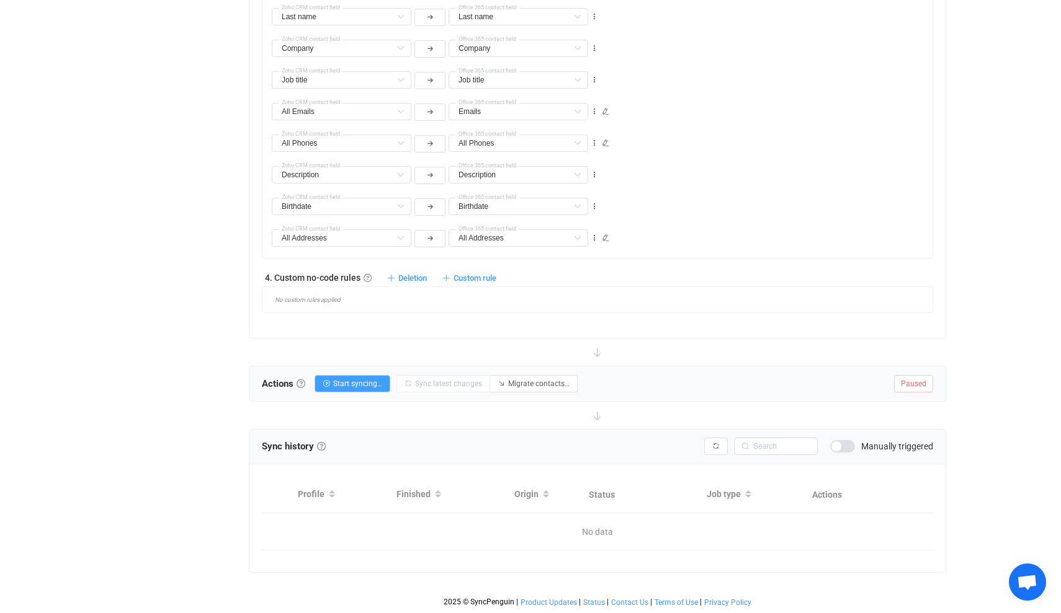
scroll to position [732, 0]
click at [301, 380] on link at bounding box center [300, 384] width 9 height 9
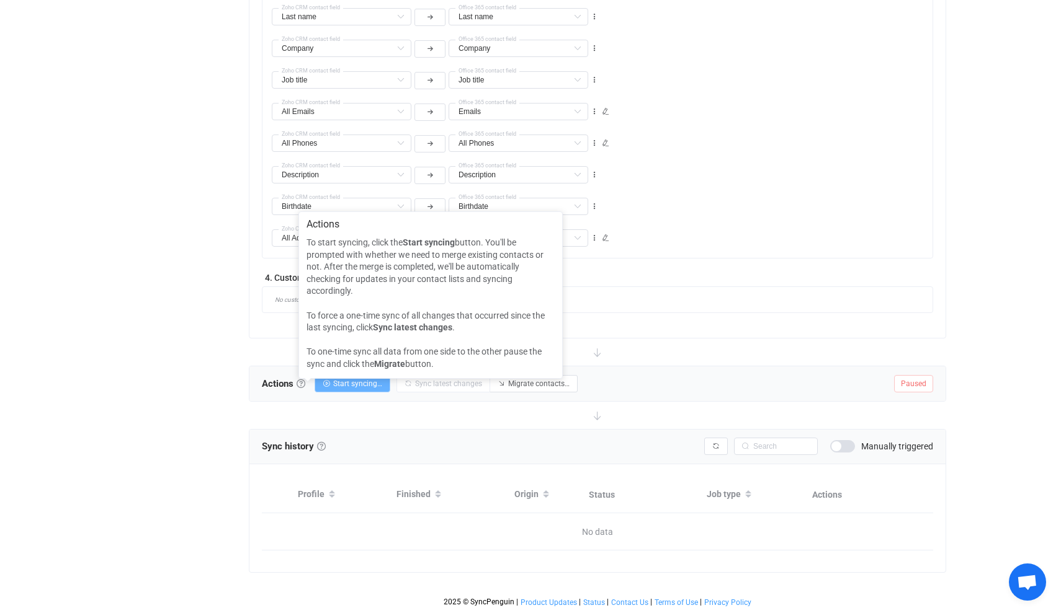
click at [360, 381] on span "Start syncing…" at bounding box center [357, 384] width 49 height 9
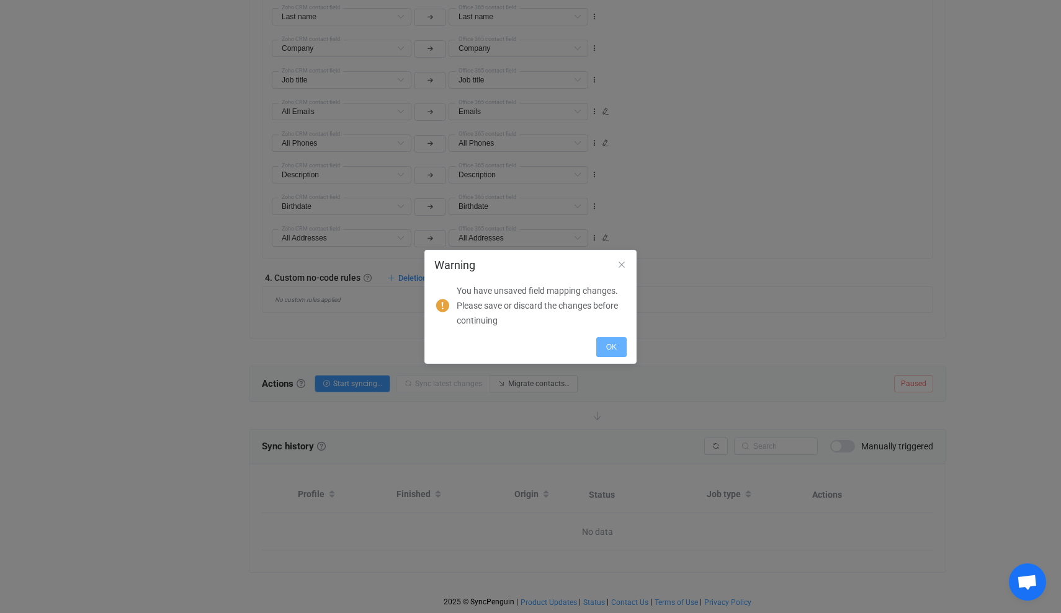
click at [613, 345] on span "OK" at bounding box center [611, 347] width 11 height 9
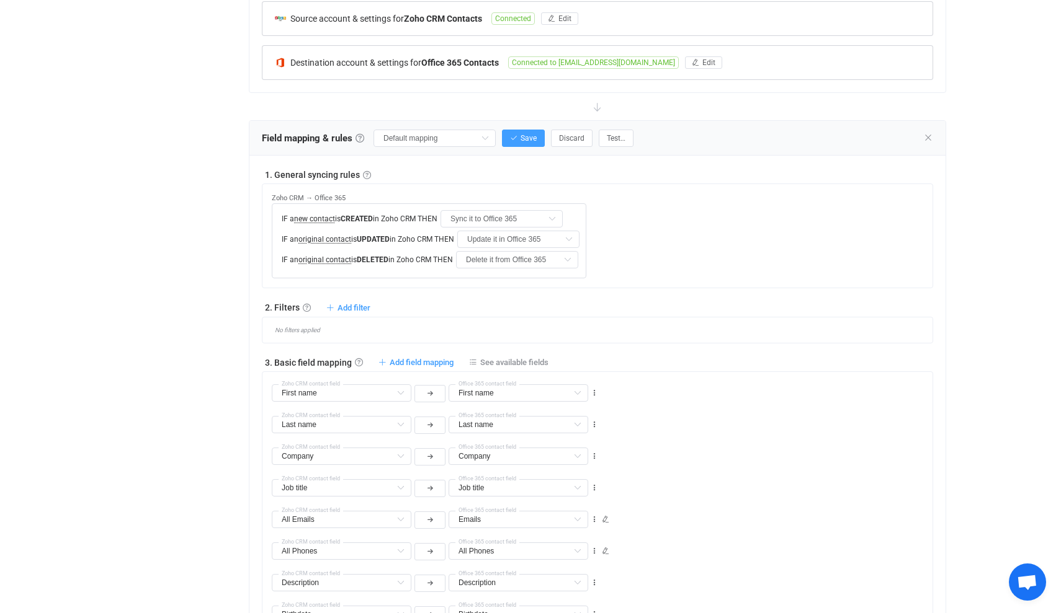
scroll to position [321, 0]
click at [527, 136] on span "Save" at bounding box center [528, 139] width 16 height 9
type input "My custom field mapping"
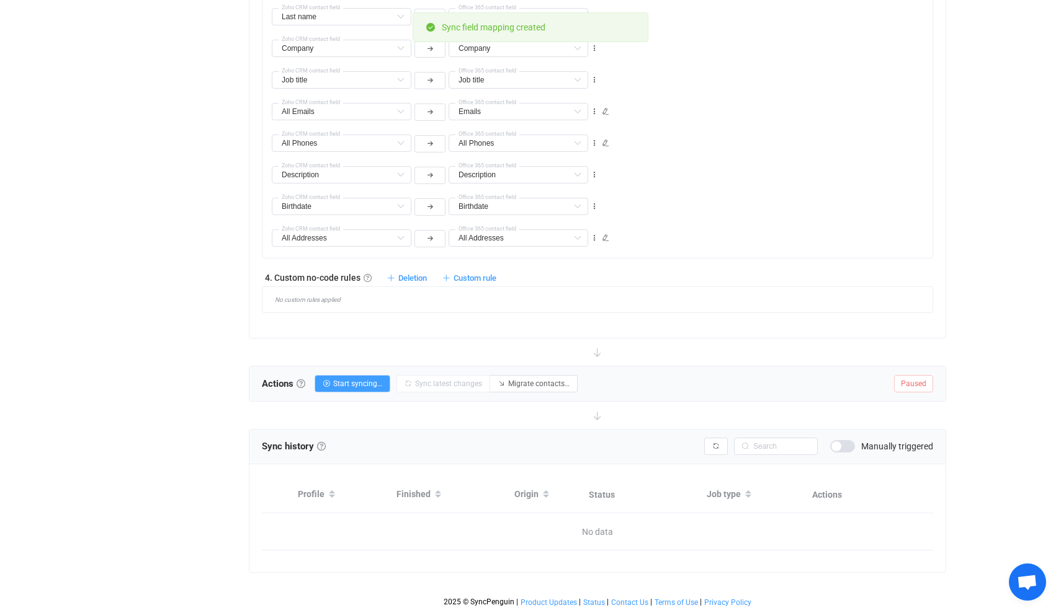
scroll to position [732, 0]
click at [358, 385] on span "Start syncing…" at bounding box center [357, 384] width 49 height 9
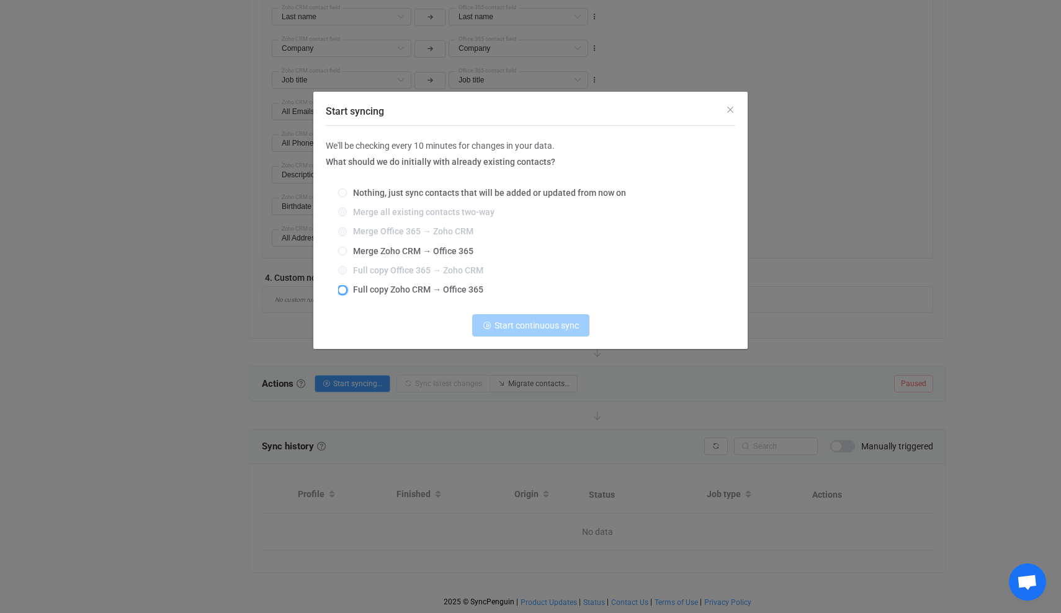
click at [342, 289] on span "Start syncing" at bounding box center [342, 290] width 9 height 9
click at [342, 289] on input "Full copy Zoho CRM → Office 365" at bounding box center [342, 291] width 9 height 10
radio input "true"
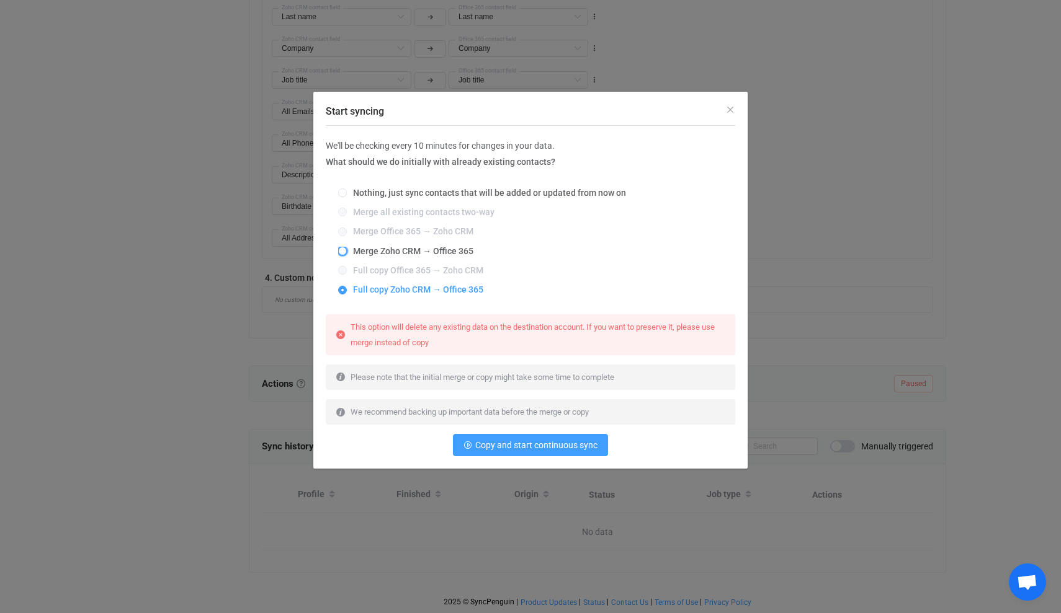
click at [340, 249] on span "Start syncing" at bounding box center [342, 251] width 9 height 9
click at [340, 249] on input "Merge Zoho CRM → Office 365" at bounding box center [342, 252] width 9 height 10
radio input "true"
radio input "false"
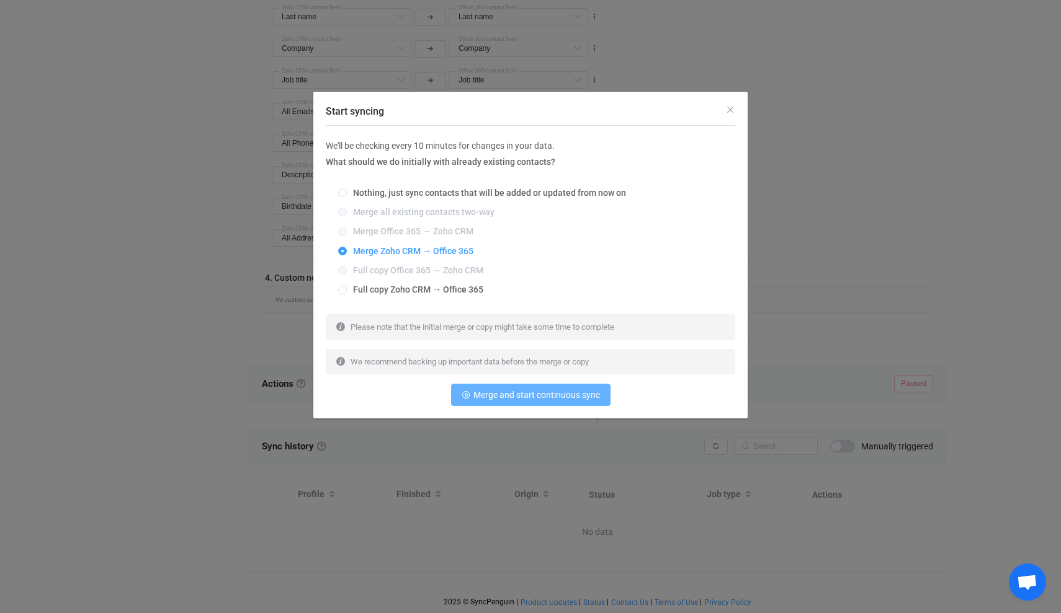
click at [535, 390] on span "Merge and start continuous sync" at bounding box center [536, 395] width 127 height 10
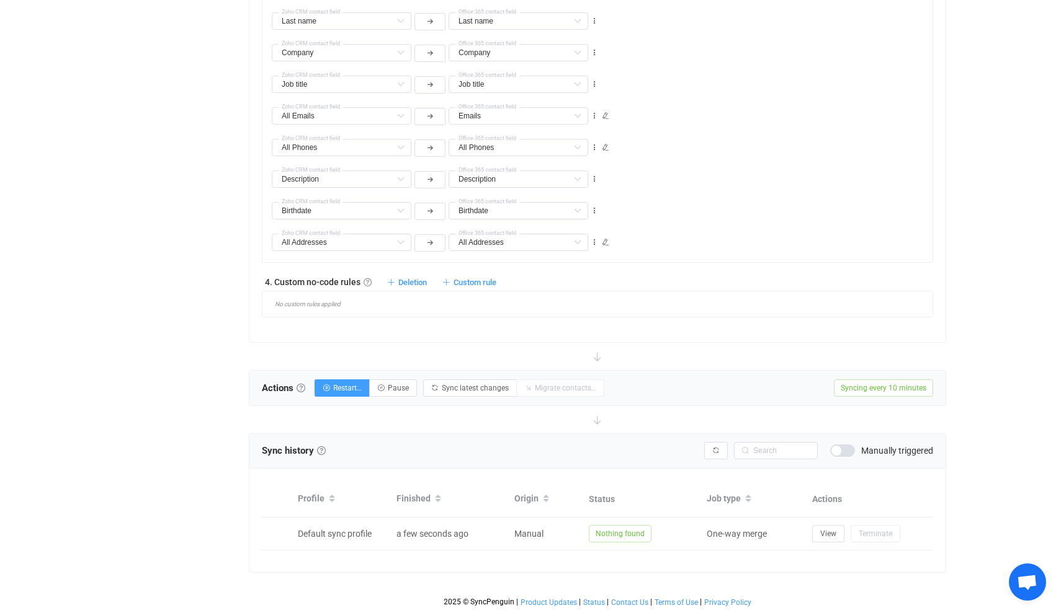
scroll to position [727, 0]
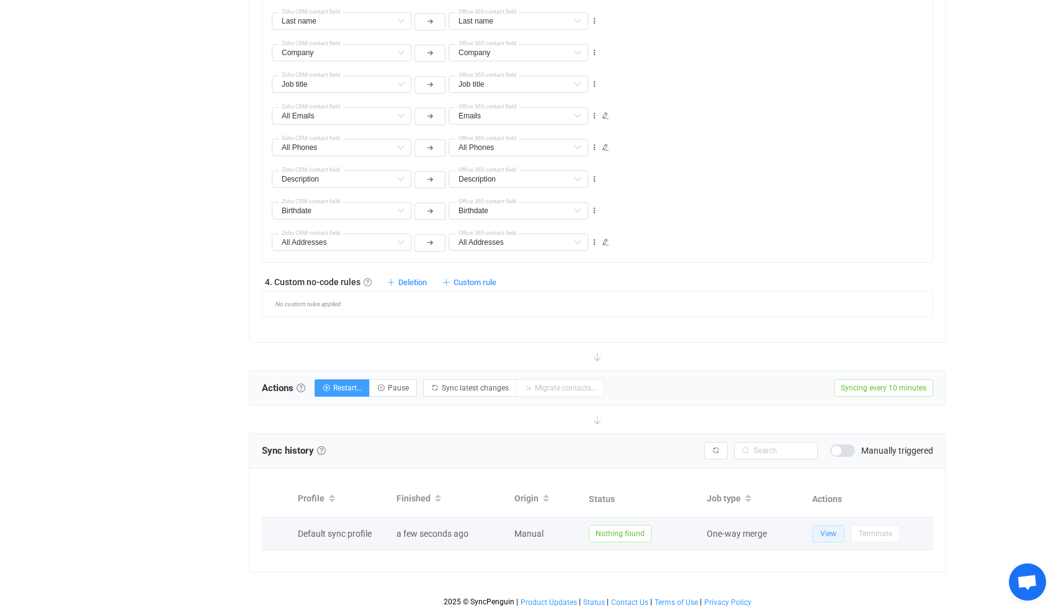
click at [824, 535] on span "View" at bounding box center [828, 534] width 16 height 9
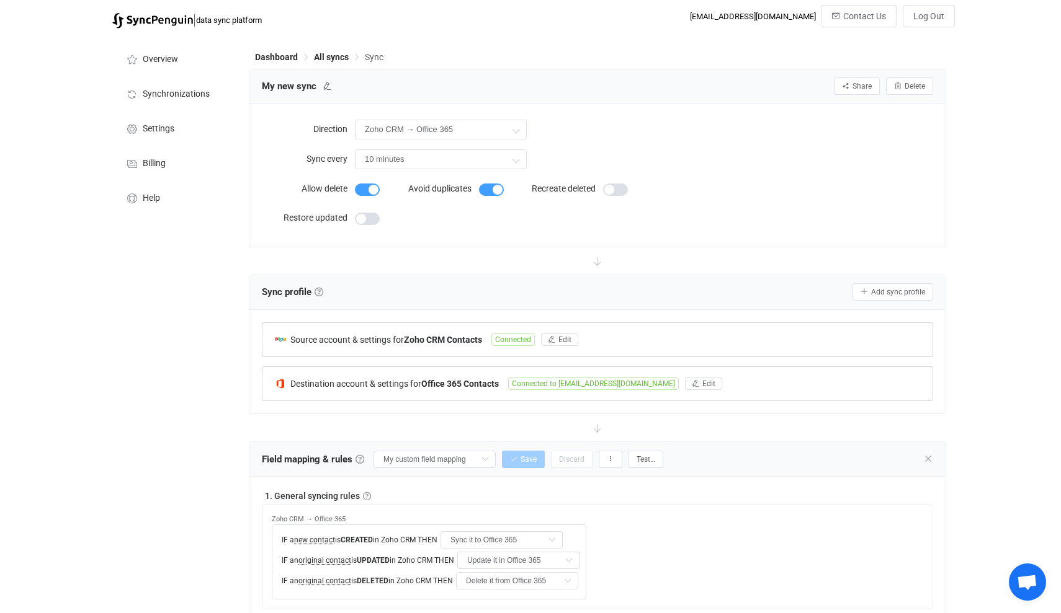
scroll to position [0, 0]
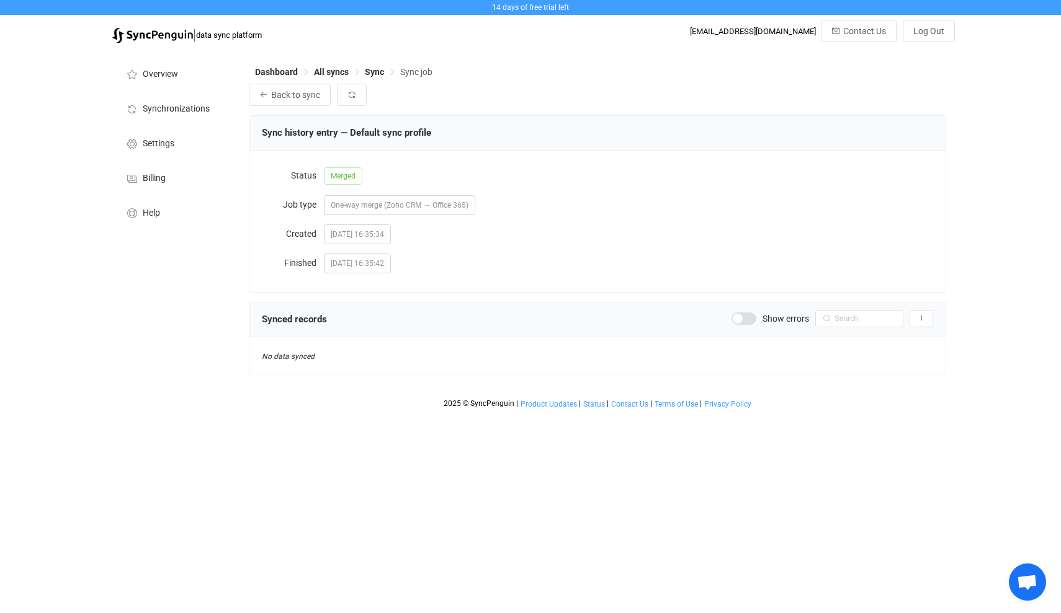
click at [747, 321] on span at bounding box center [743, 319] width 25 height 12
click at [148, 213] on span "Help" at bounding box center [151, 213] width 17 height 10
